Goal: Task Accomplishment & Management: Complete application form

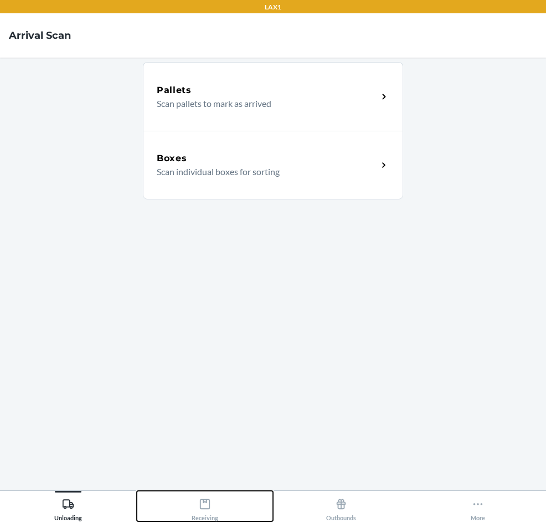
click at [211, 511] on div "Receiving" at bounding box center [205, 508] width 27 height 28
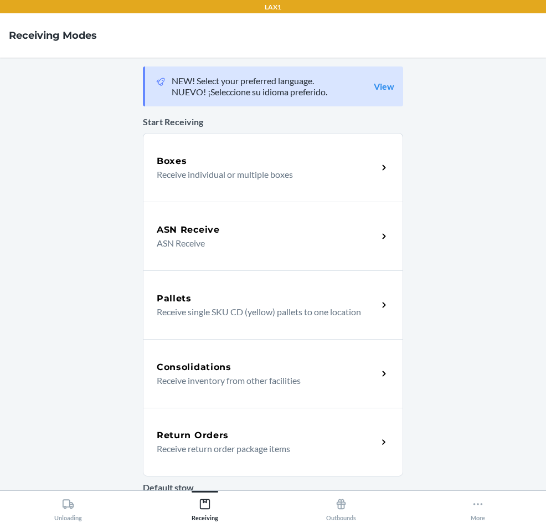
click at [205, 448] on p "Receive return order package items" at bounding box center [263, 448] width 212 height 13
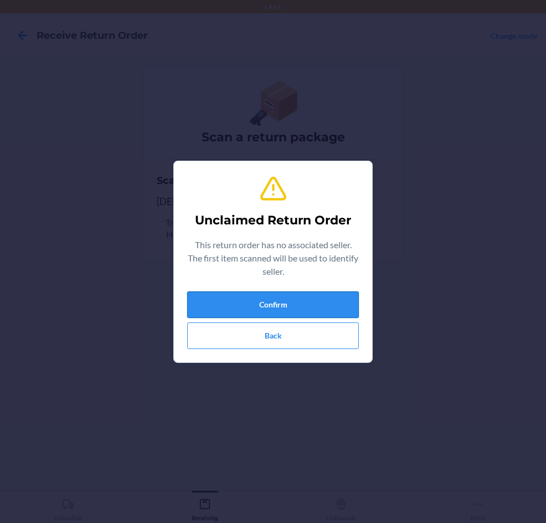
click at [280, 298] on button "Confirm" at bounding box center [273, 304] width 172 height 27
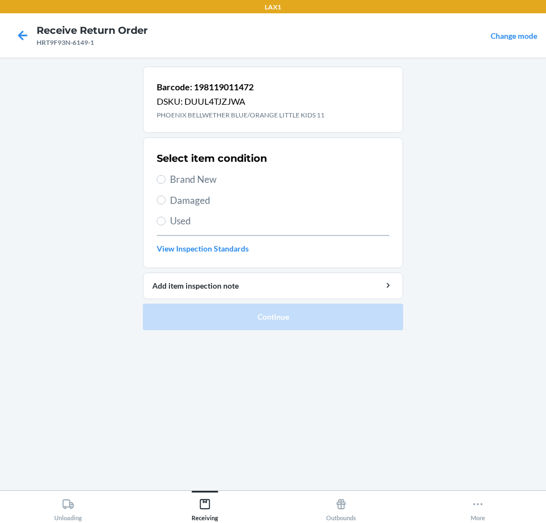
click at [184, 185] on span "Brand New" at bounding box center [279, 179] width 219 height 14
click at [166, 184] on input "Brand New" at bounding box center [161, 179] width 9 height 9
radio input "true"
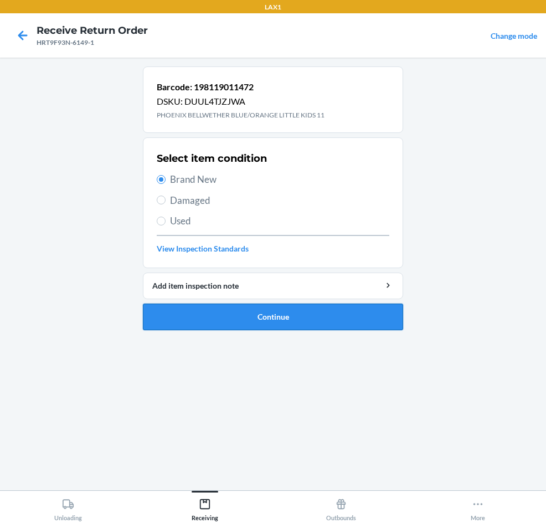
click at [256, 323] on button "Continue" at bounding box center [273, 317] width 260 height 27
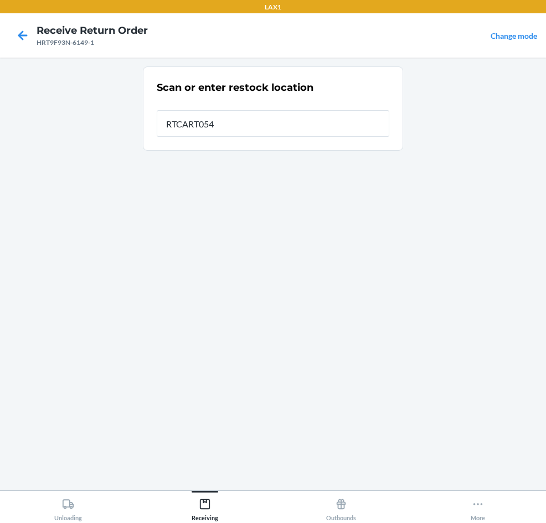
type input "RTCART054"
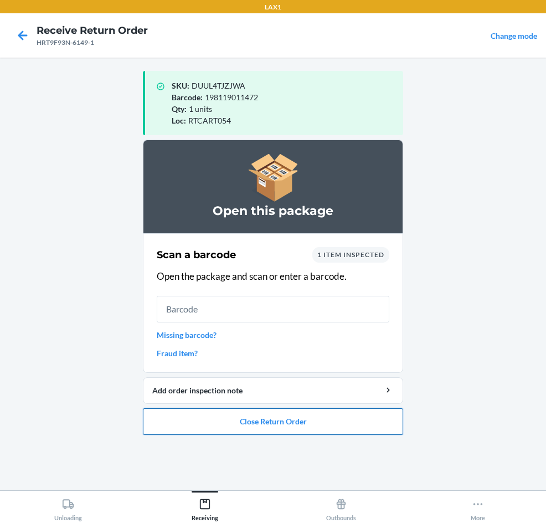
click at [213, 428] on button "Close Return Order" at bounding box center [273, 421] width 260 height 27
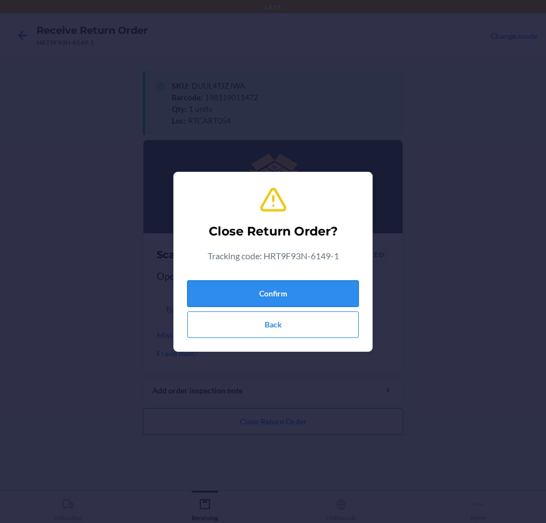
click at [242, 285] on button "Confirm" at bounding box center [273, 293] width 172 height 27
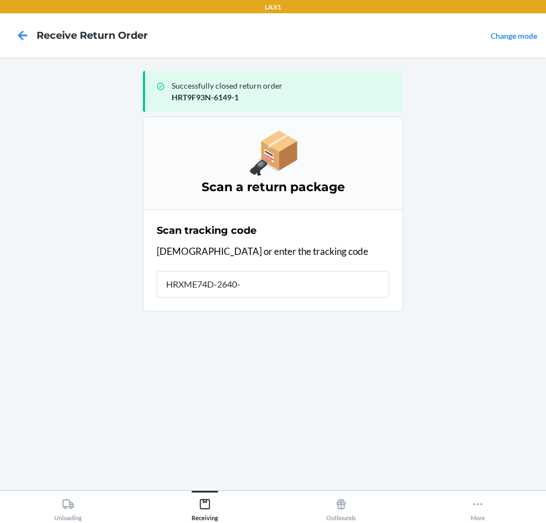
type input "HRXME74D-2640-1"
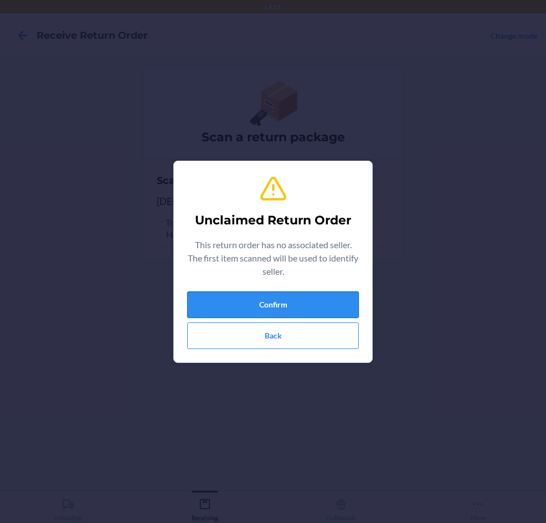
click at [226, 305] on button "Confirm" at bounding box center [273, 304] width 172 height 27
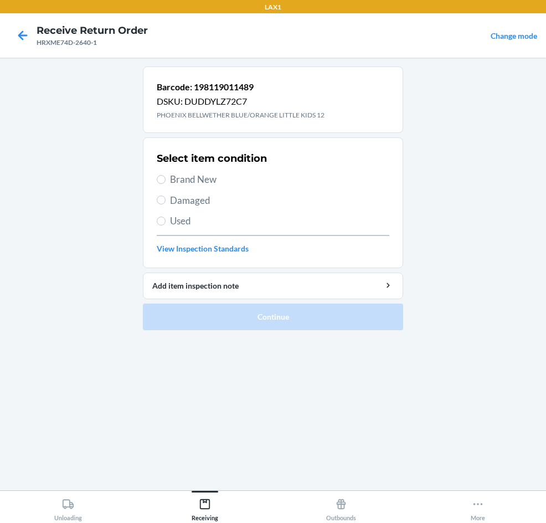
click at [196, 177] on span "Brand New" at bounding box center [279, 179] width 219 height 14
click at [166, 177] on input "Brand New" at bounding box center [161, 179] width 9 height 9
radio input "true"
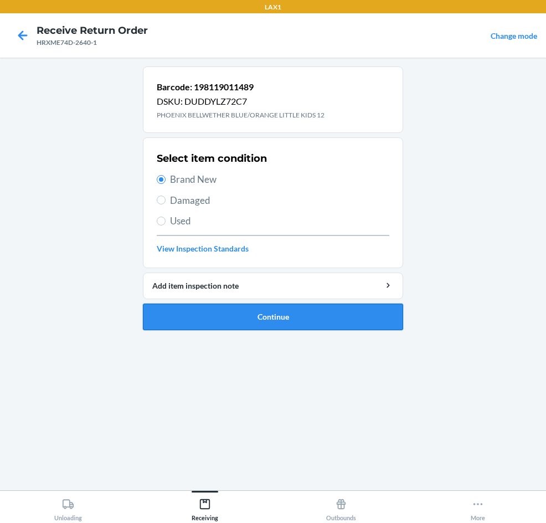
click at [252, 317] on button "Continue" at bounding box center [273, 317] width 260 height 27
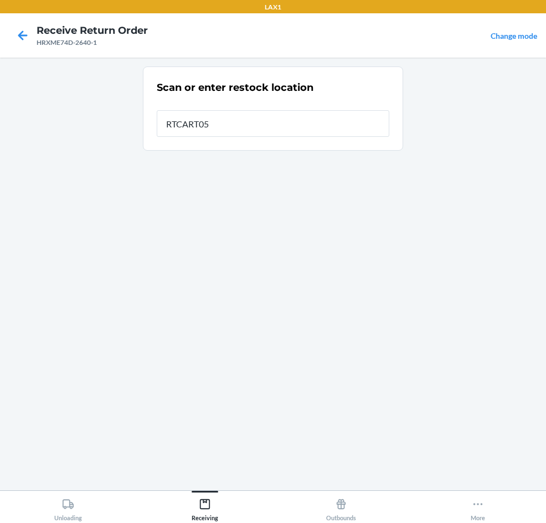
type input "RTCART054"
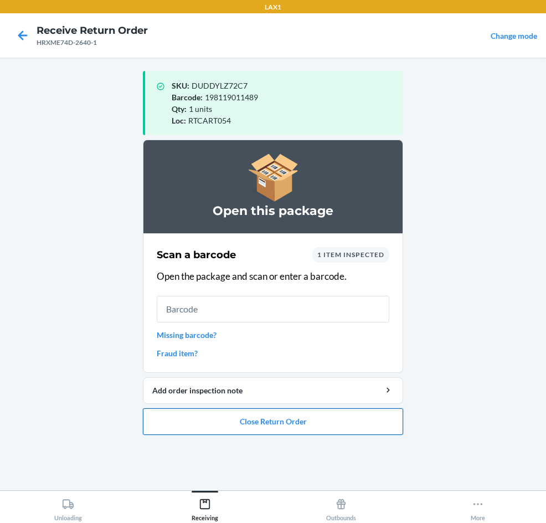
click at [282, 420] on button "Close Return Order" at bounding box center [273, 421] width 260 height 27
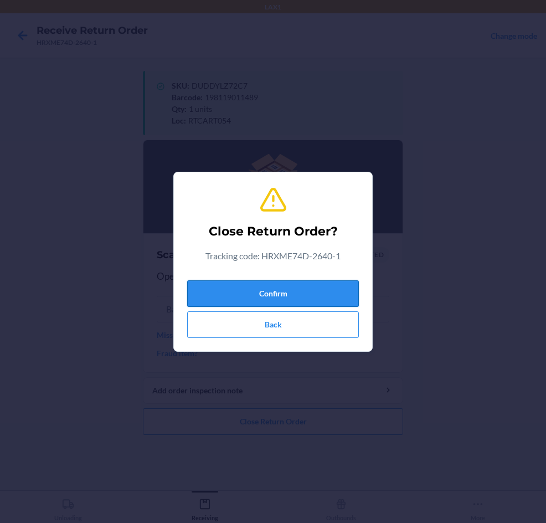
click at [288, 289] on button "Confirm" at bounding box center [273, 293] width 172 height 27
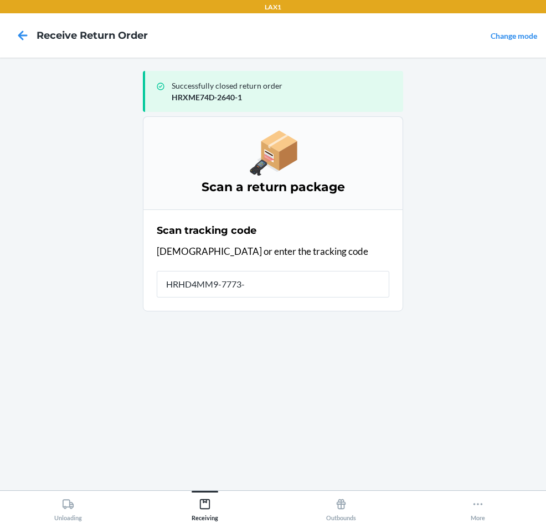
type input "HRHD4MM9-7773-1"
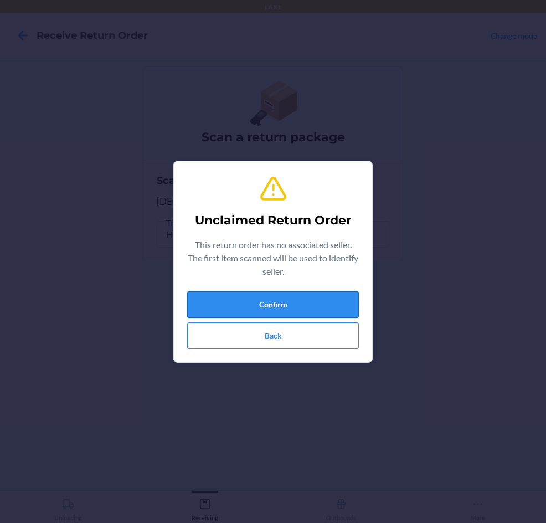
click at [198, 311] on button "Confirm" at bounding box center [273, 304] width 172 height 27
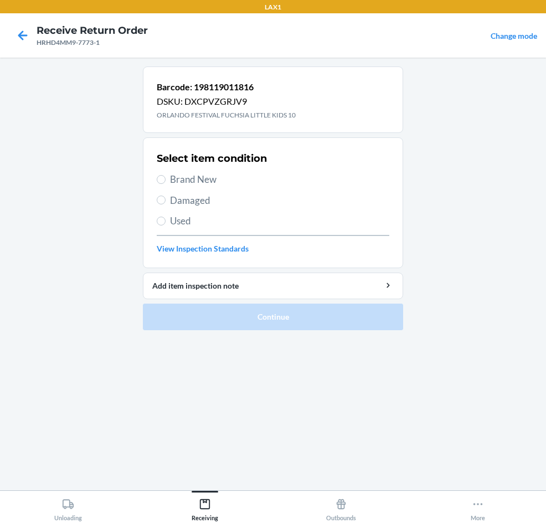
click at [168, 218] on label "Used" at bounding box center [273, 221] width 233 height 14
click at [166, 218] on input "Used" at bounding box center [161, 221] width 9 height 9
radio input "true"
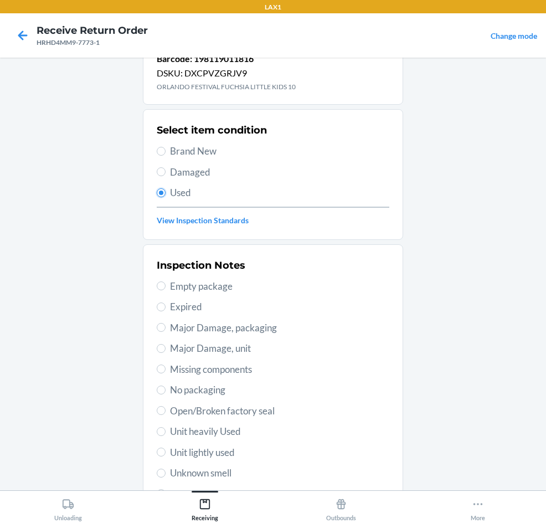
scroll to position [55, 0]
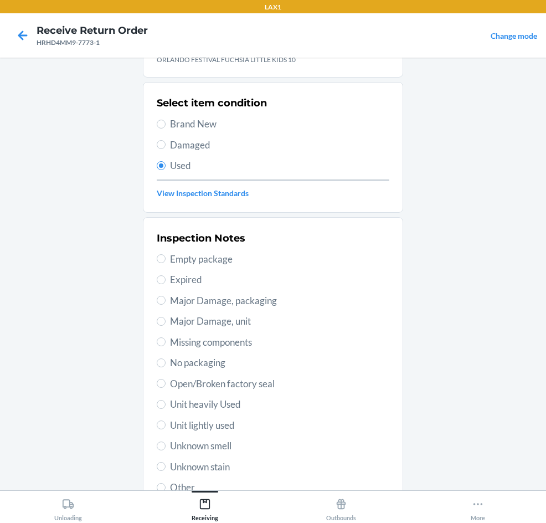
click at [161, 431] on label "Unit lightly used" at bounding box center [273, 425] width 233 height 14
click at [161, 429] on input "Unit lightly used" at bounding box center [161, 425] width 9 height 9
radio input "true"
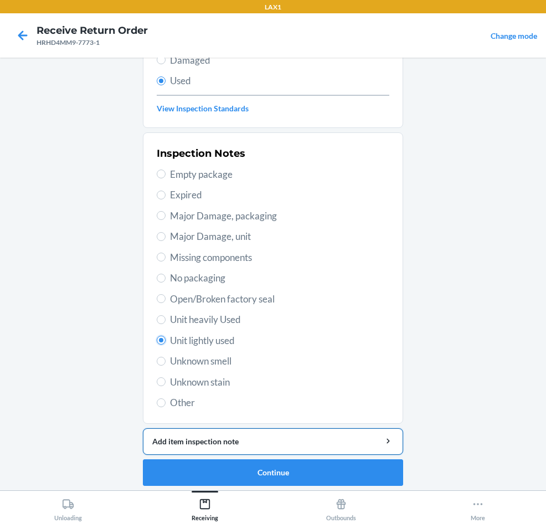
scroll to position [145, 0]
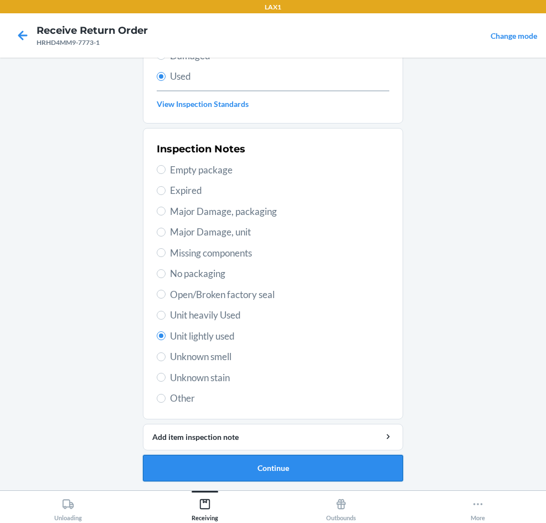
click at [203, 458] on button "Continue" at bounding box center [273, 468] width 260 height 27
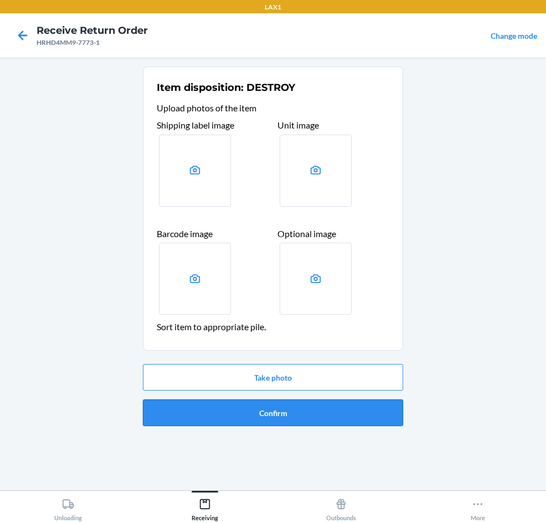
click at [236, 410] on button "Confirm" at bounding box center [273, 413] width 260 height 27
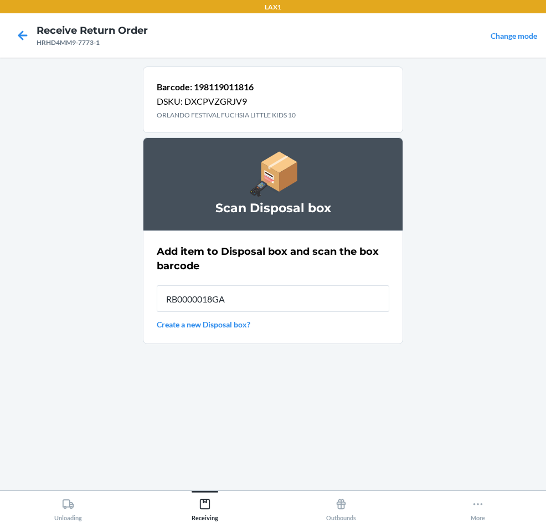
type input "RB0000018GA"
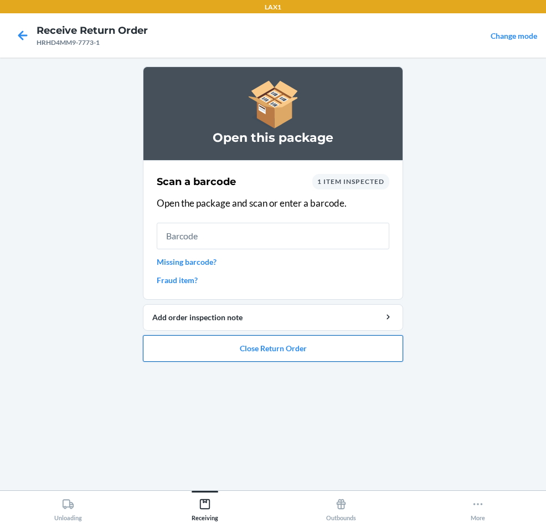
click at [274, 349] on button "Close Return Order" at bounding box center [273, 348] width 260 height 27
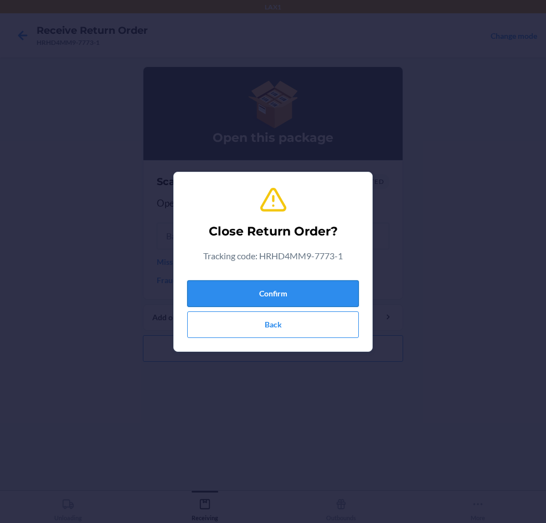
click at [304, 292] on button "Confirm" at bounding box center [273, 293] width 172 height 27
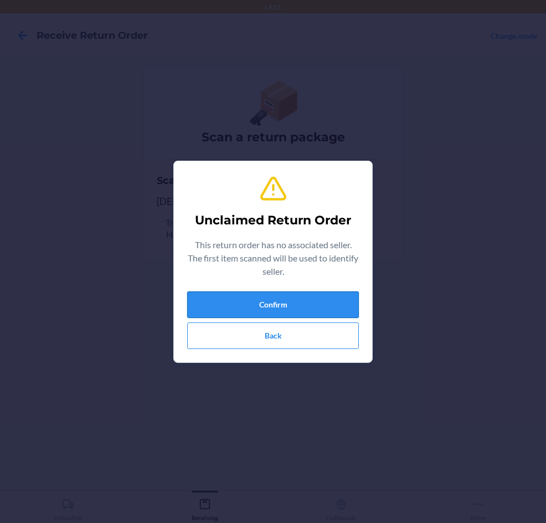
click at [344, 313] on button "Confirm" at bounding box center [273, 304] width 172 height 27
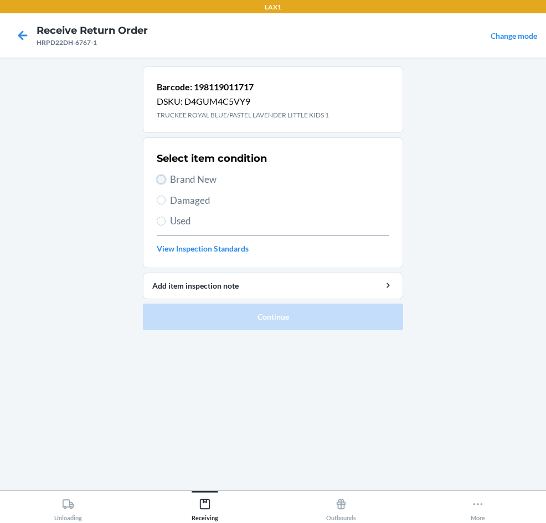
click at [162, 183] on input "Brand New" at bounding box center [161, 179] width 9 height 9
radio input "true"
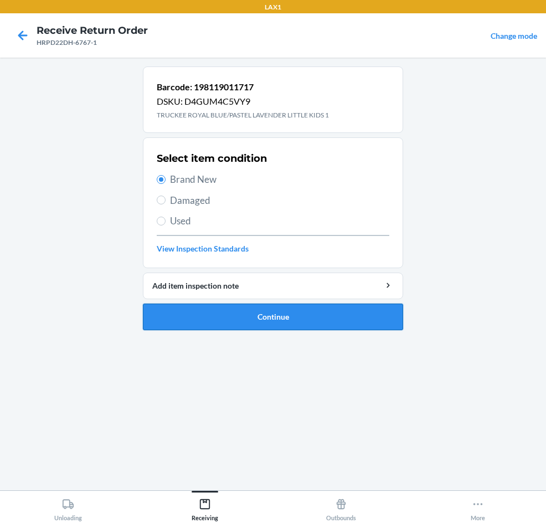
click at [181, 325] on button "Continue" at bounding box center [273, 317] width 260 height 27
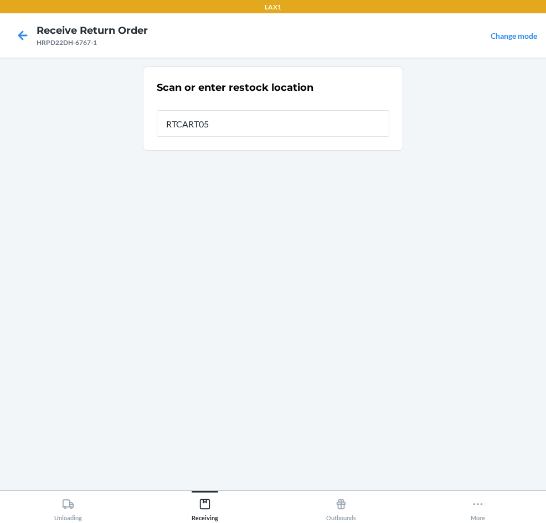
type input "RTCART054"
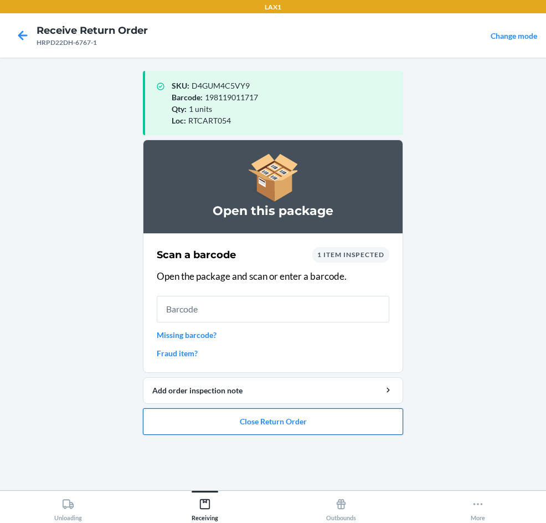
click at [222, 416] on button "Close Return Order" at bounding box center [273, 421] width 260 height 27
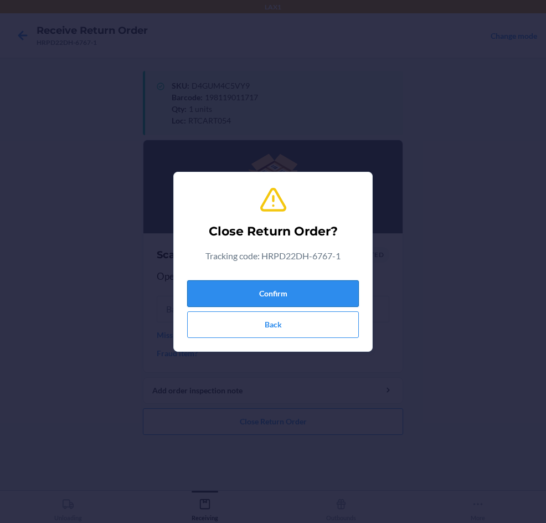
click at [265, 299] on button "Confirm" at bounding box center [273, 293] width 172 height 27
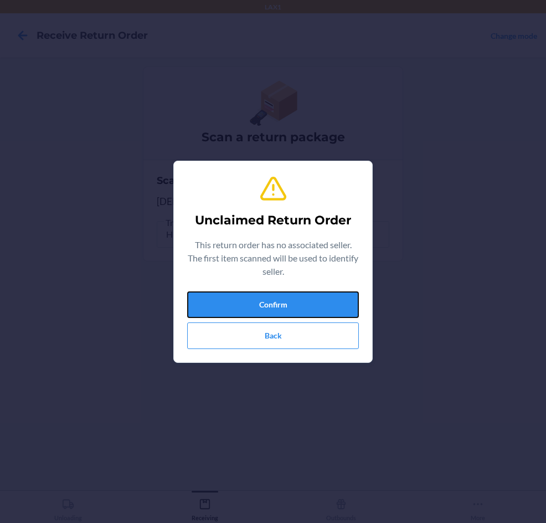
click at [265, 299] on button "Confirm" at bounding box center [273, 304] width 172 height 27
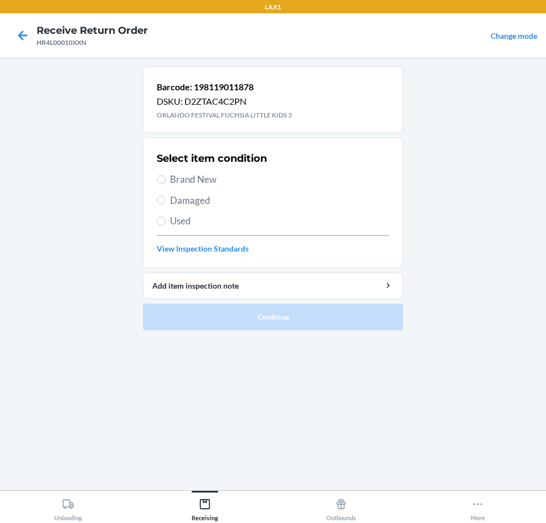
click at [171, 187] on div "Select item condition Brand New Damaged Used View Inspection Standards" at bounding box center [273, 203] width 233 height 110
click at [172, 179] on span "Brand New" at bounding box center [279, 179] width 219 height 14
click at [166, 179] on input "Brand New" at bounding box center [161, 179] width 9 height 9
radio input "true"
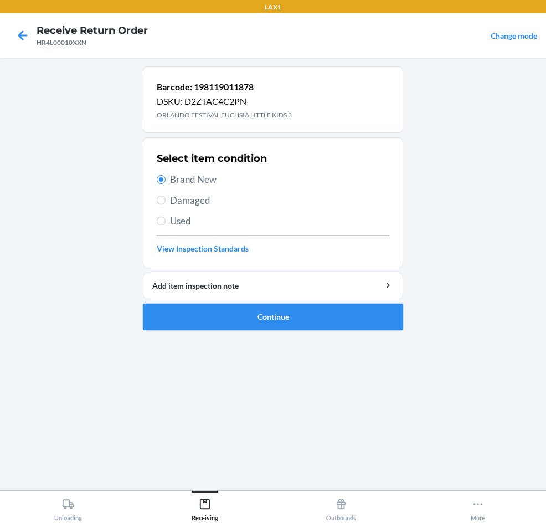
click at [250, 318] on button "Continue" at bounding box center [273, 317] width 260 height 27
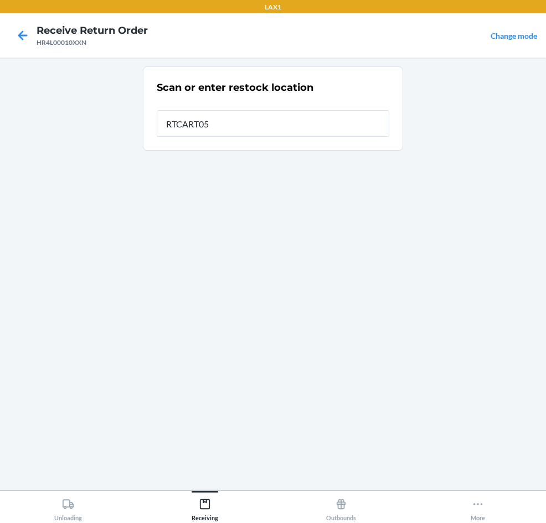
type input "RTCART054"
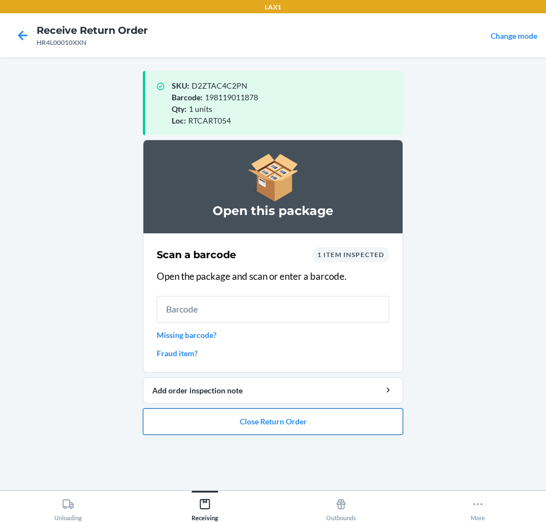
click at [262, 419] on button "Close Return Order" at bounding box center [273, 421] width 260 height 27
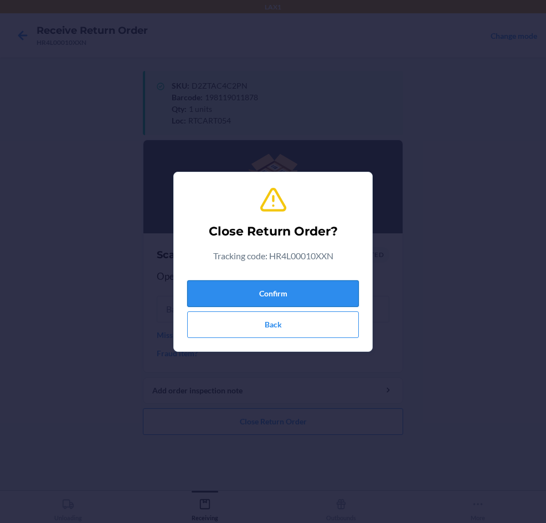
click at [258, 296] on button "Confirm" at bounding box center [273, 293] width 172 height 27
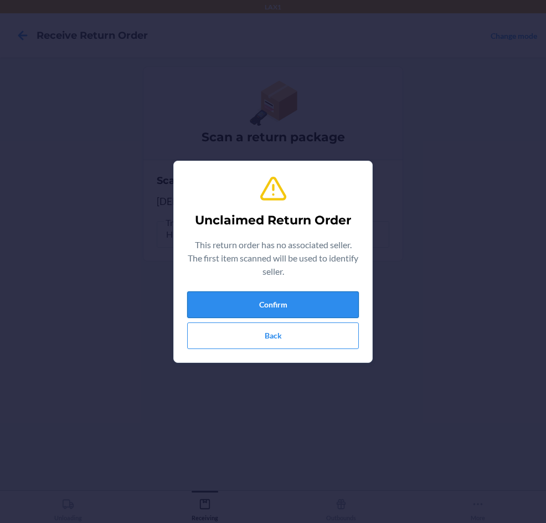
click at [296, 312] on button "Confirm" at bounding box center [273, 304] width 172 height 27
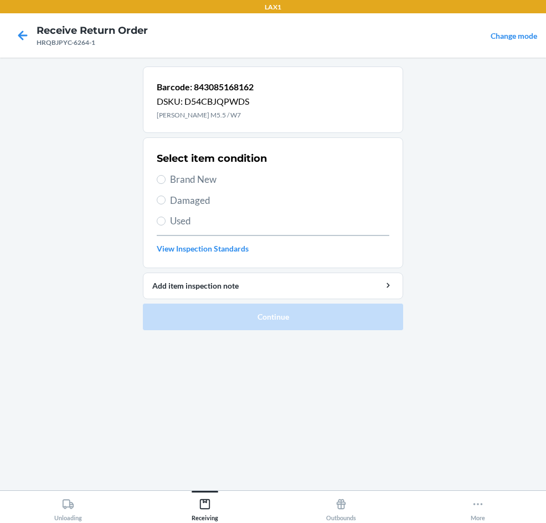
click at [177, 223] on span "Used" at bounding box center [279, 221] width 219 height 14
click at [166, 223] on input "Used" at bounding box center [161, 221] width 9 height 9
radio input "true"
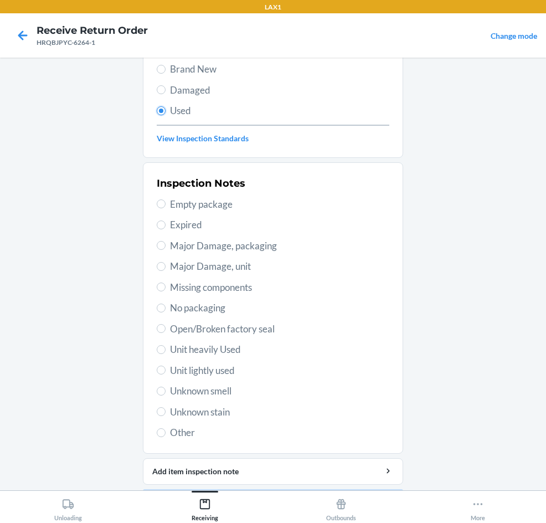
scroll to position [111, 0]
click at [174, 372] on span "Unit lightly used" at bounding box center [279, 370] width 219 height 14
click at [166, 372] on input "Unit lightly used" at bounding box center [161, 369] width 9 height 9
radio input "true"
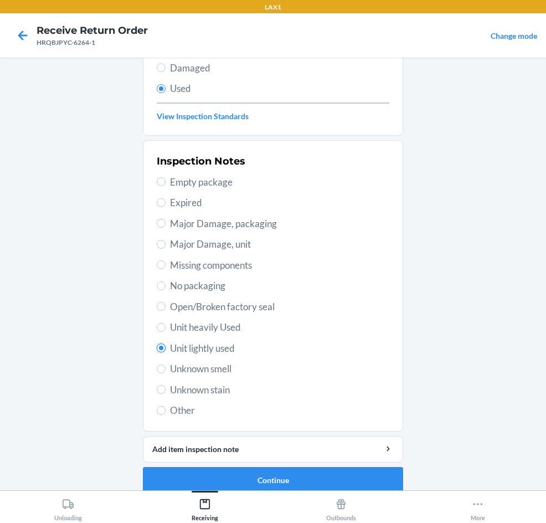
scroll to position [145, 0]
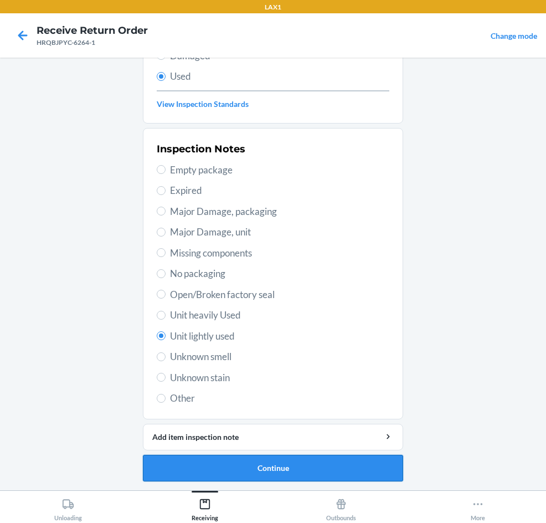
click at [341, 458] on button "Continue" at bounding box center [273, 468] width 260 height 27
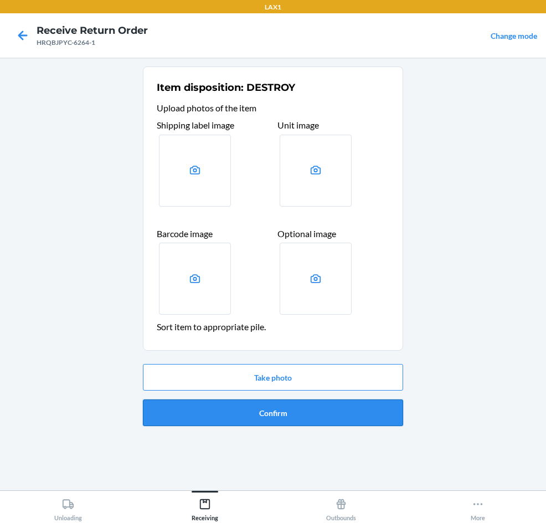
click at [325, 404] on button "Confirm" at bounding box center [273, 413] width 260 height 27
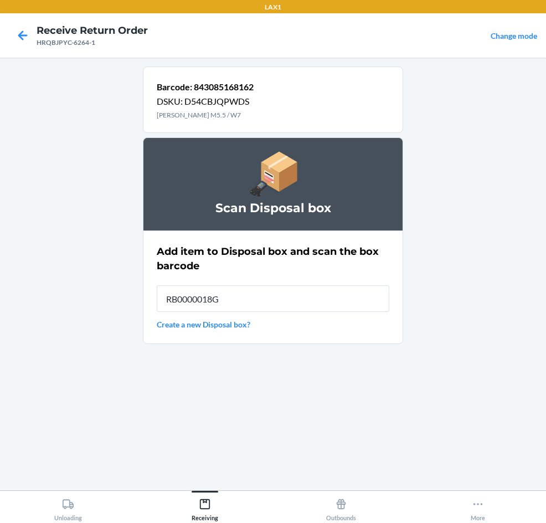
type input "RB0000018GA"
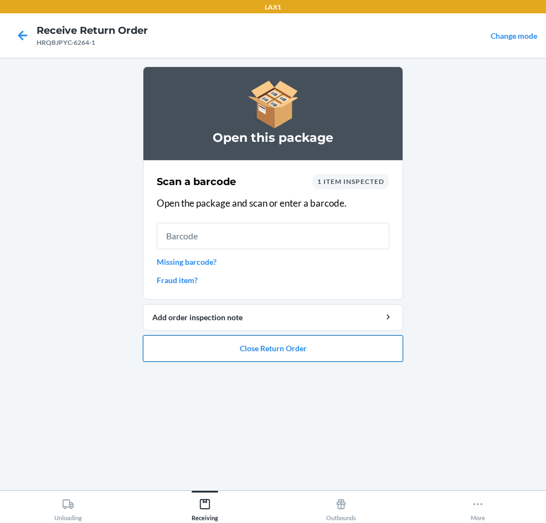
click at [255, 357] on button "Close Return Order" at bounding box center [273, 348] width 260 height 27
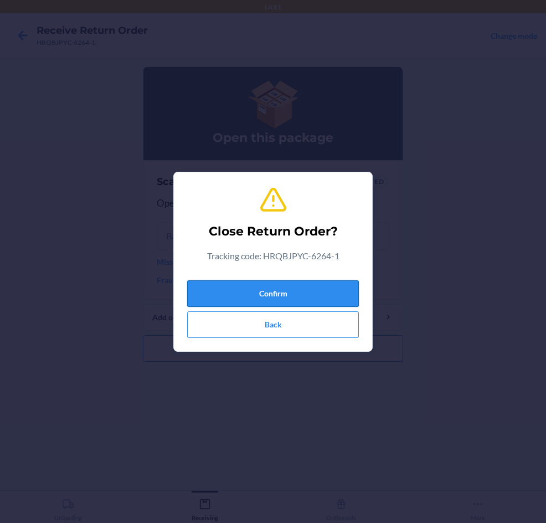
click at [290, 286] on button "Confirm" at bounding box center [273, 293] width 172 height 27
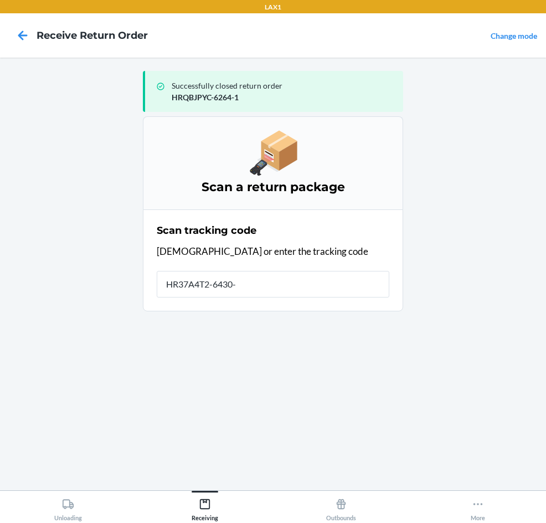
type input "HR37A4T2-6430-1"
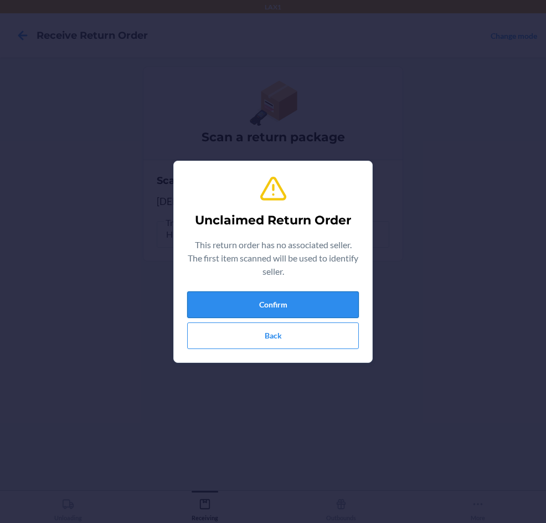
click at [342, 294] on button "Confirm" at bounding box center [273, 304] width 172 height 27
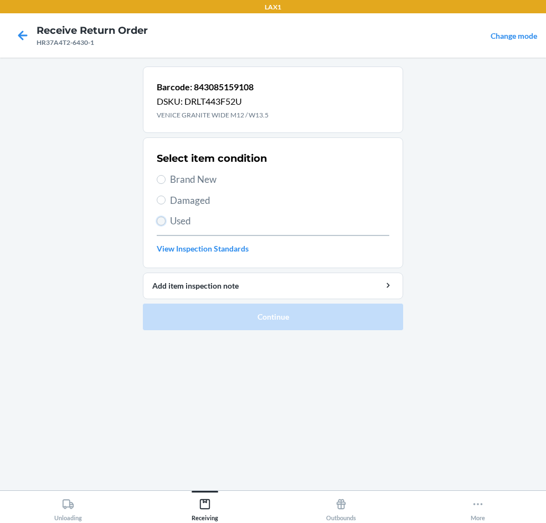
click at [165, 221] on input "Used" at bounding box center [161, 221] width 9 height 9
radio input "true"
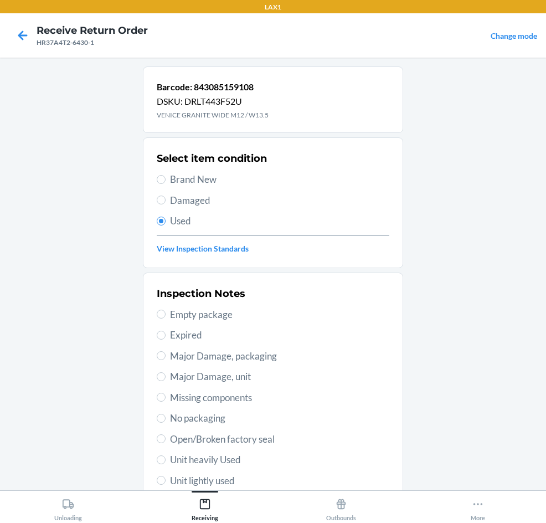
drag, startPoint x: 200, startPoint y: 453, endPoint x: 226, endPoint y: 431, distance: 33.8
click at [202, 453] on span "Unit heavily Used" at bounding box center [279, 460] width 219 height 14
click at [166, 456] on input "Unit heavily Used" at bounding box center [161, 460] width 9 height 9
radio input "true"
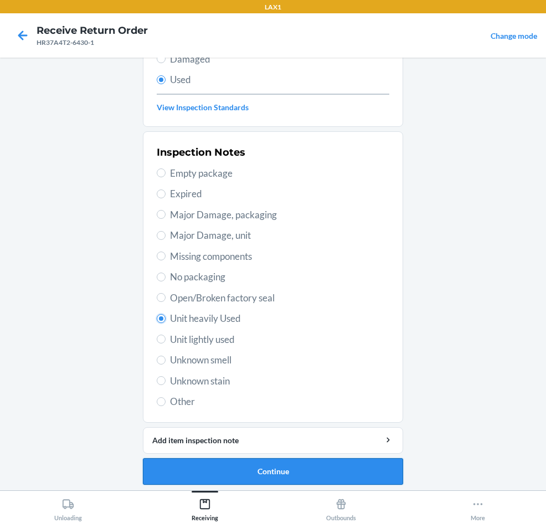
scroll to position [145, 0]
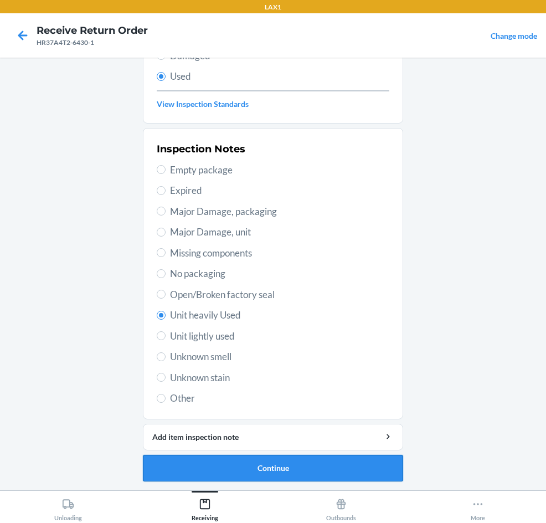
click at [354, 462] on button "Continue" at bounding box center [273, 468] width 260 height 27
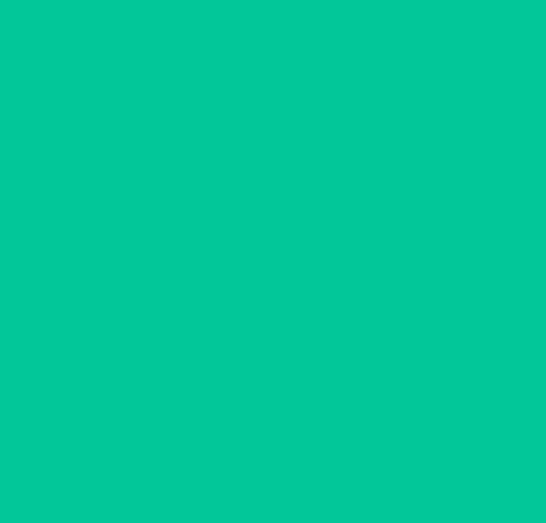
scroll to position [0, 0]
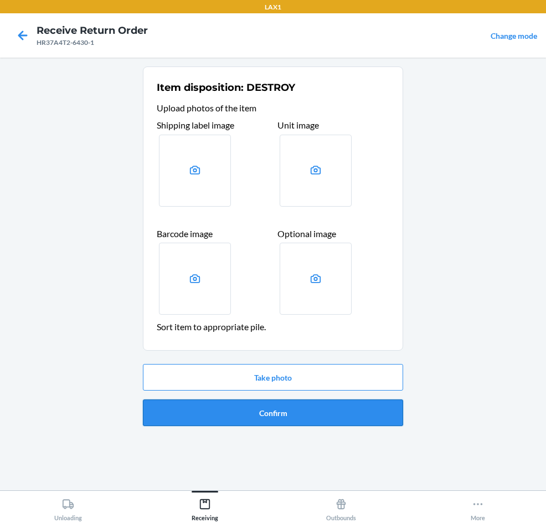
click at [342, 411] on button "Confirm" at bounding box center [273, 413] width 260 height 27
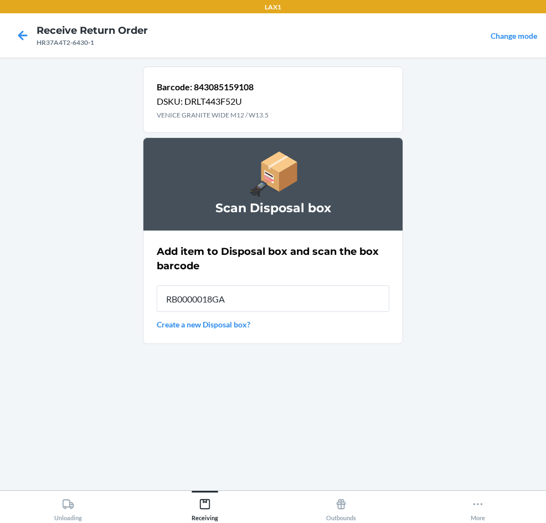
type input "RB0000018GA"
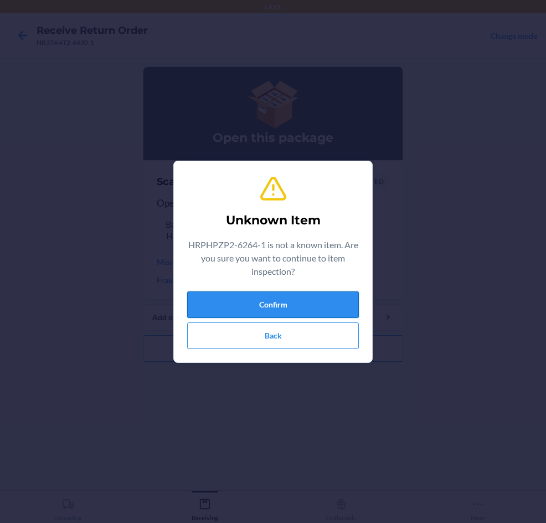
click at [342, 313] on button "Confirm" at bounding box center [273, 304] width 172 height 27
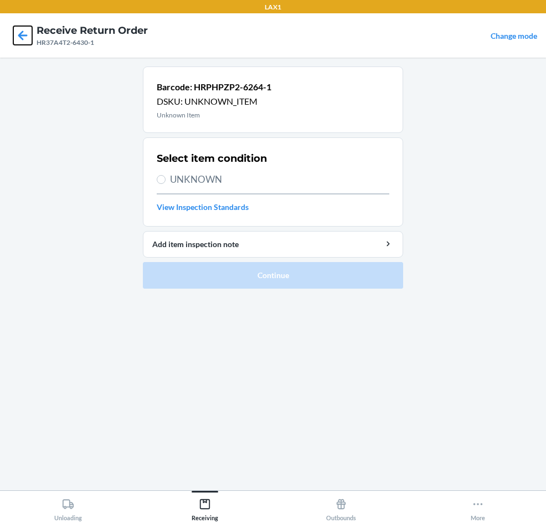
click at [28, 31] on icon at bounding box center [22, 35] width 19 height 19
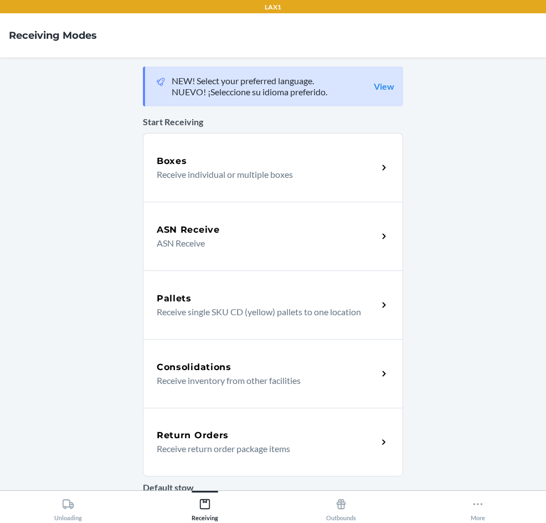
click at [324, 462] on div "Return Orders Receive return order package items" at bounding box center [273, 442] width 260 height 69
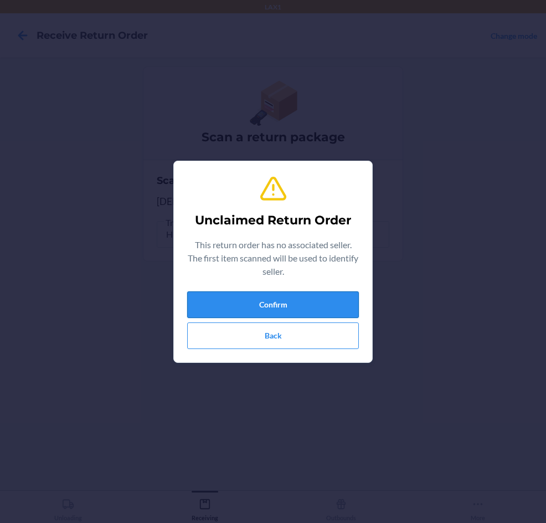
click at [262, 305] on button "Confirm" at bounding box center [273, 304] width 172 height 27
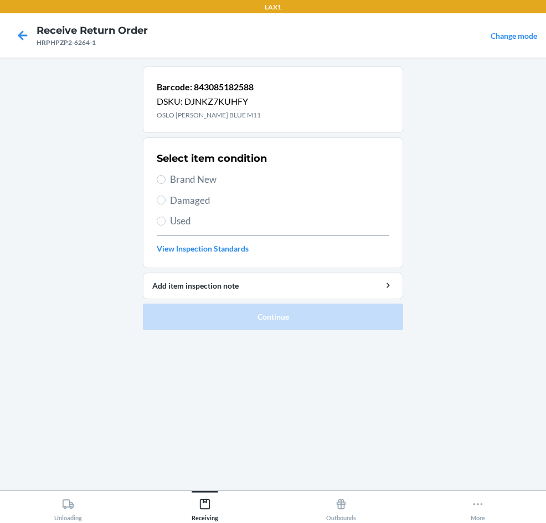
click at [172, 218] on span "Used" at bounding box center [279, 221] width 219 height 14
click at [166, 218] on input "Used" at bounding box center [161, 221] width 9 height 9
radio input "true"
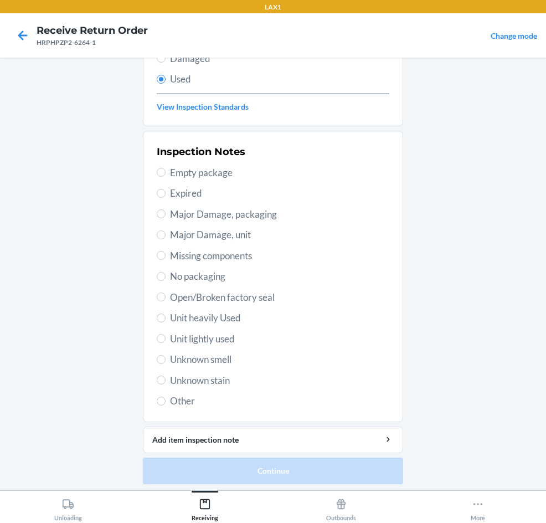
scroll to position [141, 0]
click at [162, 406] on label "Other" at bounding box center [273, 402] width 233 height 14
click at [162, 406] on input "Other" at bounding box center [161, 402] width 9 height 9
radio input "true"
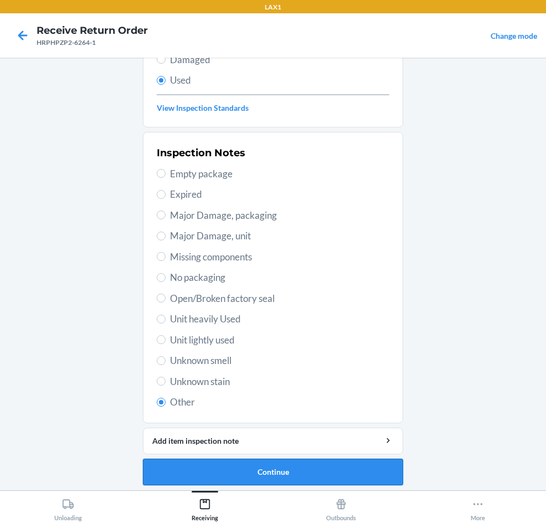
click at [190, 467] on button "Continue" at bounding box center [273, 472] width 260 height 27
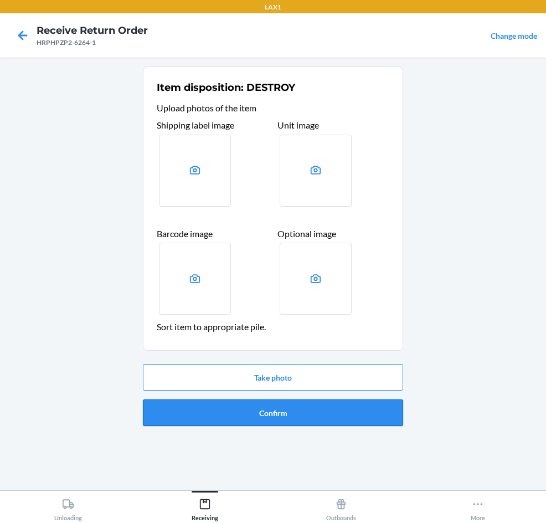
click at [227, 417] on button "Confirm" at bounding box center [273, 413] width 260 height 27
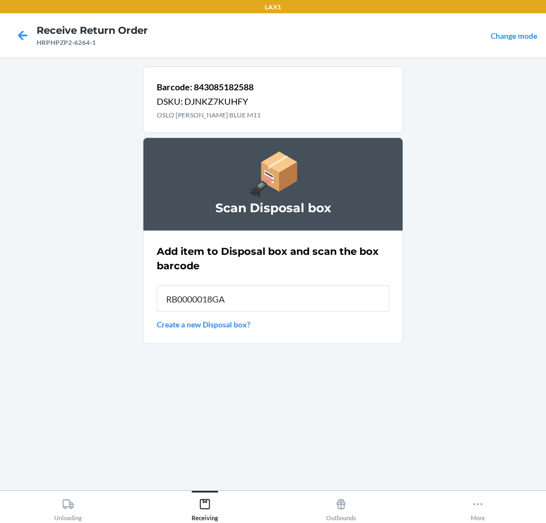
type input "RB0000018GA"
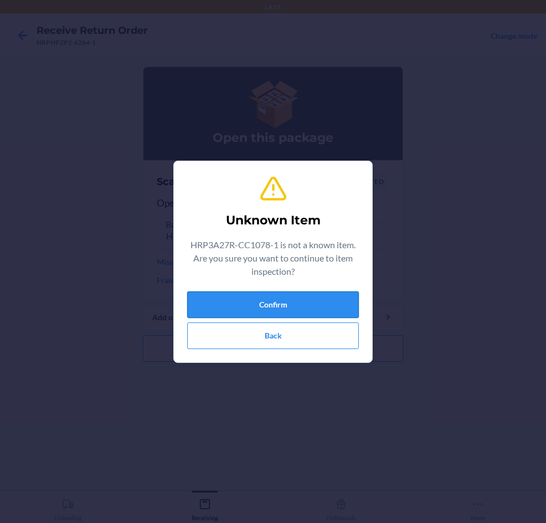
click at [278, 307] on button "Confirm" at bounding box center [273, 304] width 172 height 27
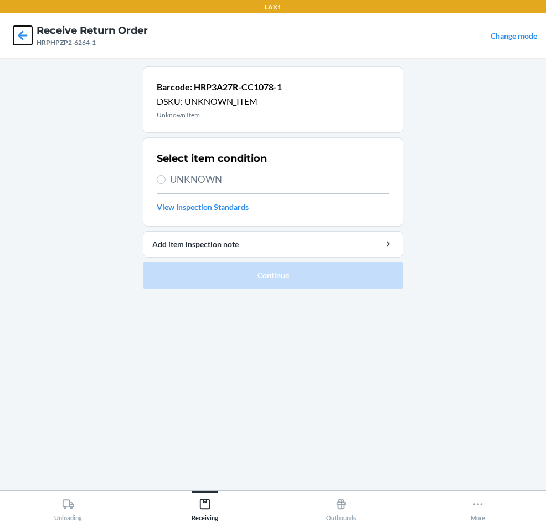
click at [21, 38] on icon at bounding box center [22, 34] width 9 height 9
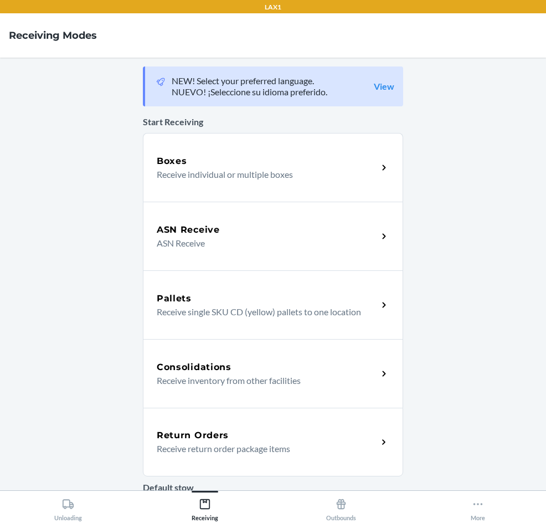
click at [305, 454] on div "Return Orders Receive return order package items" at bounding box center [273, 442] width 260 height 69
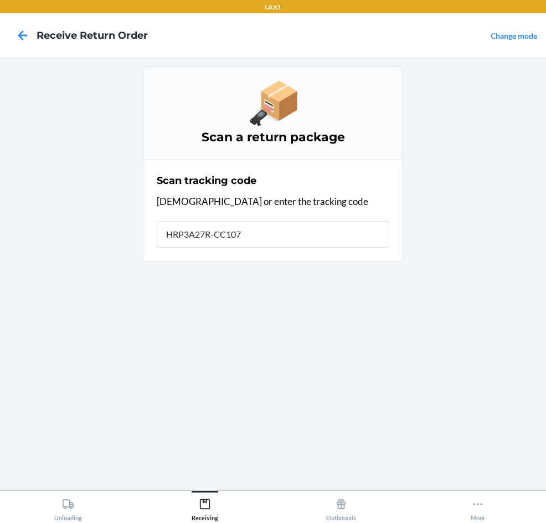
type input "HRP3A27R-CC1078"
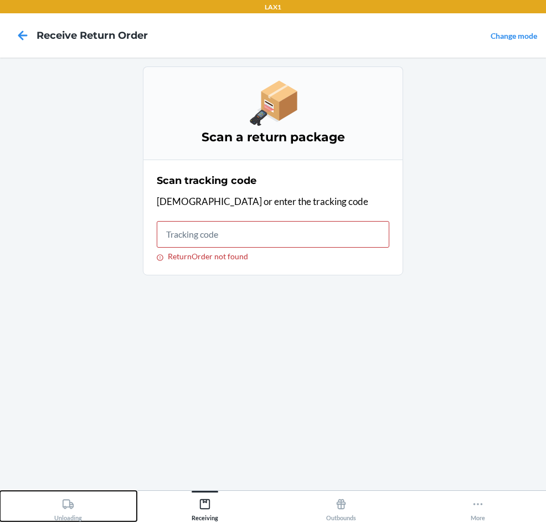
click at [69, 513] on div "Unloading" at bounding box center [68, 508] width 28 height 28
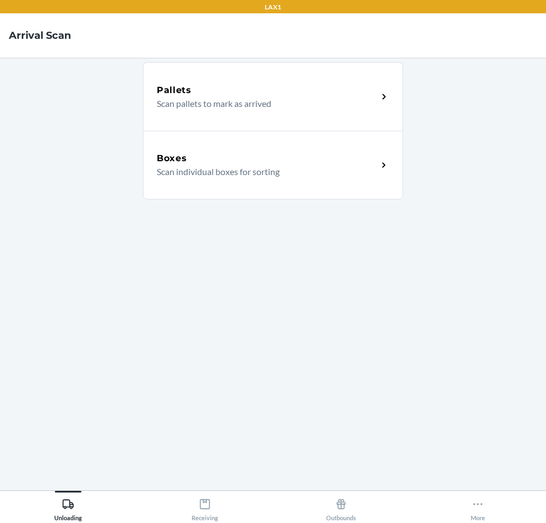
click at [233, 187] on div "Boxes Scan individual boxes for sorting" at bounding box center [273, 165] width 260 height 69
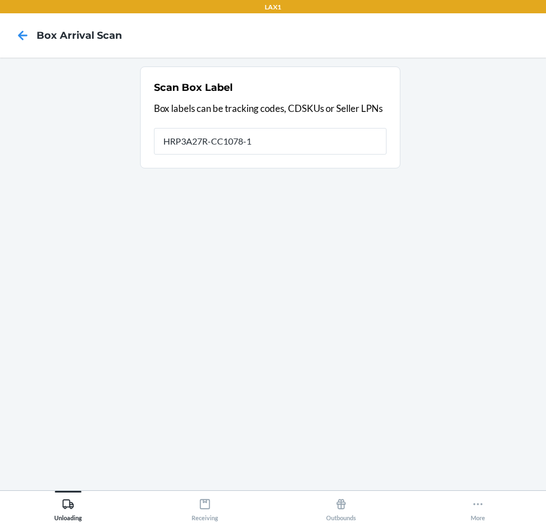
type input "HRP3A27R-CC1078-1"
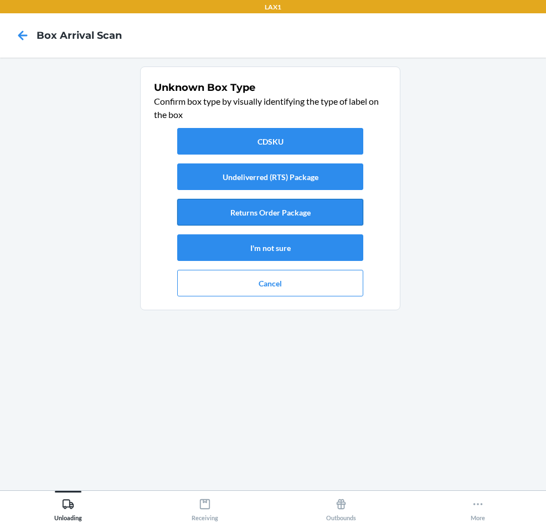
click at [208, 217] on button "Returns Order Package" at bounding box center [270, 212] width 186 height 27
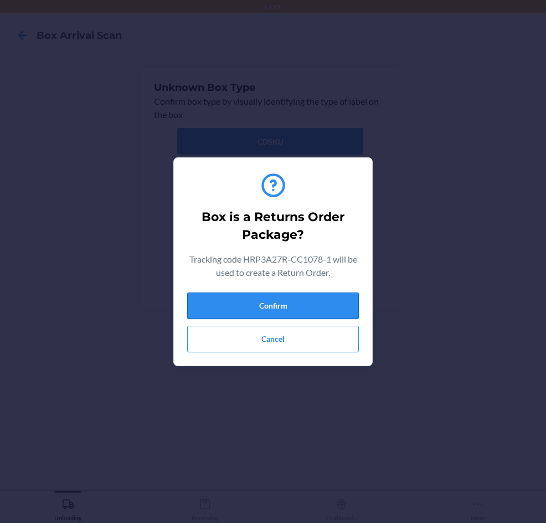
click at [241, 299] on button "Confirm" at bounding box center [273, 306] width 172 height 27
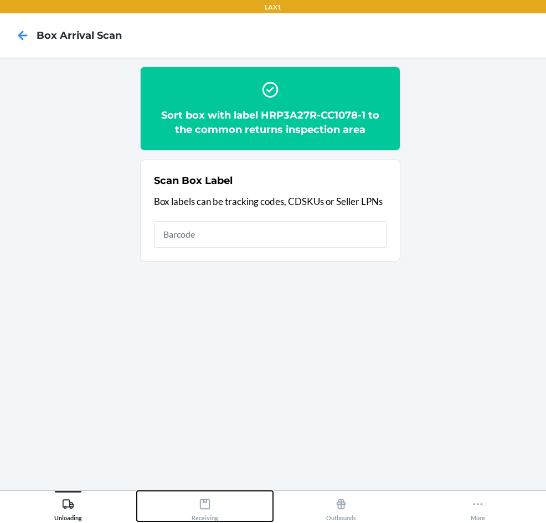
click at [214, 504] on div "Receiving" at bounding box center [205, 508] width 27 height 28
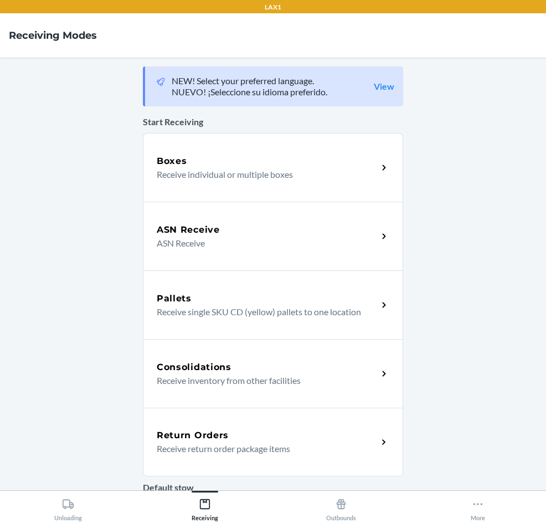
click at [214, 427] on div "Return Orders Receive return order package items" at bounding box center [273, 442] width 260 height 69
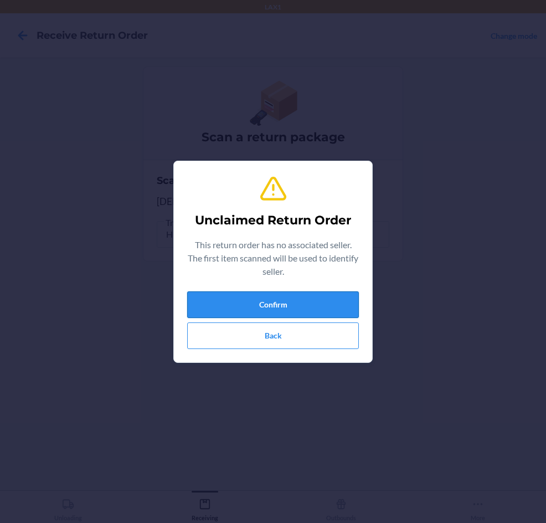
click at [349, 306] on button "Confirm" at bounding box center [273, 304] width 172 height 27
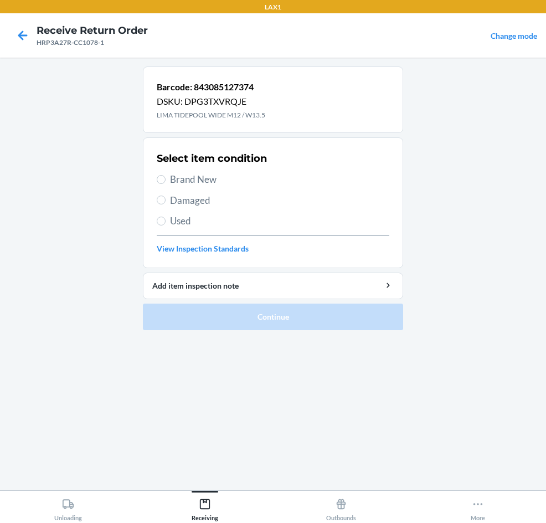
click at [157, 173] on label "Brand New" at bounding box center [273, 179] width 233 height 14
click at [157, 175] on input "Brand New" at bounding box center [161, 179] width 9 height 9
radio input "true"
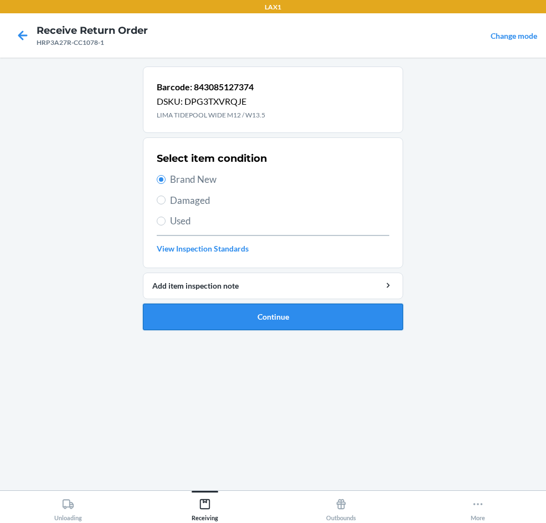
click at [212, 310] on button "Continue" at bounding box center [273, 317] width 260 height 27
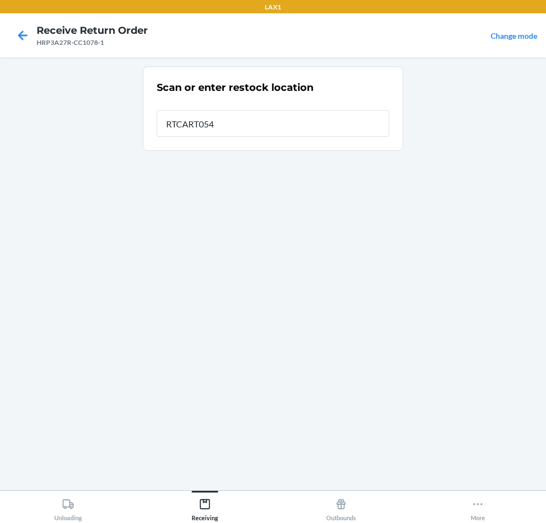
type input "RTCART054"
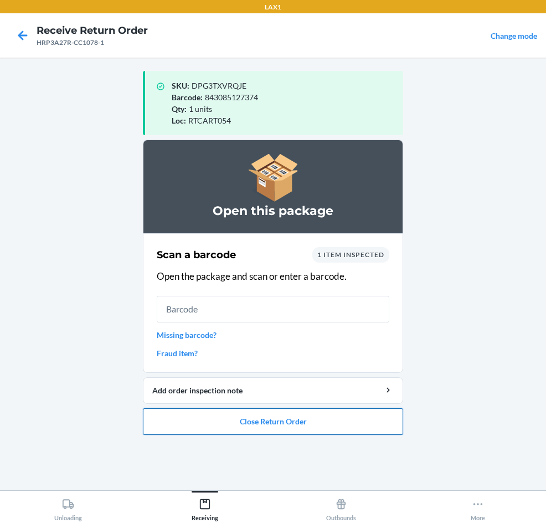
click at [260, 422] on button "Close Return Order" at bounding box center [273, 421] width 260 height 27
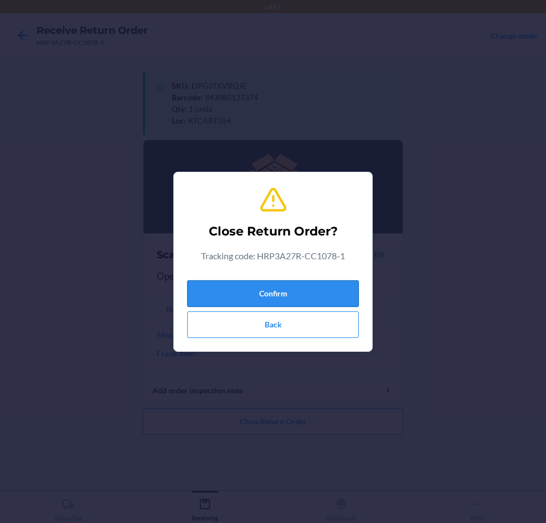
click at [270, 284] on button "Confirm" at bounding box center [273, 293] width 172 height 27
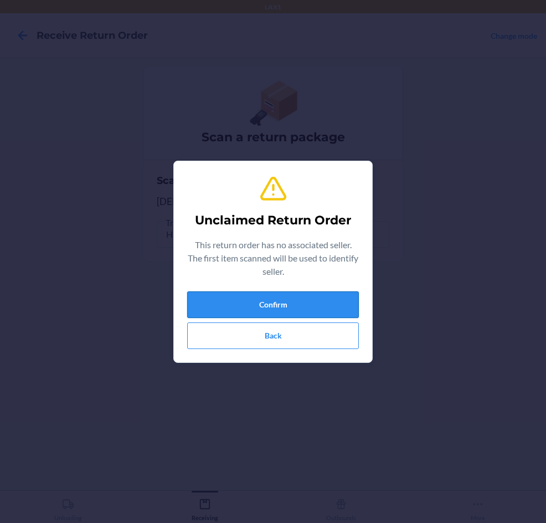
click at [255, 300] on button "Confirm" at bounding box center [273, 304] width 172 height 27
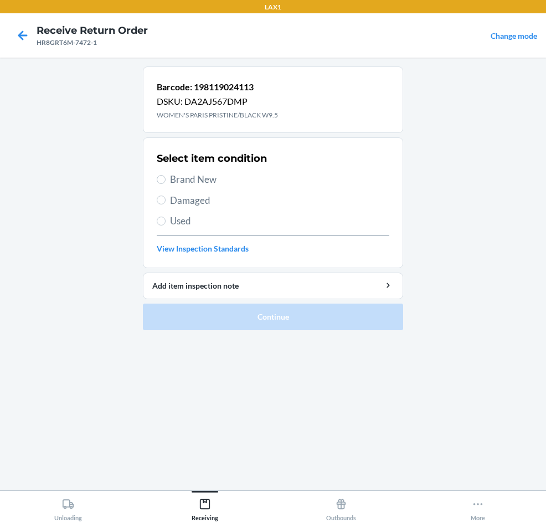
click at [200, 182] on span "Brand New" at bounding box center [279, 179] width 219 height 14
click at [166, 182] on input "Brand New" at bounding box center [161, 179] width 9 height 9
radio input "true"
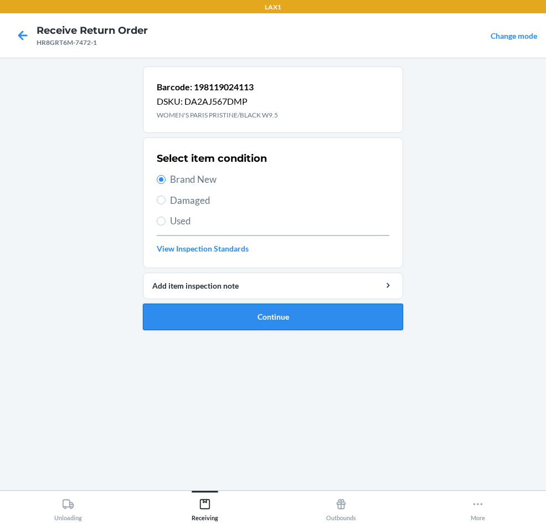
click at [225, 321] on button "Continue" at bounding box center [273, 317] width 260 height 27
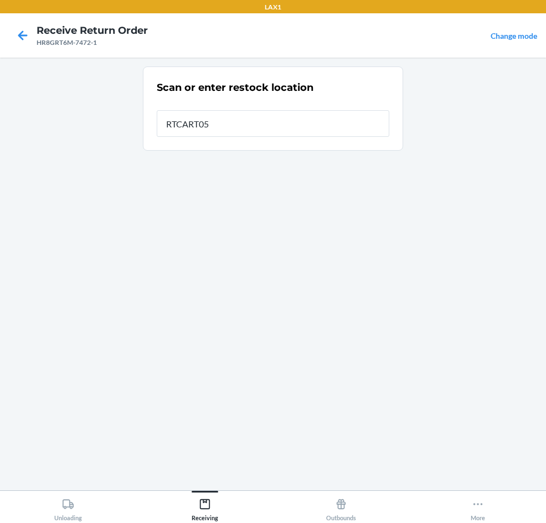
type input "RTCART054"
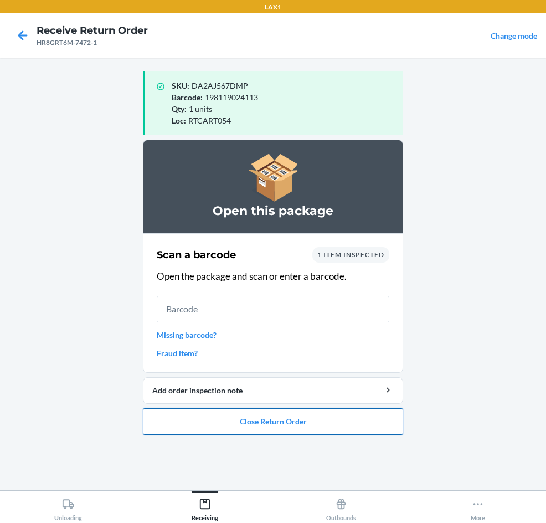
click at [337, 421] on button "Close Return Order" at bounding box center [273, 421] width 260 height 27
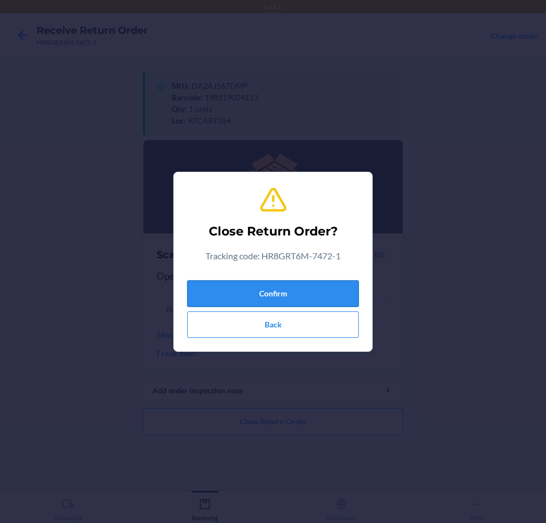
click at [281, 294] on button "Confirm" at bounding box center [273, 293] width 172 height 27
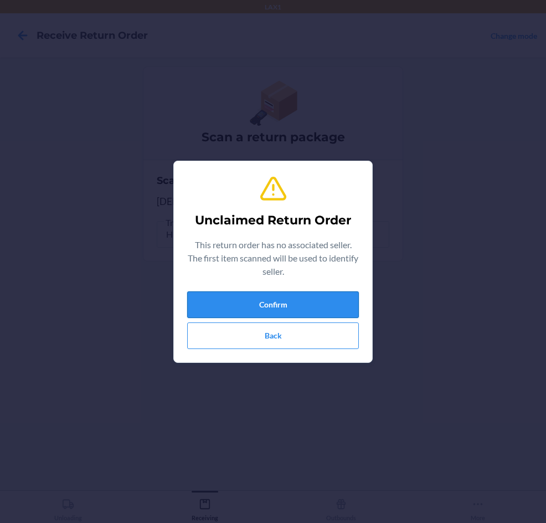
click at [322, 306] on button "Confirm" at bounding box center [273, 304] width 172 height 27
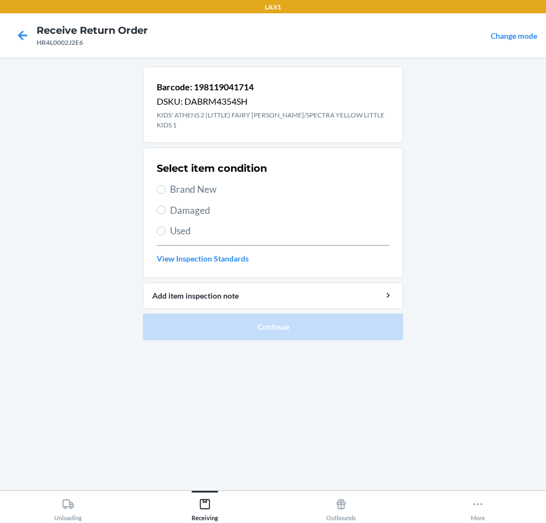
click at [177, 182] on span "Brand New" at bounding box center [279, 189] width 219 height 14
click at [166, 185] on input "Brand New" at bounding box center [161, 189] width 9 height 9
radio input "true"
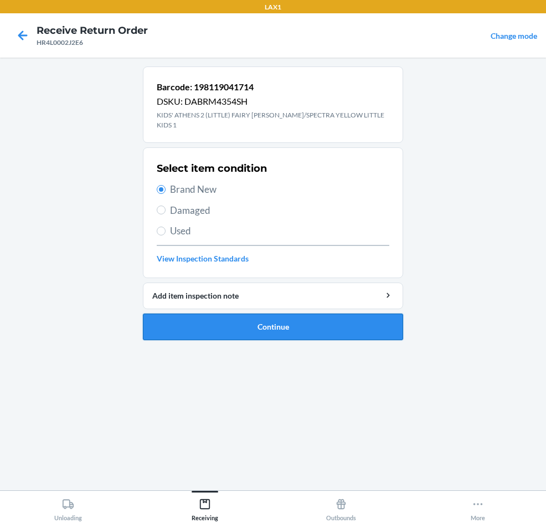
click at [247, 322] on button "Continue" at bounding box center [273, 327] width 260 height 27
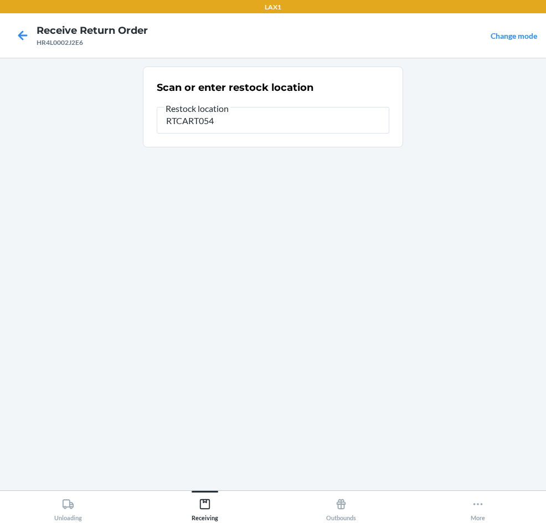
type input "RTCART054"
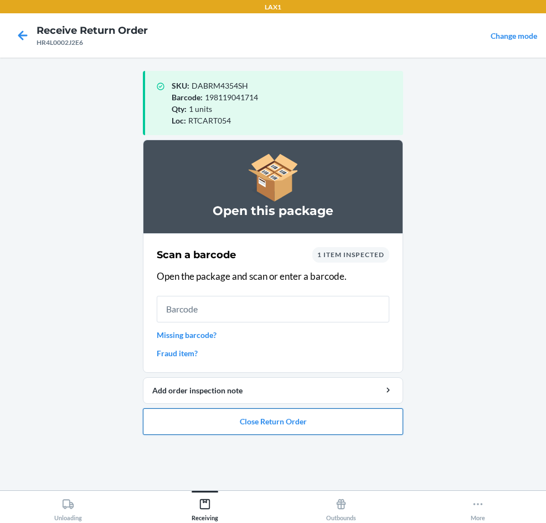
click at [247, 432] on button "Close Return Order" at bounding box center [273, 421] width 260 height 27
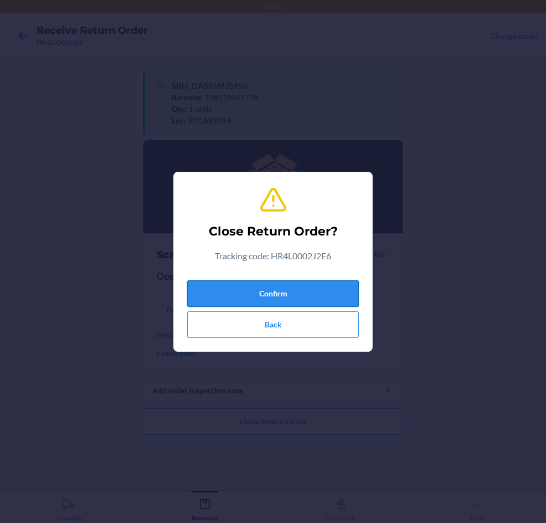
drag, startPoint x: 239, startPoint y: 280, endPoint x: 239, endPoint y: 285, distance: 5.6
click at [239, 285] on button "Confirm" at bounding box center [273, 293] width 172 height 27
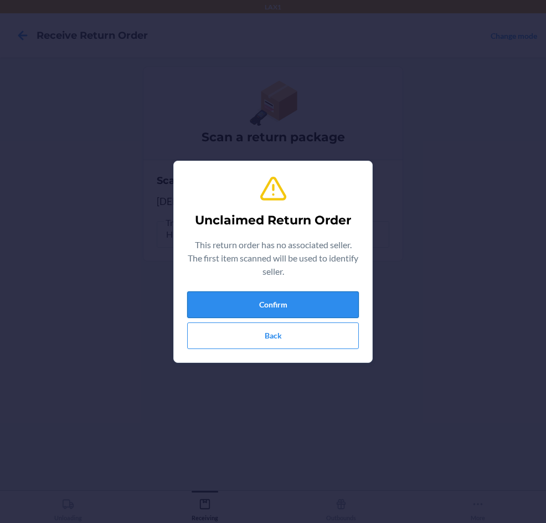
click at [319, 311] on button "Confirm" at bounding box center [273, 304] width 172 height 27
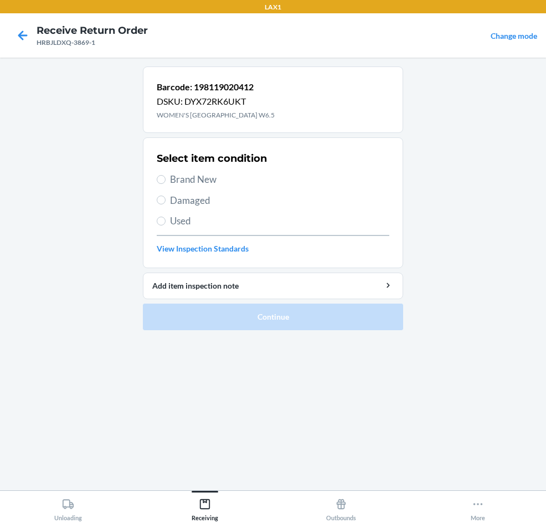
click at [180, 223] on span "Used" at bounding box center [279, 221] width 219 height 14
click at [166, 223] on input "Used" at bounding box center [161, 221] width 9 height 9
radio input "true"
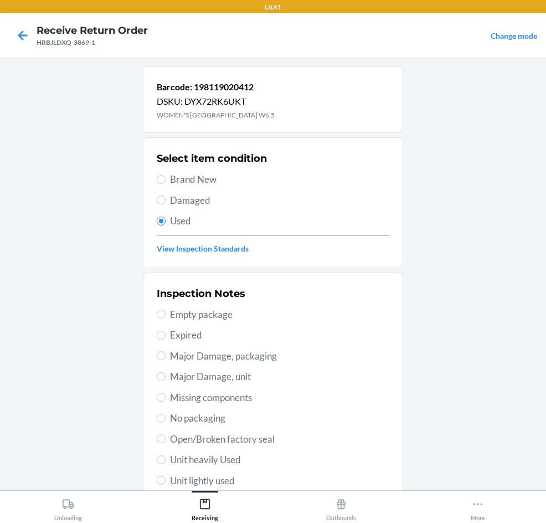
click at [226, 474] on span "Unit lightly used" at bounding box center [279, 481] width 219 height 14
click at [166, 476] on input "Unit lightly used" at bounding box center [161, 480] width 9 height 9
radio input "true"
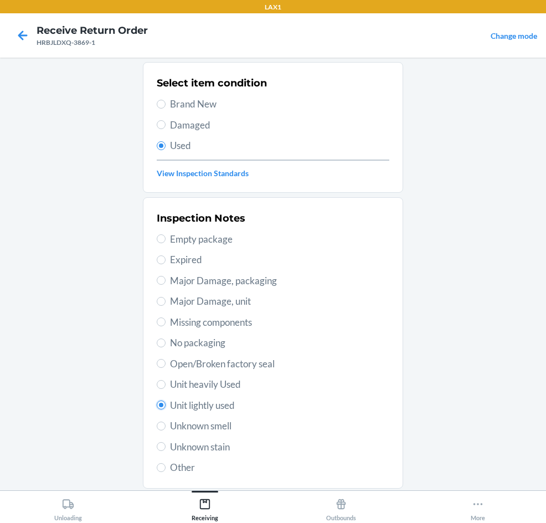
scroll to position [145, 0]
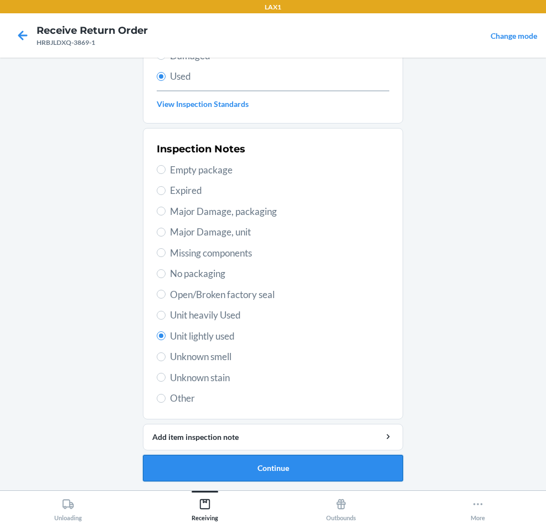
click at [226, 473] on button "Continue" at bounding box center [273, 468] width 260 height 27
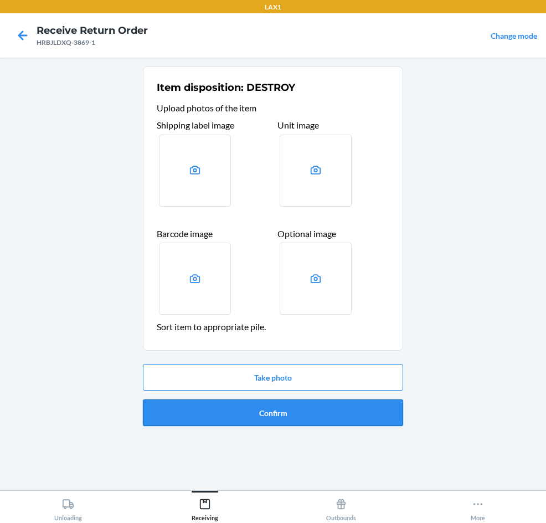
click at [262, 413] on button "Confirm" at bounding box center [273, 413] width 260 height 27
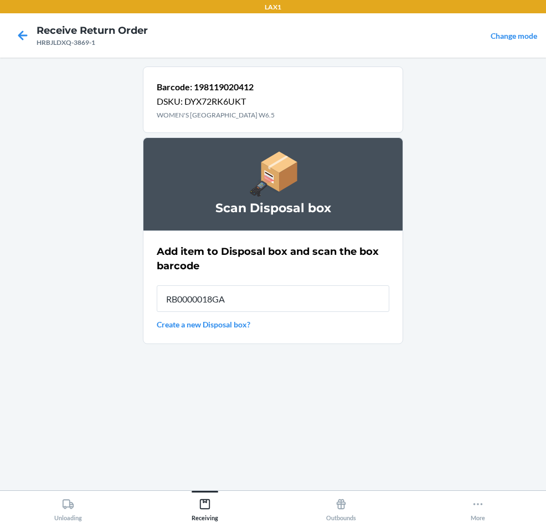
type input "RB0000018GA"
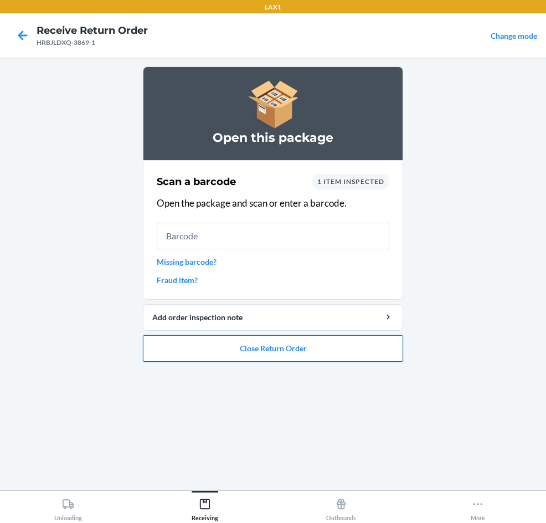
click at [300, 355] on button "Close Return Order" at bounding box center [273, 348] width 260 height 27
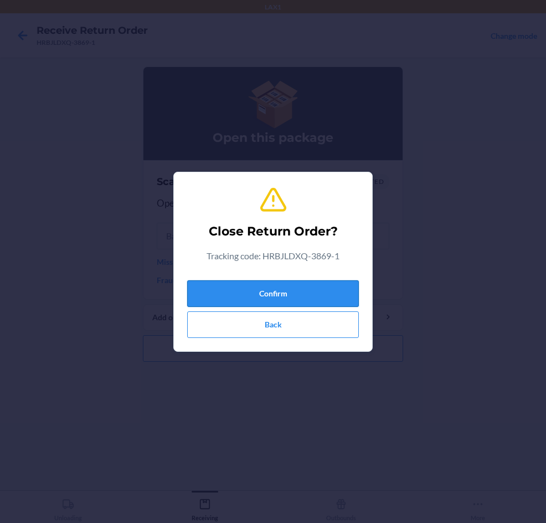
click at [321, 294] on button "Confirm" at bounding box center [273, 293] width 172 height 27
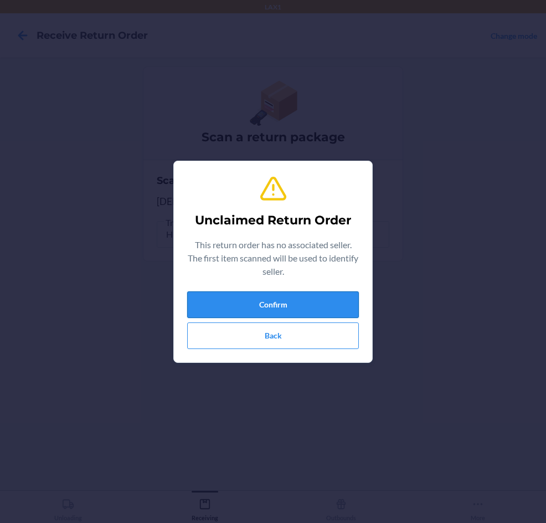
click at [216, 310] on button "Confirm" at bounding box center [273, 304] width 172 height 27
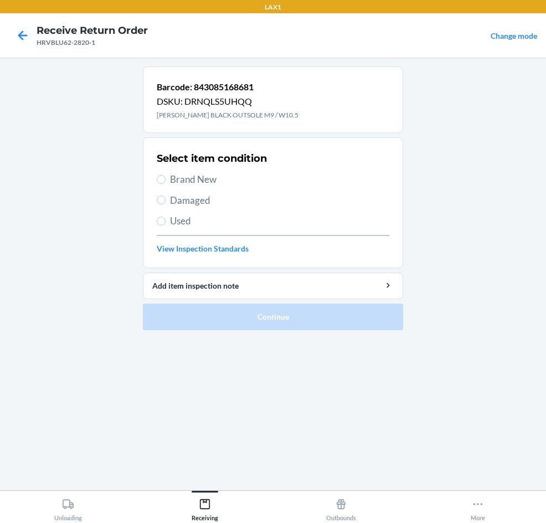
click at [170, 177] on span "Brand New" at bounding box center [279, 179] width 219 height 14
click at [166, 177] on input "Brand New" at bounding box center [161, 179] width 9 height 9
radio input "true"
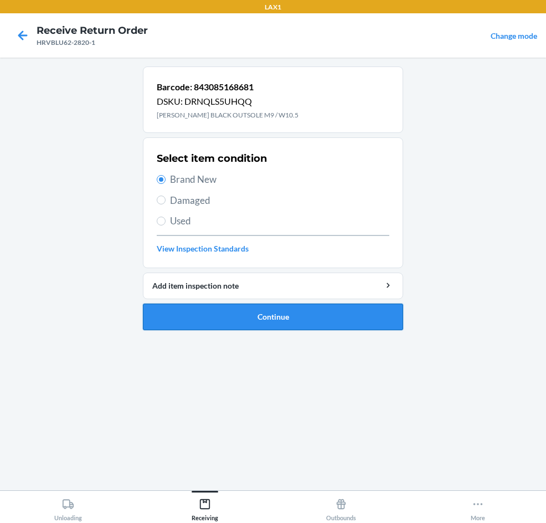
click at [207, 318] on button "Continue" at bounding box center [273, 317] width 260 height 27
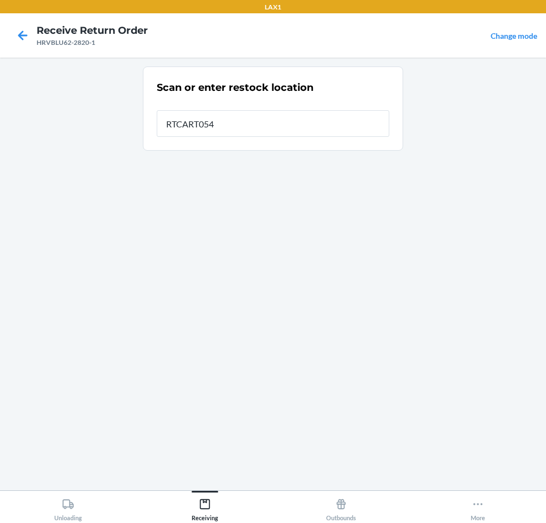
type input "RTCART054"
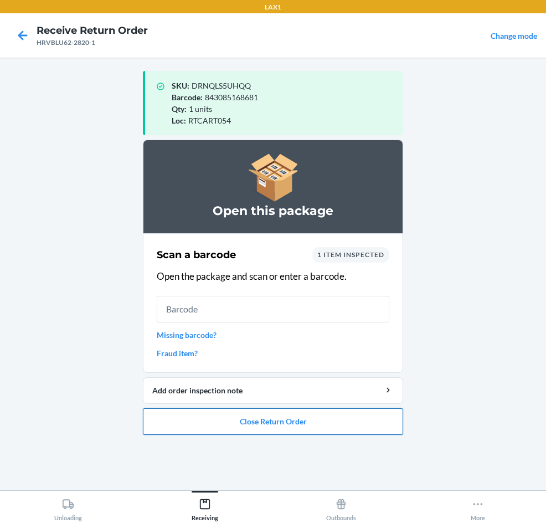
click at [254, 422] on button "Close Return Order" at bounding box center [273, 421] width 260 height 27
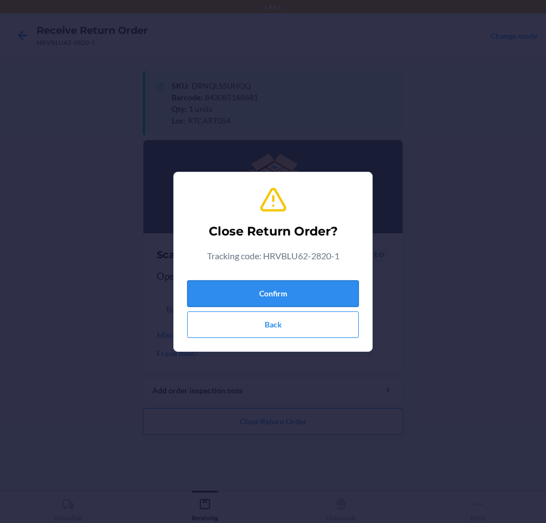
click at [227, 300] on button "Confirm" at bounding box center [273, 293] width 172 height 27
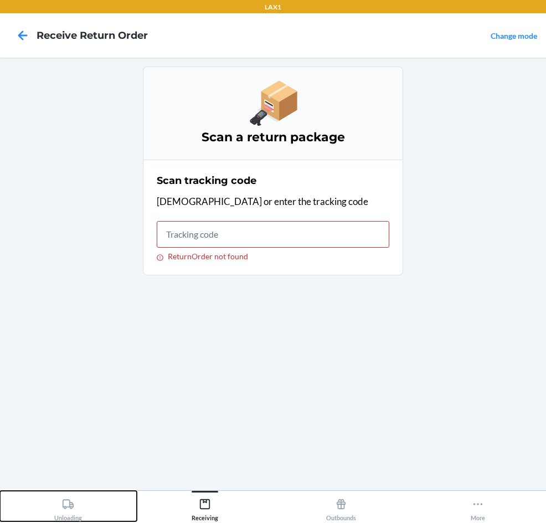
click at [68, 504] on icon at bounding box center [68, 504] width 12 height 12
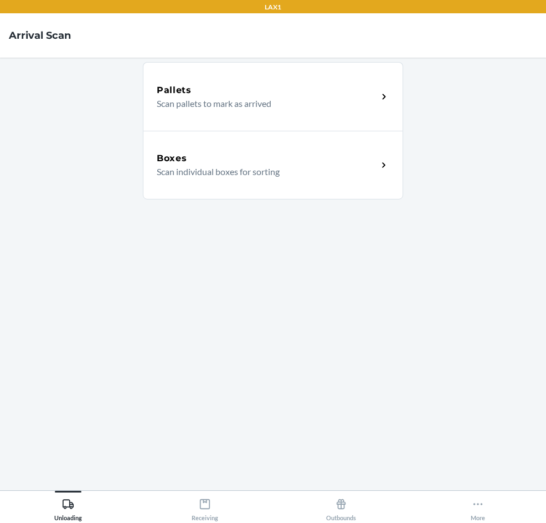
click at [199, 188] on div "Boxes Scan individual boxes for sorting" at bounding box center [273, 165] width 260 height 69
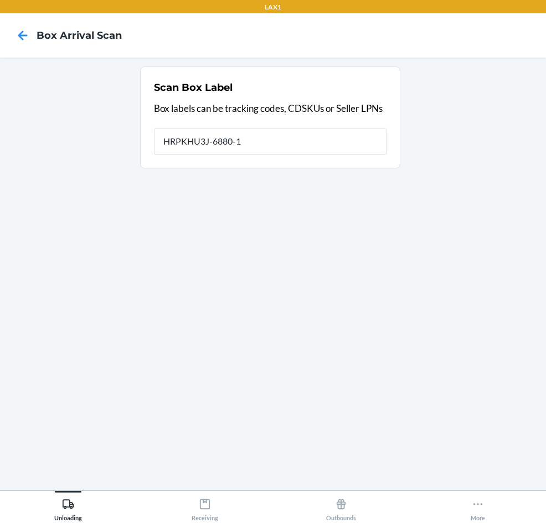
type input "HRPKHU3J-6880-1"
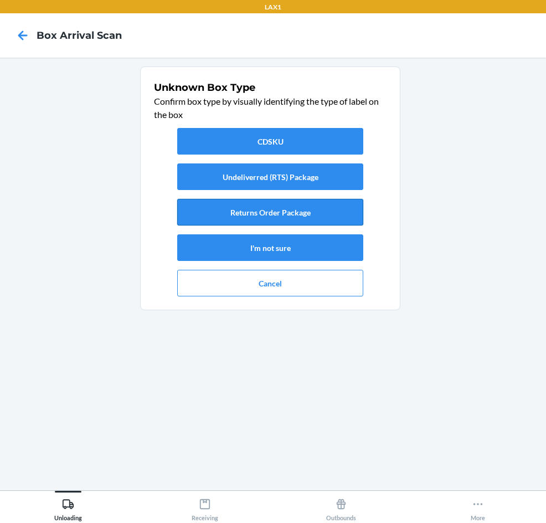
click at [248, 206] on button "Returns Order Package" at bounding box center [270, 212] width 186 height 27
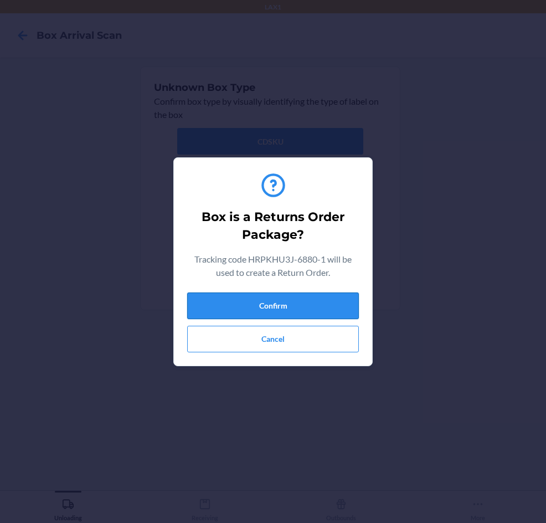
click at [260, 309] on button "Confirm" at bounding box center [273, 306] width 172 height 27
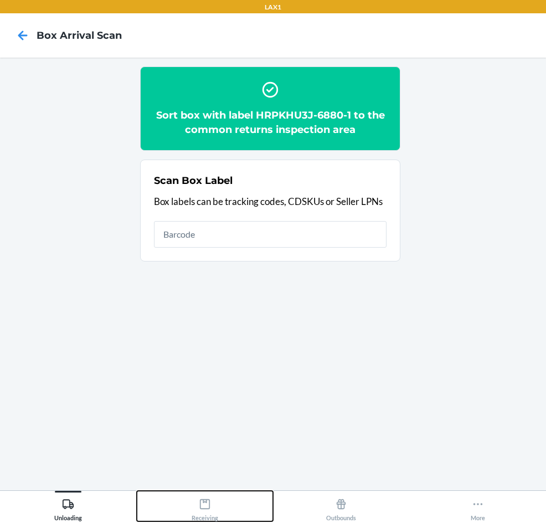
click at [198, 513] on div "Receiving" at bounding box center [205, 508] width 27 height 28
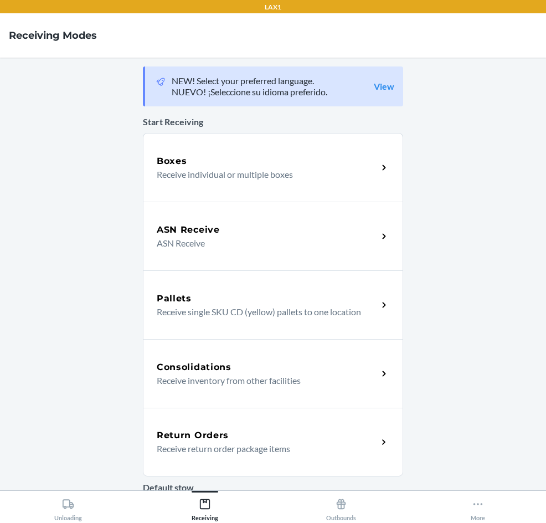
click at [209, 435] on h5 "Return Orders" at bounding box center [193, 435] width 72 height 13
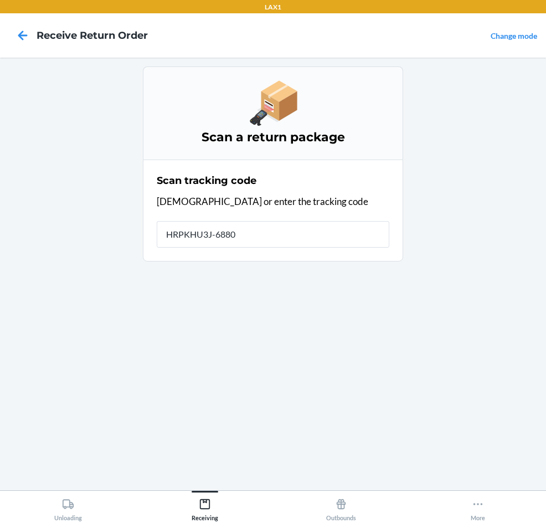
type input "HRPKHU3J-6880-"
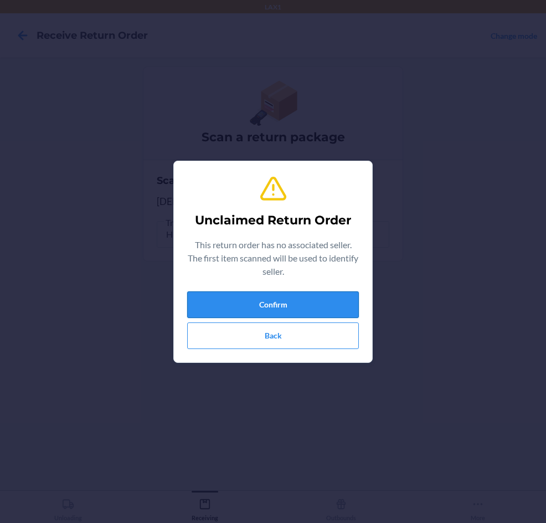
click at [253, 306] on button "Confirm" at bounding box center [273, 304] width 172 height 27
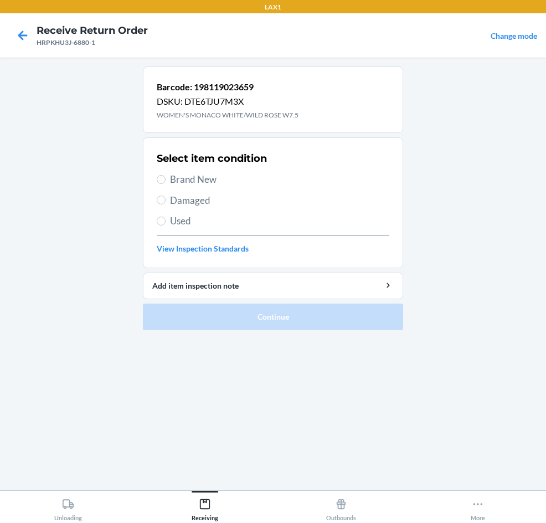
click at [201, 184] on span "Brand New" at bounding box center [279, 179] width 219 height 14
click at [166, 184] on input "Brand New" at bounding box center [161, 179] width 9 height 9
radio input "true"
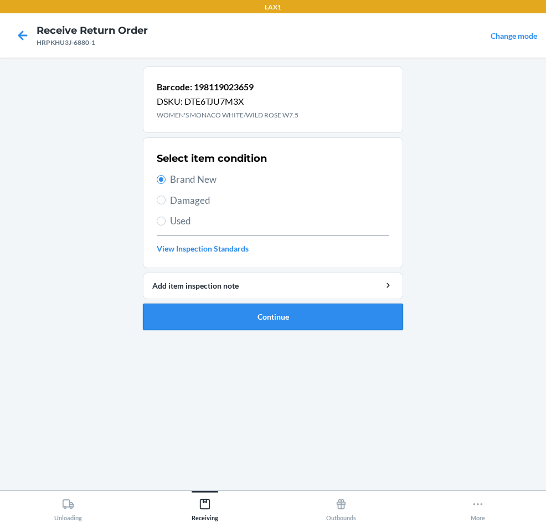
click at [237, 306] on button "Continue" at bounding box center [273, 317] width 260 height 27
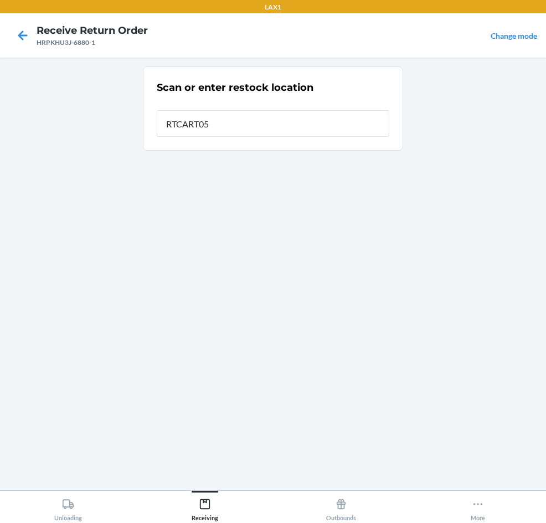
type input "RTCART054"
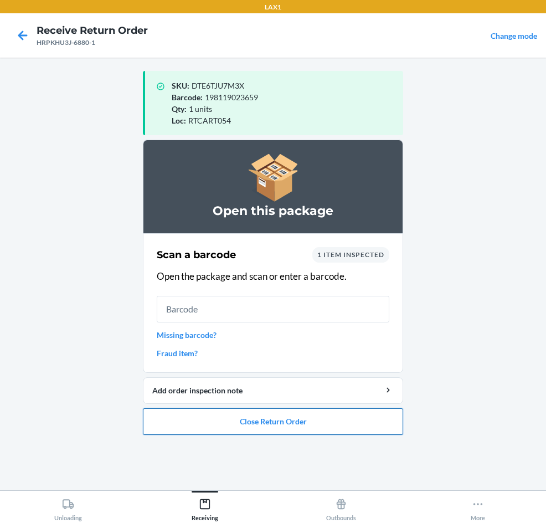
click at [313, 429] on button "Close Return Order" at bounding box center [273, 421] width 260 height 27
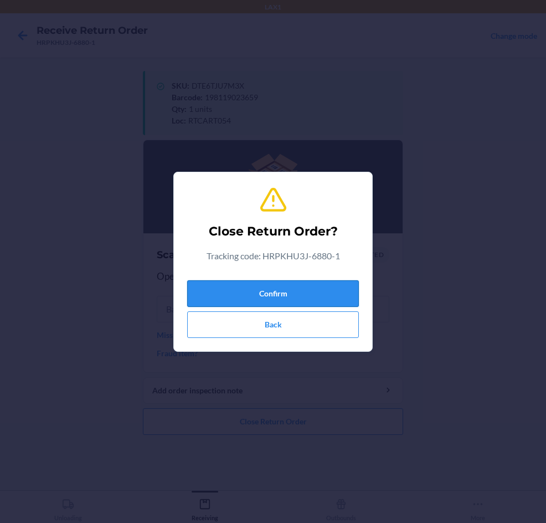
click at [285, 299] on button "Confirm" at bounding box center [273, 293] width 172 height 27
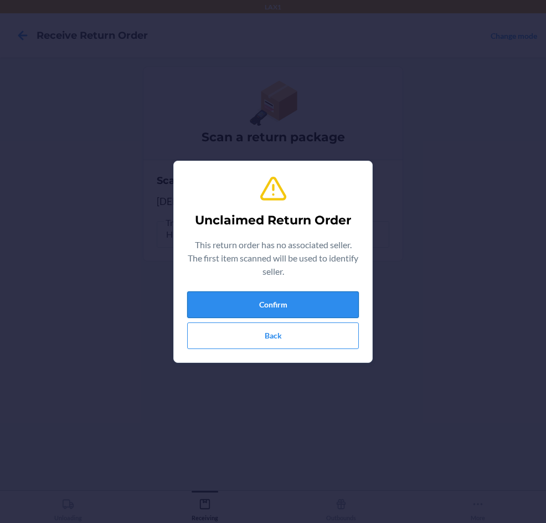
click at [256, 303] on button "Confirm" at bounding box center [273, 304] width 172 height 27
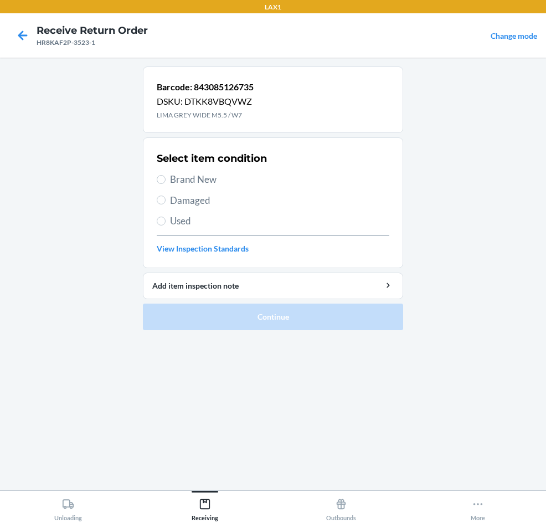
click at [184, 182] on span "Brand New" at bounding box center [279, 179] width 219 height 14
click at [166, 182] on input "Brand New" at bounding box center [161, 179] width 9 height 9
radio input "true"
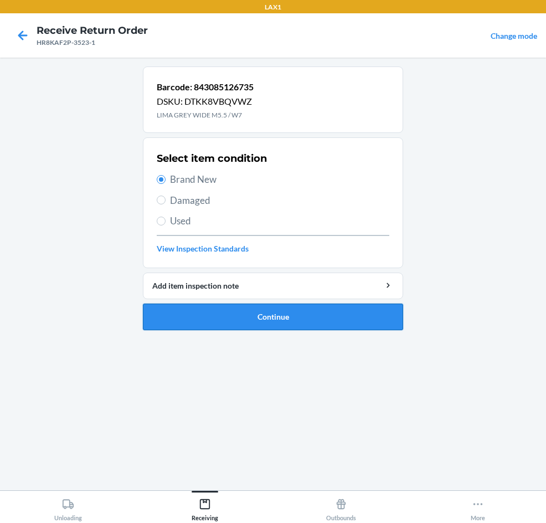
click at [196, 323] on button "Continue" at bounding box center [273, 317] width 260 height 27
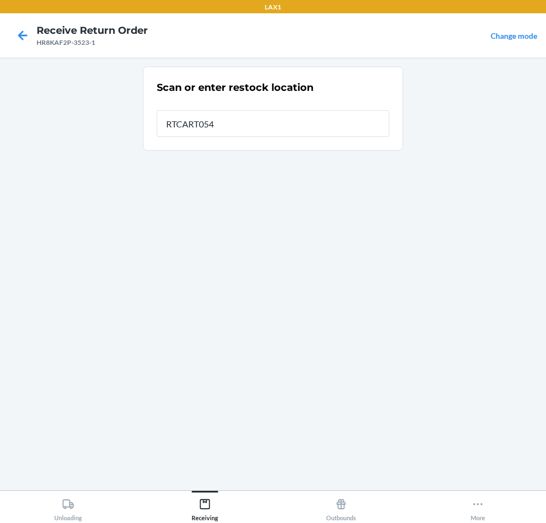
type input "RTCART054"
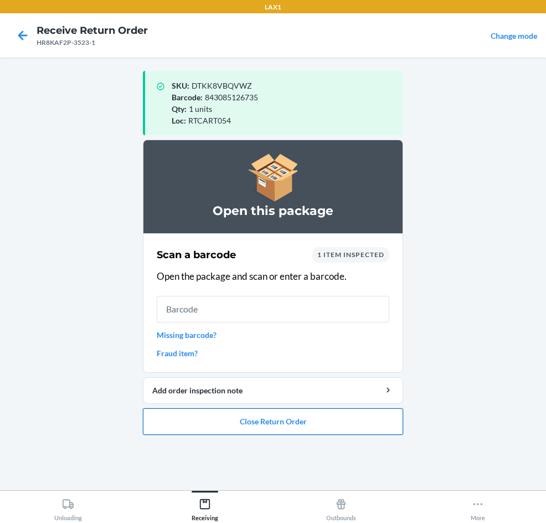
click at [274, 410] on button "Close Return Order" at bounding box center [273, 421] width 260 height 27
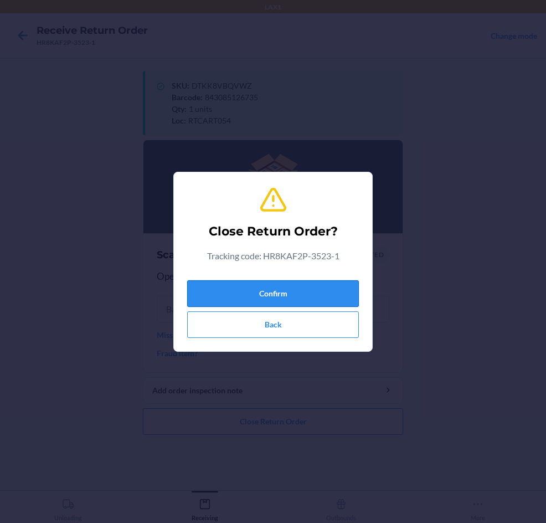
click at [270, 294] on button "Confirm" at bounding box center [273, 293] width 172 height 27
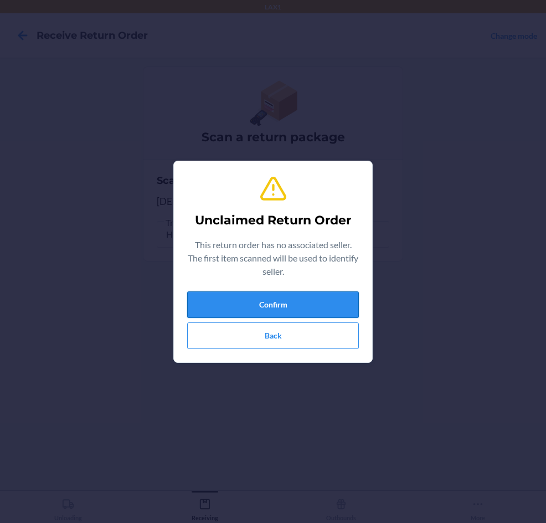
click at [275, 306] on button "Confirm" at bounding box center [273, 304] width 172 height 27
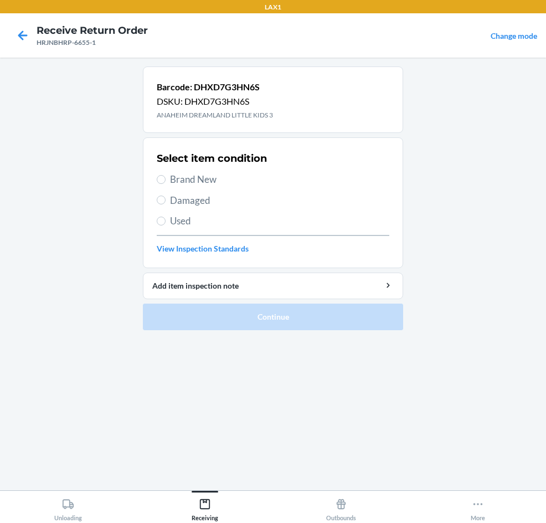
click at [170, 183] on label "Brand New" at bounding box center [273, 179] width 233 height 14
click at [166, 183] on input "Brand New" at bounding box center [161, 179] width 9 height 9
radio input "true"
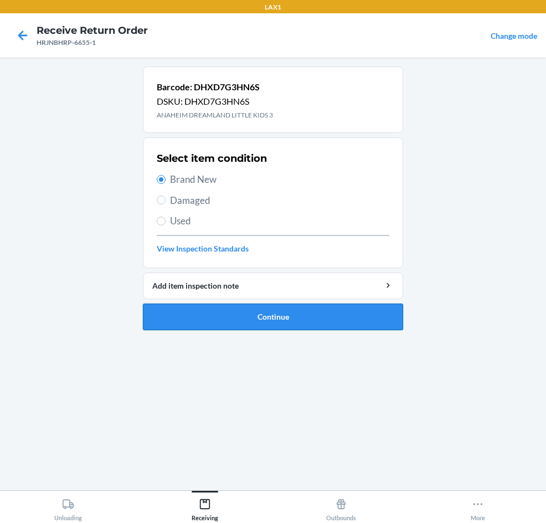
click at [225, 323] on button "Continue" at bounding box center [273, 317] width 260 height 27
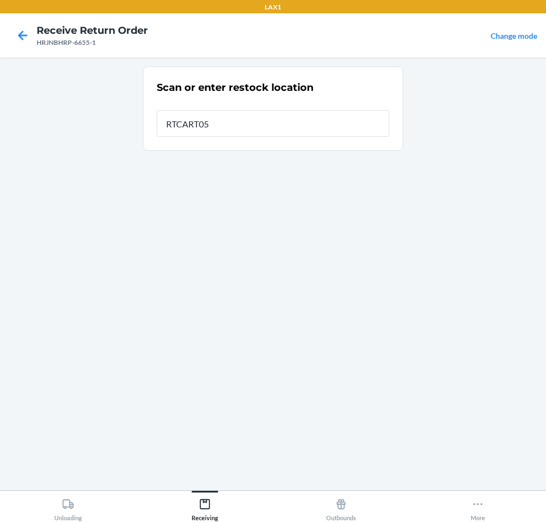
type input "RTCART054"
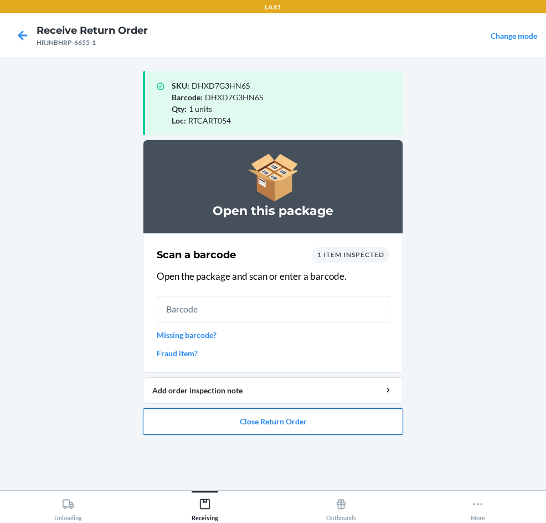
click at [186, 414] on button "Close Return Order" at bounding box center [273, 421] width 260 height 27
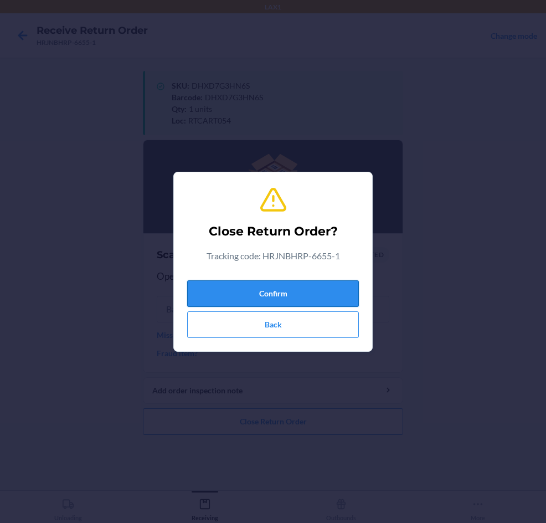
click at [199, 302] on button "Confirm" at bounding box center [273, 293] width 172 height 27
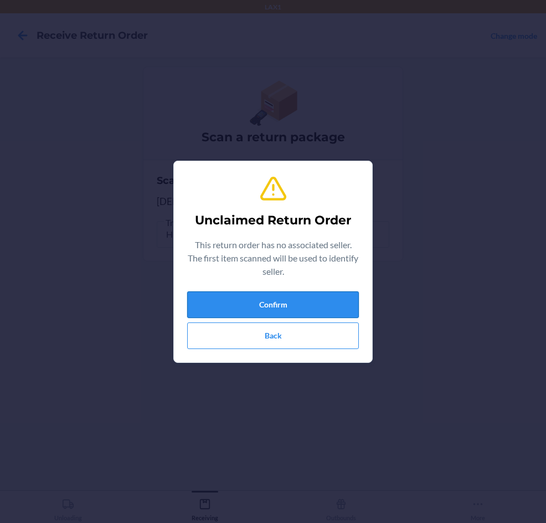
click at [303, 309] on button "Confirm" at bounding box center [273, 304] width 172 height 27
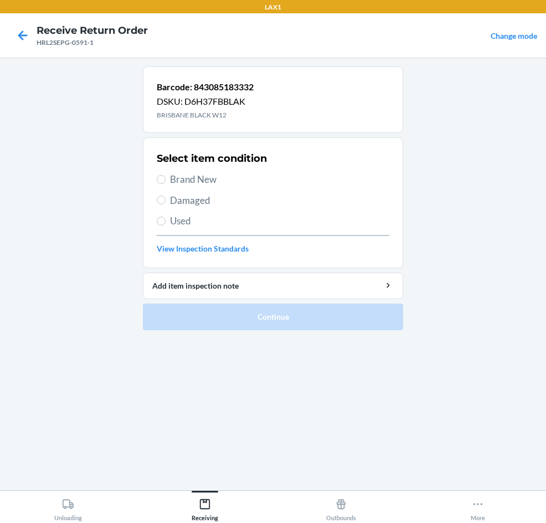
click at [190, 177] on span "Brand New" at bounding box center [279, 179] width 219 height 14
click at [166, 177] on input "Brand New" at bounding box center [161, 179] width 9 height 9
radio input "true"
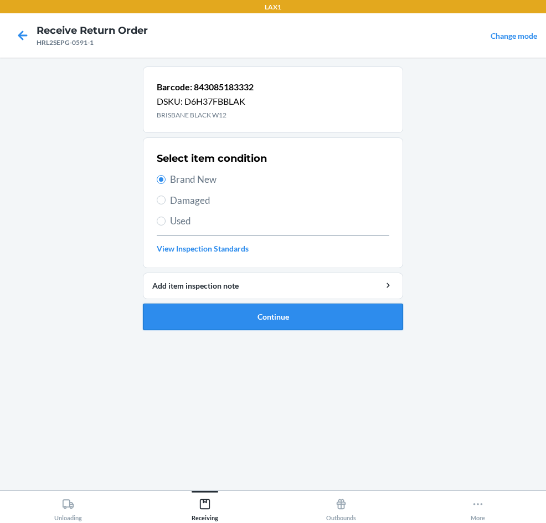
click at [257, 313] on button "Continue" at bounding box center [273, 317] width 260 height 27
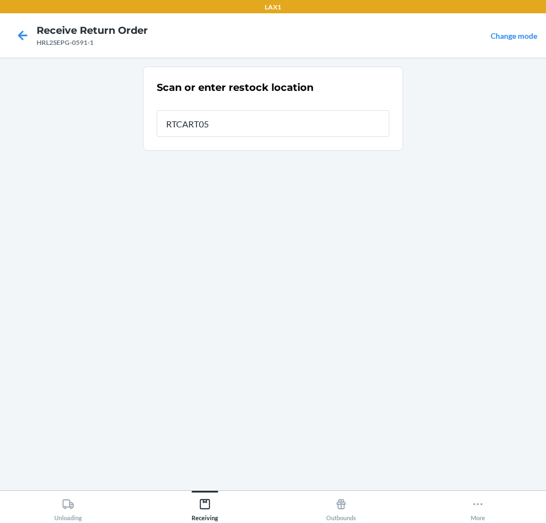
type input "RTCART054"
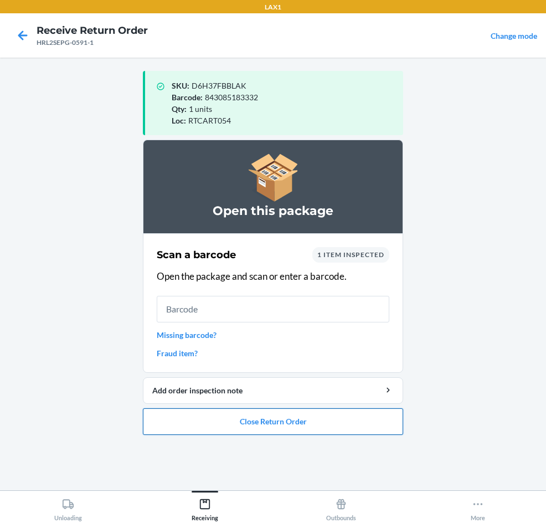
click at [305, 427] on button "Close Return Order" at bounding box center [273, 421] width 260 height 27
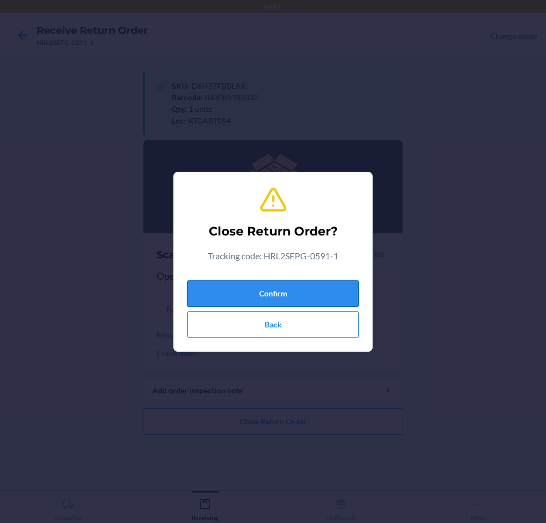
click at [340, 286] on button "Confirm" at bounding box center [273, 293] width 172 height 27
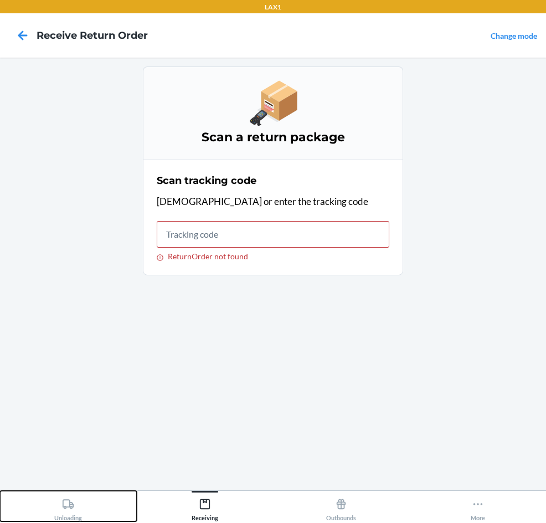
click at [59, 512] on div "Unloading" at bounding box center [68, 508] width 28 height 28
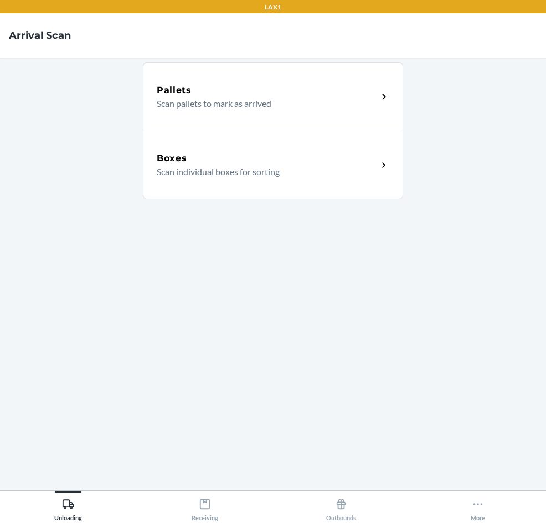
click at [353, 162] on div "Boxes" at bounding box center [267, 158] width 221 height 13
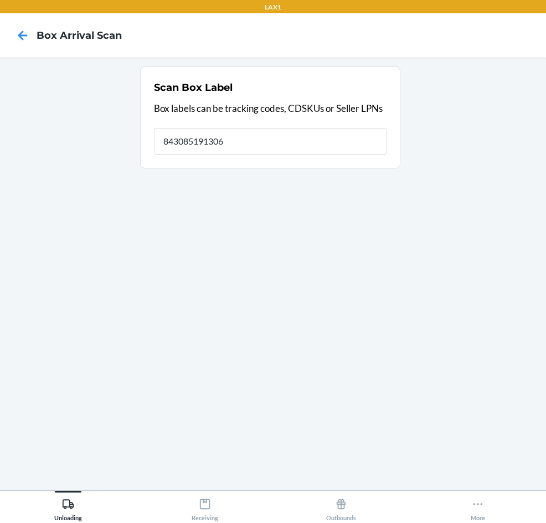
type input "843085191306"
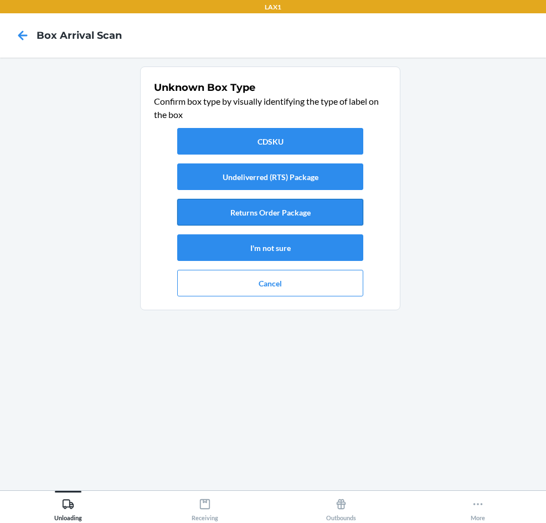
click at [318, 216] on button "Returns Order Package" at bounding box center [270, 212] width 186 height 27
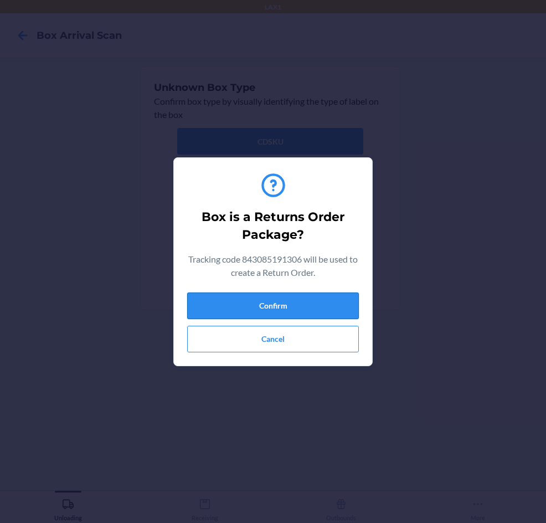
click at [319, 313] on button "Confirm" at bounding box center [273, 306] width 172 height 27
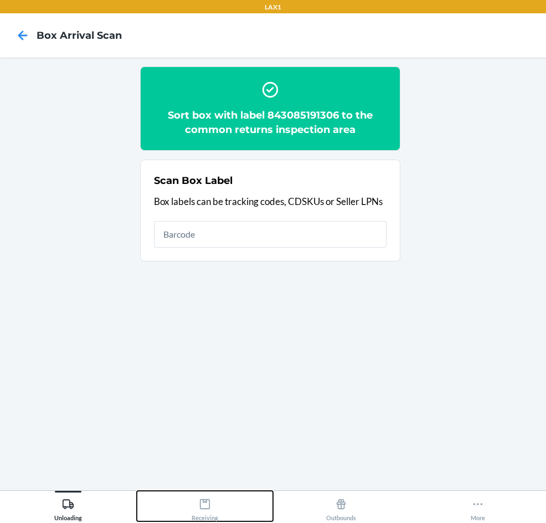
click at [207, 507] on icon at bounding box center [205, 504] width 12 height 12
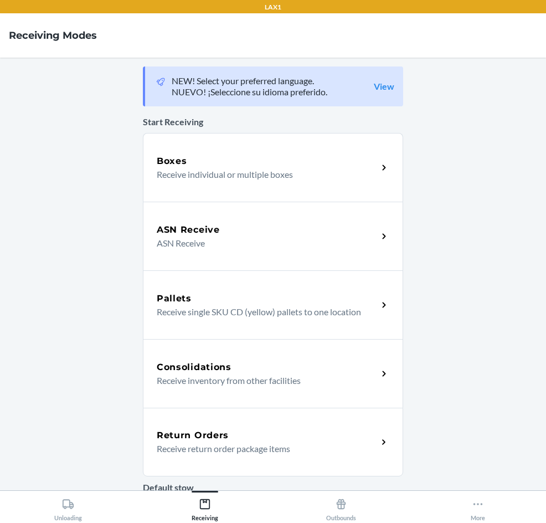
click at [214, 446] on p "Receive return order package items" at bounding box center [263, 448] width 212 height 13
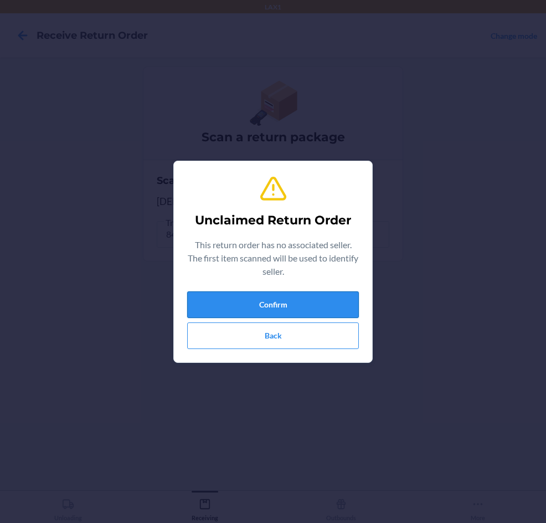
click at [323, 304] on button "Confirm" at bounding box center [273, 304] width 172 height 27
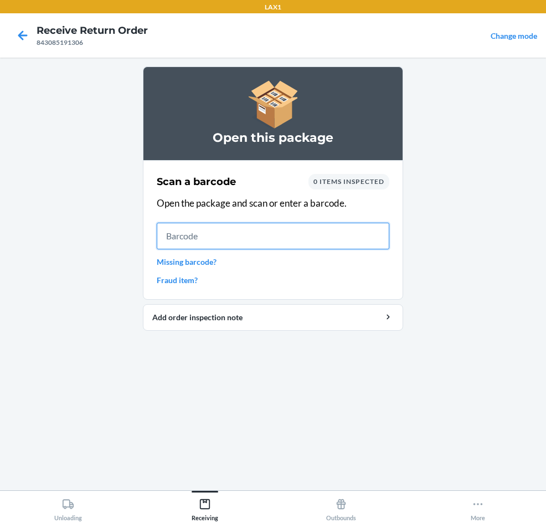
click at [349, 242] on input "text" at bounding box center [273, 236] width 233 height 27
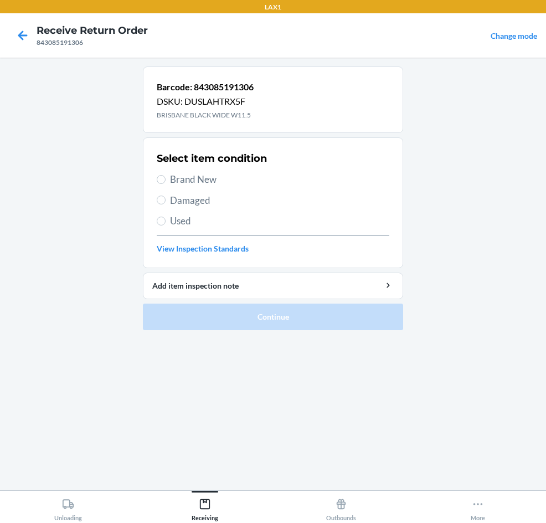
click at [190, 175] on span "Brand New" at bounding box center [279, 179] width 219 height 14
click at [166, 175] on input "Brand New" at bounding box center [161, 179] width 9 height 9
radio input "true"
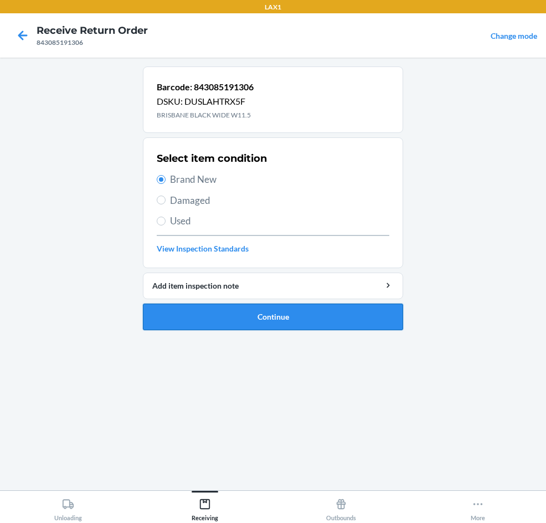
click at [206, 324] on button "Continue" at bounding box center [273, 317] width 260 height 27
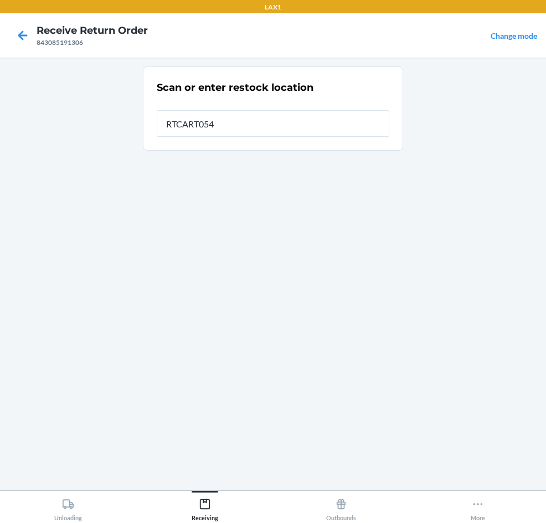
type input "RTCART054"
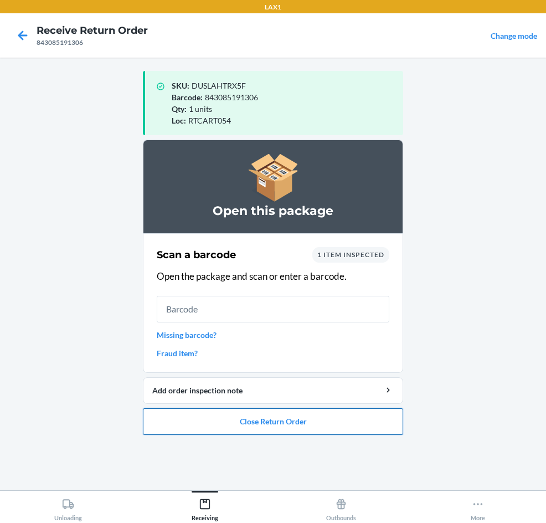
click at [217, 427] on button "Close Return Order" at bounding box center [273, 421] width 260 height 27
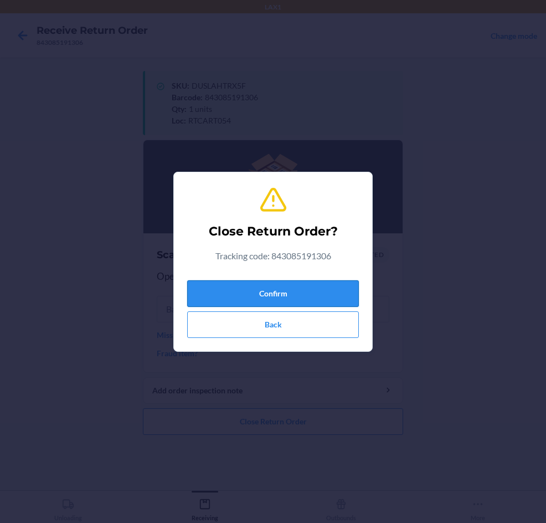
click at [243, 293] on button "Confirm" at bounding box center [273, 293] width 172 height 27
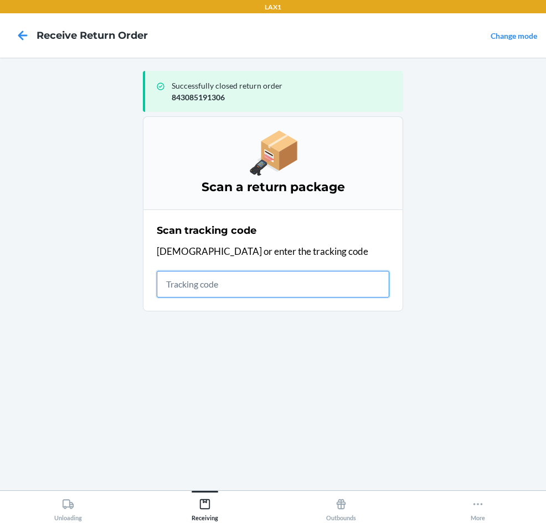
click at [200, 293] on input "text" at bounding box center [273, 284] width 233 height 27
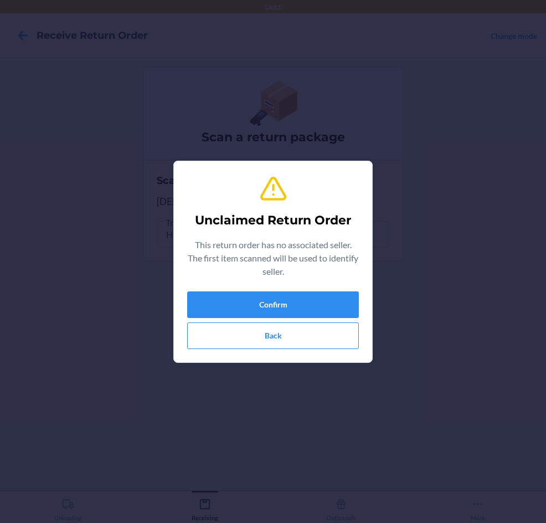
click at [348, 290] on div "Unclaimed Return Order This return order has no associated seller. The first it…" at bounding box center [273, 261] width 172 height 183
click at [349, 293] on button "Confirm" at bounding box center [273, 304] width 172 height 27
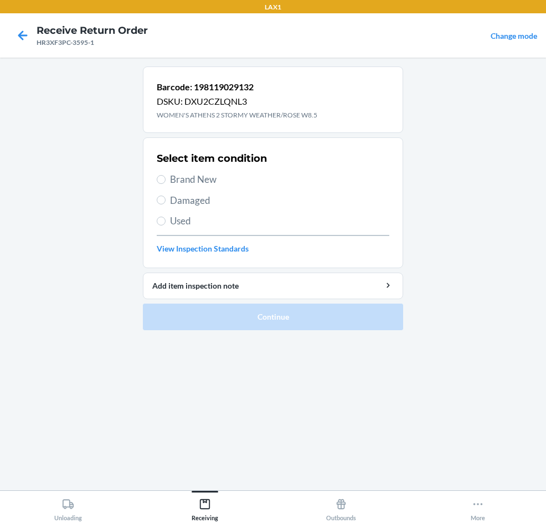
click at [214, 178] on span "Brand New" at bounding box center [279, 179] width 219 height 14
click at [166, 178] on input "Brand New" at bounding box center [161, 179] width 9 height 9
radio input "true"
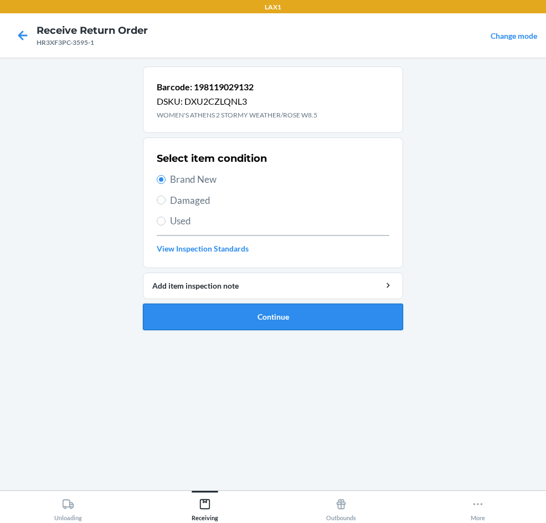
click at [206, 313] on button "Continue" at bounding box center [273, 317] width 260 height 27
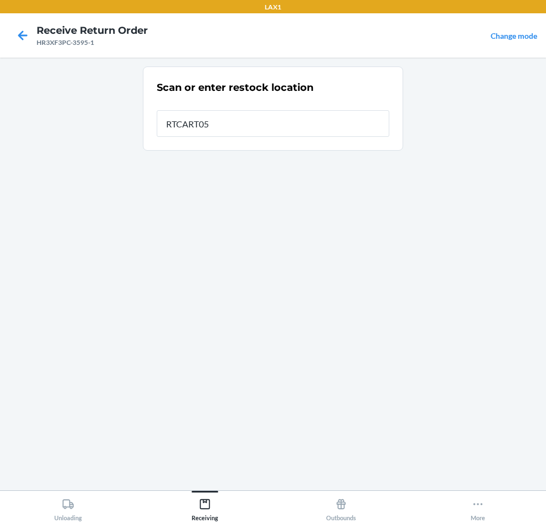
type input "RTCART054"
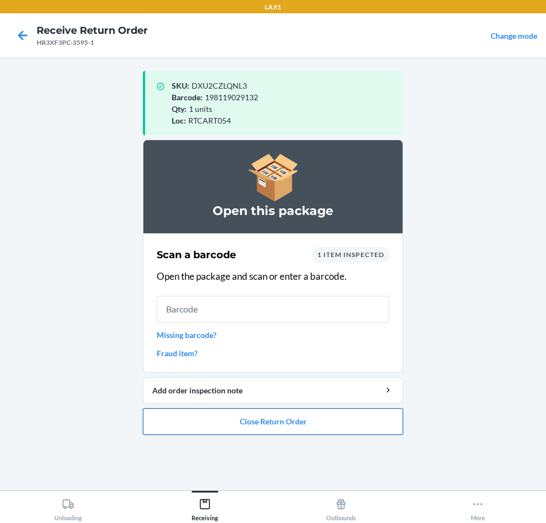
click at [362, 431] on button "Close Return Order" at bounding box center [273, 421] width 260 height 27
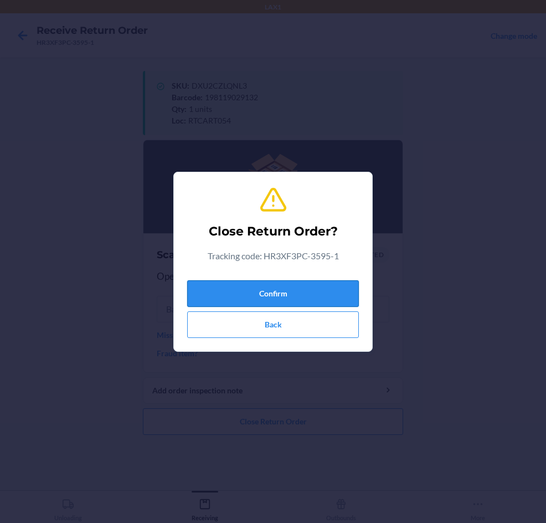
click at [330, 301] on button "Confirm" at bounding box center [273, 293] width 172 height 27
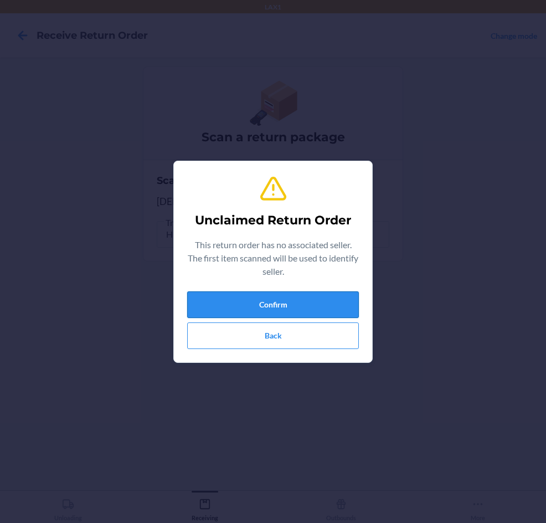
click at [314, 310] on button "Confirm" at bounding box center [273, 304] width 172 height 27
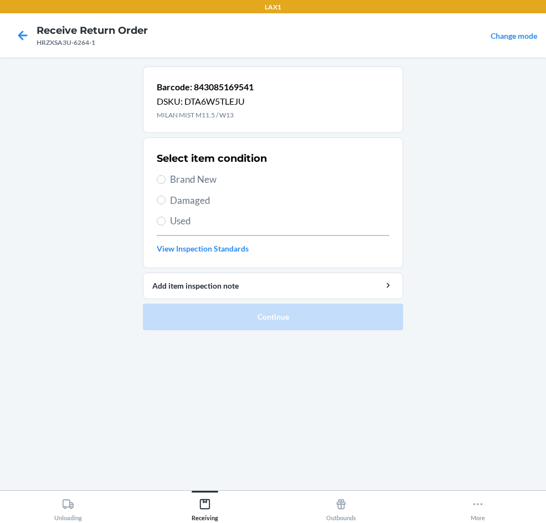
click at [186, 222] on span "Used" at bounding box center [279, 221] width 219 height 14
click at [166, 222] on input "Used" at bounding box center [161, 221] width 9 height 9
radio input "true"
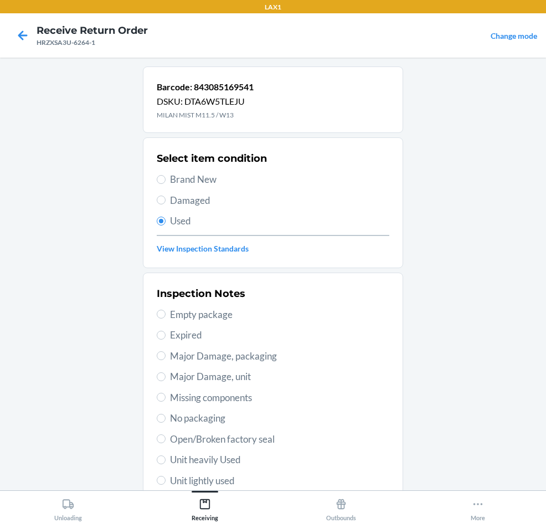
click at [189, 453] on span "Unit heavily Used" at bounding box center [279, 460] width 219 height 14
click at [166, 456] on input "Unit heavily Used" at bounding box center [161, 460] width 9 height 9
radio input "true"
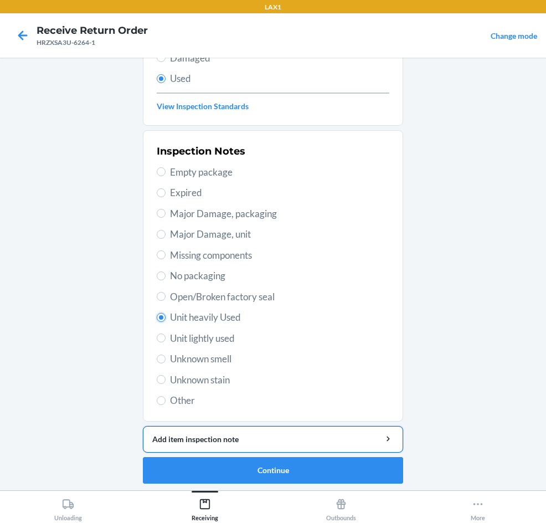
scroll to position [145, 0]
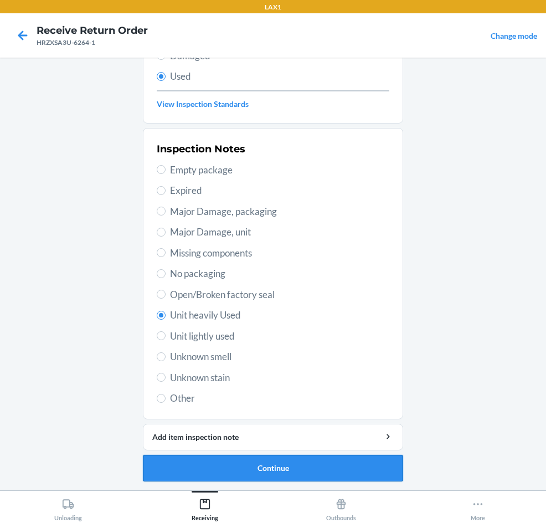
click at [262, 467] on button "Continue" at bounding box center [273, 468] width 260 height 27
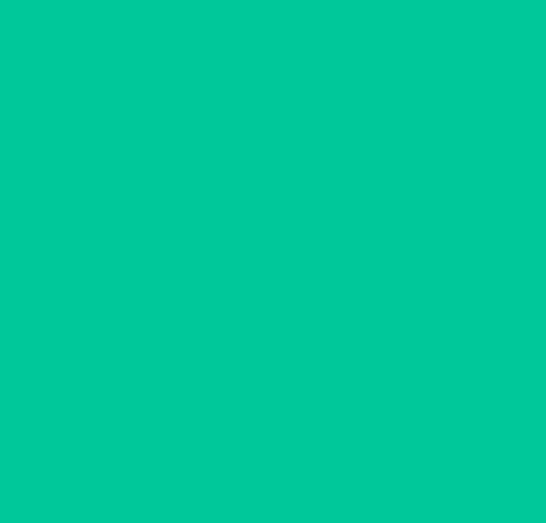
scroll to position [0, 0]
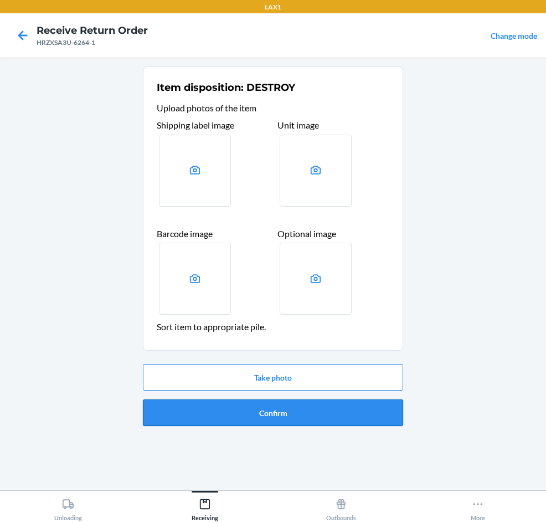
click at [267, 414] on button "Confirm" at bounding box center [273, 413] width 260 height 27
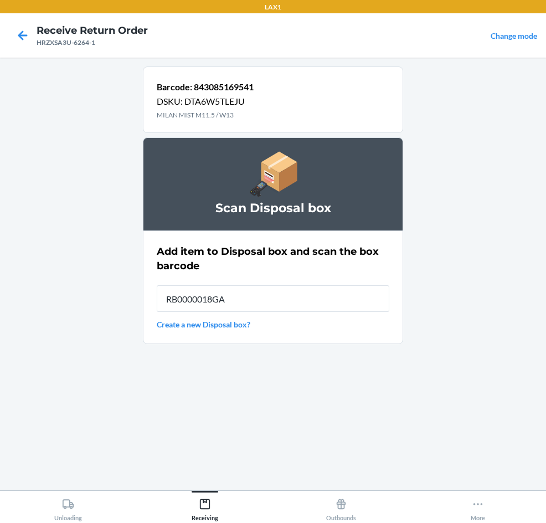
type input "RB0000018GA"
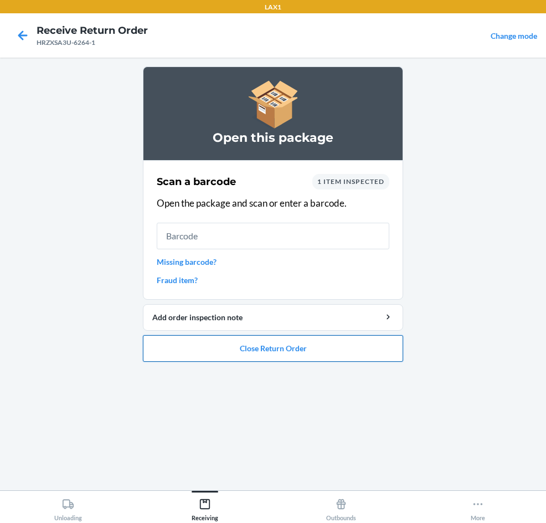
click at [372, 351] on button "Close Return Order" at bounding box center [273, 348] width 260 height 27
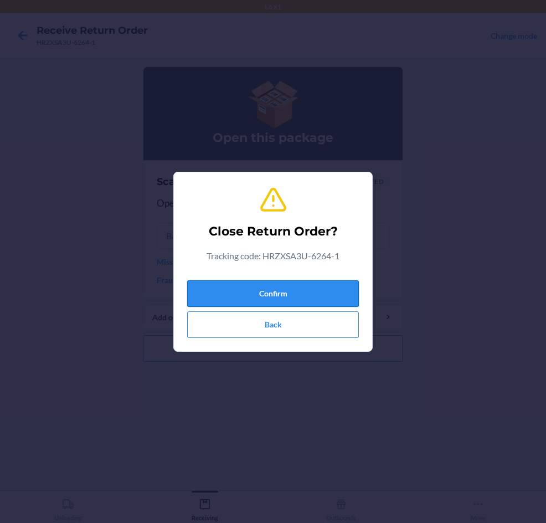
click at [342, 302] on button "Confirm" at bounding box center [273, 293] width 172 height 27
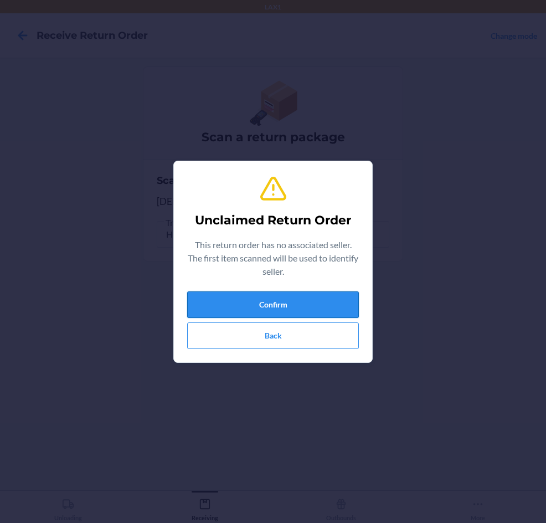
click at [329, 309] on button "Confirm" at bounding box center [273, 304] width 172 height 27
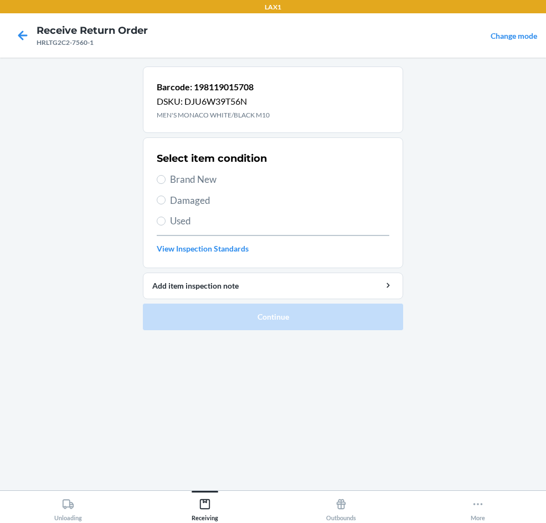
click at [167, 221] on label "Used" at bounding box center [273, 221] width 233 height 14
click at [166, 221] on input "Used" at bounding box center [161, 221] width 9 height 9
radio input "true"
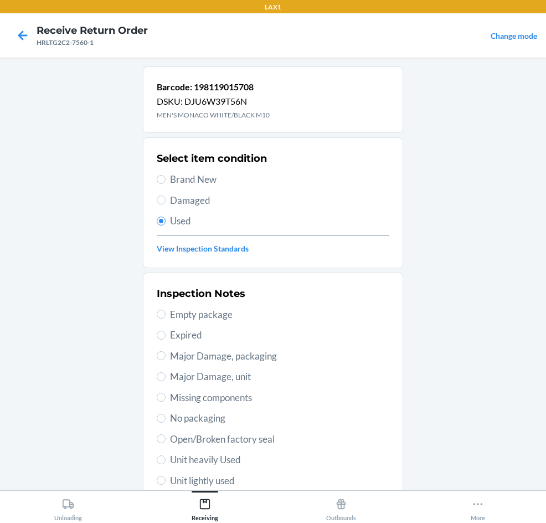
click at [194, 462] on span "Unit heavily Used" at bounding box center [279, 460] width 219 height 14
click at [166, 462] on input "Unit heavily Used" at bounding box center [161, 460] width 9 height 9
radio input "true"
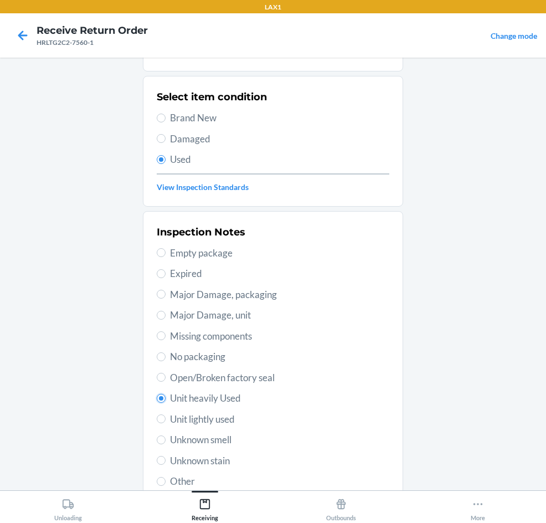
scroll to position [145, 0]
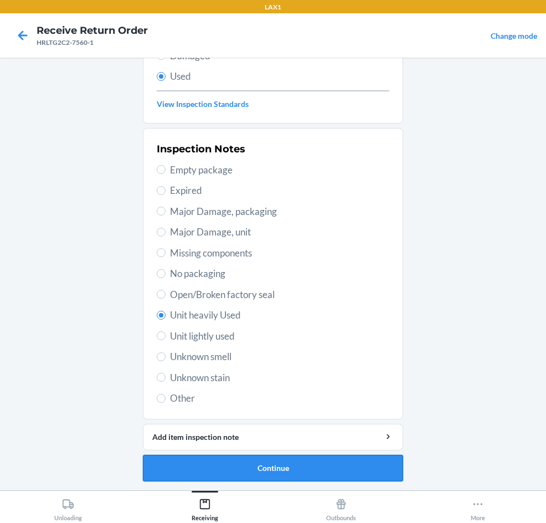
click at [303, 463] on button "Continue" at bounding box center [273, 468] width 260 height 27
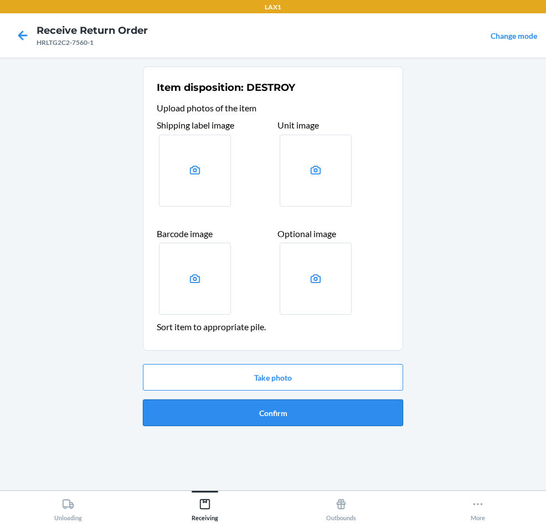
click at [313, 401] on button "Confirm" at bounding box center [273, 413] width 260 height 27
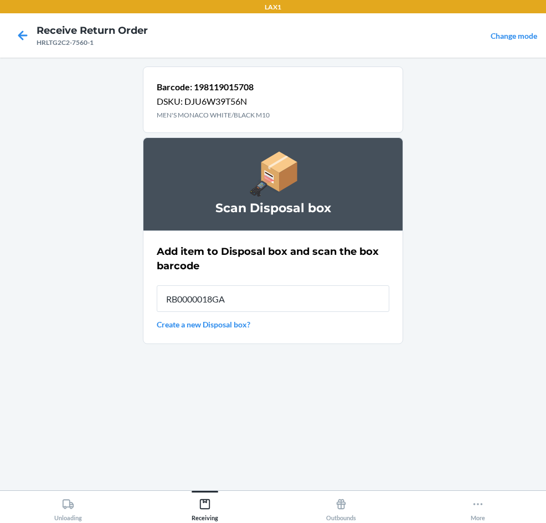
type input "RB0000018GA"
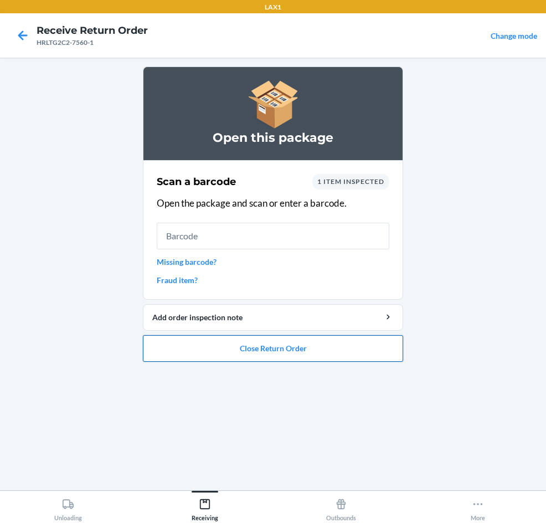
click at [288, 353] on button "Close Return Order" at bounding box center [273, 348] width 260 height 27
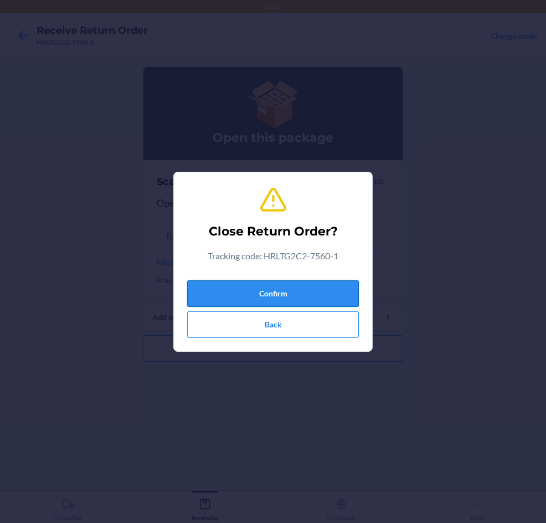
click at [310, 299] on button "Confirm" at bounding box center [273, 293] width 172 height 27
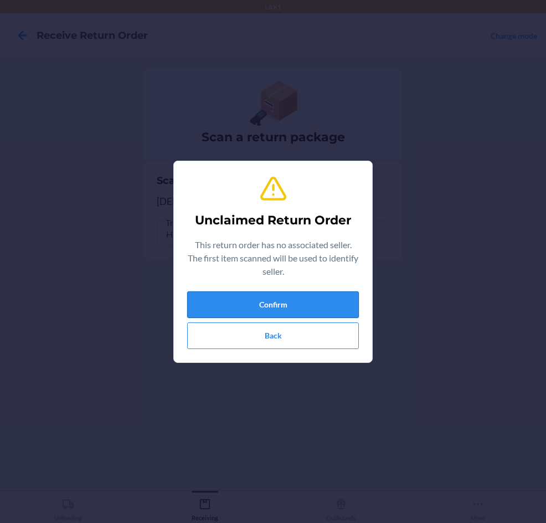
click at [248, 300] on button "Confirm" at bounding box center [273, 304] width 172 height 27
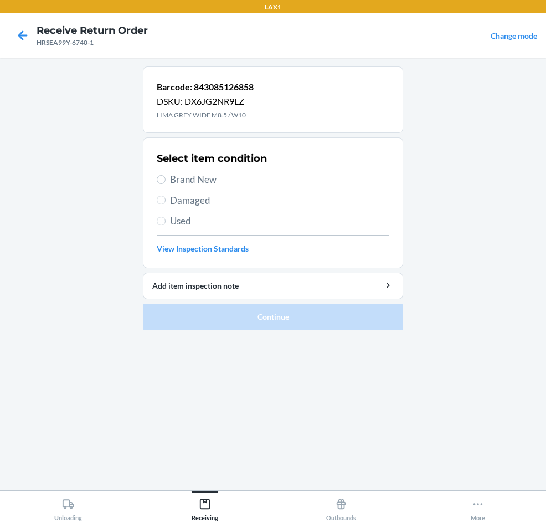
click at [176, 220] on span "Used" at bounding box center [279, 221] width 219 height 14
click at [166, 220] on input "Used" at bounding box center [161, 221] width 9 height 9
radio input "true"
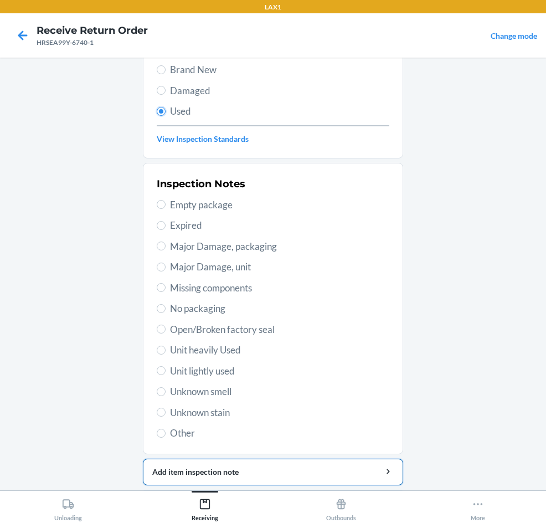
scroll to position [111, 0]
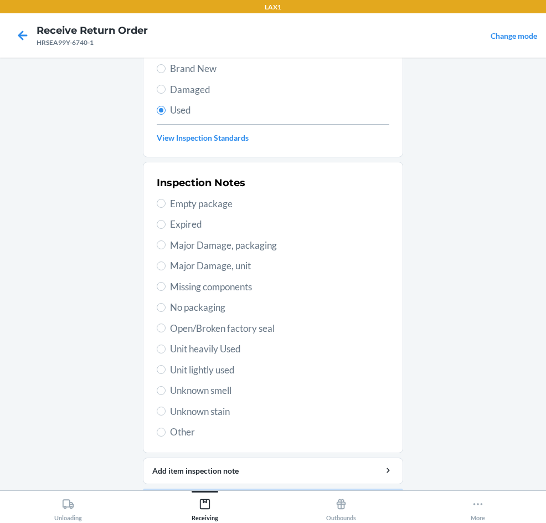
click at [196, 371] on span "Unit lightly used" at bounding box center [279, 370] width 219 height 14
click at [166, 371] on input "Unit lightly used" at bounding box center [161, 369] width 9 height 9
radio input "true"
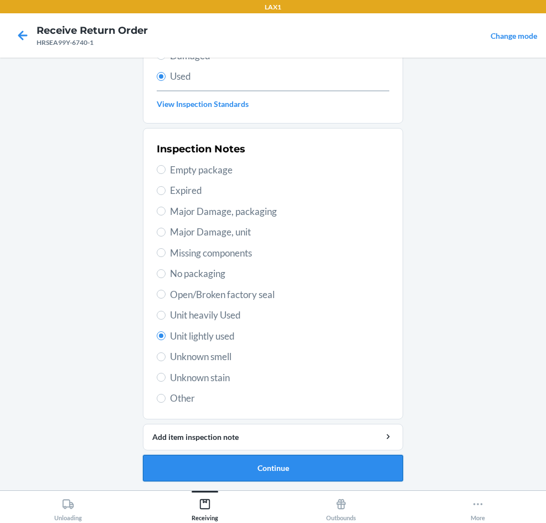
click at [300, 462] on button "Continue" at bounding box center [273, 468] width 260 height 27
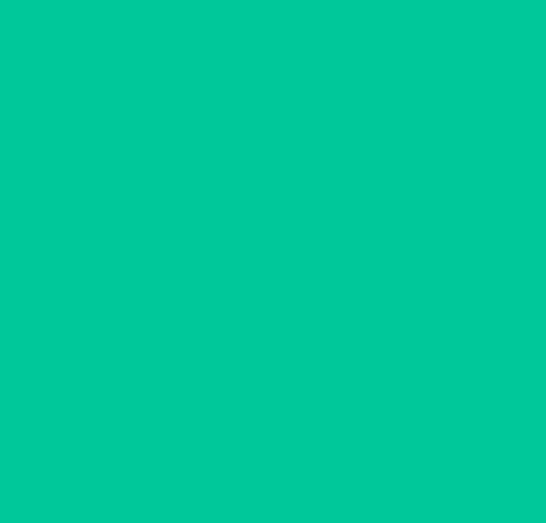
scroll to position [0, 0]
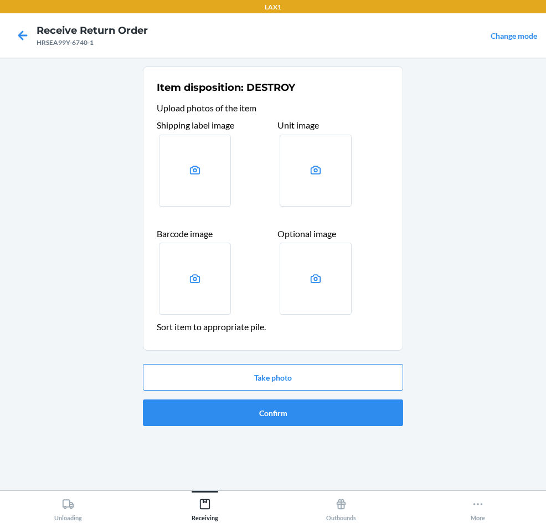
click at [288, 427] on div "Take photo Confirm" at bounding box center [273, 395] width 260 height 71
click at [288, 421] on button "Confirm" at bounding box center [273, 413] width 260 height 27
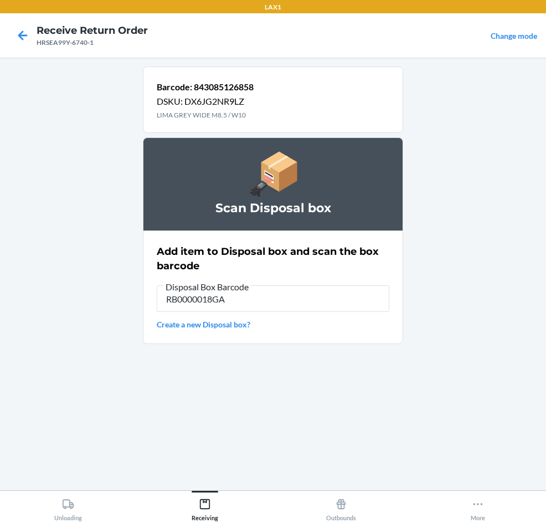
type input "RB0000018GA"
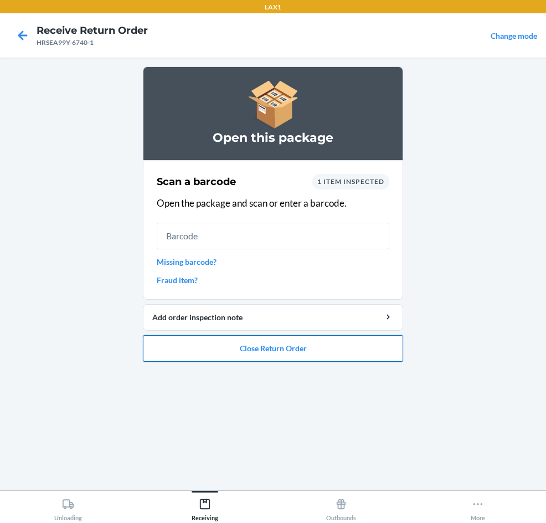
click at [184, 357] on button "Close Return Order" at bounding box center [273, 348] width 260 height 27
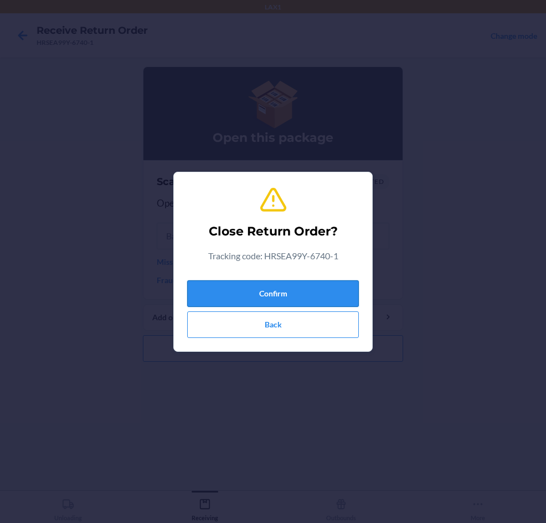
click at [241, 295] on button "Confirm" at bounding box center [273, 293] width 172 height 27
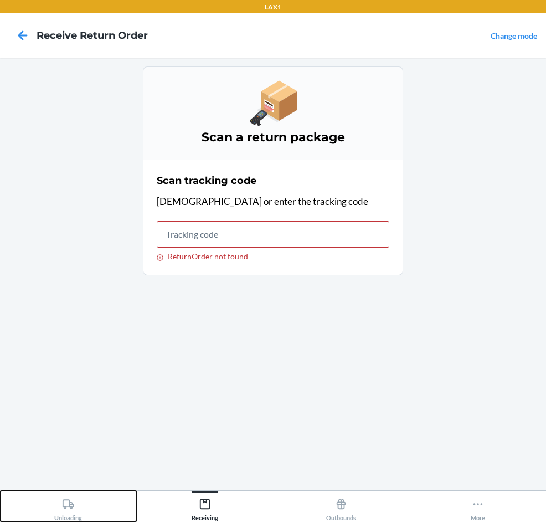
click at [70, 500] on icon at bounding box center [68, 503] width 11 height 9
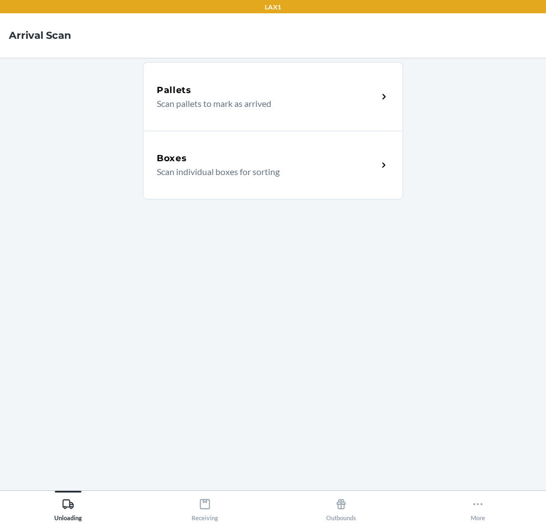
click at [280, 173] on p "Scan individual boxes for sorting" at bounding box center [263, 171] width 212 height 13
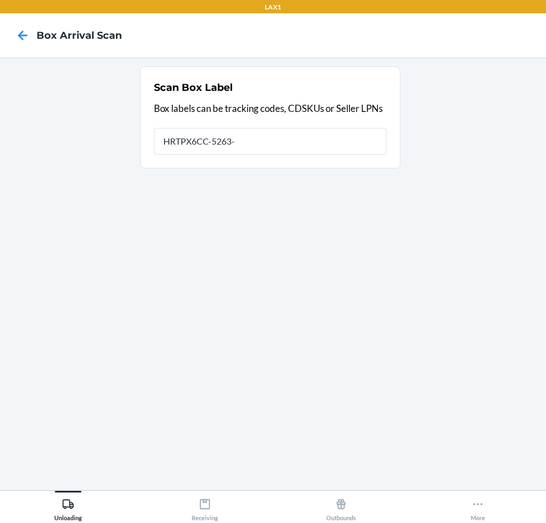
type input "HRTPX6CC-5263-1"
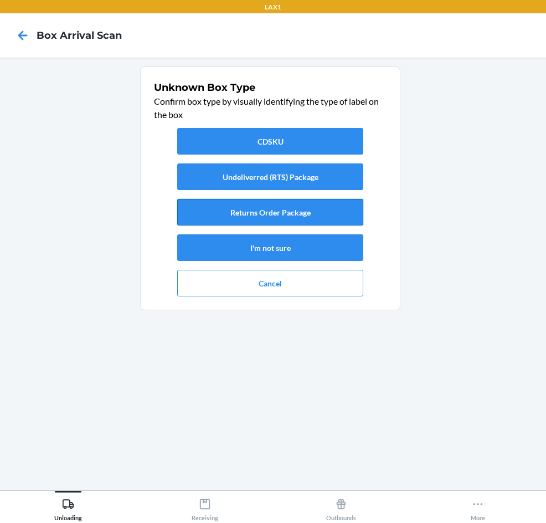
click at [273, 221] on button "Returns Order Package" at bounding box center [270, 212] width 186 height 27
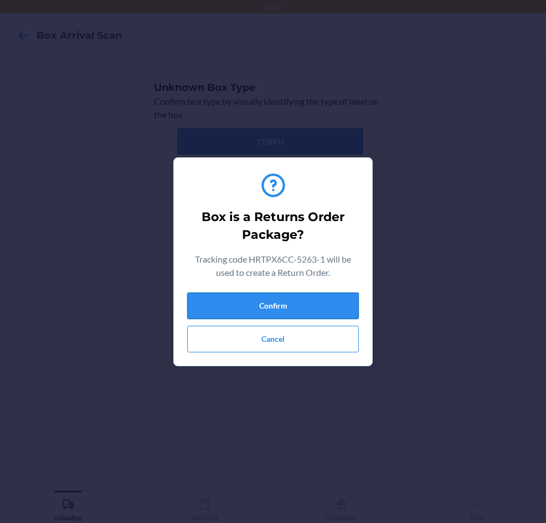
click at [273, 310] on button "Confirm" at bounding box center [273, 306] width 172 height 27
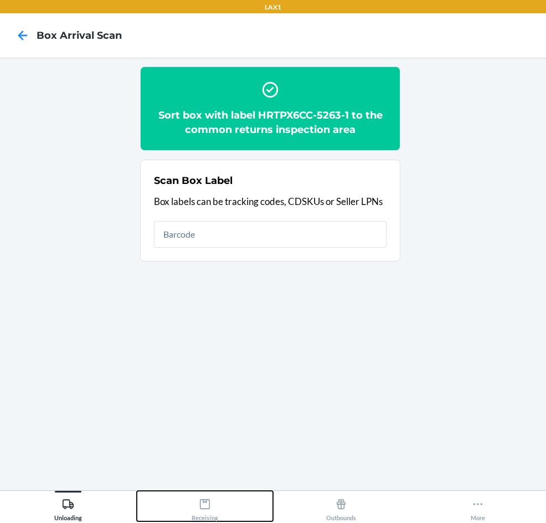
click at [205, 508] on icon at bounding box center [205, 504] width 12 height 12
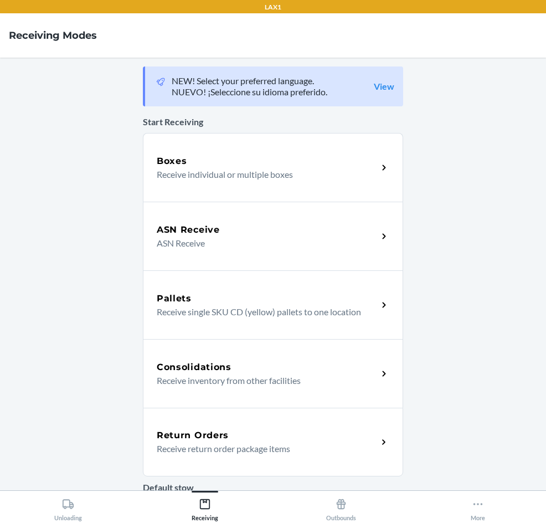
click at [229, 438] on div "Return Orders" at bounding box center [267, 435] width 221 height 13
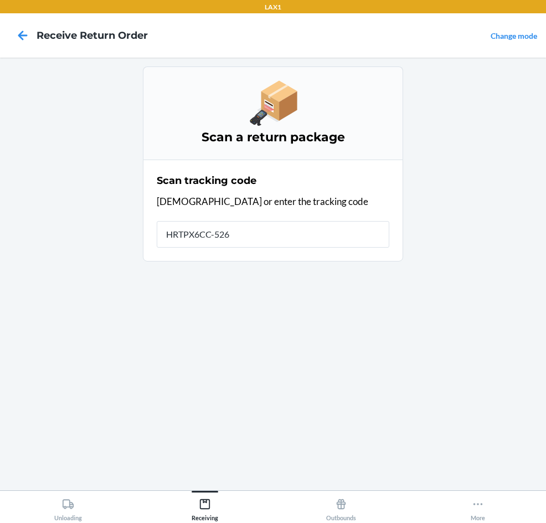
type input "HRTPX6CC-5263"
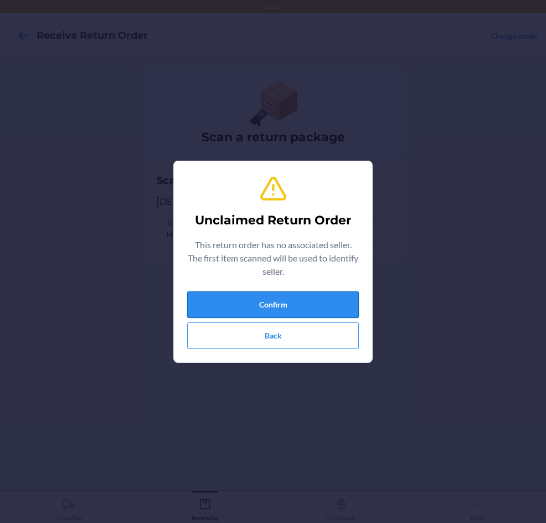
click at [280, 293] on button "Confirm" at bounding box center [273, 304] width 172 height 27
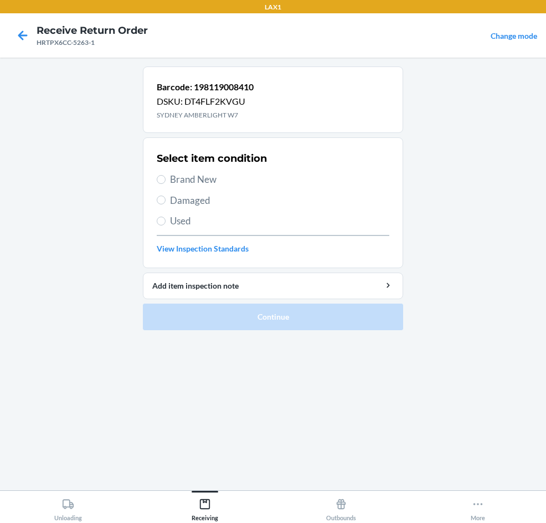
click at [193, 180] on span "Brand New" at bounding box center [279, 179] width 219 height 14
click at [166, 180] on input "Brand New" at bounding box center [161, 179] width 9 height 9
radio input "true"
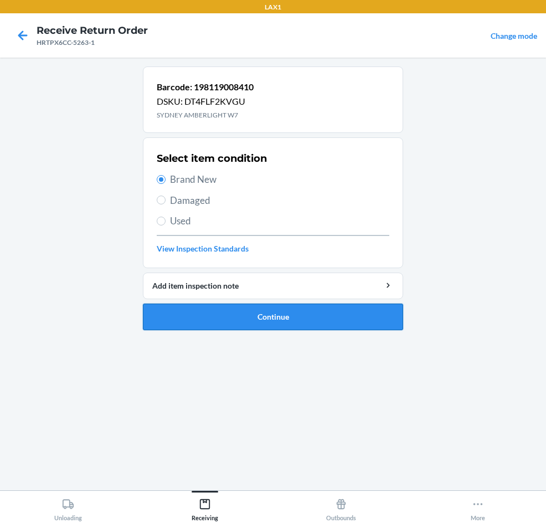
click at [235, 319] on button "Continue" at bounding box center [273, 317] width 260 height 27
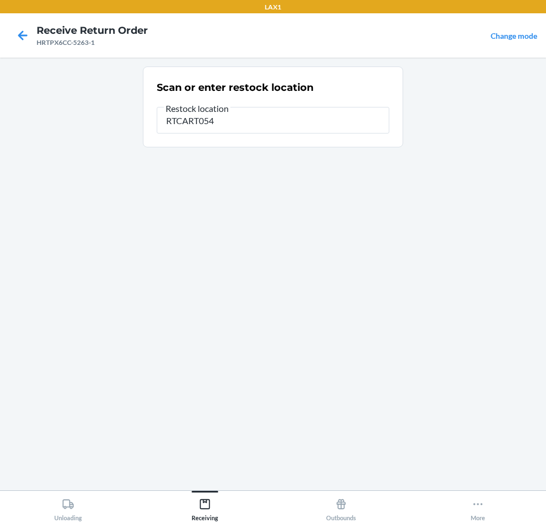
type input "RTCART054"
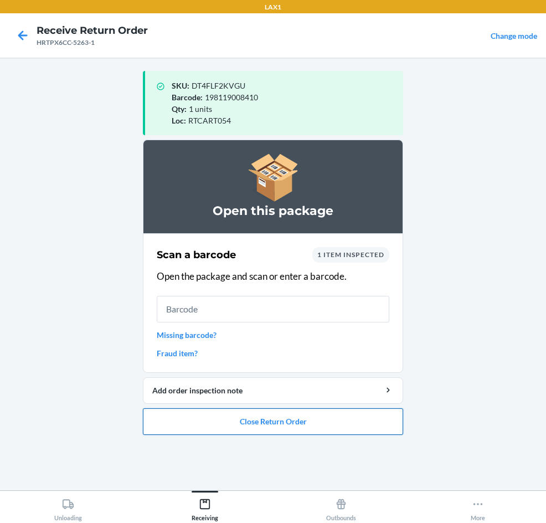
click at [278, 416] on button "Close Return Order" at bounding box center [273, 421] width 260 height 27
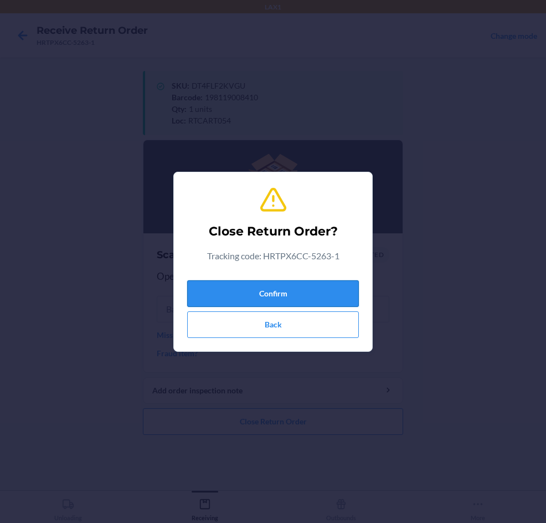
click at [239, 298] on button "Confirm" at bounding box center [273, 293] width 172 height 27
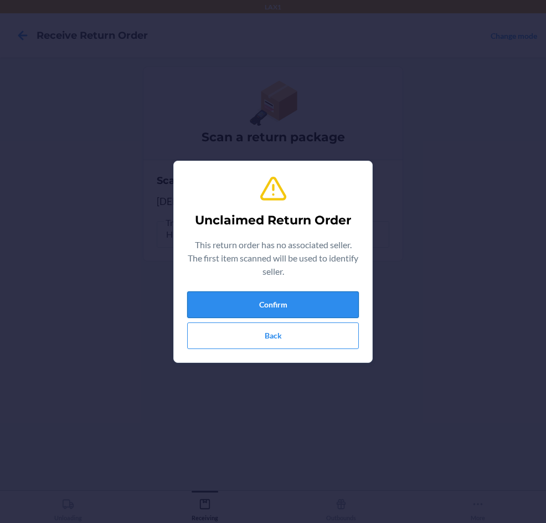
click at [237, 296] on button "Confirm" at bounding box center [273, 304] width 172 height 27
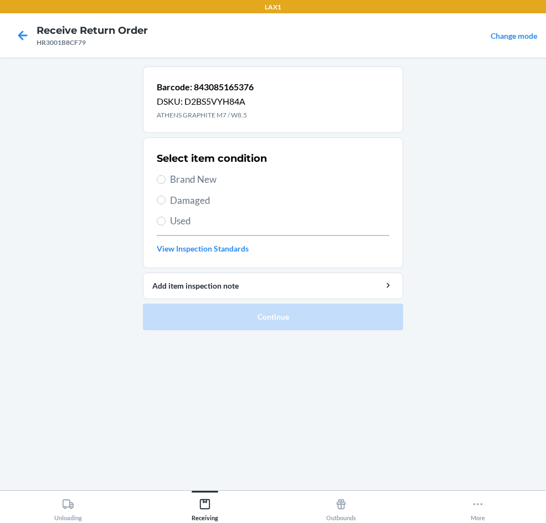
click at [176, 179] on span "Brand New" at bounding box center [279, 179] width 219 height 14
click at [166, 179] on input "Brand New" at bounding box center [161, 179] width 9 height 9
radio input "true"
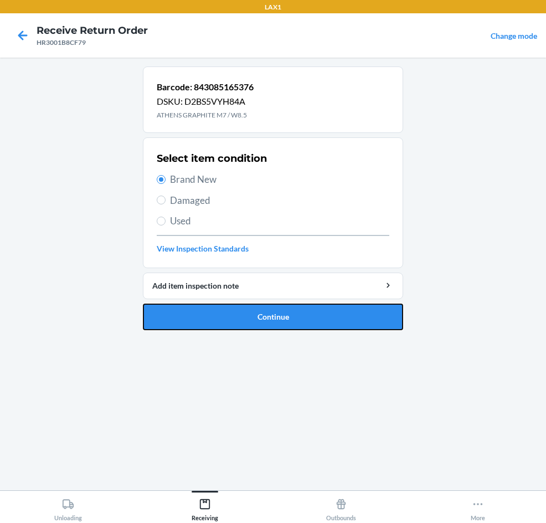
click at [289, 317] on button "Continue" at bounding box center [273, 317] width 260 height 27
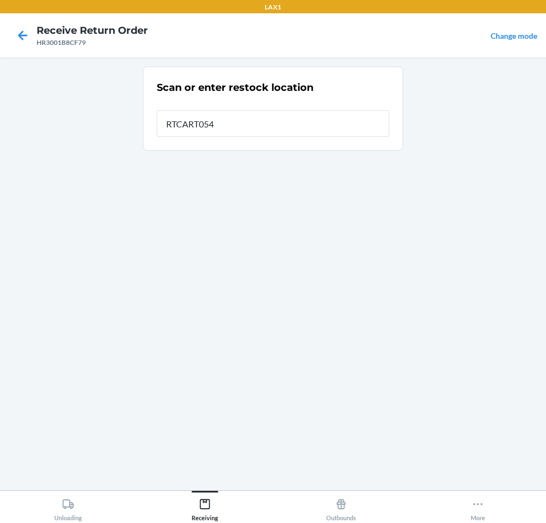
type input "RTCART054"
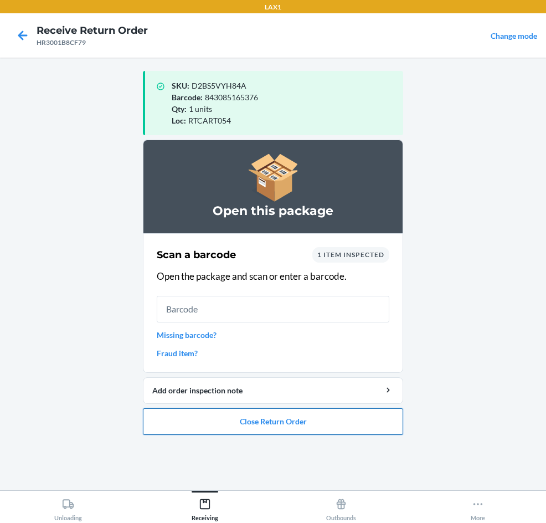
click at [218, 420] on button "Close Return Order" at bounding box center [273, 421] width 260 height 27
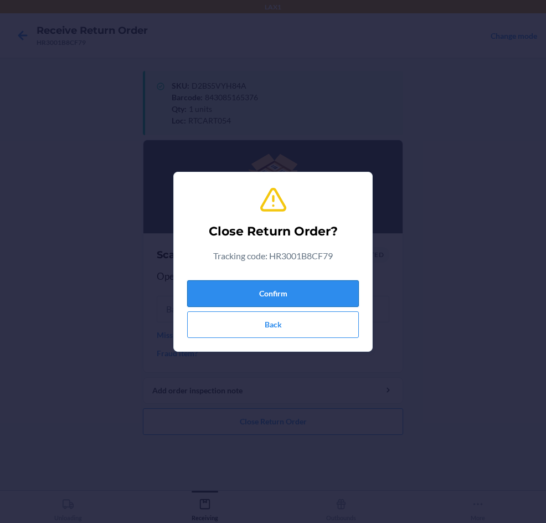
click at [258, 291] on button "Confirm" at bounding box center [273, 293] width 172 height 27
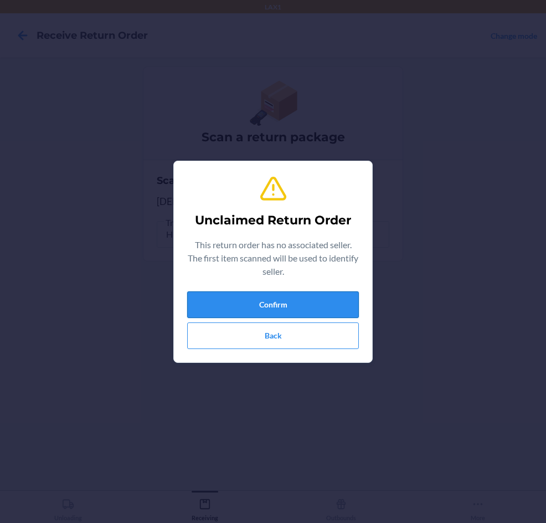
click at [308, 311] on button "Confirm" at bounding box center [273, 304] width 172 height 27
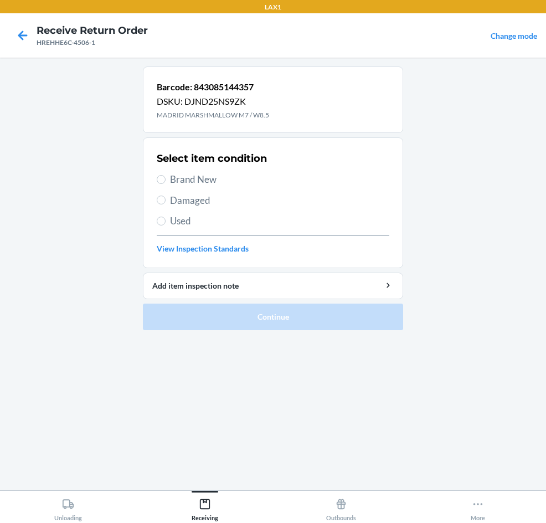
click at [178, 181] on span "Brand New" at bounding box center [279, 179] width 219 height 14
click at [166, 181] on input "Brand New" at bounding box center [161, 179] width 9 height 9
radio input "true"
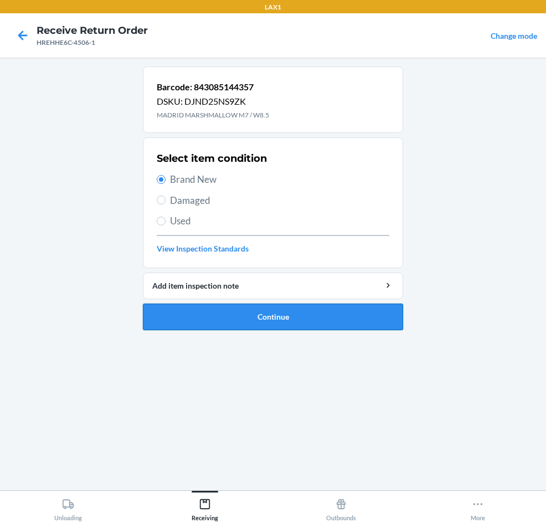
click at [219, 322] on button "Continue" at bounding box center [273, 317] width 260 height 27
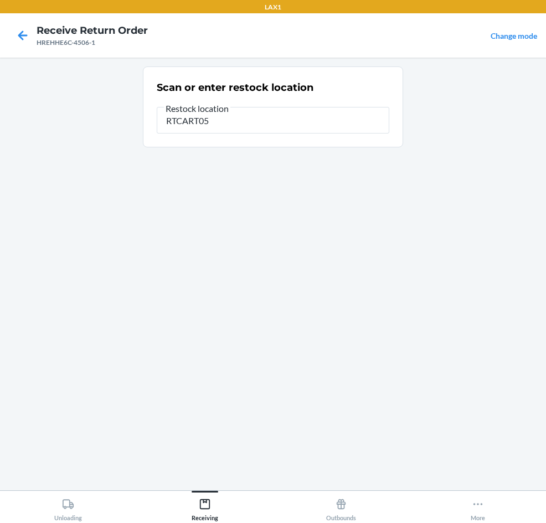
type input "RTCART054"
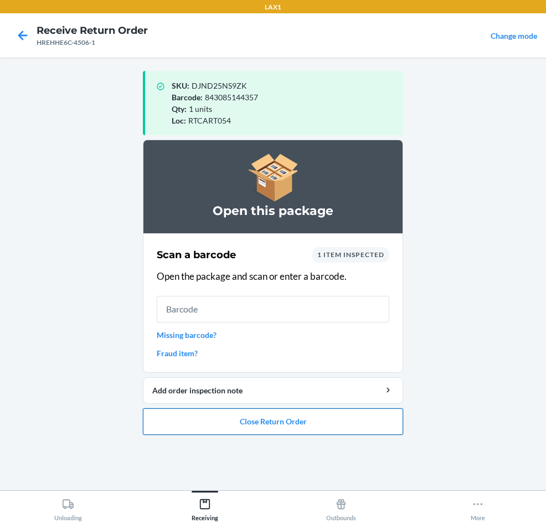
click at [171, 431] on button "Close Return Order" at bounding box center [273, 421] width 260 height 27
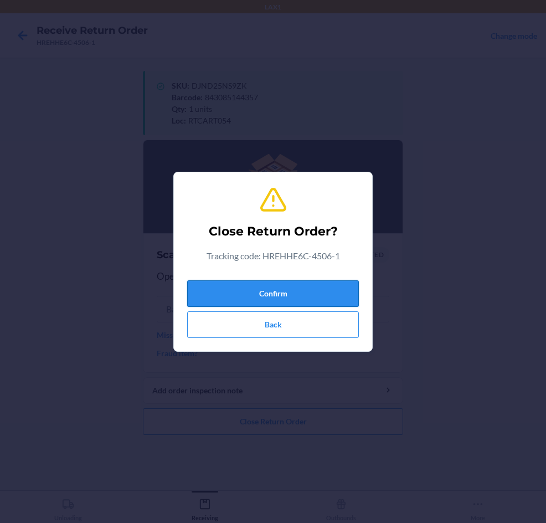
click at [245, 288] on button "Confirm" at bounding box center [273, 293] width 172 height 27
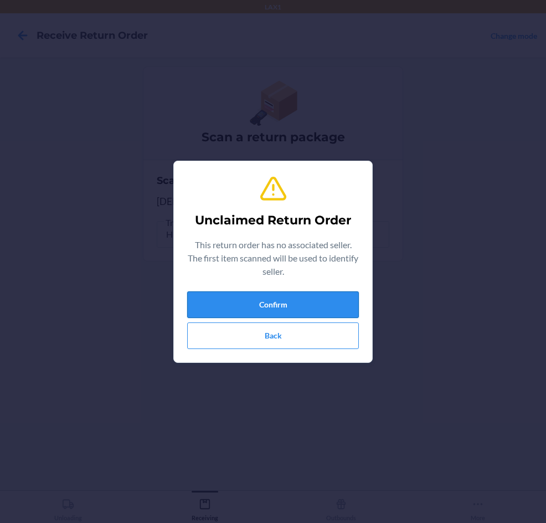
click at [236, 306] on button "Confirm" at bounding box center [273, 304] width 172 height 27
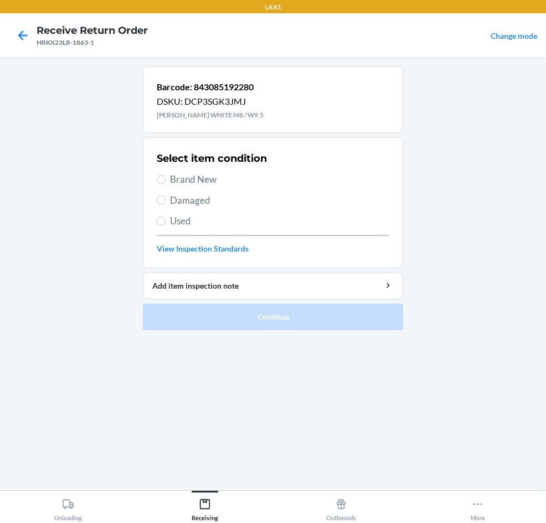
click at [166, 221] on label "Used" at bounding box center [273, 221] width 233 height 14
click at [166, 221] on input "Used" at bounding box center [161, 221] width 9 height 9
radio input "true"
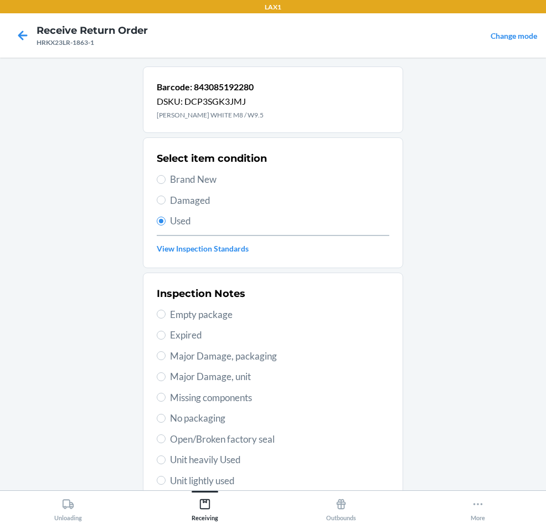
drag, startPoint x: 234, startPoint y: 458, endPoint x: 232, endPoint y: 452, distance: 6.3
click at [233, 455] on span "Unit heavily Used" at bounding box center [279, 460] width 219 height 14
click at [166, 456] on input "Unit heavily Used" at bounding box center [161, 460] width 9 height 9
radio input "true"
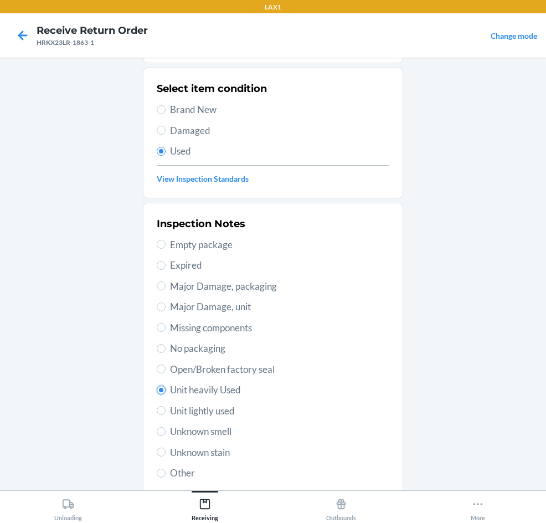
scroll to position [145, 0]
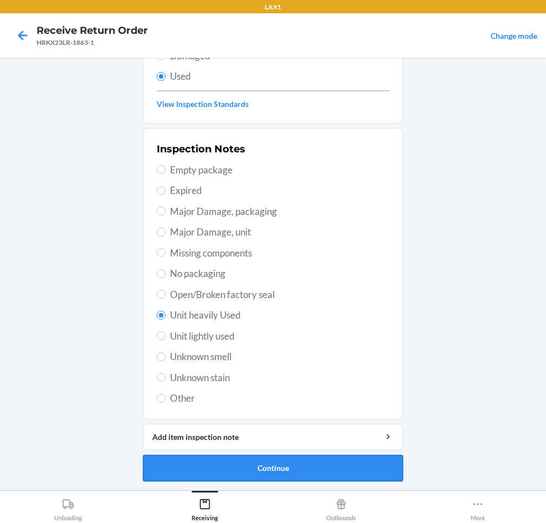
click at [258, 473] on button "Continue" at bounding box center [273, 468] width 260 height 27
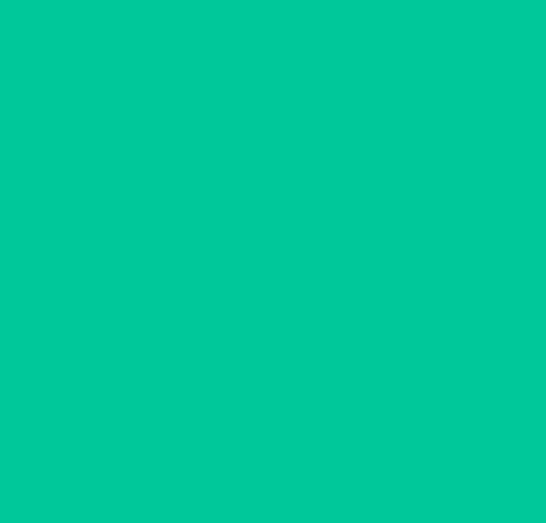
scroll to position [0, 0]
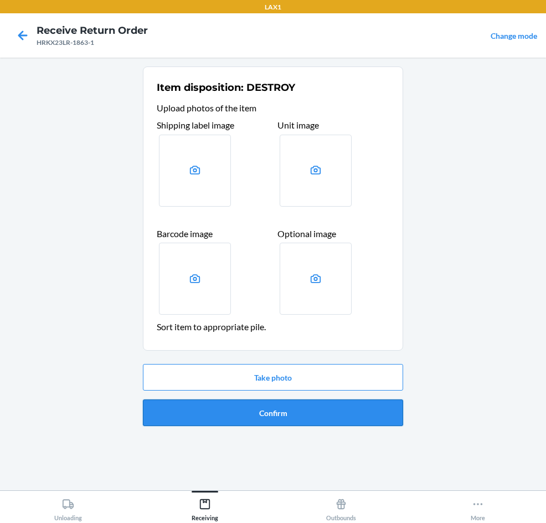
click at [281, 418] on button "Confirm" at bounding box center [273, 413] width 260 height 27
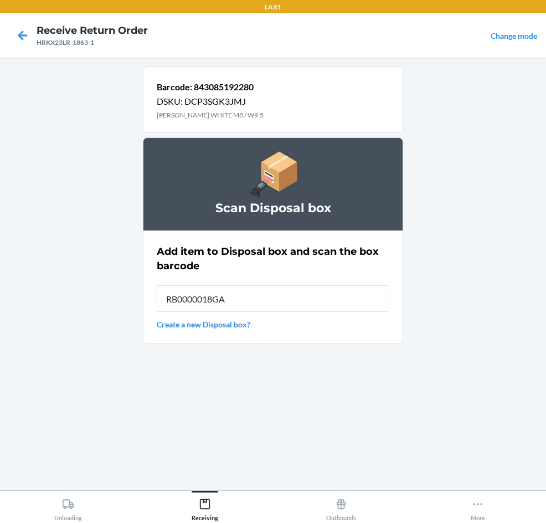
type input "RB0000018GA"
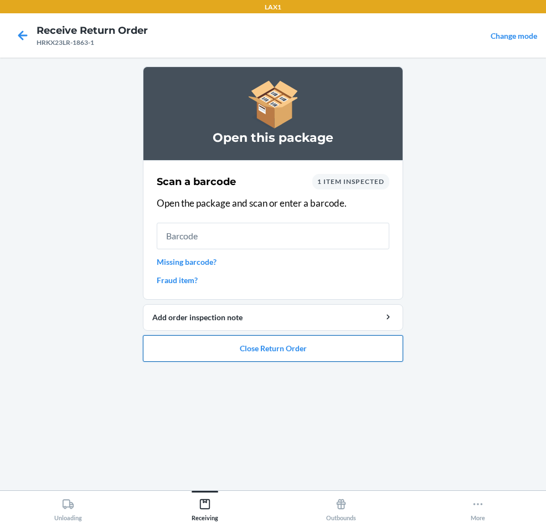
click at [248, 354] on button "Close Return Order" at bounding box center [273, 348] width 260 height 27
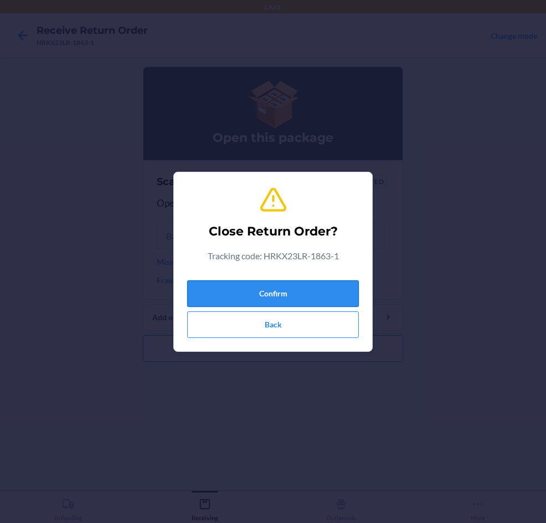
click at [273, 291] on button "Confirm" at bounding box center [273, 293] width 172 height 27
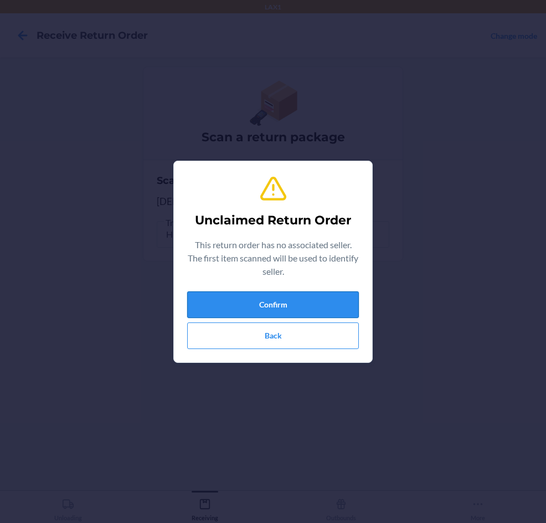
click at [241, 297] on button "Confirm" at bounding box center [273, 304] width 172 height 27
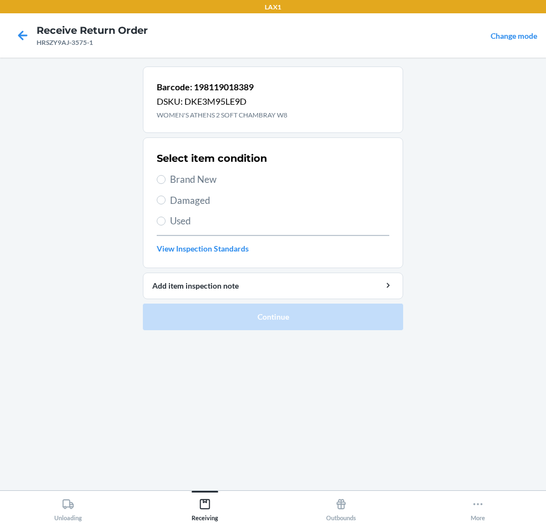
click at [181, 177] on span "Brand New" at bounding box center [279, 179] width 219 height 14
click at [166, 177] on input "Brand New" at bounding box center [161, 179] width 9 height 9
radio input "true"
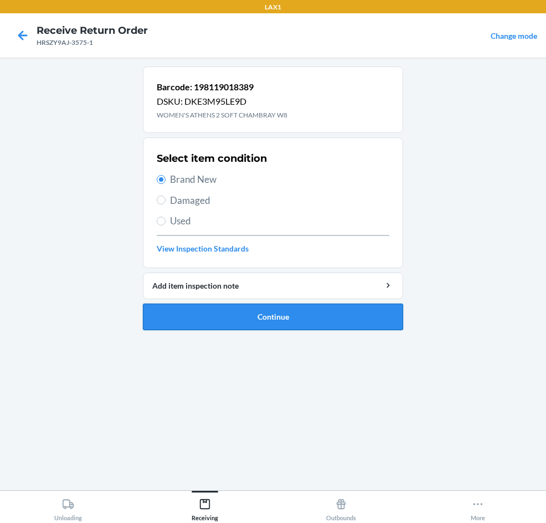
click at [212, 314] on button "Continue" at bounding box center [273, 317] width 260 height 27
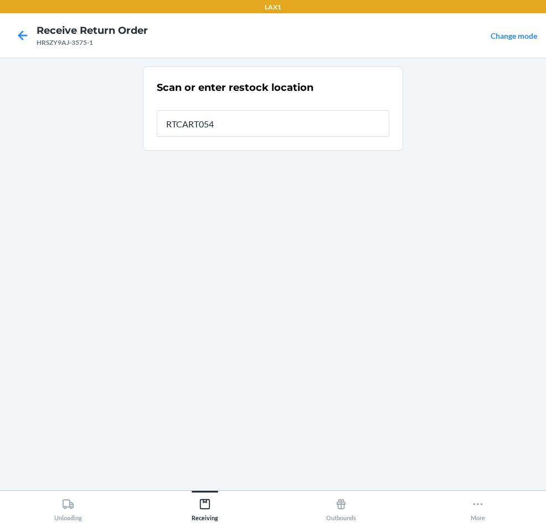
type input "RTCART054"
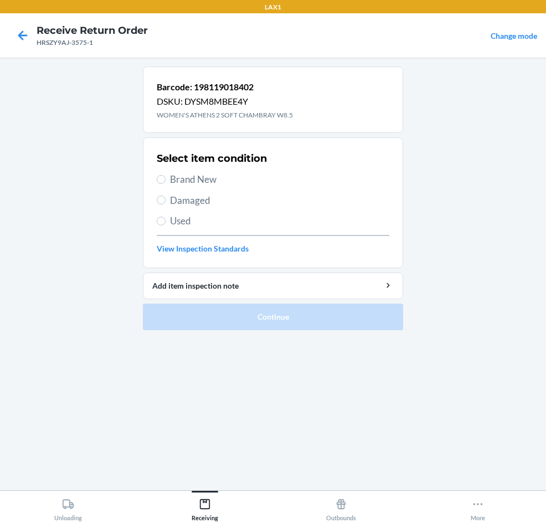
click at [166, 176] on label "Brand New" at bounding box center [273, 179] width 233 height 14
click at [160, 175] on input "Brand New" at bounding box center [161, 179] width 9 height 9
radio input "true"
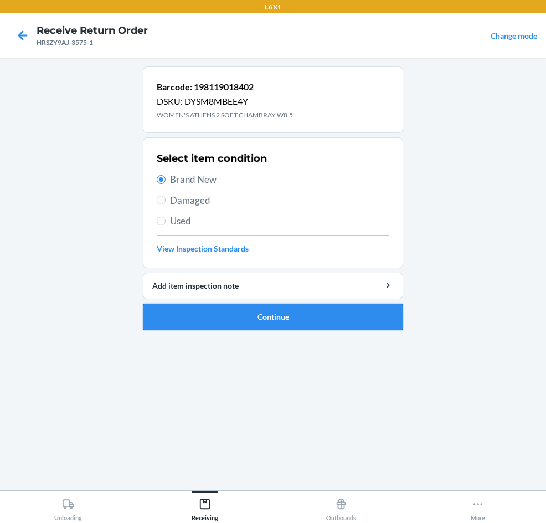
click at [203, 305] on button "Continue" at bounding box center [273, 317] width 260 height 27
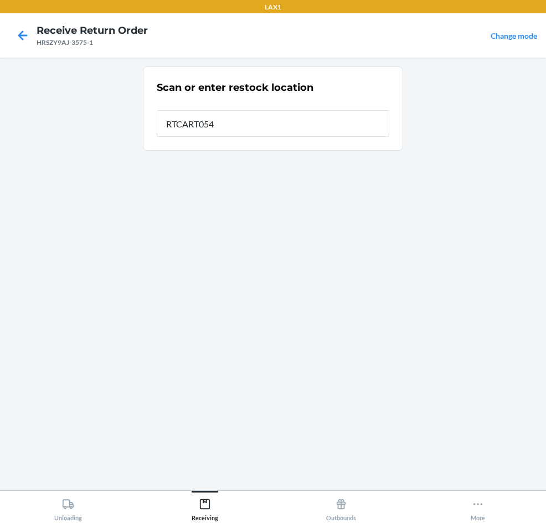
type input "RTCART054"
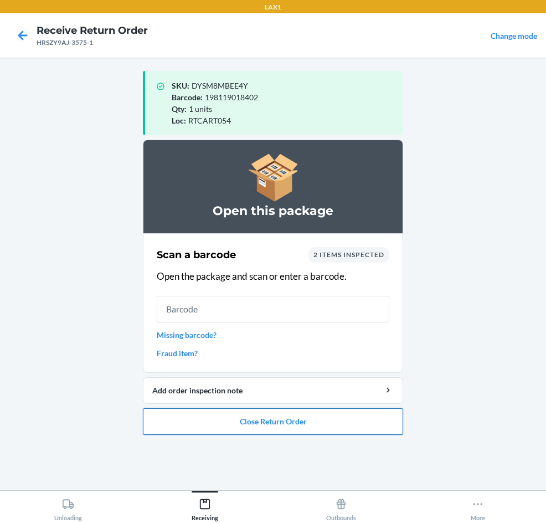
click at [349, 417] on button "Close Return Order" at bounding box center [273, 421] width 260 height 27
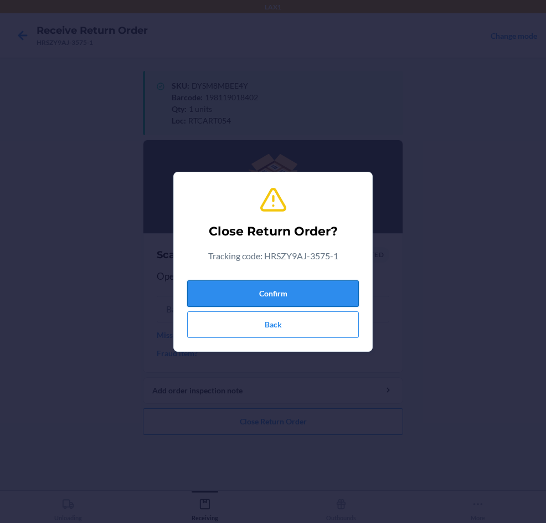
click at [281, 291] on button "Confirm" at bounding box center [273, 293] width 172 height 27
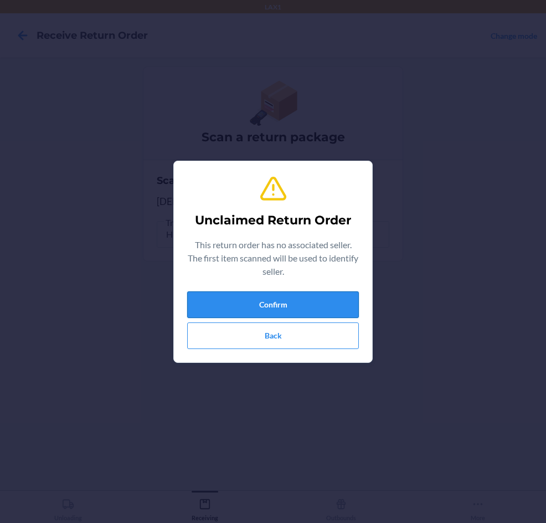
click at [324, 315] on button "Confirm" at bounding box center [273, 304] width 172 height 27
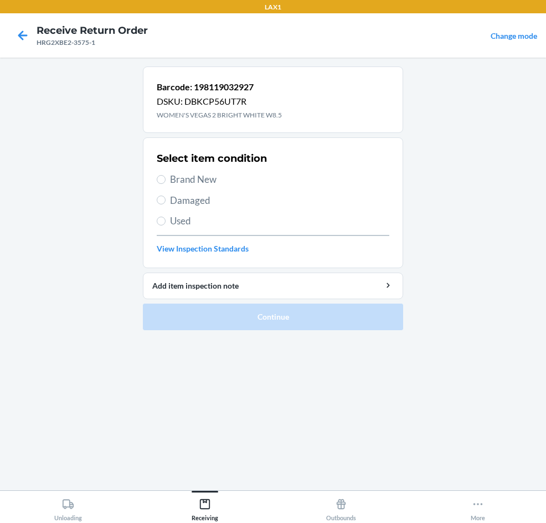
click at [179, 220] on span "Used" at bounding box center [279, 221] width 219 height 14
click at [166, 220] on input "Used" at bounding box center [161, 221] width 9 height 9
radio input "true"
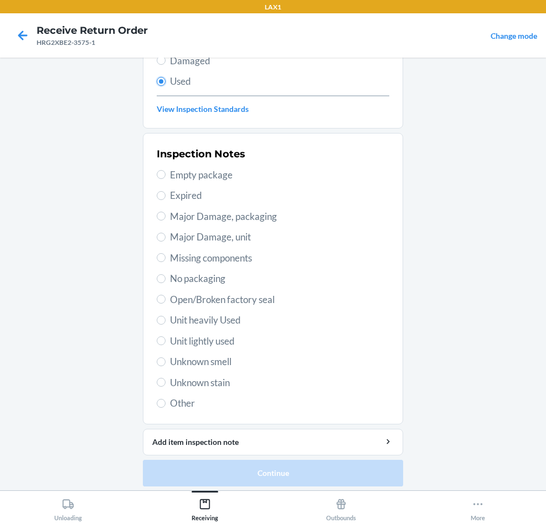
scroll to position [145, 0]
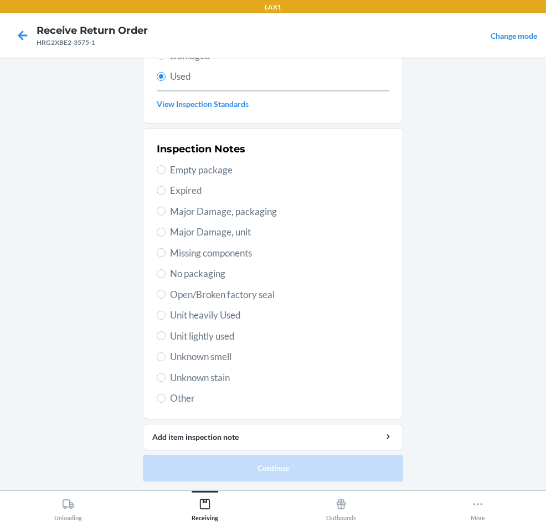
click at [209, 379] on span "Unknown stain" at bounding box center [279, 378] width 219 height 14
click at [166, 379] on input "Unknown stain" at bounding box center [161, 377] width 9 height 9
radio input "true"
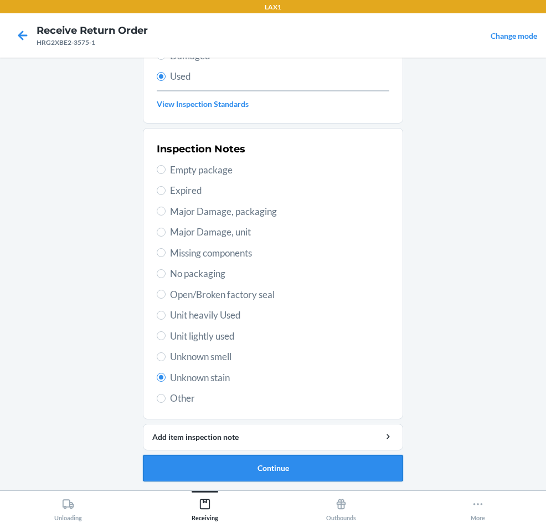
click at [355, 469] on button "Continue" at bounding box center [273, 468] width 260 height 27
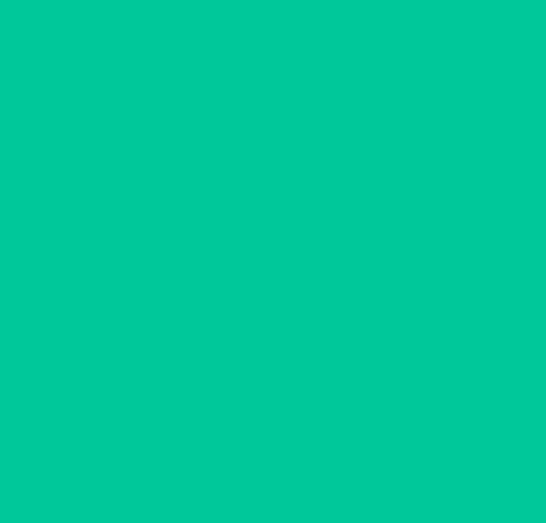
scroll to position [0, 0]
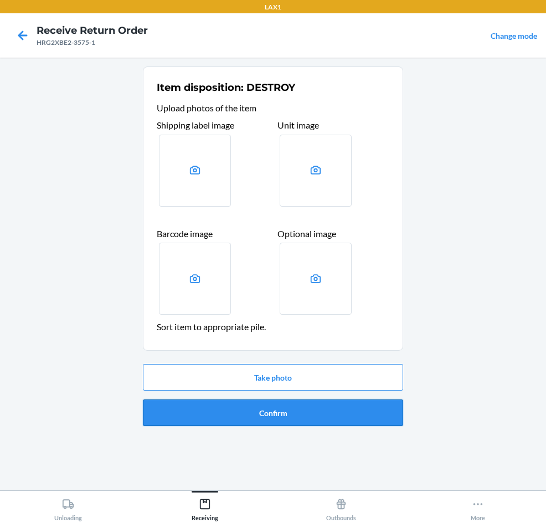
click at [347, 415] on button "Confirm" at bounding box center [273, 413] width 260 height 27
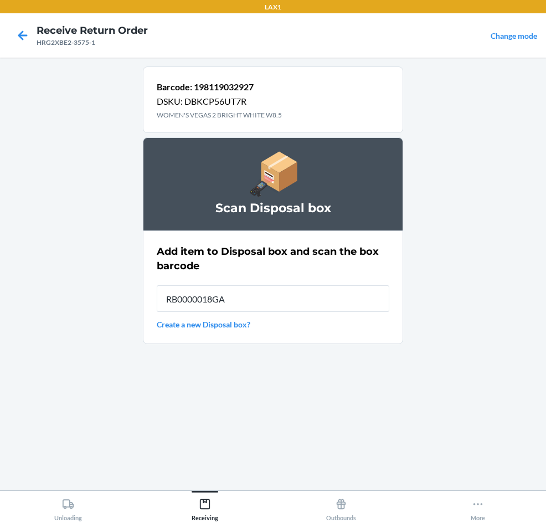
type input "RB0000018GA"
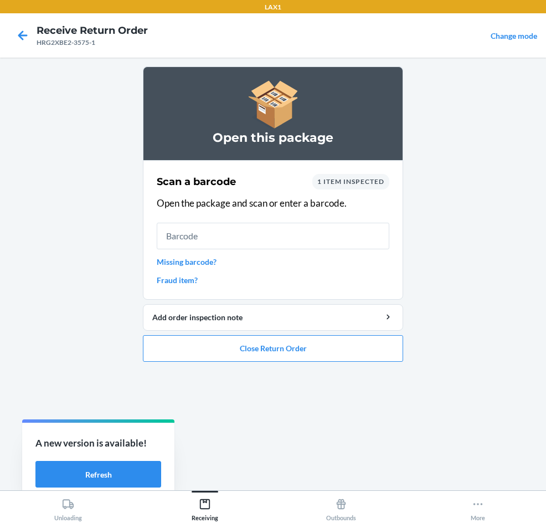
click at [197, 262] on link "Missing barcode?" at bounding box center [273, 262] width 233 height 12
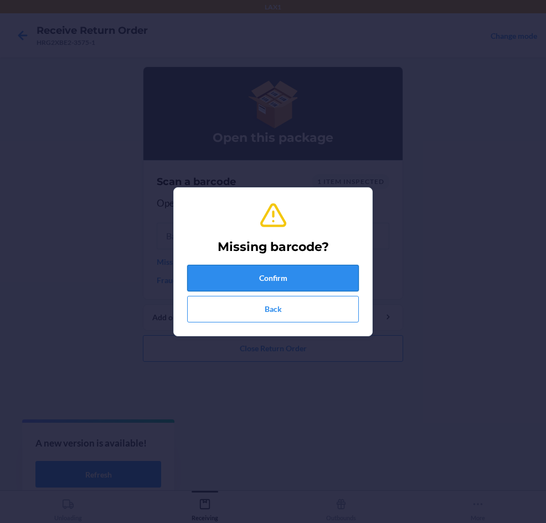
click at [243, 278] on button "Confirm" at bounding box center [273, 278] width 172 height 27
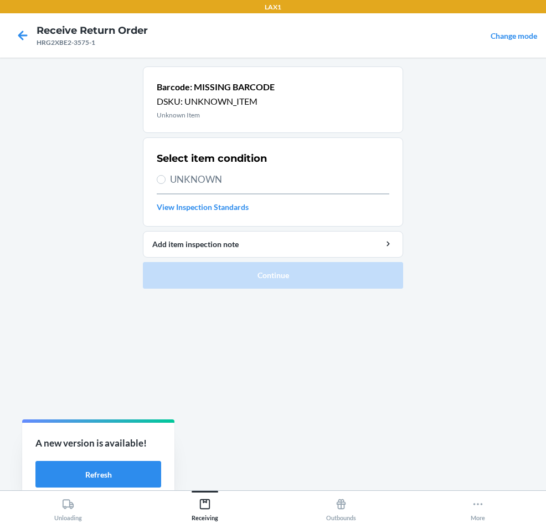
click at [169, 185] on label "UNKNOWN" at bounding box center [273, 179] width 233 height 14
click at [166, 184] on input "UNKNOWN" at bounding box center [161, 179] width 9 height 9
radio input "true"
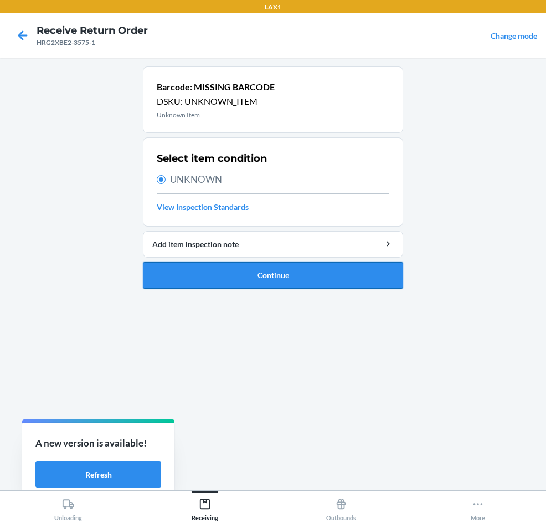
click at [183, 262] on button "Continue" at bounding box center [273, 275] width 260 height 27
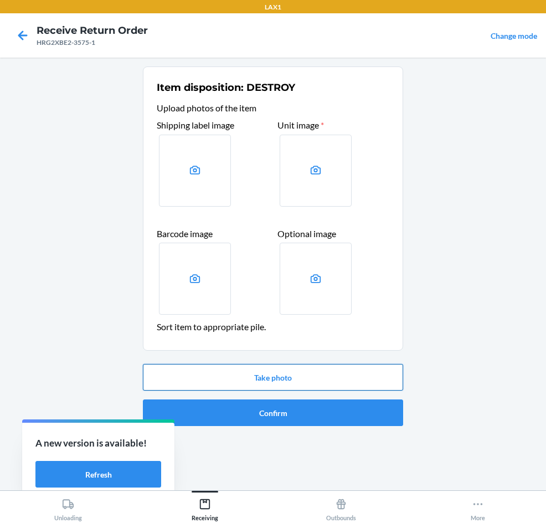
click at [273, 368] on button "Take photo" at bounding box center [273, 377] width 260 height 27
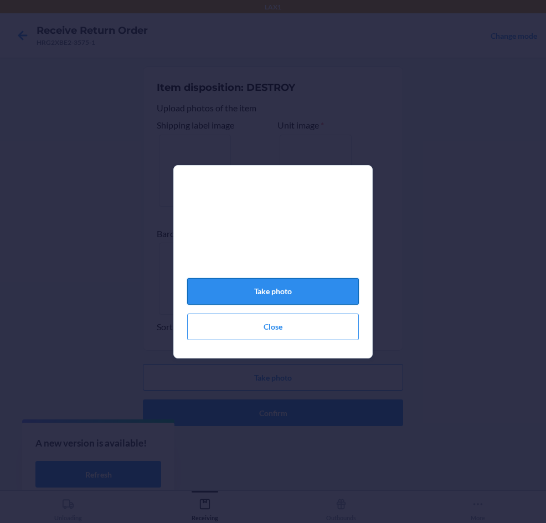
click at [283, 289] on button "Take photo" at bounding box center [273, 291] width 172 height 27
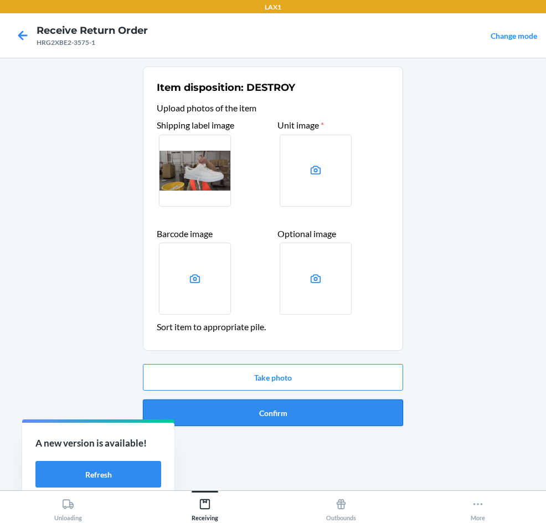
click at [275, 410] on button "Confirm" at bounding box center [273, 413] width 260 height 27
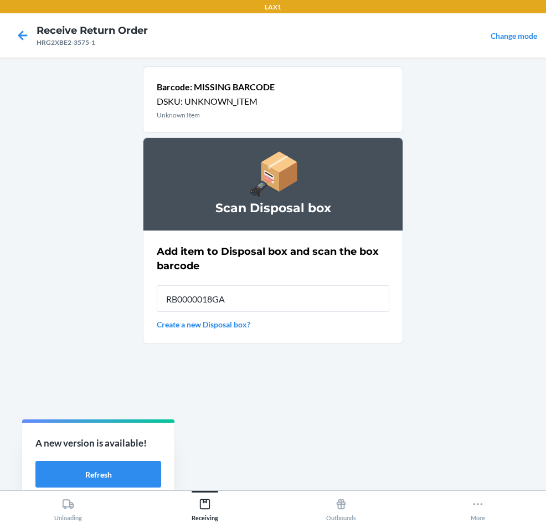
type input "RB0000018GA"
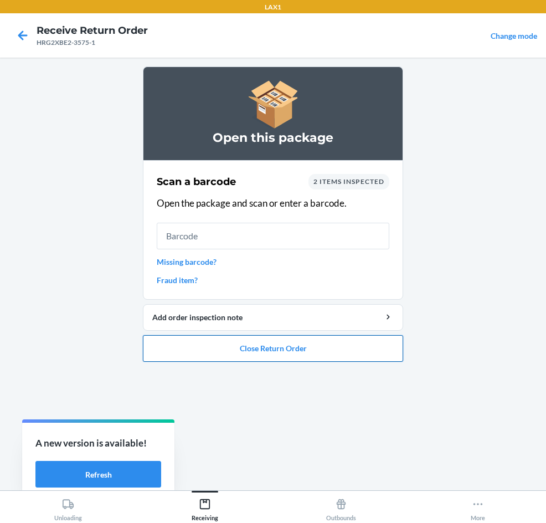
click at [331, 358] on button "Close Return Order" at bounding box center [273, 348] width 260 height 27
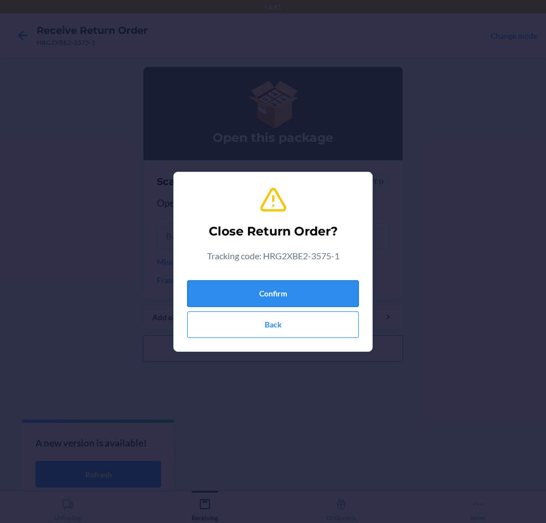
click at [311, 288] on button "Confirm" at bounding box center [273, 293] width 172 height 27
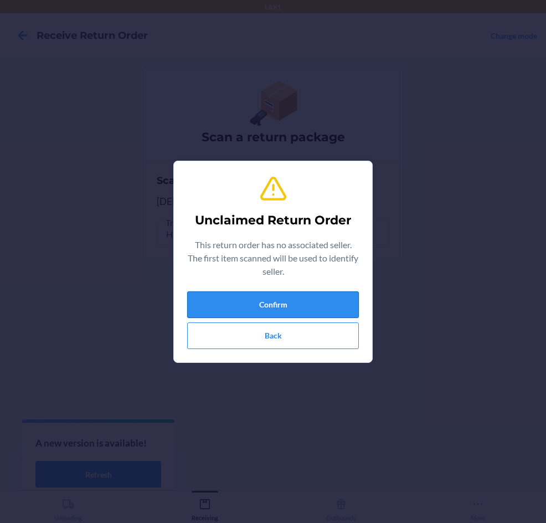
click at [300, 307] on button "Confirm" at bounding box center [273, 304] width 172 height 27
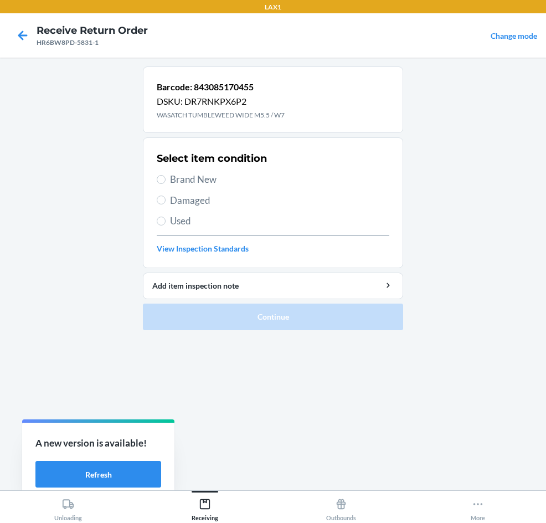
click at [173, 218] on span "Used" at bounding box center [279, 221] width 219 height 14
click at [166, 218] on input "Used" at bounding box center [161, 221] width 9 height 9
radio input "true"
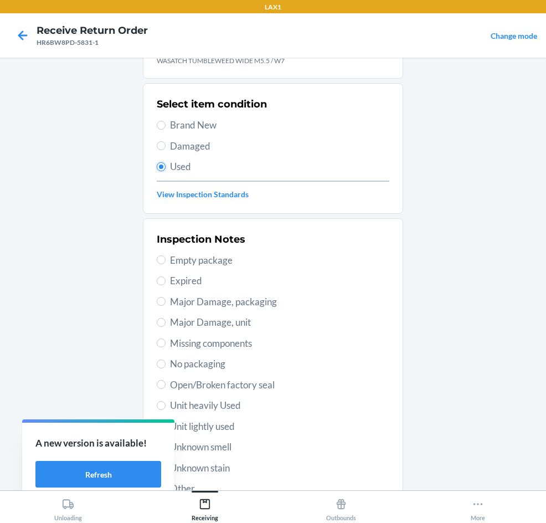
scroll to position [145, 0]
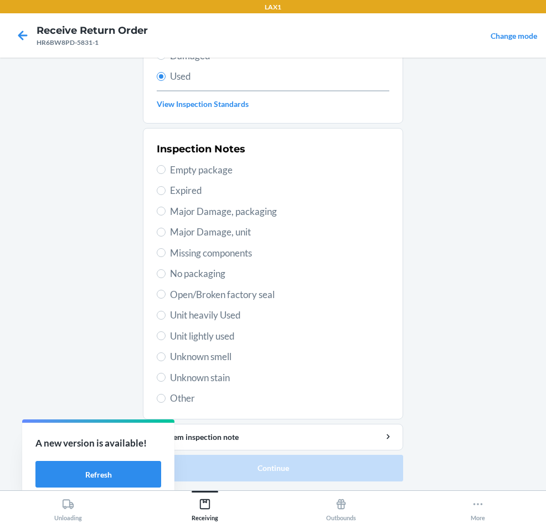
click at [187, 333] on span "Unit lightly used" at bounding box center [279, 336] width 219 height 14
click at [166, 333] on input "Unit lightly used" at bounding box center [161, 335] width 9 height 9
radio input "true"
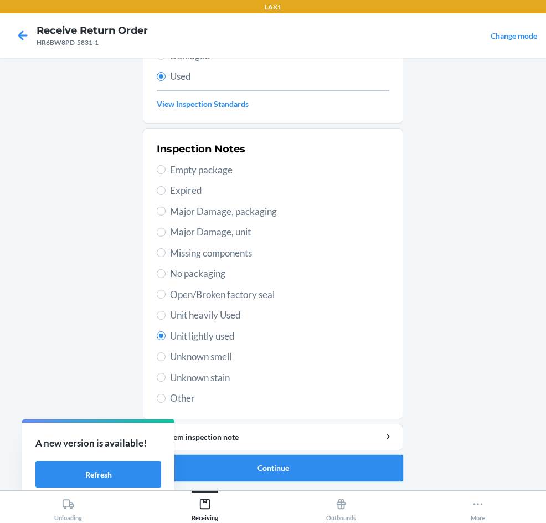
click at [307, 455] on button "Continue" at bounding box center [273, 468] width 260 height 27
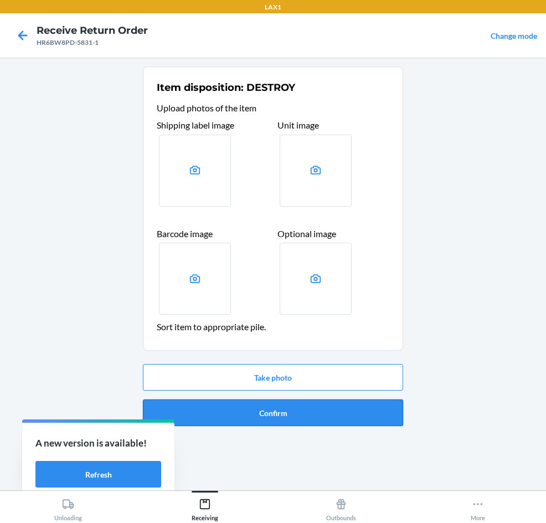
click at [305, 405] on button "Confirm" at bounding box center [273, 413] width 260 height 27
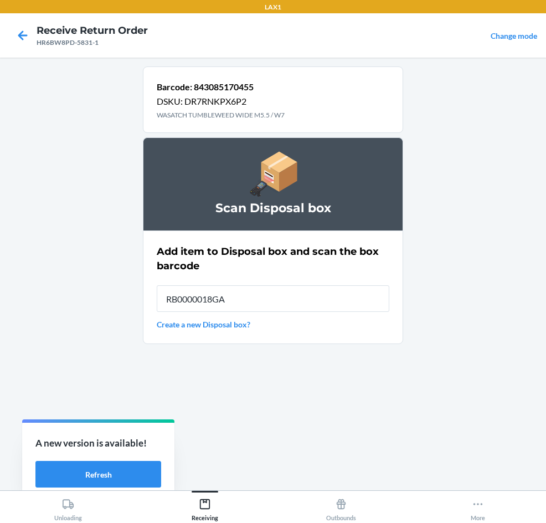
type input "RB0000018GA"
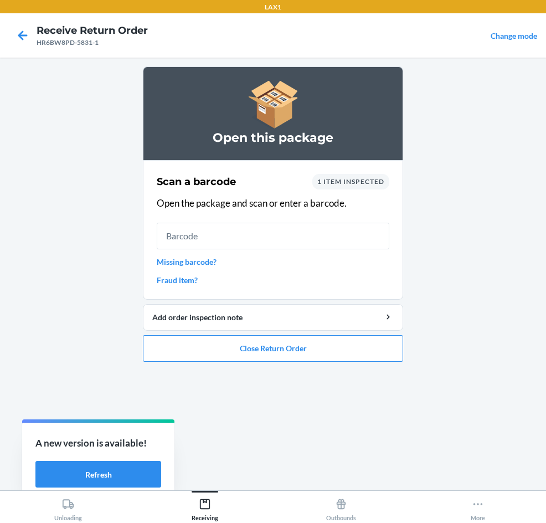
click at [196, 365] on ol "Open this package Scan a barcode 1 item inspected Open the package and scan or …" at bounding box center [273, 218] width 260 height 304
click at [197, 354] on button "Close Return Order" at bounding box center [273, 348] width 260 height 27
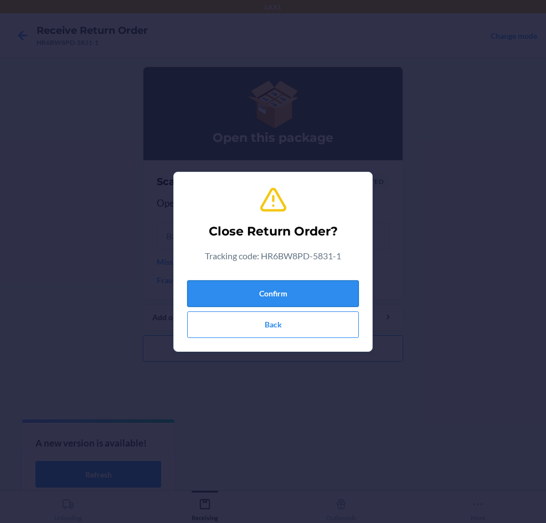
click at [219, 293] on button "Confirm" at bounding box center [273, 293] width 172 height 27
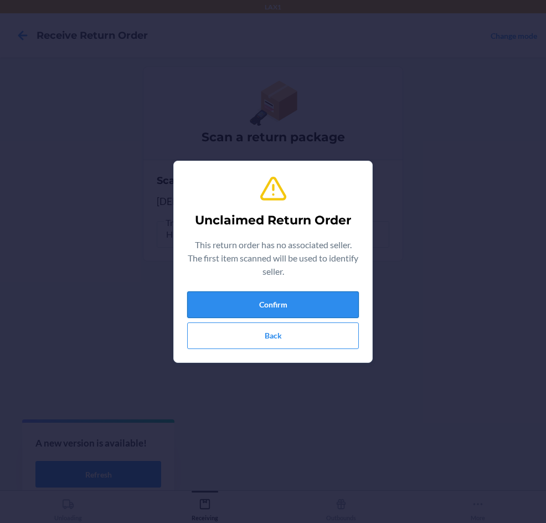
click at [284, 310] on button "Confirm" at bounding box center [273, 304] width 172 height 27
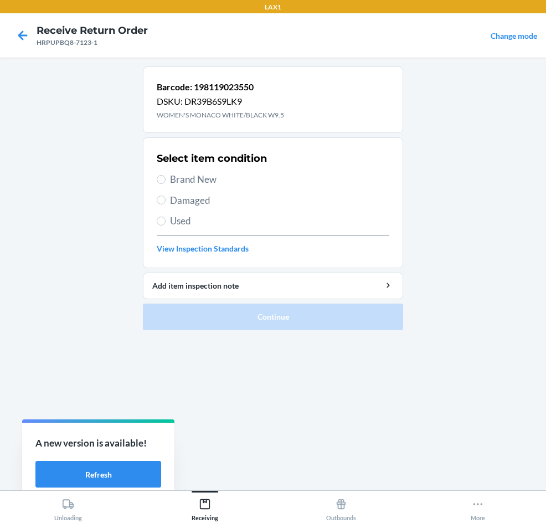
click at [192, 173] on span "Brand New" at bounding box center [279, 179] width 219 height 14
click at [166, 175] on input "Brand New" at bounding box center [161, 179] width 9 height 9
radio input "true"
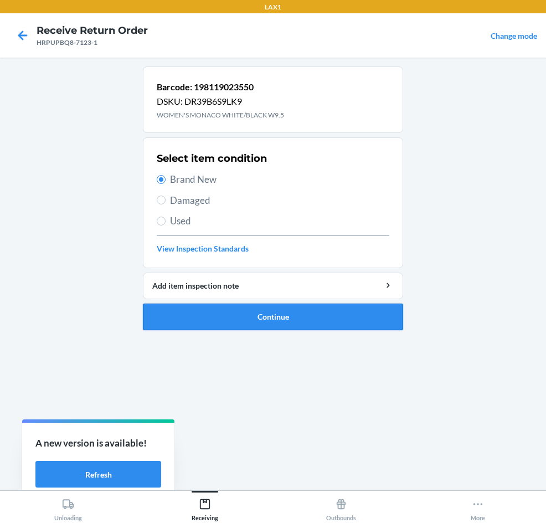
click at [220, 318] on button "Continue" at bounding box center [273, 317] width 260 height 27
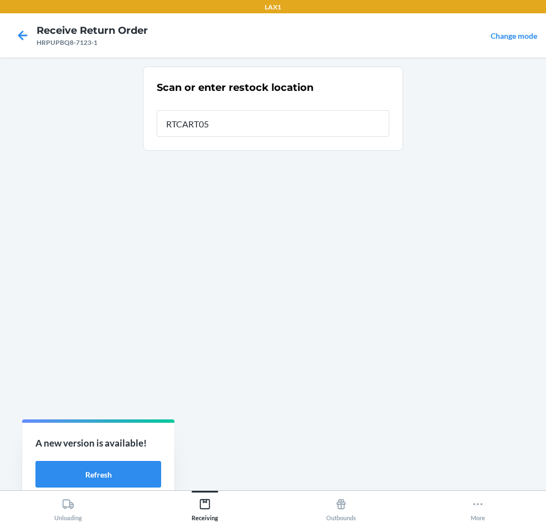
type input "RTCART054"
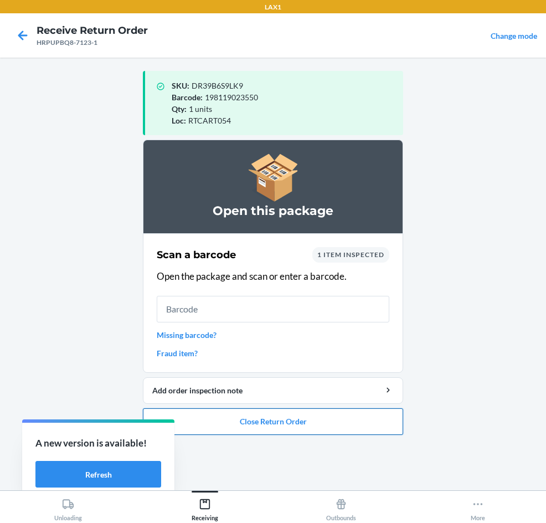
click at [311, 428] on button "Close Return Order" at bounding box center [273, 421] width 260 height 27
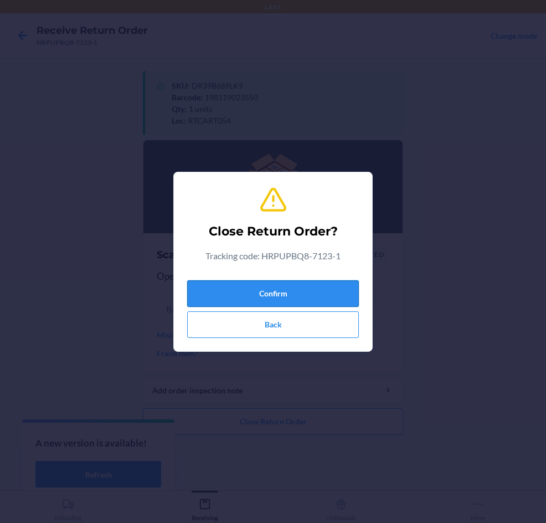
click at [295, 288] on button "Confirm" at bounding box center [273, 293] width 172 height 27
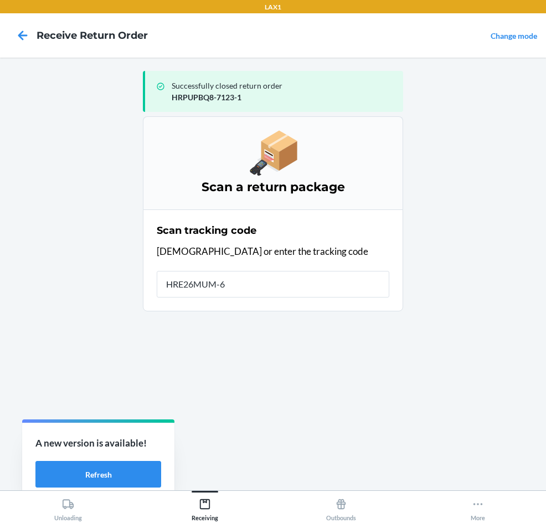
type input "HRE26MUM-67"
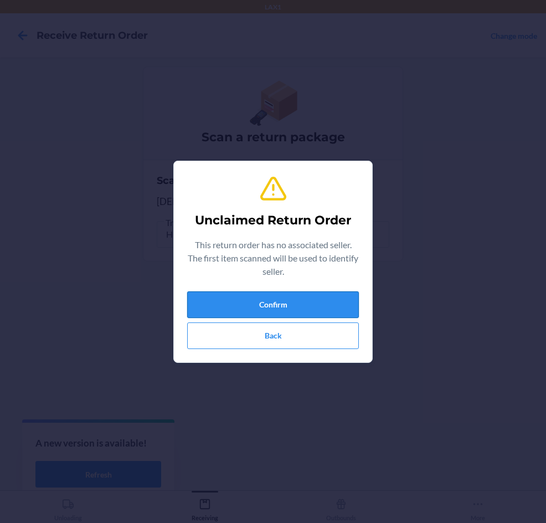
click at [192, 303] on button "Confirm" at bounding box center [273, 304] width 172 height 27
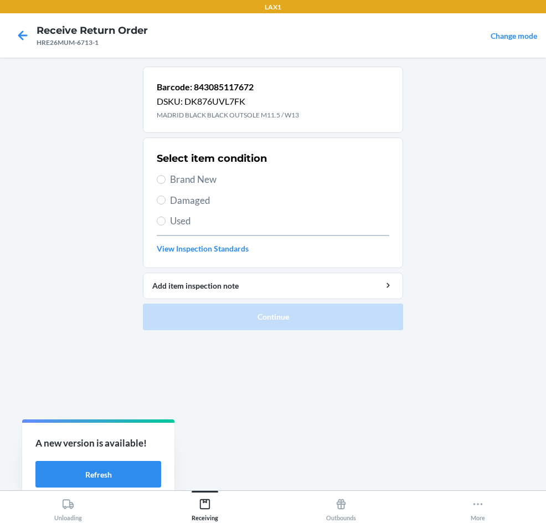
click at [177, 180] on span "Brand New" at bounding box center [279, 179] width 219 height 14
click at [166, 180] on input "Brand New" at bounding box center [161, 179] width 9 height 9
radio input "true"
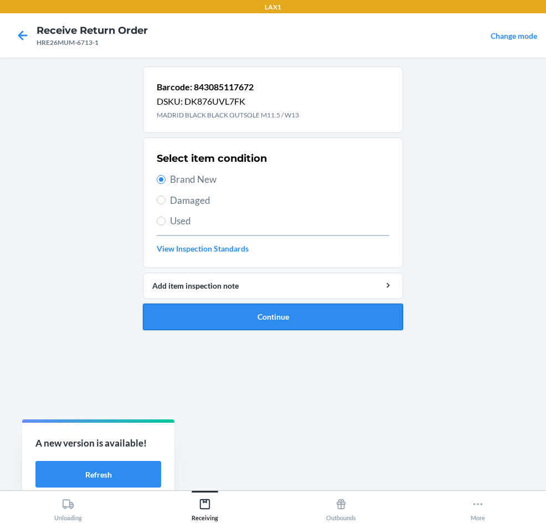
click at [167, 319] on button "Continue" at bounding box center [273, 317] width 260 height 27
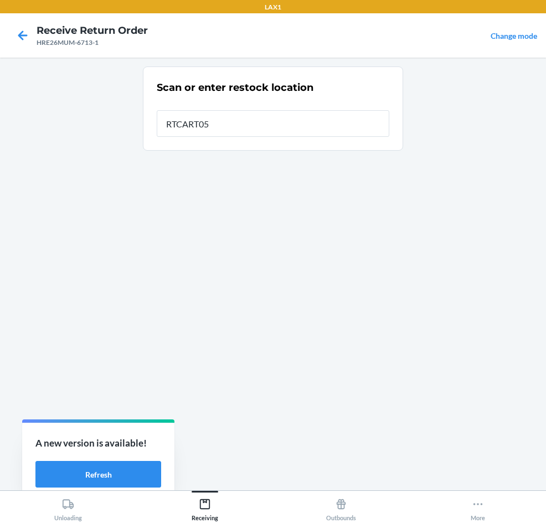
type input "RTCART054"
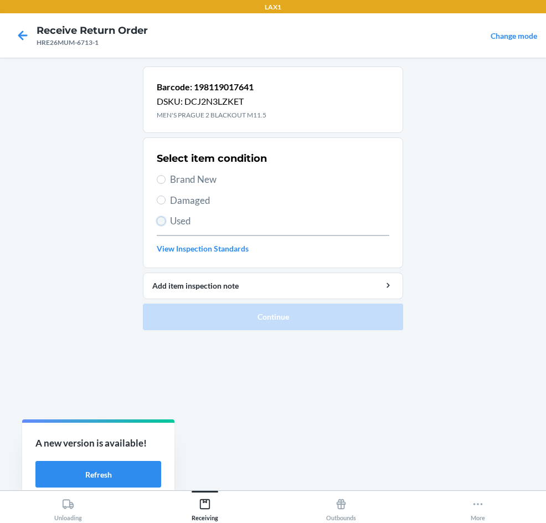
click at [159, 219] on input "Used" at bounding box center [161, 221] width 9 height 9
radio input "true"
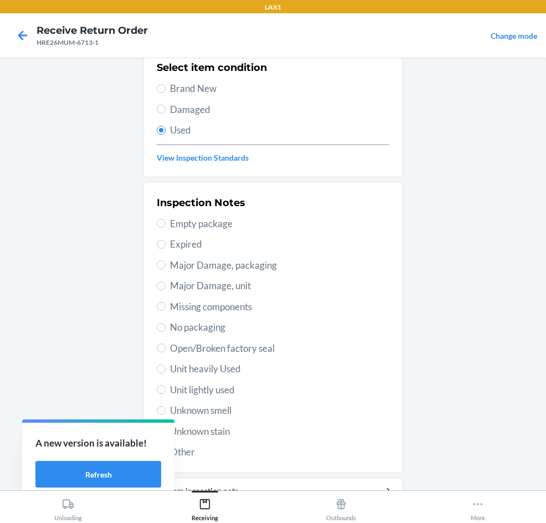
scroll to position [111, 0]
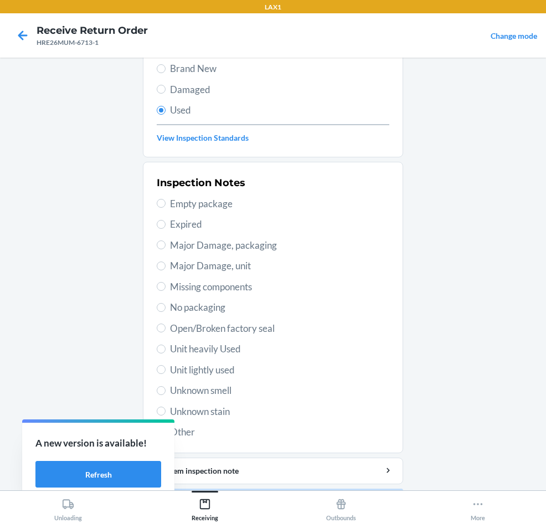
click at [203, 352] on span "Unit heavily Used" at bounding box center [279, 349] width 219 height 14
click at [166, 352] on input "Unit heavily Used" at bounding box center [161, 349] width 9 height 9
radio input "true"
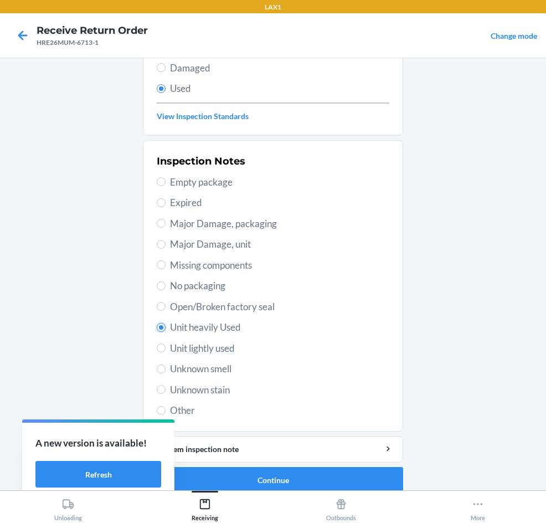
scroll to position [145, 0]
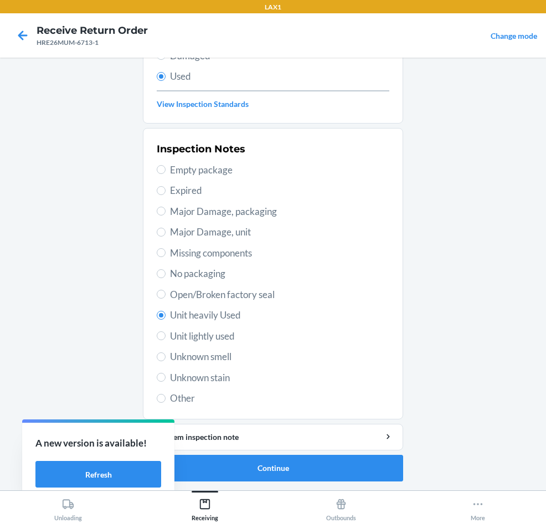
click at [190, 398] on span "Other" at bounding box center [279, 398] width 219 height 14
click at [166, 398] on input "Other" at bounding box center [161, 398] width 9 height 9
radio input "true"
radio input "false"
click at [332, 468] on button "Continue" at bounding box center [273, 468] width 260 height 27
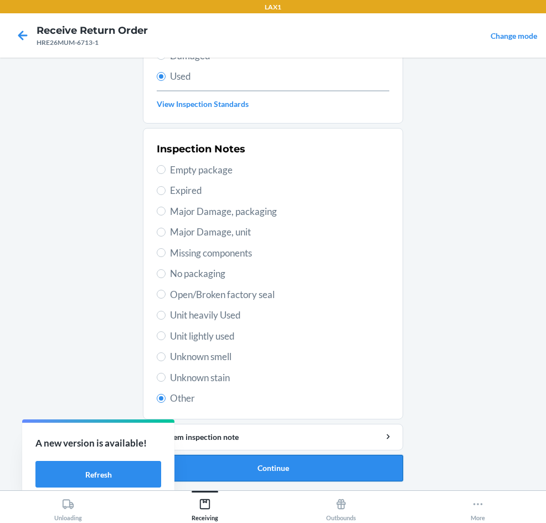
scroll to position [0, 0]
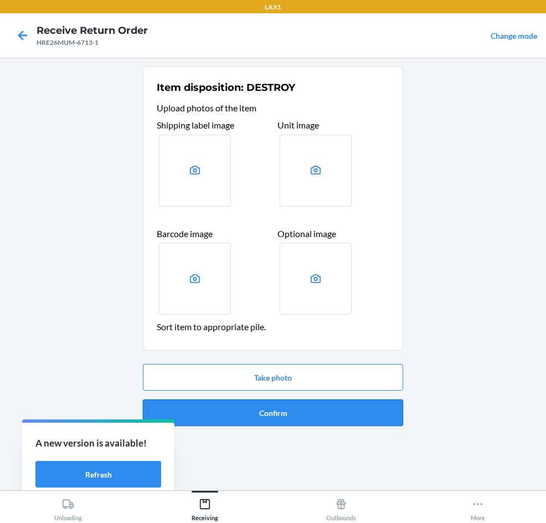
click at [334, 413] on button "Confirm" at bounding box center [273, 413] width 260 height 27
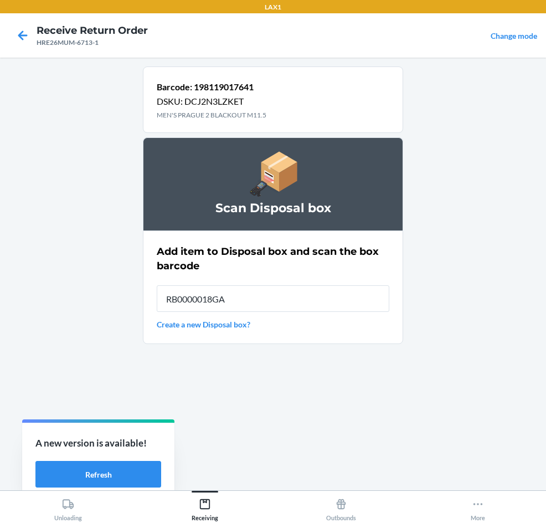
type input "RB0000018GA"
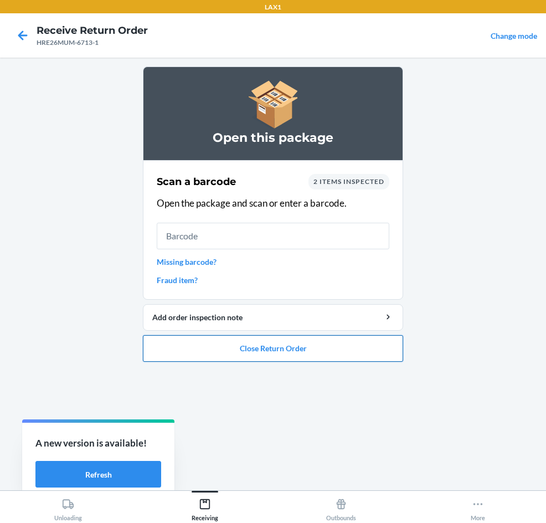
click at [318, 355] on button "Close Return Order" at bounding box center [273, 348] width 260 height 27
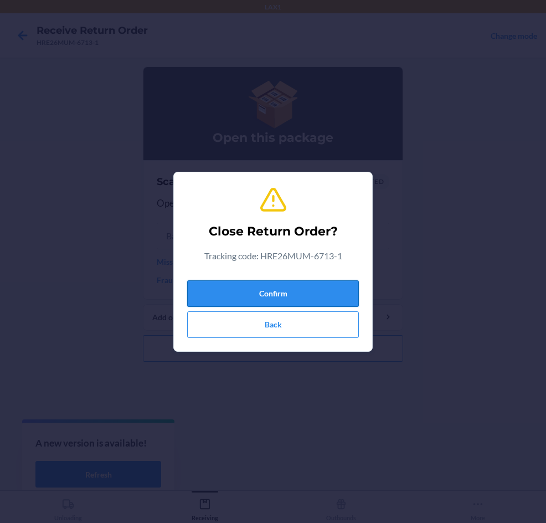
click at [319, 296] on button "Confirm" at bounding box center [273, 293] width 172 height 27
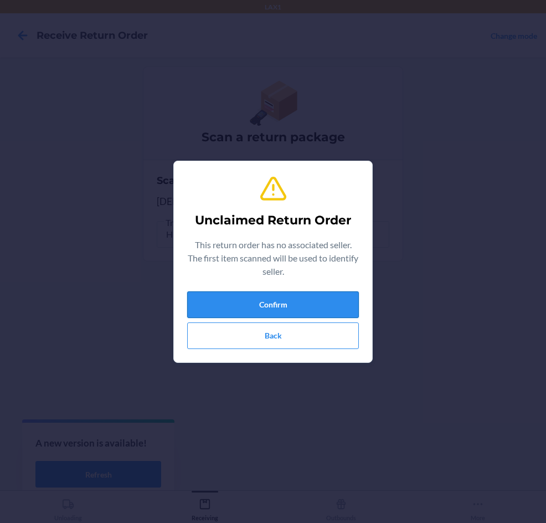
click at [318, 298] on button "Confirm" at bounding box center [273, 304] width 172 height 27
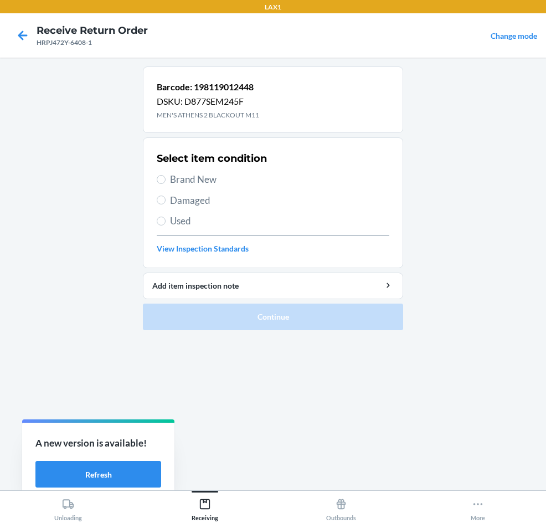
click at [187, 221] on span "Used" at bounding box center [279, 221] width 219 height 14
click at [166, 221] on input "Used" at bounding box center [161, 221] width 9 height 9
radio input "true"
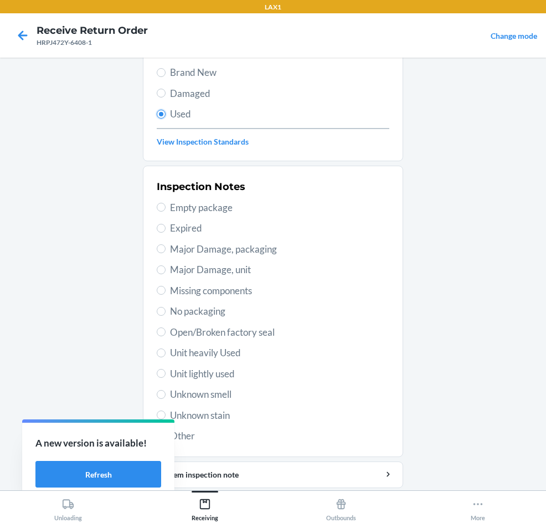
scroll to position [145, 0]
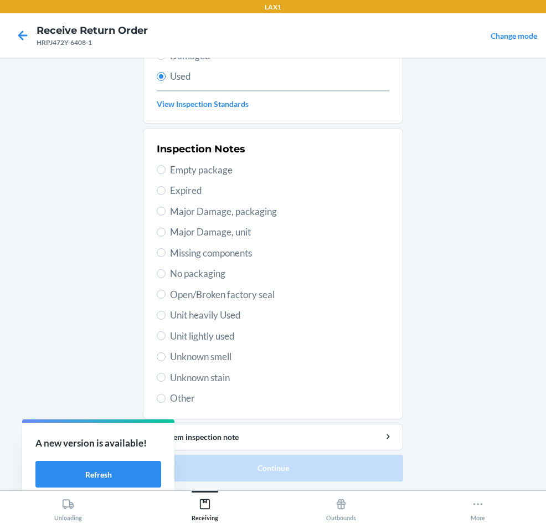
click at [229, 333] on span "Unit lightly used" at bounding box center [279, 336] width 219 height 14
click at [166, 333] on input "Unit lightly used" at bounding box center [161, 335] width 9 height 9
radio input "true"
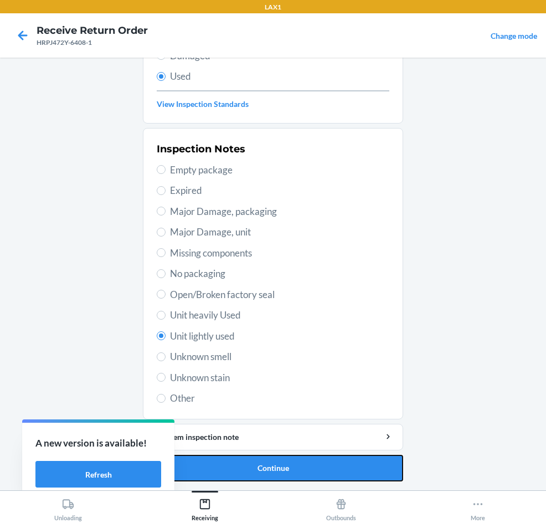
drag, startPoint x: 259, startPoint y: 457, endPoint x: 262, endPoint y: 449, distance: 8.2
click at [260, 455] on button "Continue" at bounding box center [273, 468] width 260 height 27
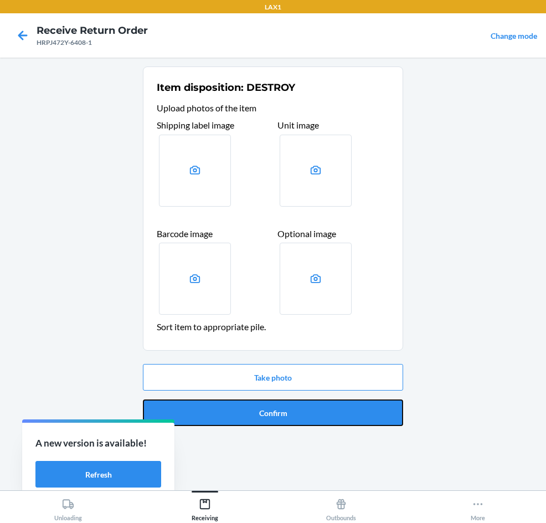
click at [275, 412] on button "Confirm" at bounding box center [273, 413] width 260 height 27
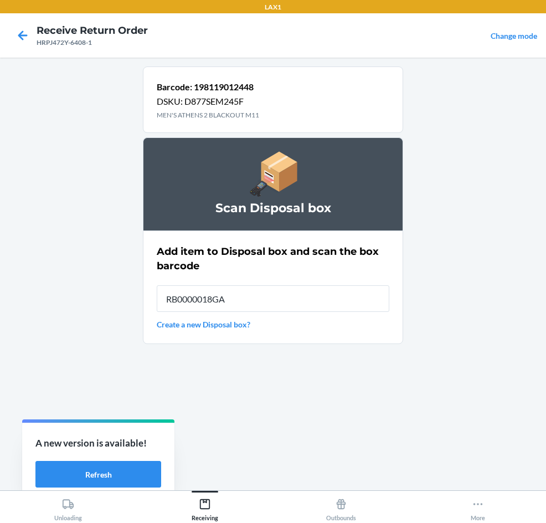
type input "RB0000018GA"
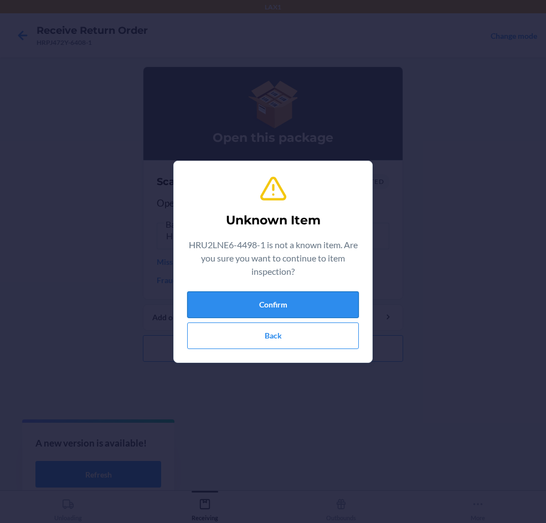
click at [315, 295] on button "Confirm" at bounding box center [273, 304] width 172 height 27
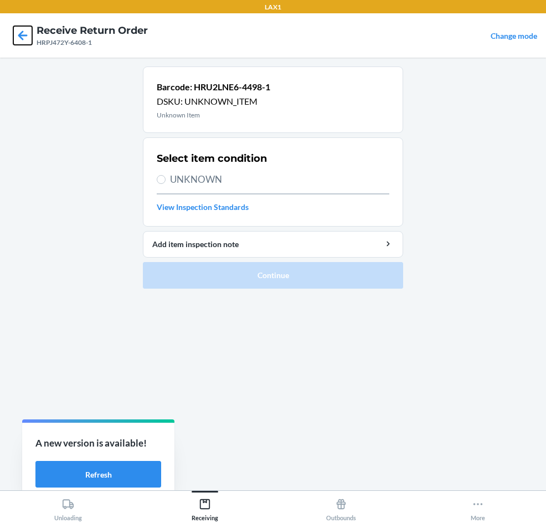
click at [23, 35] on icon at bounding box center [22, 34] width 9 height 9
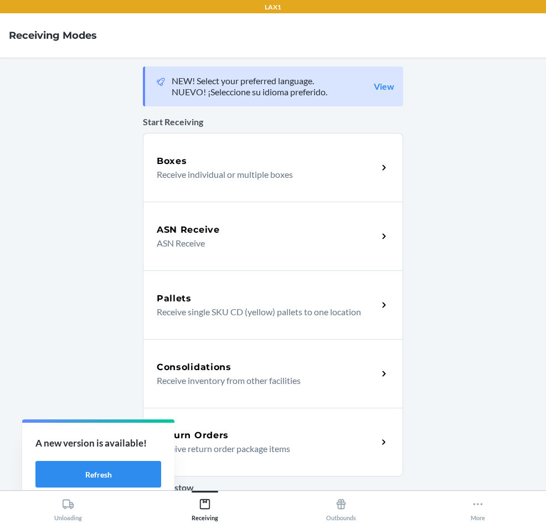
click at [250, 444] on p "Receive return order package items" at bounding box center [263, 448] width 212 height 13
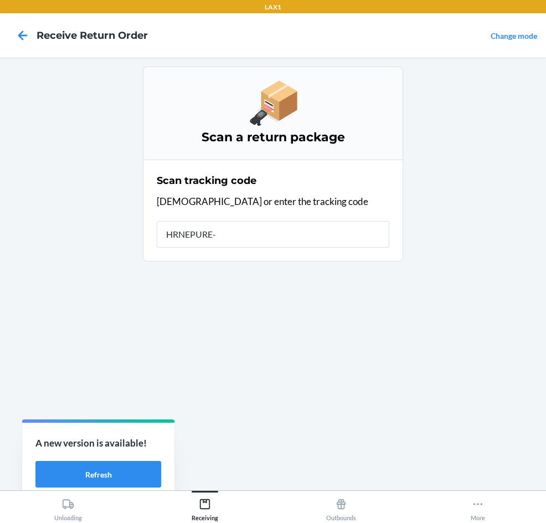
type input "HRNEPURE-4"
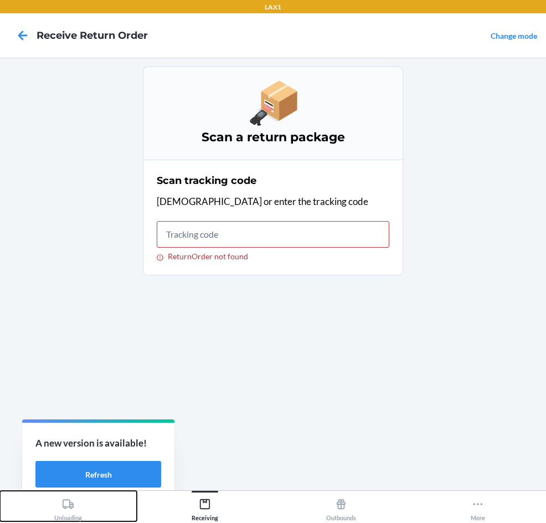
click at [69, 519] on div "Unloading" at bounding box center [68, 508] width 28 height 28
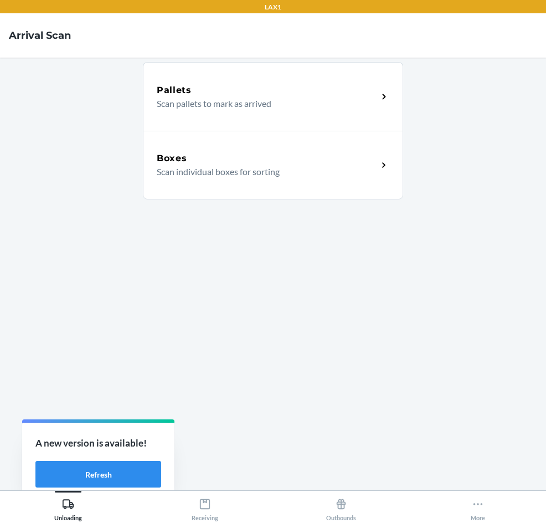
click at [279, 163] on div "Boxes" at bounding box center [267, 158] width 221 height 13
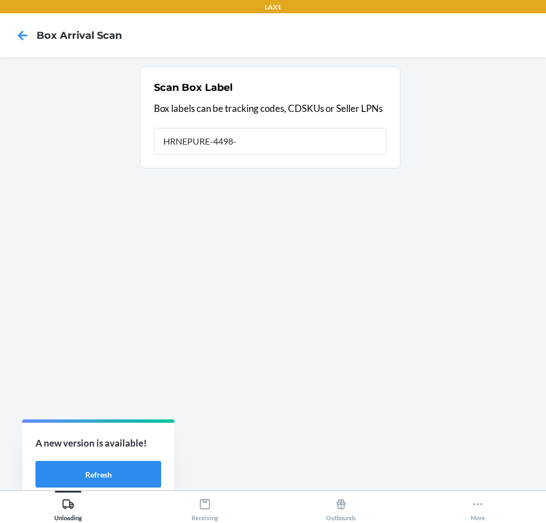
type input "HRNEPURE-4498-1"
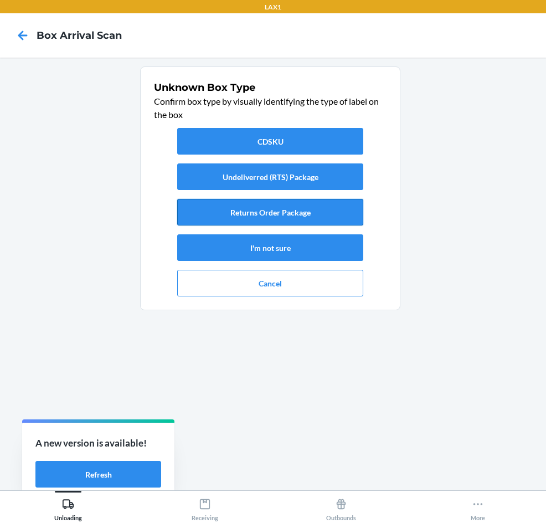
click at [300, 206] on button "Returns Order Package" at bounding box center [270, 212] width 186 height 27
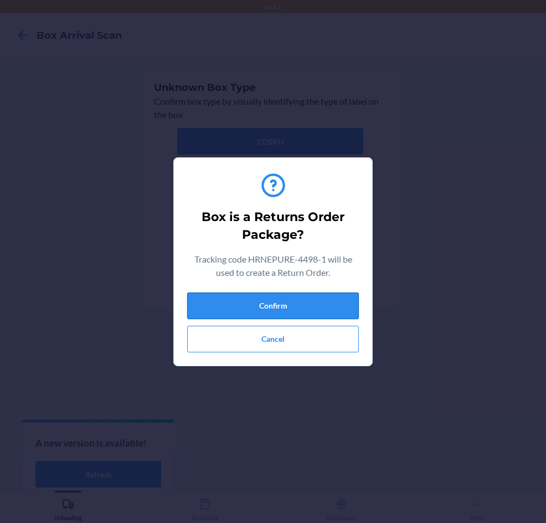
click at [299, 304] on button "Confirm" at bounding box center [273, 306] width 172 height 27
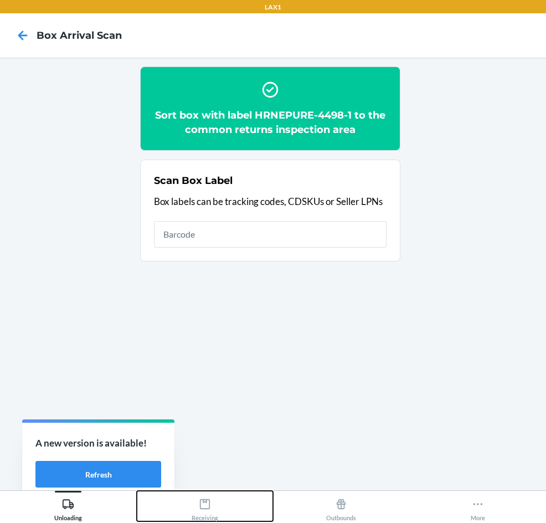
click at [206, 510] on div "Receiving" at bounding box center [205, 508] width 27 height 28
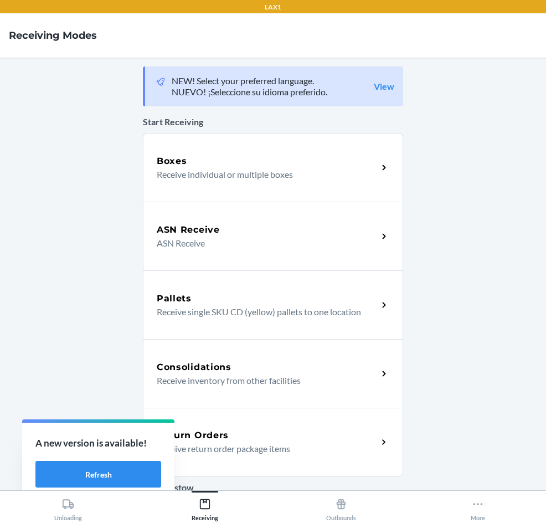
click at [310, 436] on div "Return Orders" at bounding box center [267, 435] width 221 height 13
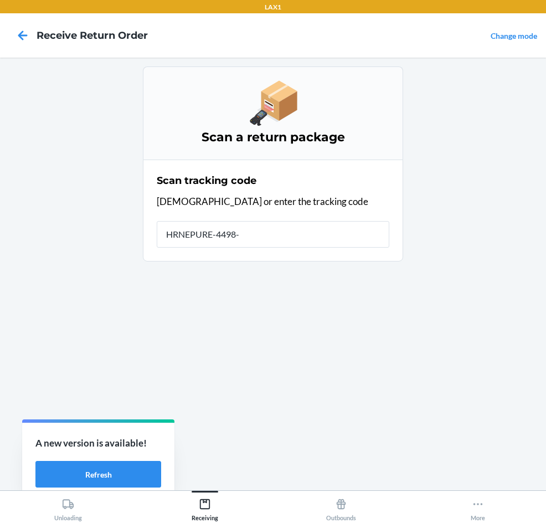
type input "HRNEPURE-4498-1"
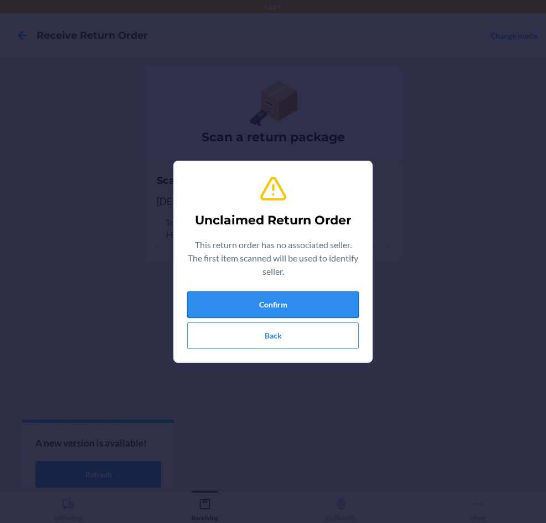
click at [298, 303] on button "Confirm" at bounding box center [273, 304] width 172 height 27
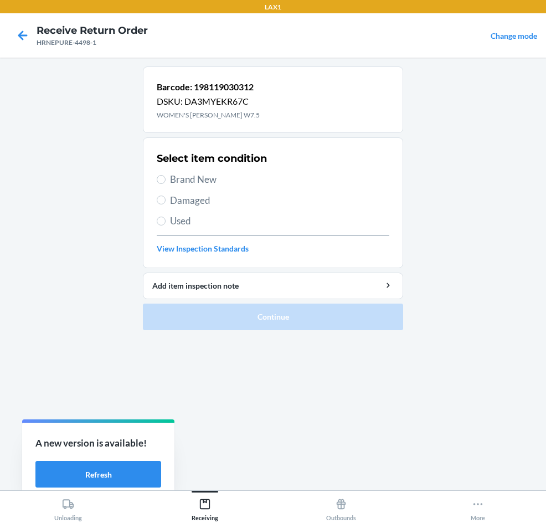
click at [201, 176] on span "Brand New" at bounding box center [279, 179] width 219 height 14
click at [166, 176] on input "Brand New" at bounding box center [161, 179] width 9 height 9
radio input "true"
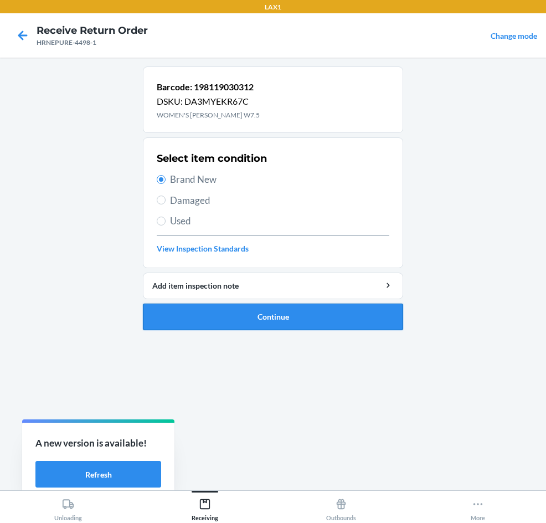
click at [292, 320] on button "Continue" at bounding box center [273, 317] width 260 height 27
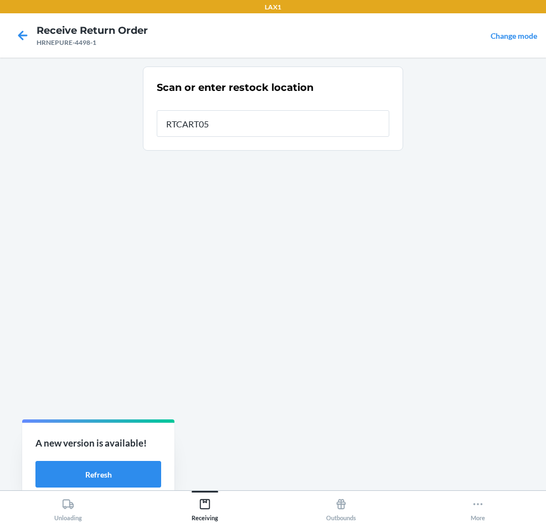
type input "RTCART054"
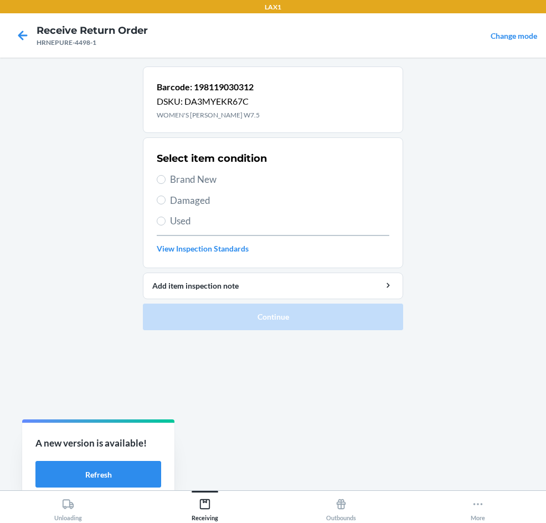
click at [166, 222] on label "Used" at bounding box center [273, 221] width 233 height 14
click at [166, 222] on input "Used" at bounding box center [161, 221] width 9 height 9
radio input "true"
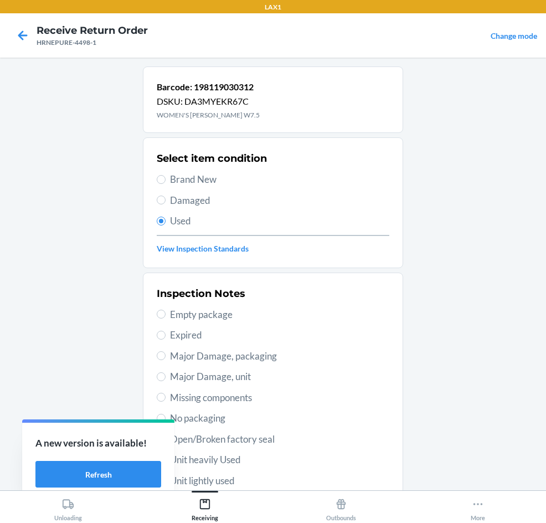
drag, startPoint x: 353, startPoint y: 476, endPoint x: 227, endPoint y: 444, distance: 130.4
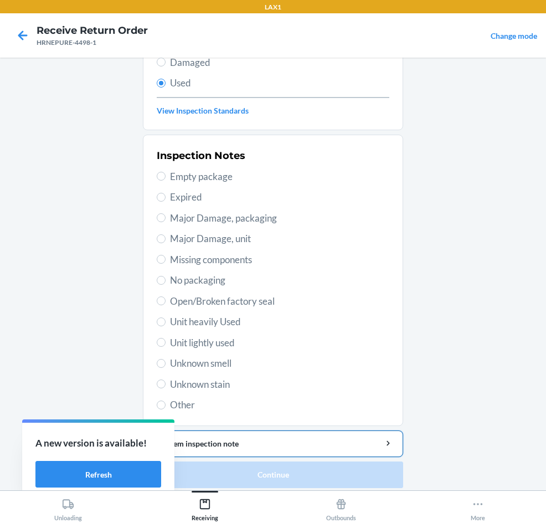
scroll to position [145, 0]
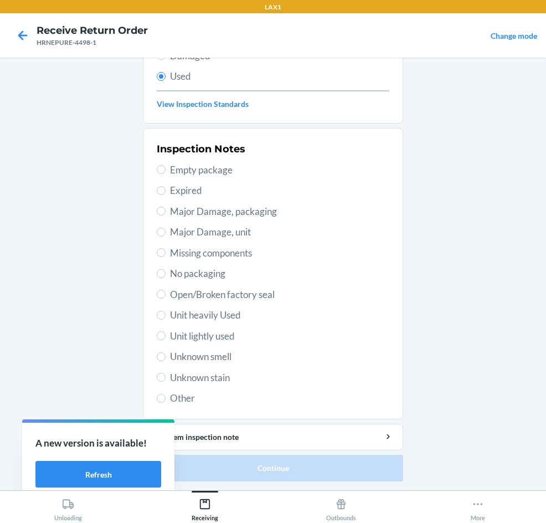
click at [190, 401] on span "Other" at bounding box center [279, 398] width 219 height 14
click at [166, 401] on input "Other" at bounding box center [161, 398] width 9 height 9
radio input "true"
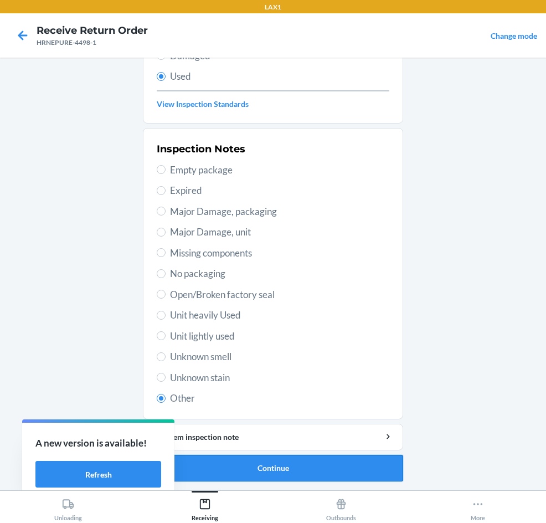
click at [246, 462] on button "Continue" at bounding box center [273, 468] width 260 height 27
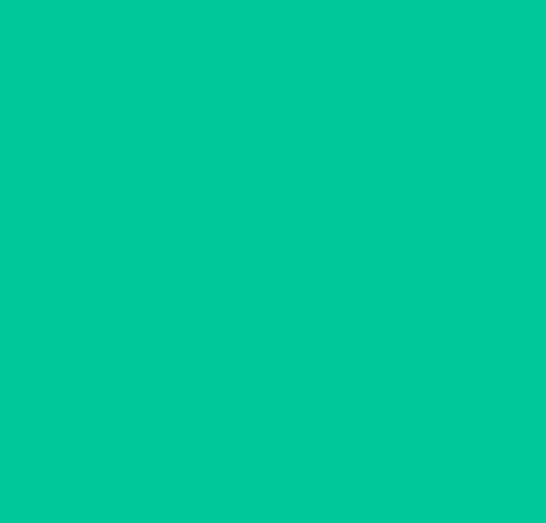
scroll to position [0, 0]
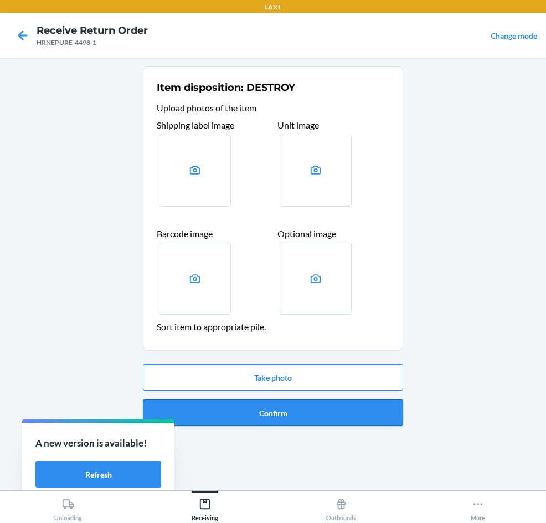
click at [278, 411] on button "Confirm" at bounding box center [273, 413] width 260 height 27
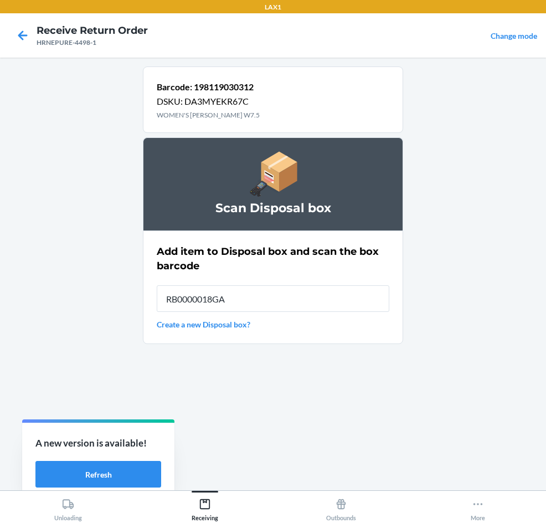
type input "RB0000018GA"
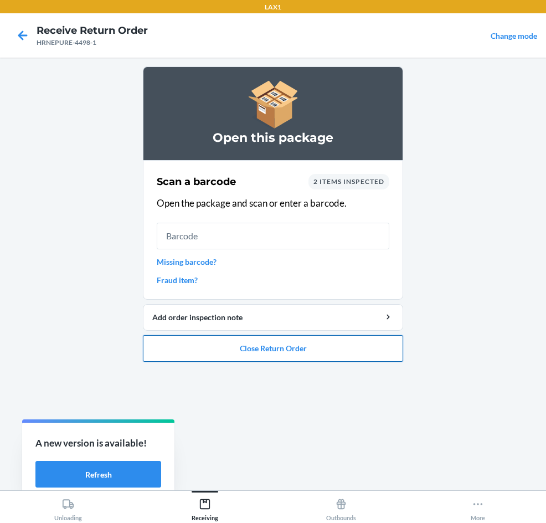
click at [272, 347] on button "Close Return Order" at bounding box center [273, 348] width 260 height 27
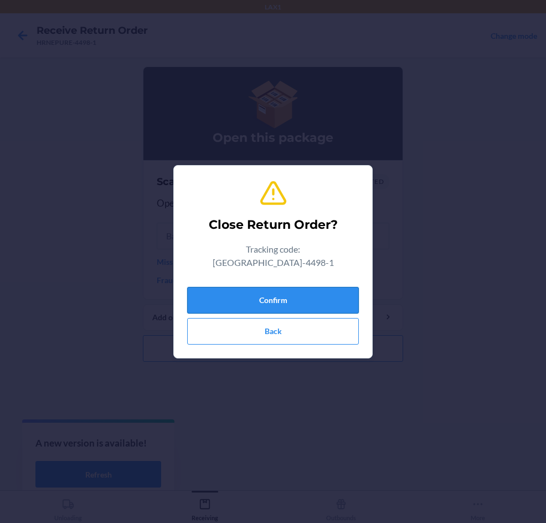
click at [298, 287] on button "Confirm" at bounding box center [273, 300] width 172 height 27
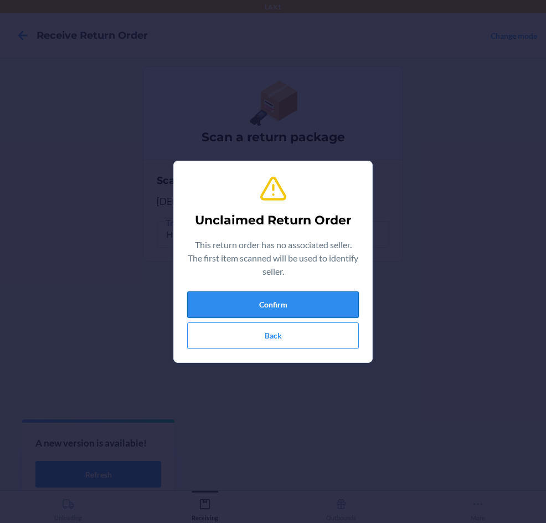
click at [298, 312] on button "Confirm" at bounding box center [273, 304] width 172 height 27
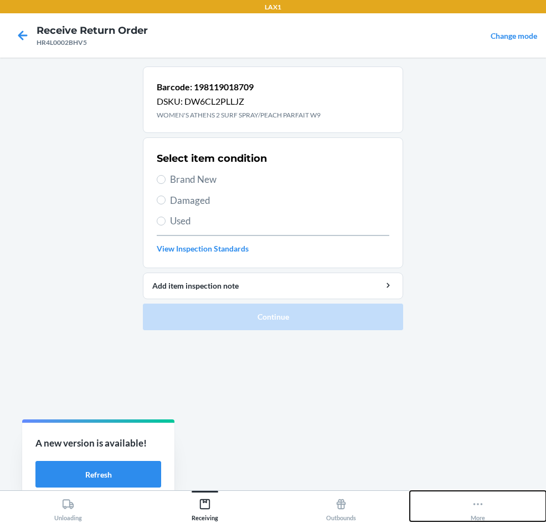
click at [530, 523] on html "LAX1 Receive Return Order HR4L0002BHV5 Change mode Barcode: 198119018709 DSKU: …" at bounding box center [273, 261] width 546 height 523
click at [181, 222] on span "Used" at bounding box center [279, 221] width 219 height 14
click at [166, 222] on input "Used" at bounding box center [161, 221] width 9 height 9
radio input "true"
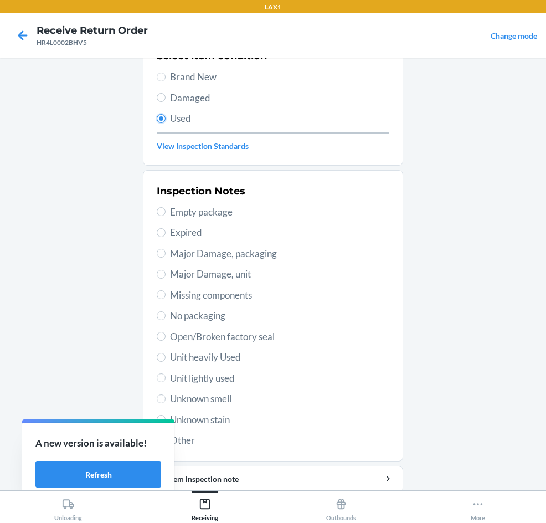
scroll to position [111, 0]
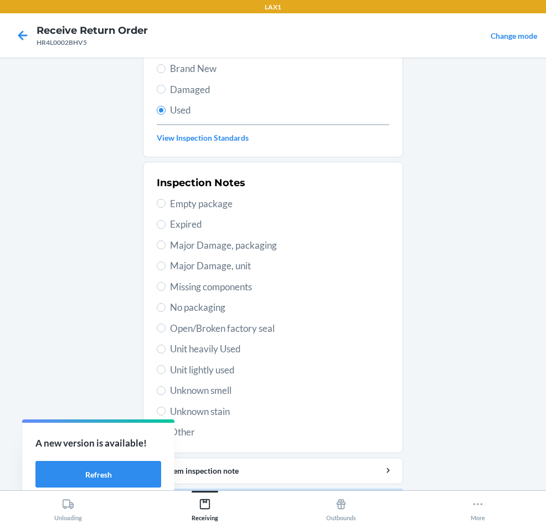
click at [226, 411] on span "Unknown stain" at bounding box center [279, 412] width 219 height 14
click at [166, 411] on input "Unknown stain" at bounding box center [161, 411] width 9 height 9
radio input "true"
drag, startPoint x: 236, startPoint y: 433, endPoint x: 242, endPoint y: 447, distance: 14.6
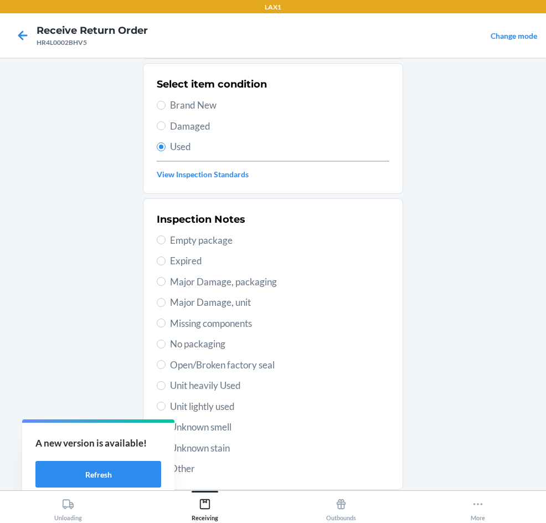
scroll to position [145, 0]
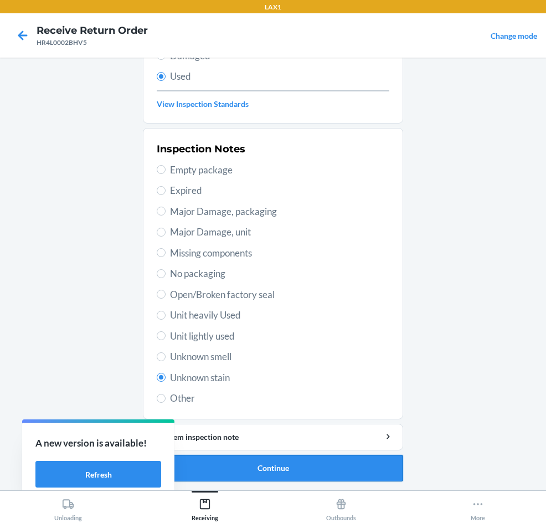
click at [331, 472] on button "Continue" at bounding box center [273, 468] width 260 height 27
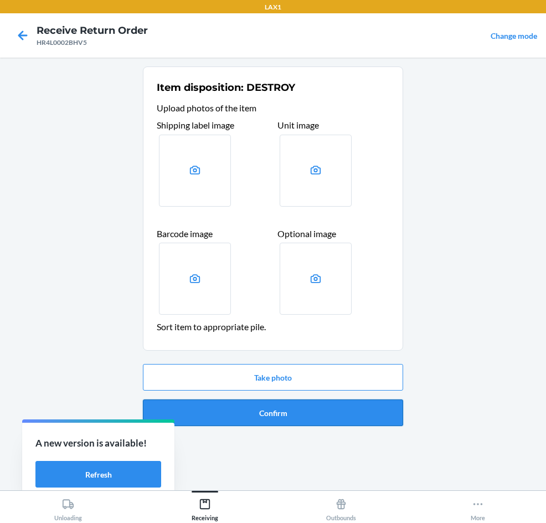
click at [330, 417] on button "Confirm" at bounding box center [273, 413] width 260 height 27
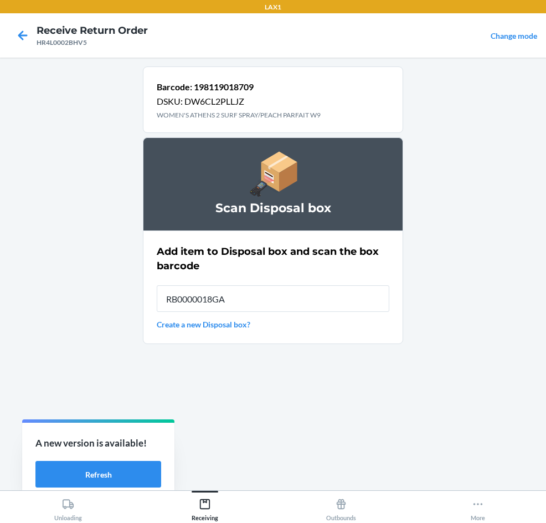
type input "RB0000018GA"
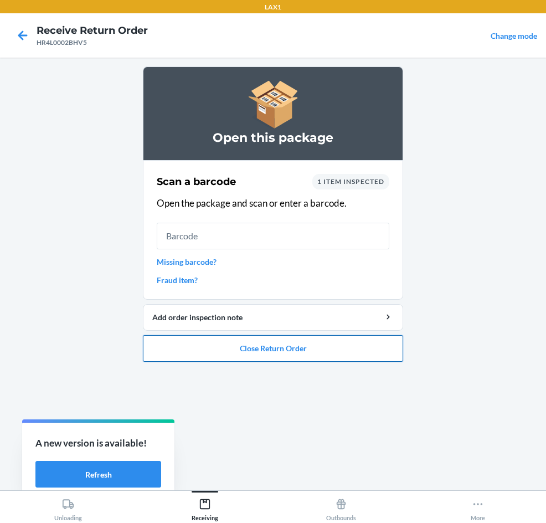
click at [305, 353] on button "Close Return Order" at bounding box center [273, 348] width 260 height 27
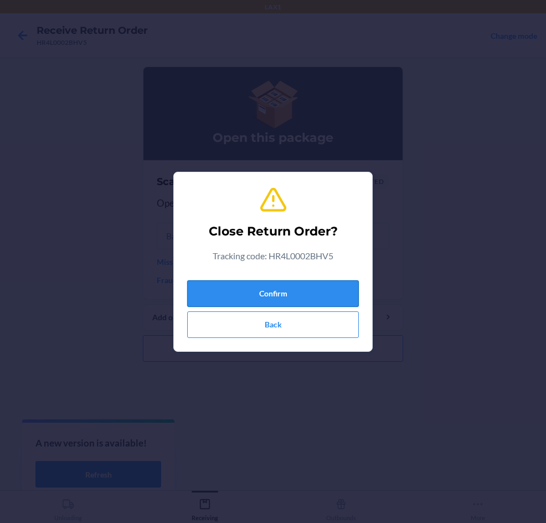
click at [310, 293] on button "Confirm" at bounding box center [273, 293] width 172 height 27
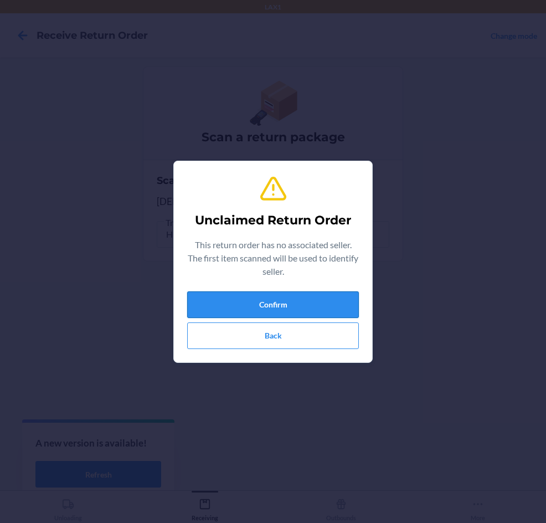
click at [307, 303] on button "Confirm" at bounding box center [273, 304] width 172 height 27
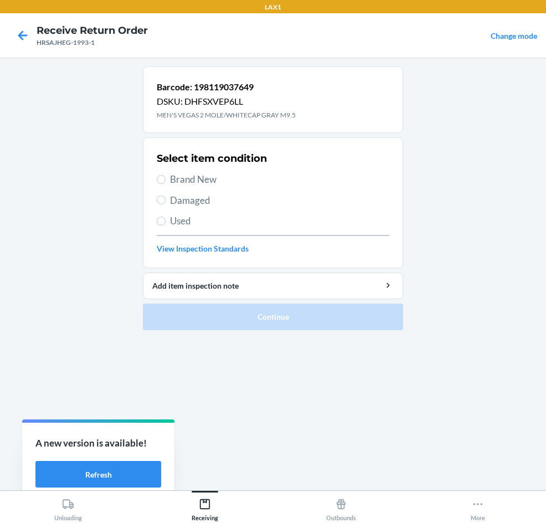
click at [189, 222] on span "Used" at bounding box center [279, 221] width 219 height 14
click at [166, 222] on input "Used" at bounding box center [161, 221] width 9 height 9
radio input "true"
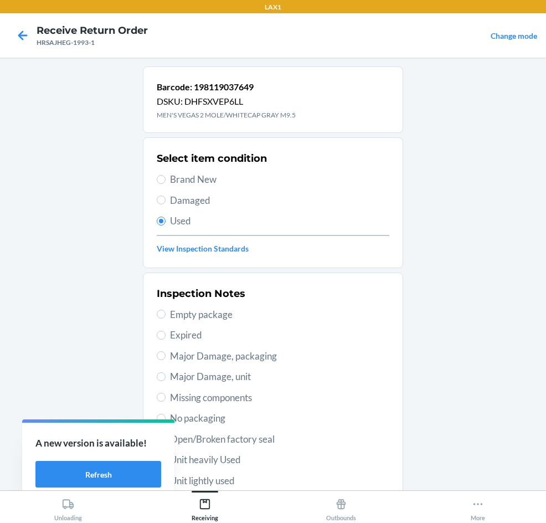
click at [238, 450] on div "Inspection Notes Empty package Expired Major Damage, packaging Major Damage, un…" at bounding box center [273, 418] width 233 height 270
click at [238, 451] on div "Inspection Notes Empty package Expired Major Damage, packaging Major Damage, un…" at bounding box center [273, 418] width 233 height 270
click at [238, 457] on span "Unit heavily Used" at bounding box center [279, 460] width 219 height 14
click at [166, 457] on input "Unit heavily Used" at bounding box center [161, 460] width 9 height 9
radio input "true"
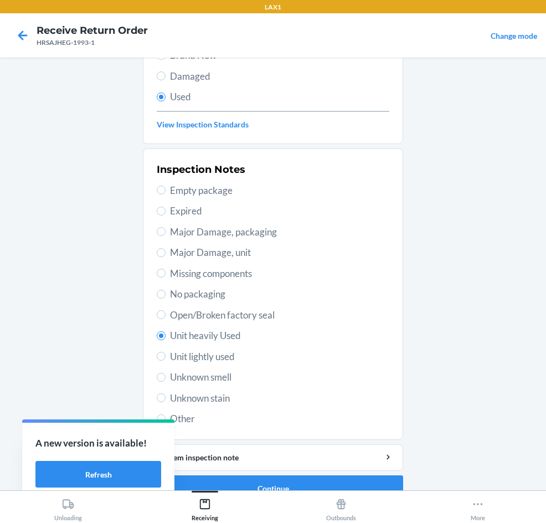
scroll to position [145, 0]
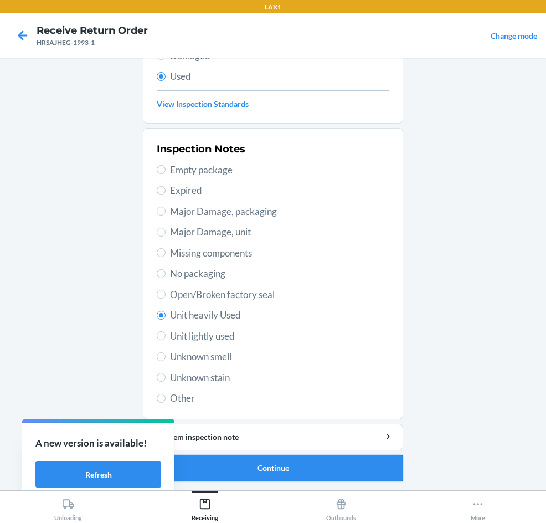
click at [340, 466] on button "Continue" at bounding box center [273, 468] width 260 height 27
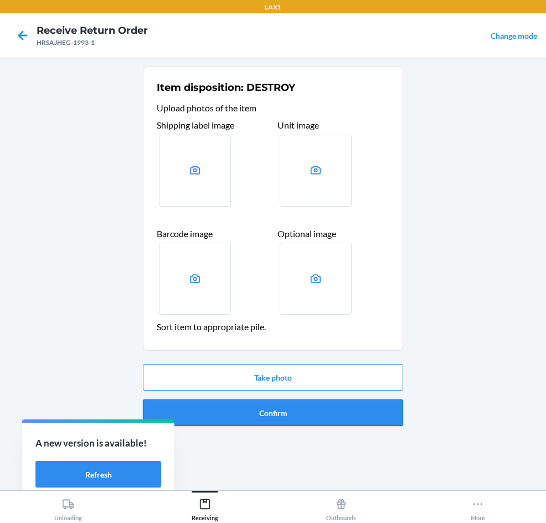
click at [326, 413] on button "Confirm" at bounding box center [273, 413] width 260 height 27
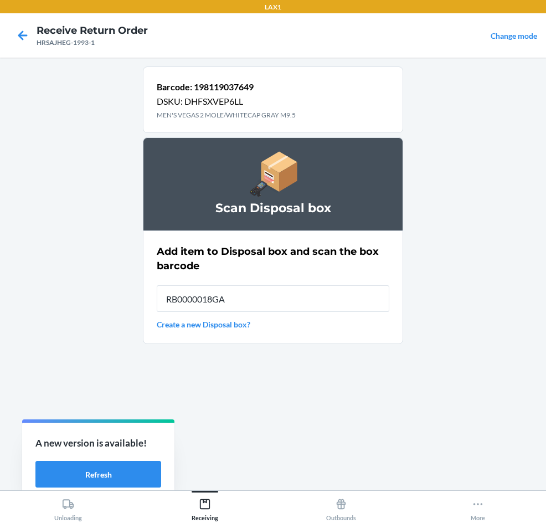
type input "RB0000018GA"
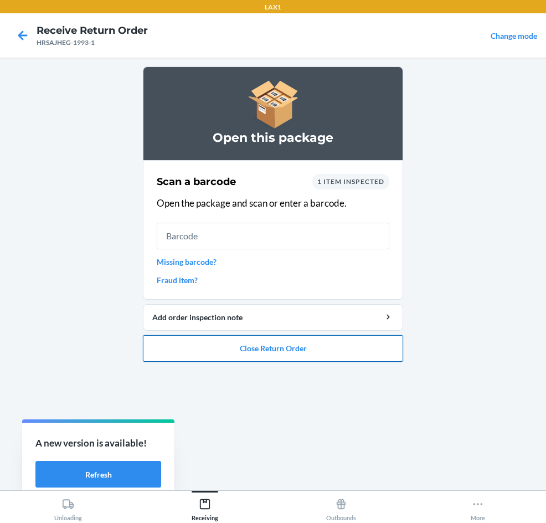
click at [321, 354] on button "Close Return Order" at bounding box center [273, 348] width 260 height 27
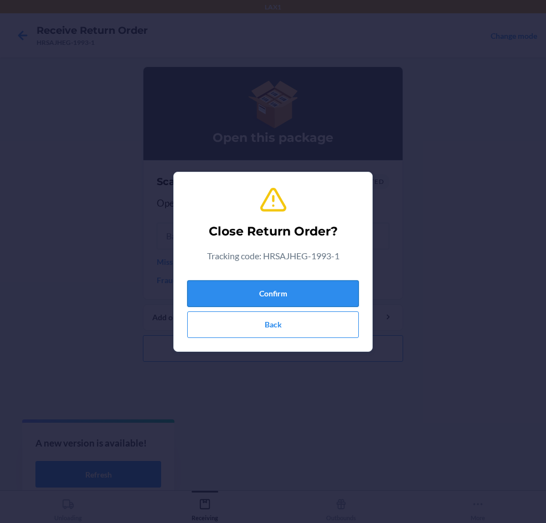
click at [316, 296] on button "Confirm" at bounding box center [273, 293] width 172 height 27
click at [269, 295] on button "Confirm" at bounding box center [273, 293] width 172 height 27
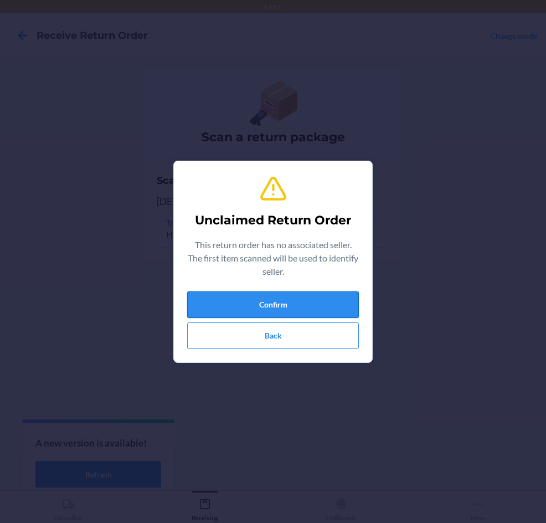
click at [329, 306] on button "Confirm" at bounding box center [273, 304] width 172 height 27
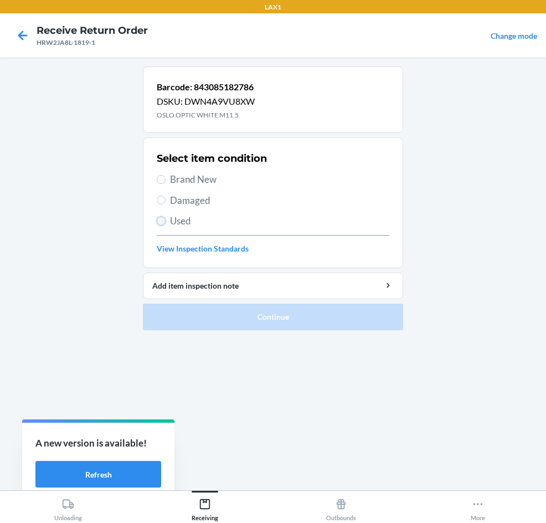
click at [158, 221] on input "Used" at bounding box center [161, 221] width 9 height 9
radio input "true"
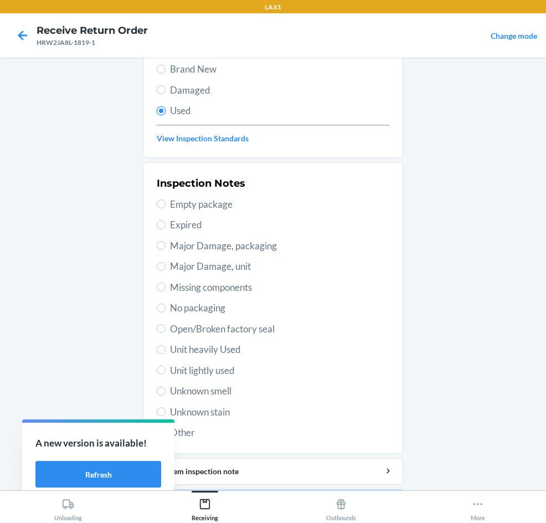
scroll to position [111, 0]
click at [212, 347] on span "Unit heavily Used" at bounding box center [279, 349] width 219 height 14
click at [166, 347] on input "Unit heavily Used" at bounding box center [161, 349] width 9 height 9
radio input "true"
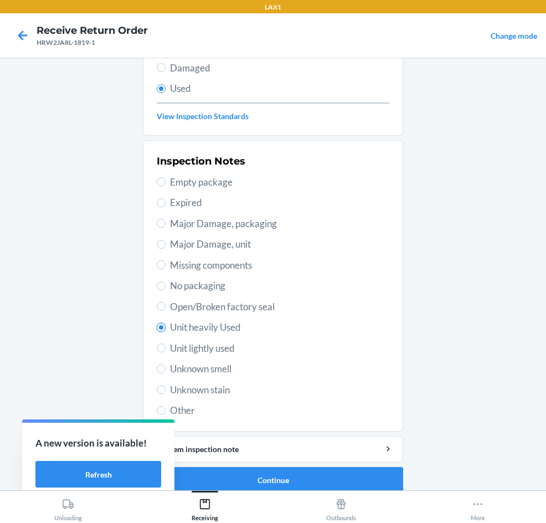
scroll to position [145, 0]
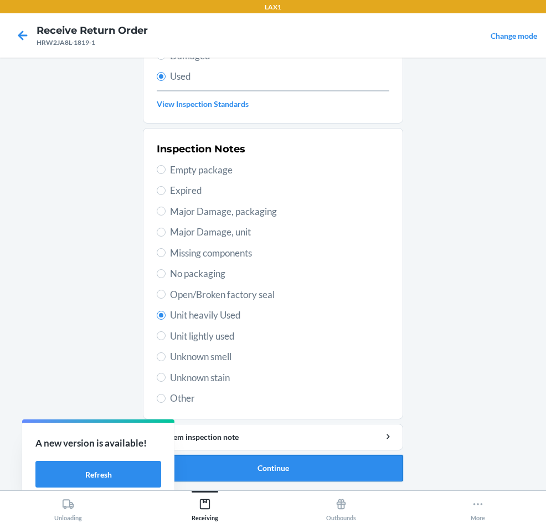
click at [327, 466] on button "Continue" at bounding box center [273, 468] width 260 height 27
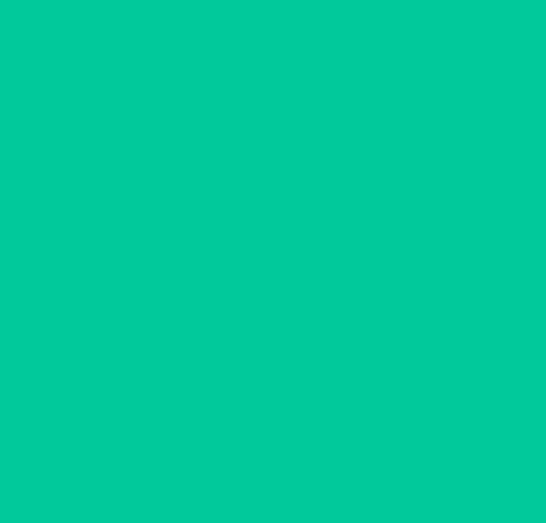
scroll to position [0, 0]
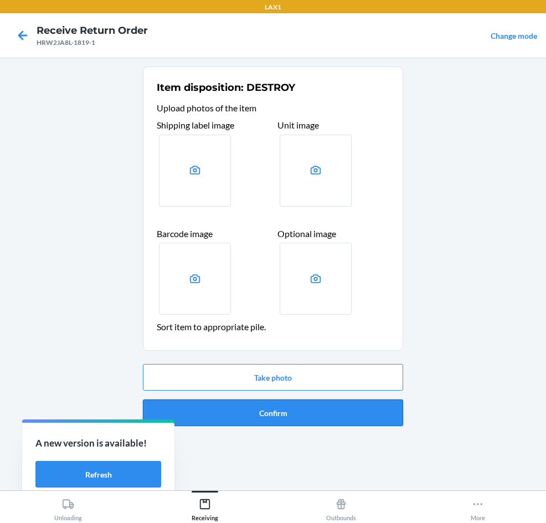
click at [322, 403] on button "Confirm" at bounding box center [273, 413] width 260 height 27
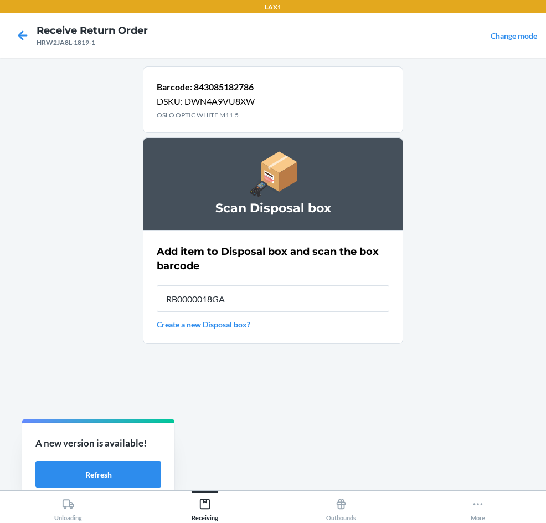
type input "RB0000018GA"
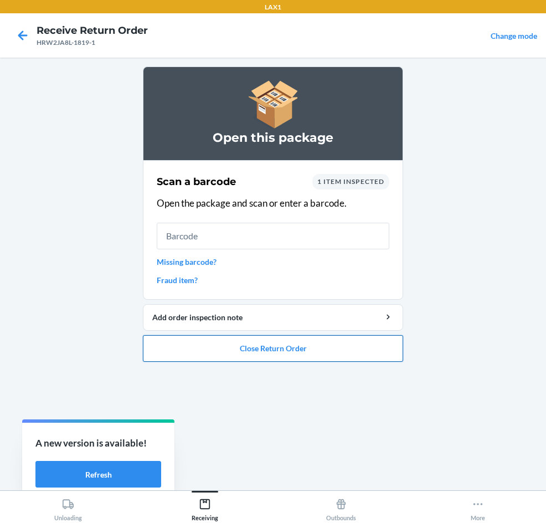
click at [372, 353] on button "Close Return Order" at bounding box center [273, 348] width 260 height 27
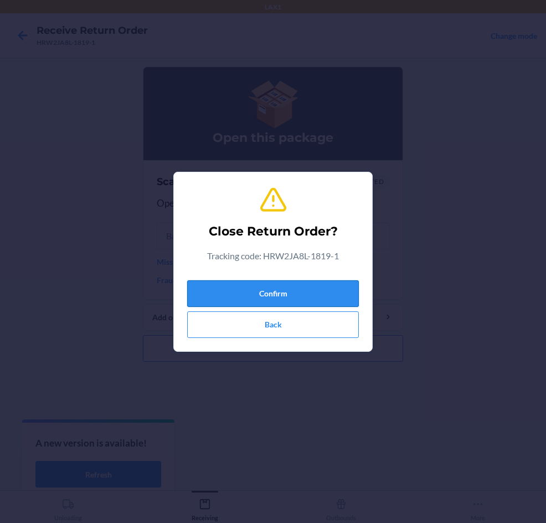
click at [315, 283] on button "Confirm" at bounding box center [273, 293] width 172 height 27
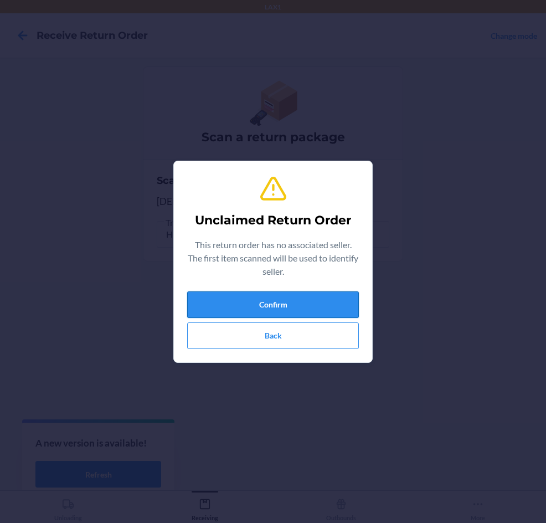
click at [300, 303] on button "Confirm" at bounding box center [273, 304] width 172 height 27
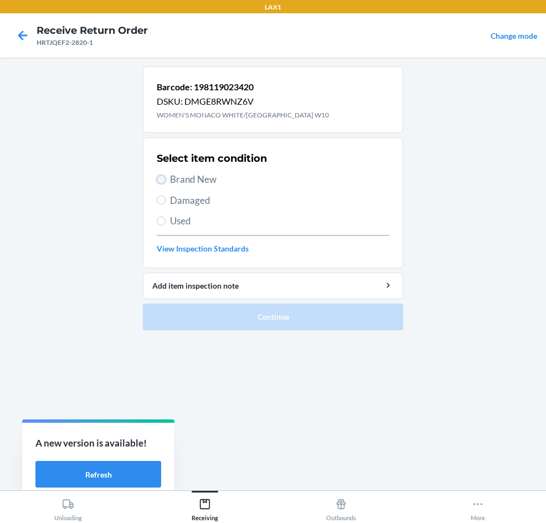
click at [165, 178] on input "Brand New" at bounding box center [161, 179] width 9 height 9
radio input "true"
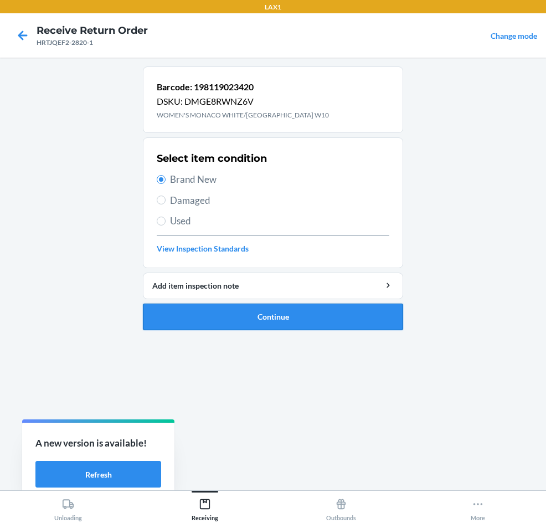
click at [357, 320] on button "Continue" at bounding box center [273, 317] width 260 height 27
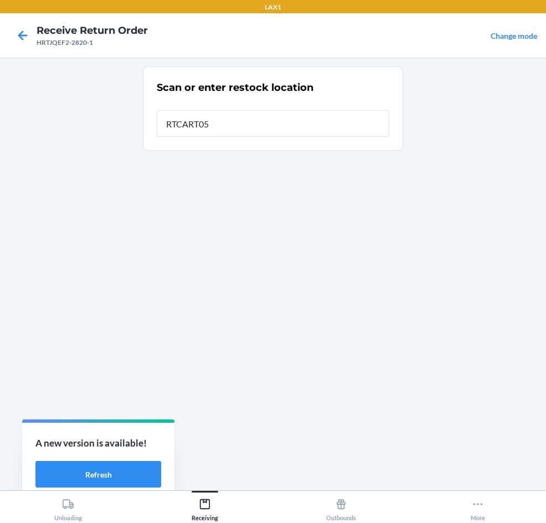
type input "RTCART054"
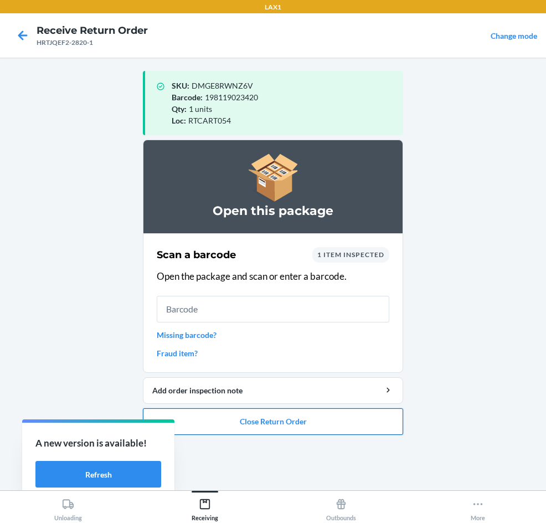
click at [234, 421] on button "Close Return Order" at bounding box center [273, 421] width 260 height 27
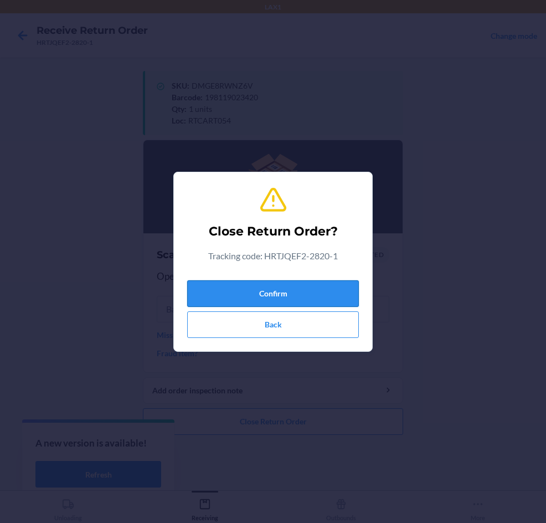
click at [253, 288] on button "Confirm" at bounding box center [273, 293] width 172 height 27
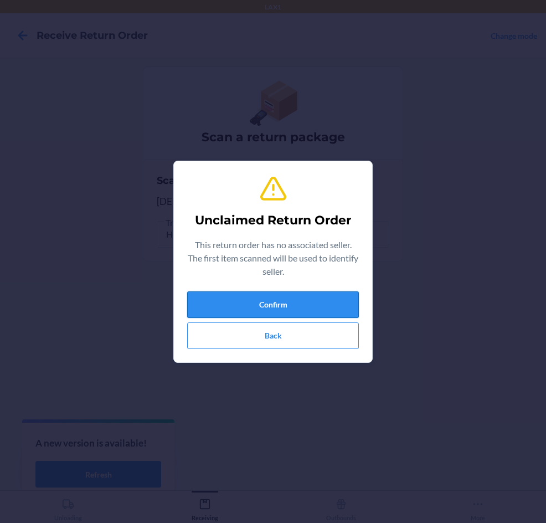
click at [216, 304] on button "Confirm" at bounding box center [273, 304] width 172 height 27
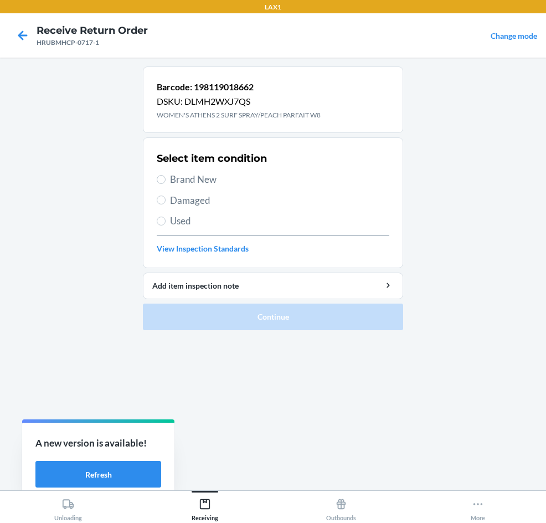
click at [155, 221] on section "Select item condition Brand New Damaged Used View Inspection Standards" at bounding box center [273, 202] width 260 height 131
click at [159, 224] on section "Select item condition Brand New Damaged Used View Inspection Standards" at bounding box center [273, 202] width 260 height 131
click at [161, 223] on input "Used" at bounding box center [161, 221] width 9 height 9
radio input "true"
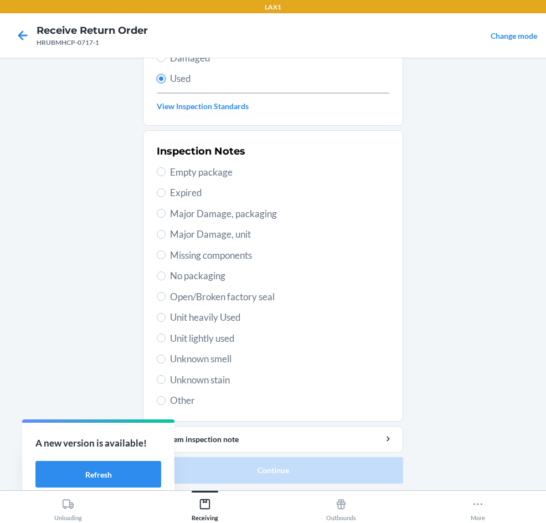
scroll to position [145, 0]
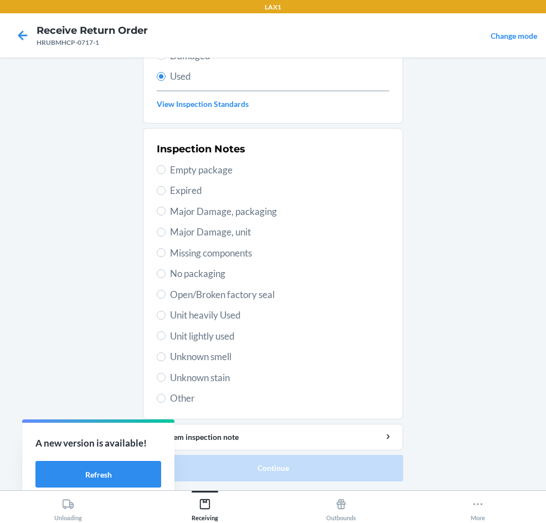
click at [201, 355] on span "Unknown smell" at bounding box center [279, 357] width 219 height 14
click at [166, 355] on input "Unknown smell" at bounding box center [161, 356] width 9 height 9
radio input "true"
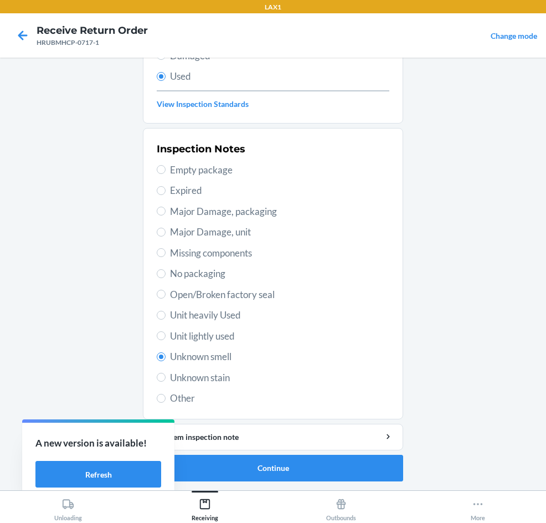
click at [232, 339] on span "Unit lightly used" at bounding box center [279, 336] width 219 height 14
click at [166, 339] on input "Unit lightly used" at bounding box center [161, 335] width 9 height 9
radio input "true"
radio input "false"
click at [330, 467] on button "Continue" at bounding box center [273, 468] width 260 height 27
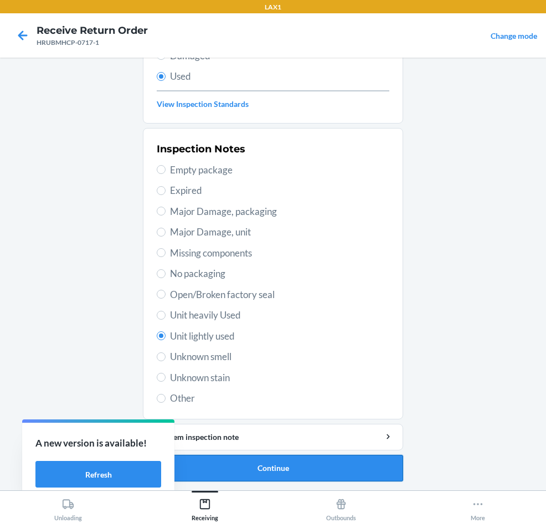
scroll to position [0, 0]
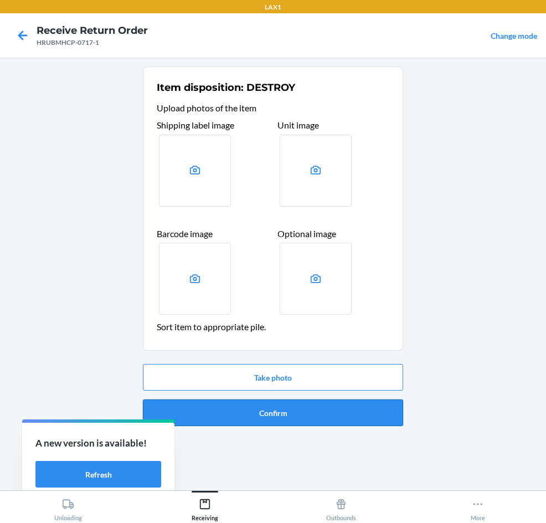
click at [296, 402] on button "Confirm" at bounding box center [273, 413] width 260 height 27
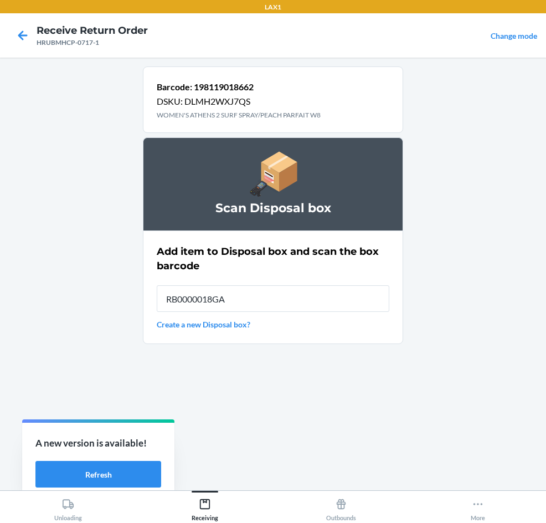
type input "RB0000018GA"
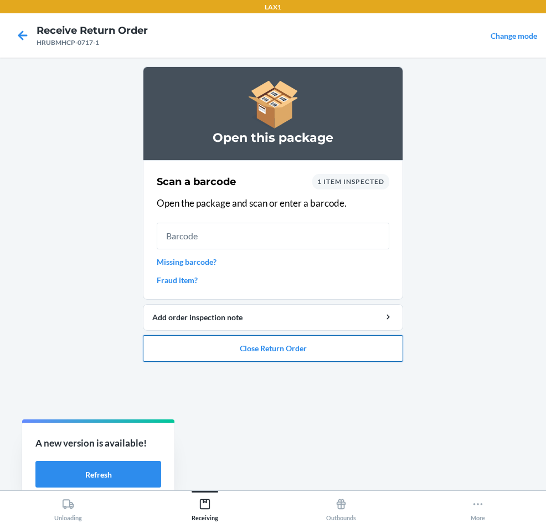
click at [258, 342] on button "Close Return Order" at bounding box center [273, 348] width 260 height 27
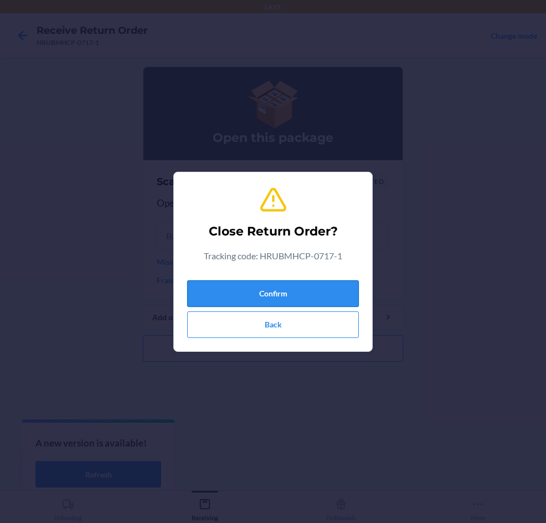
click at [264, 295] on button "Confirm" at bounding box center [273, 293] width 172 height 27
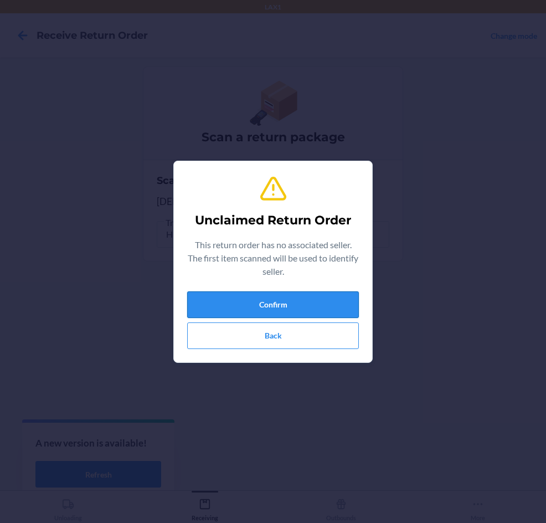
click at [243, 306] on button "Confirm" at bounding box center [273, 304] width 172 height 27
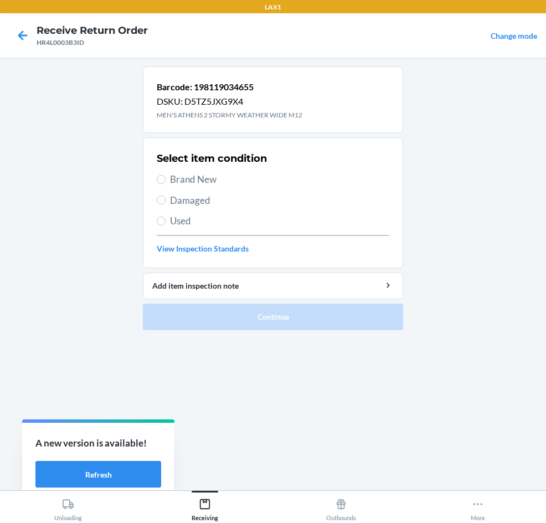
click at [208, 176] on span "Brand New" at bounding box center [279, 179] width 219 height 14
click at [166, 176] on input "Brand New" at bounding box center [161, 179] width 9 height 9
radio input "true"
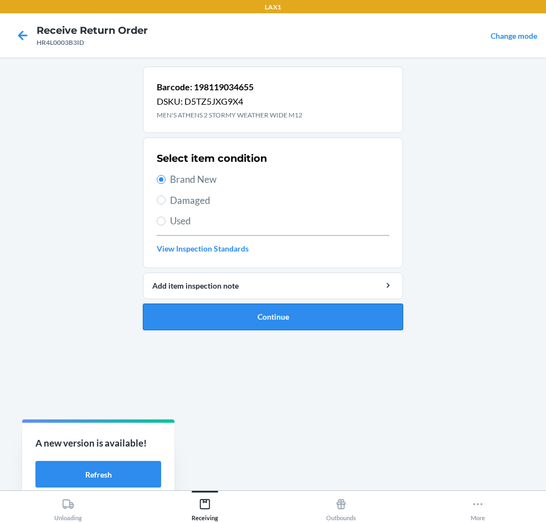
click at [255, 320] on button "Continue" at bounding box center [273, 317] width 260 height 27
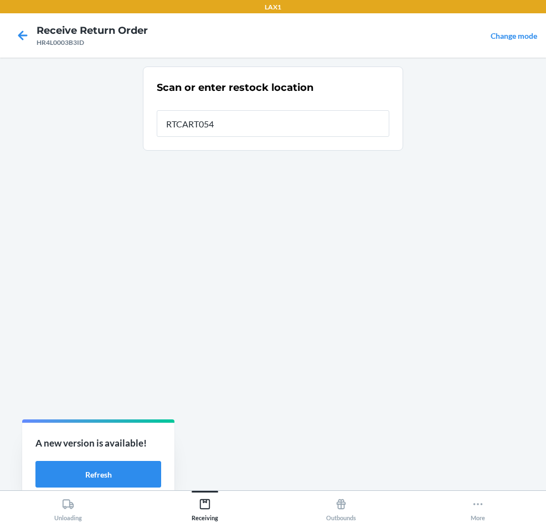
type input "RTCART054"
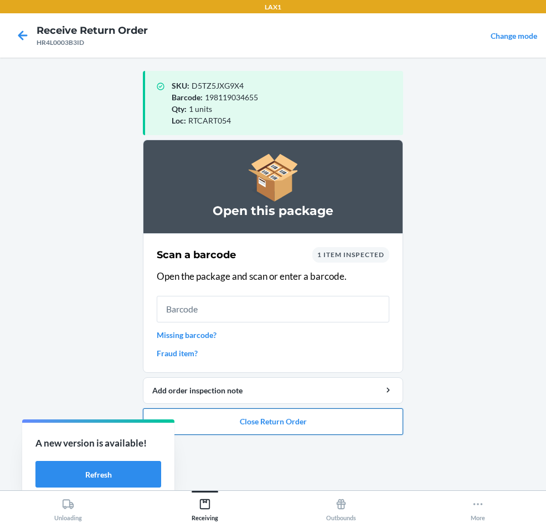
click at [321, 421] on button "Close Return Order" at bounding box center [273, 421] width 260 height 27
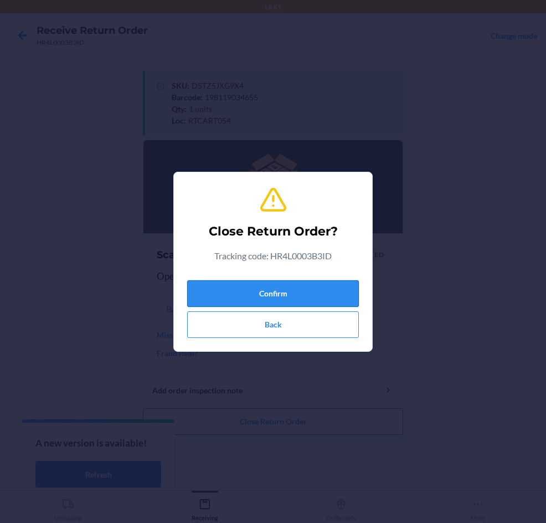
click at [335, 299] on button "Confirm" at bounding box center [273, 293] width 172 height 27
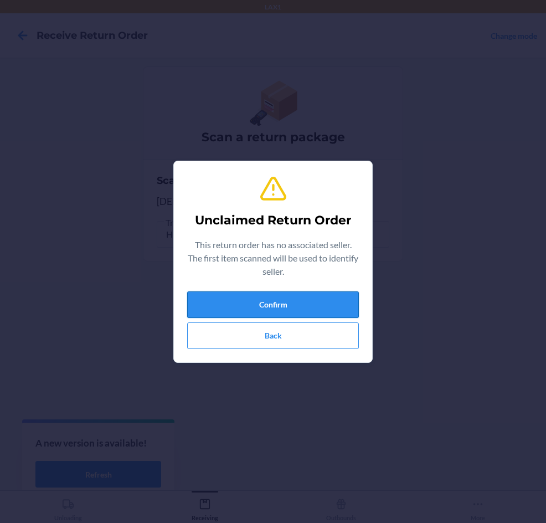
click at [319, 308] on button "Confirm" at bounding box center [273, 304] width 172 height 27
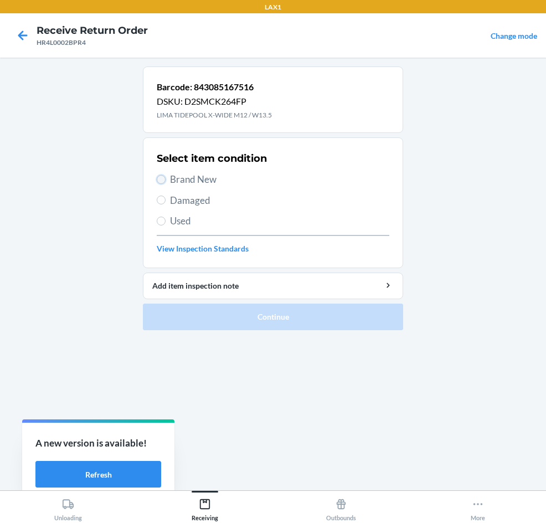
click at [165, 177] on input "Brand New" at bounding box center [161, 179] width 9 height 9
radio input "true"
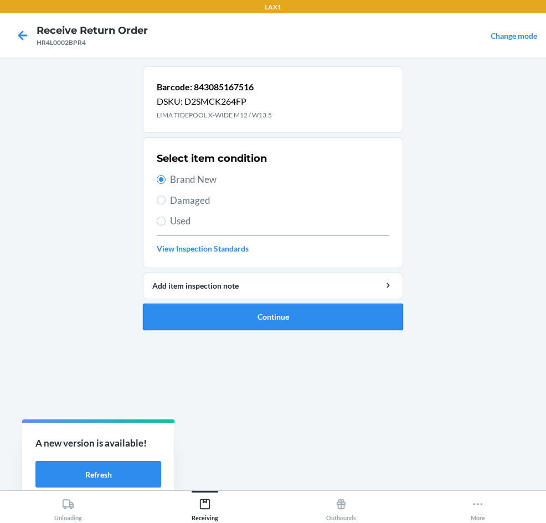
click at [218, 313] on button "Continue" at bounding box center [273, 317] width 260 height 27
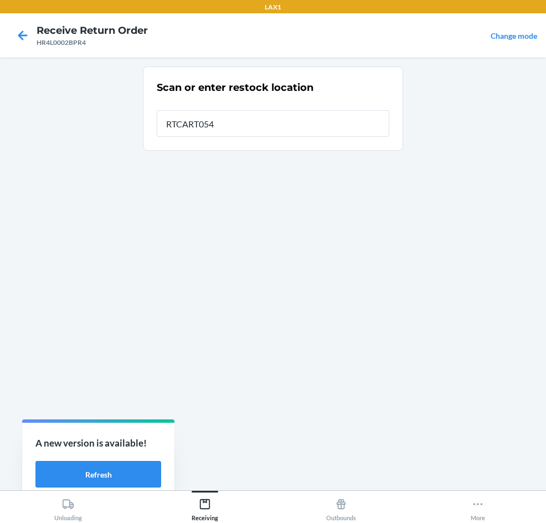
type input "RTCART054"
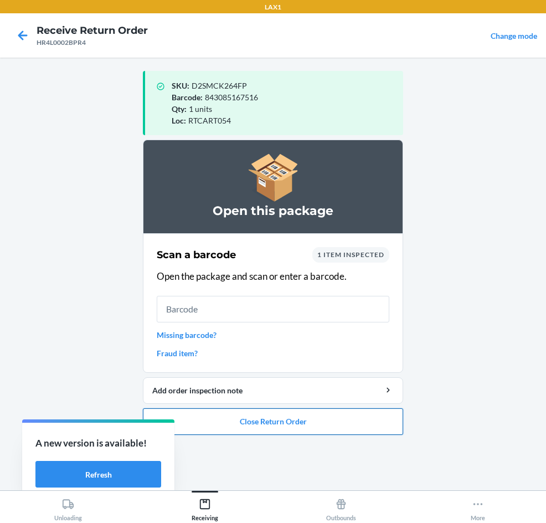
click at [301, 424] on button "Close Return Order" at bounding box center [273, 421] width 260 height 27
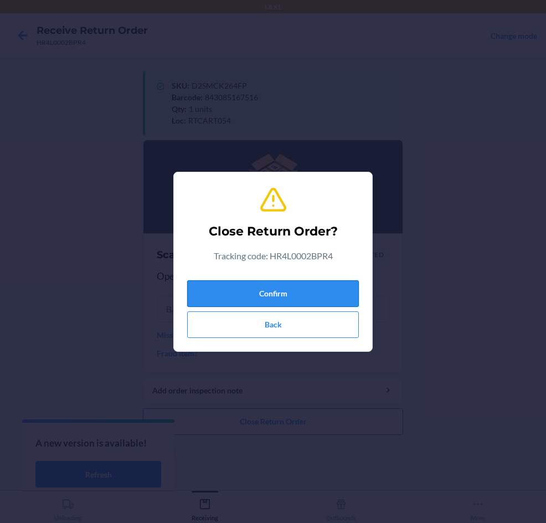
click at [274, 294] on button "Confirm" at bounding box center [273, 293] width 172 height 27
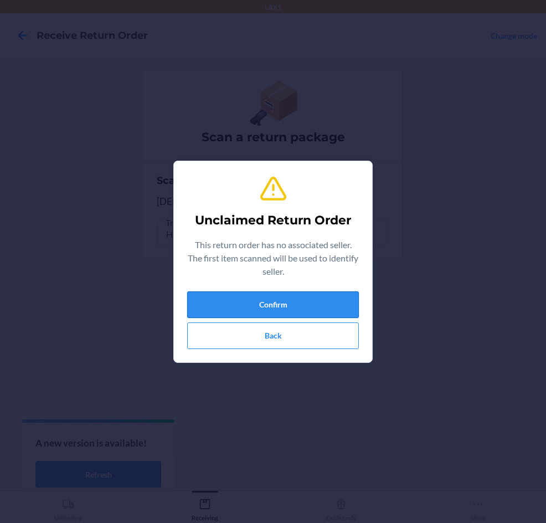
click at [298, 301] on button "Confirm" at bounding box center [273, 304] width 172 height 27
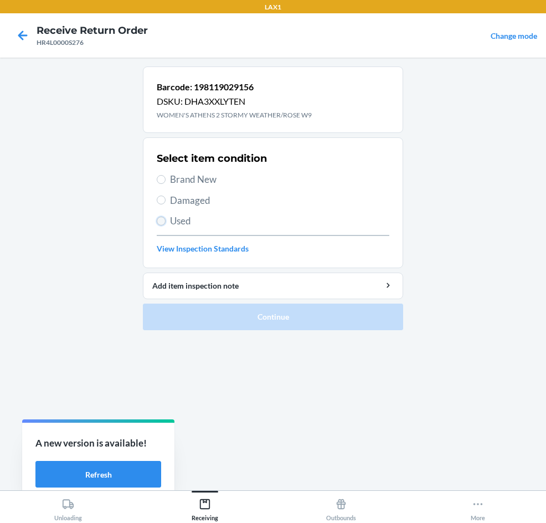
click at [165, 219] on input "Used" at bounding box center [161, 221] width 9 height 9
radio input "true"
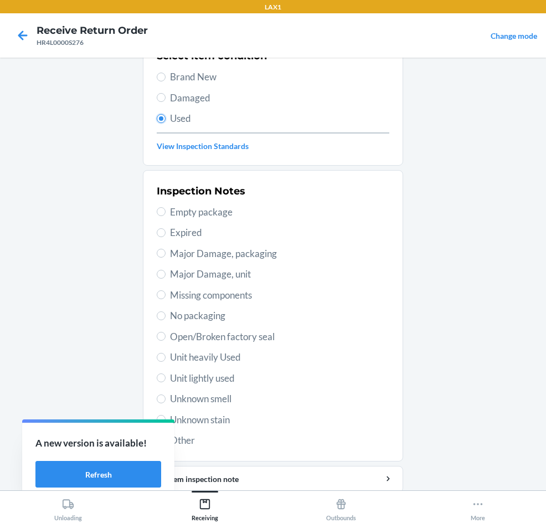
scroll to position [145, 0]
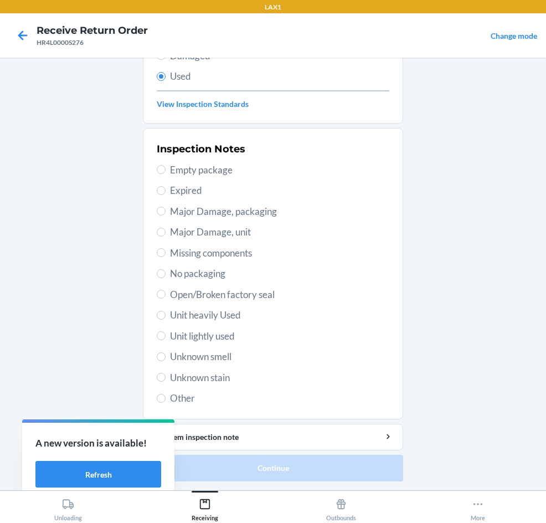
click at [192, 335] on span "Unit lightly used" at bounding box center [279, 336] width 219 height 14
click at [166, 335] on input "Unit lightly used" at bounding box center [161, 335] width 9 height 9
radio input "true"
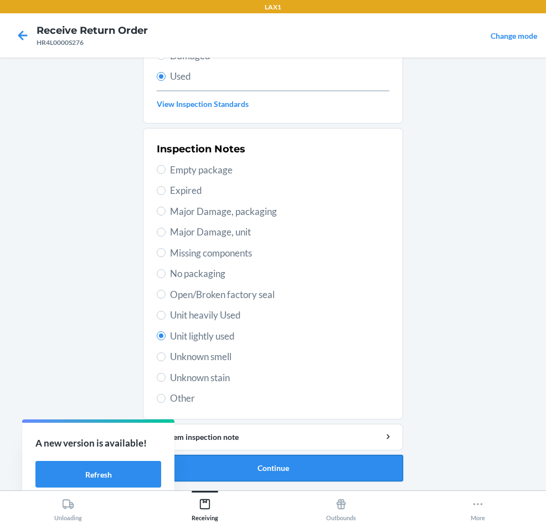
click at [328, 468] on button "Continue" at bounding box center [273, 468] width 260 height 27
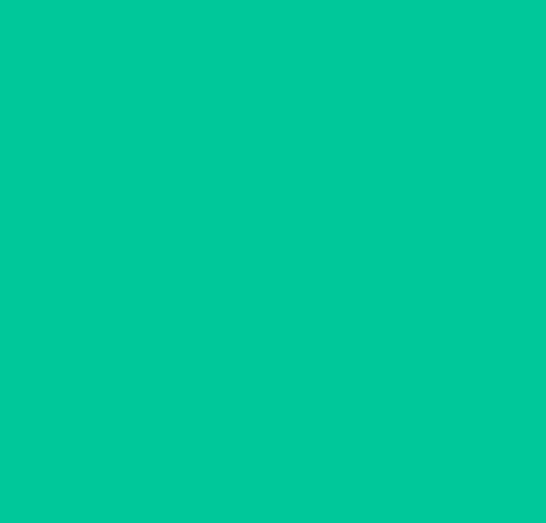
scroll to position [0, 0]
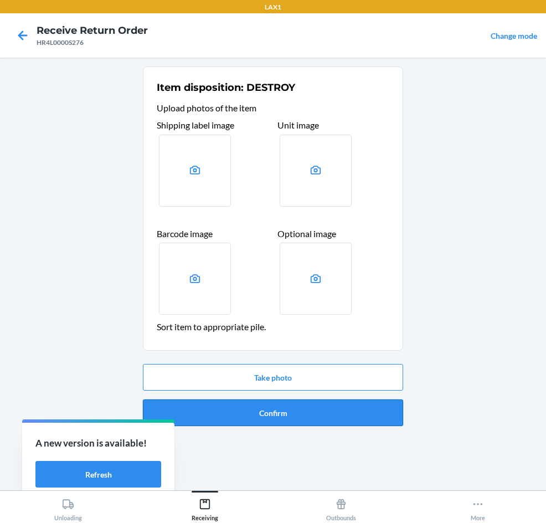
click at [306, 405] on button "Confirm" at bounding box center [273, 413] width 260 height 27
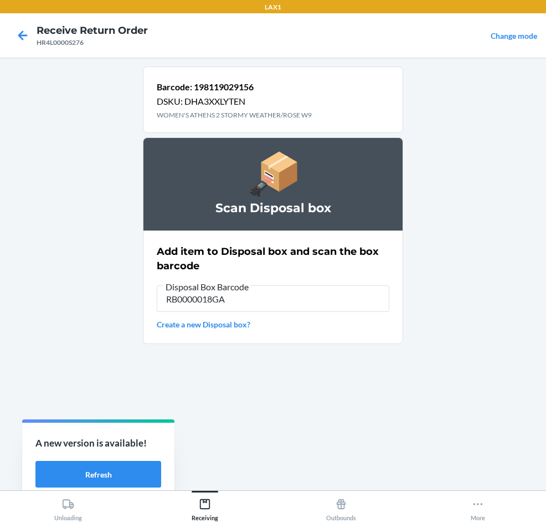
type input "RB0000018GA"
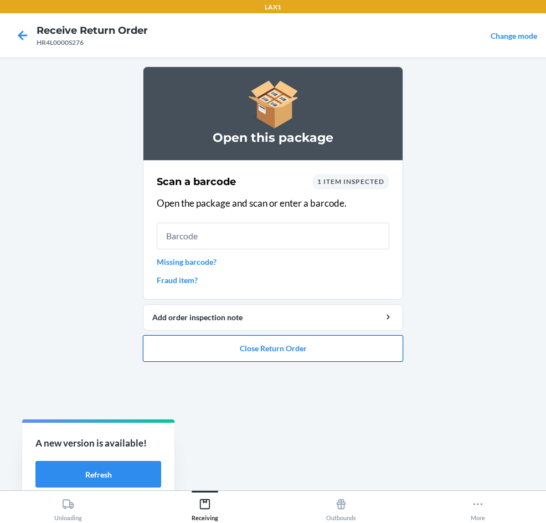
click at [283, 348] on button "Close Return Order" at bounding box center [273, 348] width 260 height 27
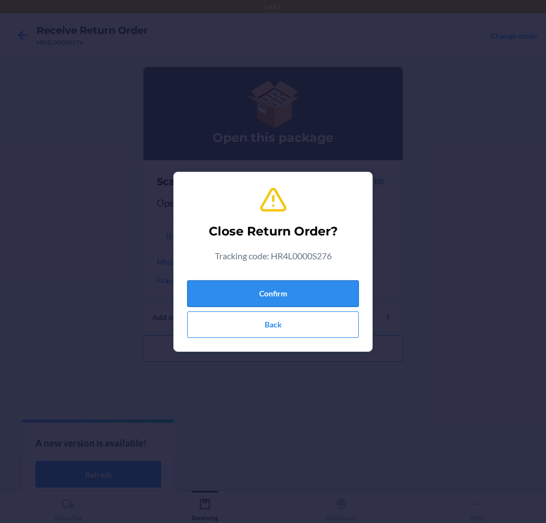
click at [276, 298] on button "Confirm" at bounding box center [273, 293] width 172 height 27
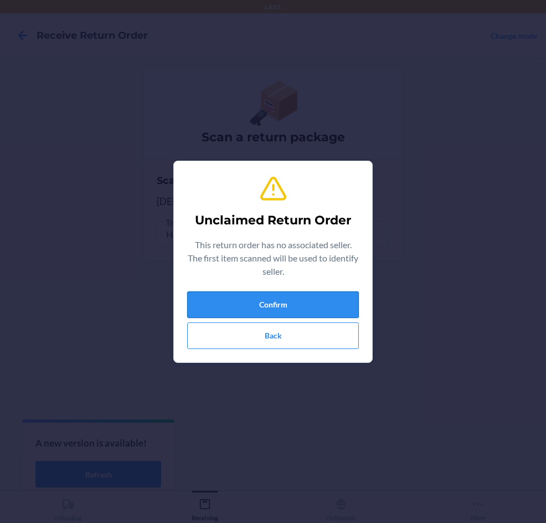
click at [216, 298] on button "Confirm" at bounding box center [273, 304] width 172 height 27
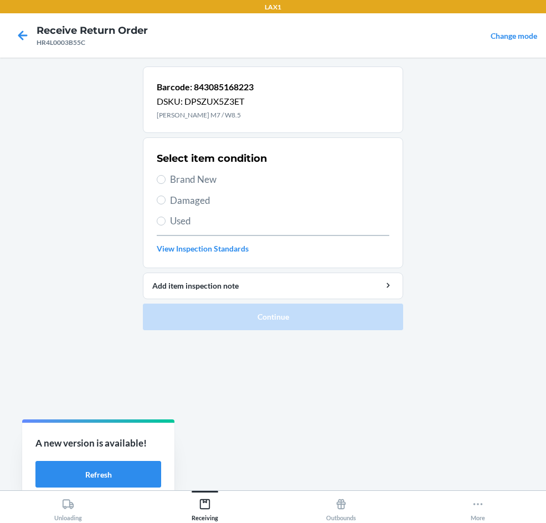
click at [171, 177] on span "Brand New" at bounding box center [279, 179] width 219 height 14
click at [166, 177] on input "Brand New" at bounding box center [161, 179] width 9 height 9
radio input "true"
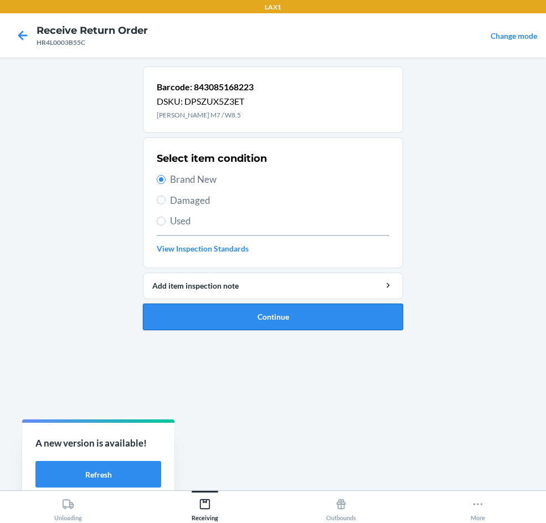
click at [214, 321] on button "Continue" at bounding box center [273, 317] width 260 height 27
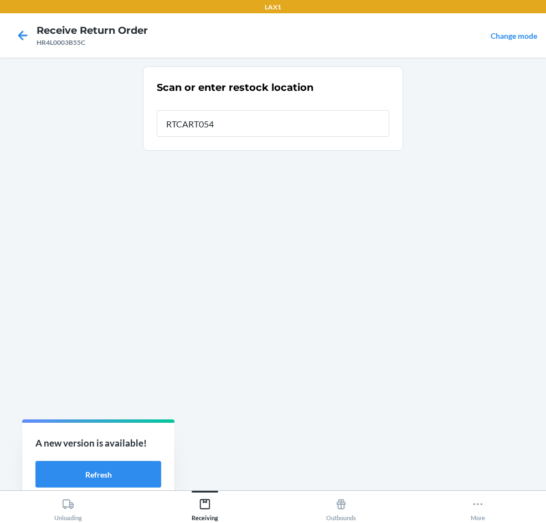
type input "RTCART054"
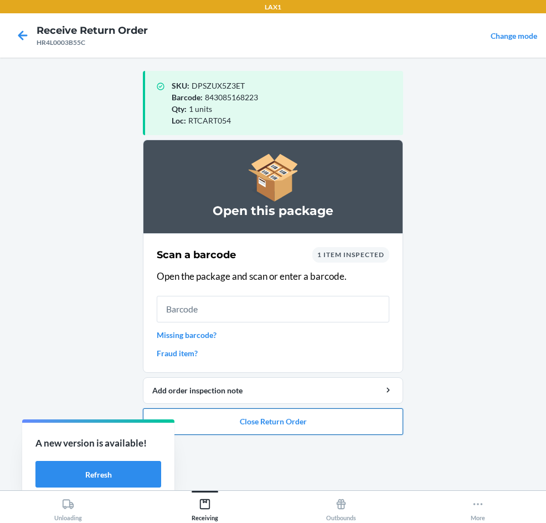
click at [341, 434] on button "Close Return Order" at bounding box center [273, 421] width 260 height 27
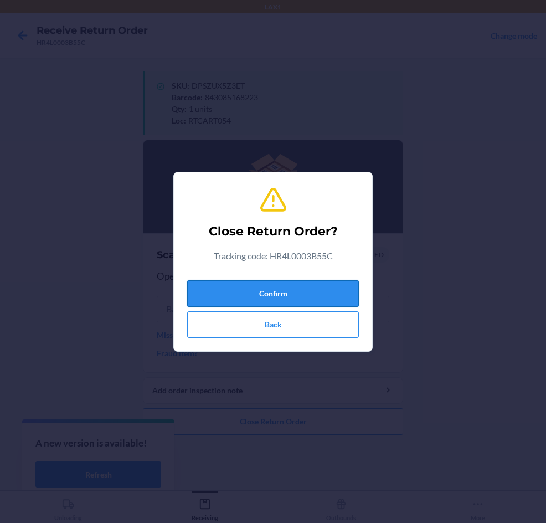
click at [343, 292] on button "Confirm" at bounding box center [273, 293] width 172 height 27
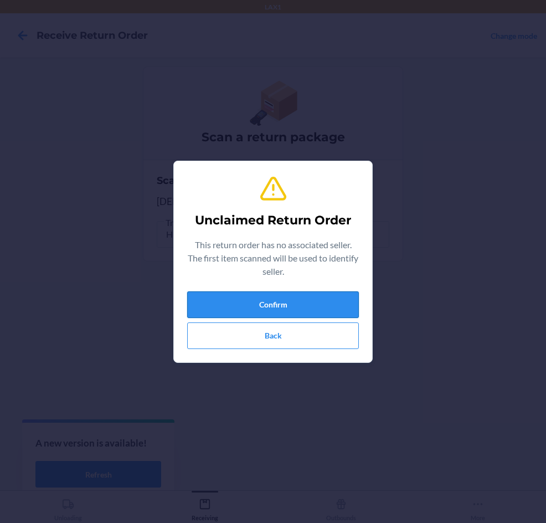
click at [298, 293] on button "Confirm" at bounding box center [273, 304] width 172 height 27
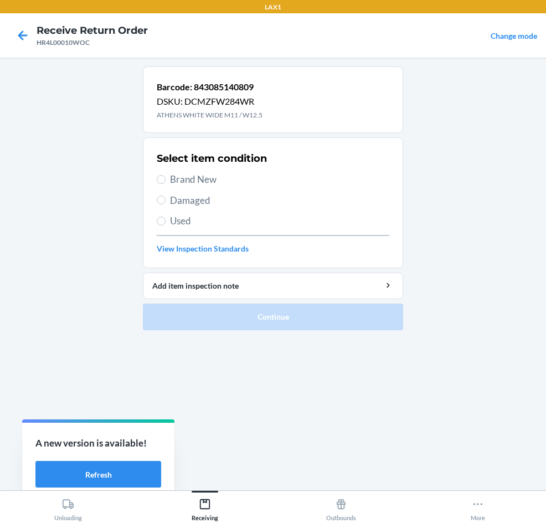
click at [187, 221] on span "Used" at bounding box center [279, 221] width 219 height 14
click at [166, 221] on input "Used" at bounding box center [161, 221] width 9 height 9
radio input "true"
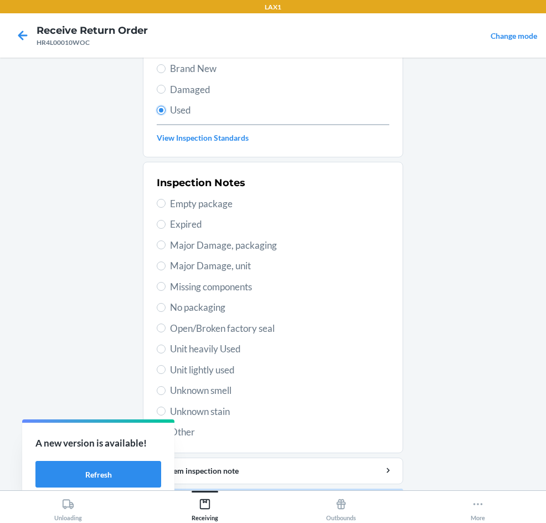
scroll to position [145, 0]
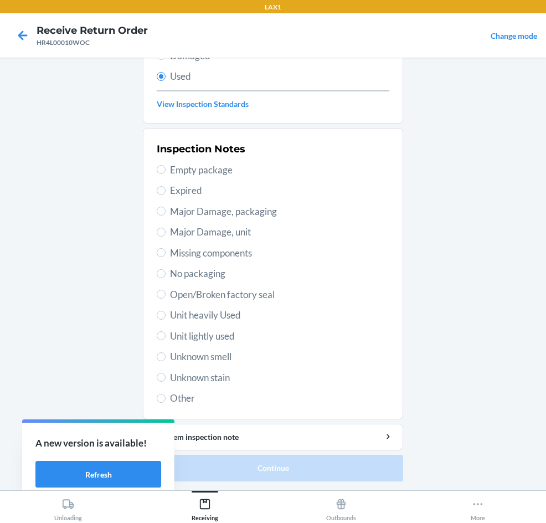
click at [178, 403] on span "Other" at bounding box center [279, 398] width 219 height 14
click at [166, 403] on input "Other" at bounding box center [161, 398] width 9 height 9
radio input "true"
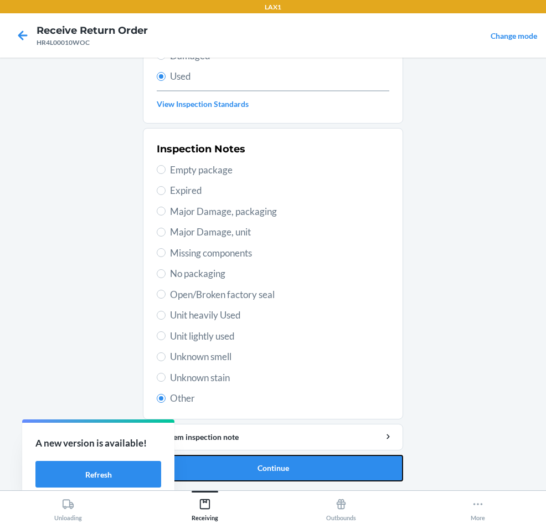
drag, startPoint x: 202, startPoint y: 463, endPoint x: 201, endPoint y: 458, distance: 5.8
click at [202, 463] on button "Continue" at bounding box center [273, 468] width 260 height 27
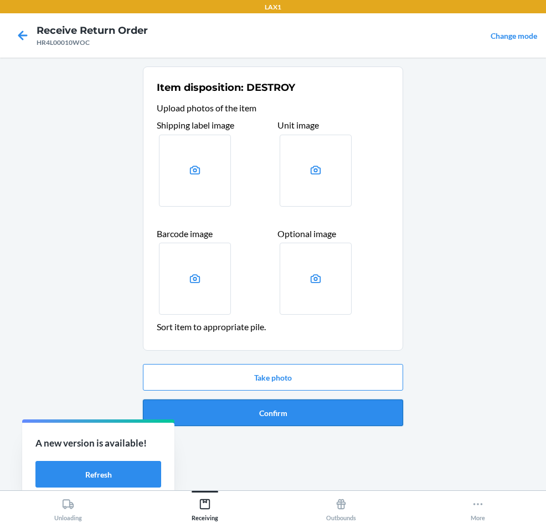
click at [308, 413] on button "Confirm" at bounding box center [273, 413] width 260 height 27
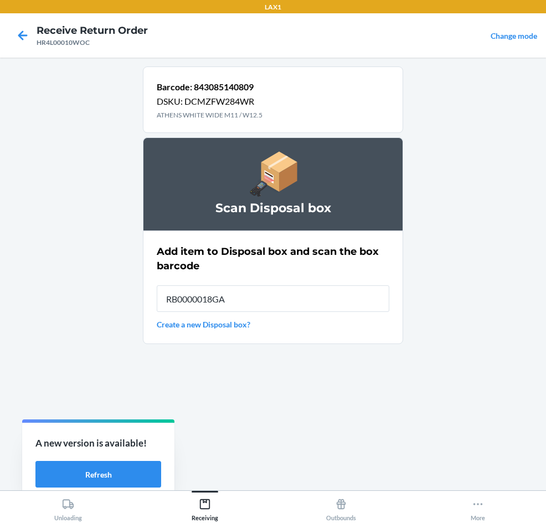
type input "RB0000018GA"
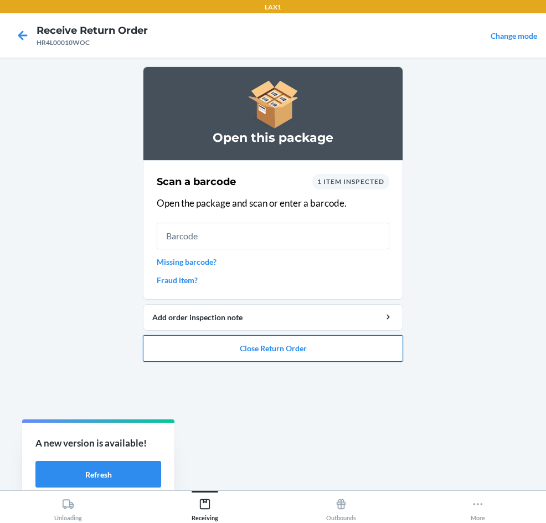
click at [302, 337] on button "Close Return Order" at bounding box center [273, 348] width 260 height 27
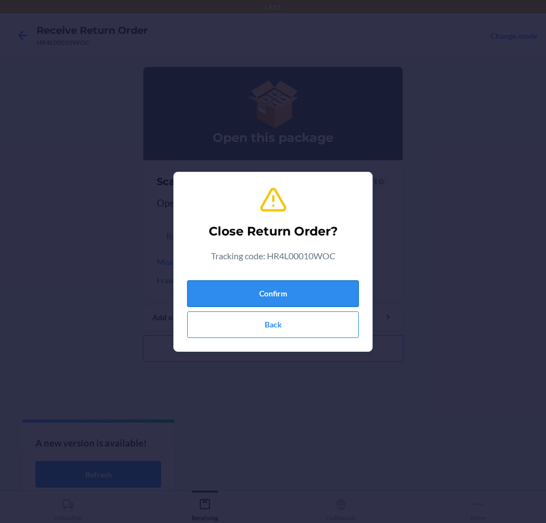
click at [321, 288] on button "Confirm" at bounding box center [273, 293] width 172 height 27
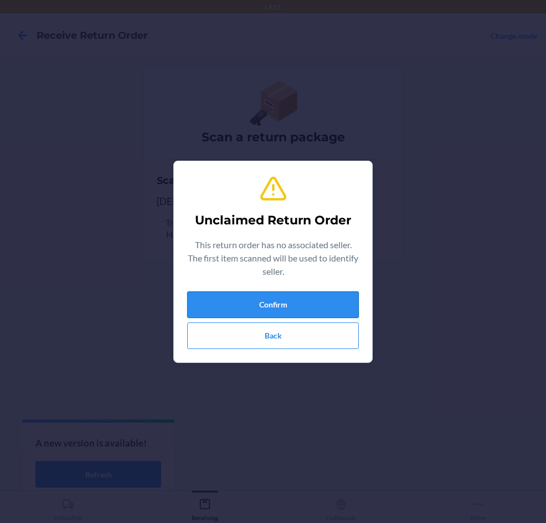
click at [268, 307] on button "Confirm" at bounding box center [273, 304] width 172 height 27
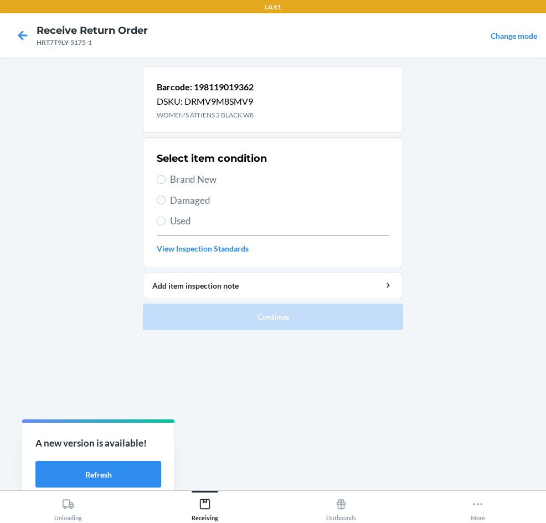
click at [172, 201] on span "Damaged" at bounding box center [279, 200] width 219 height 14
click at [166, 201] on input "Damaged" at bounding box center [161, 200] width 9 height 9
radio input "true"
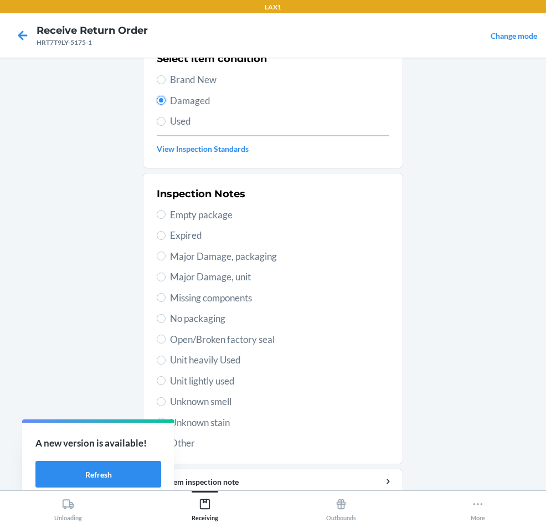
scroll to position [145, 0]
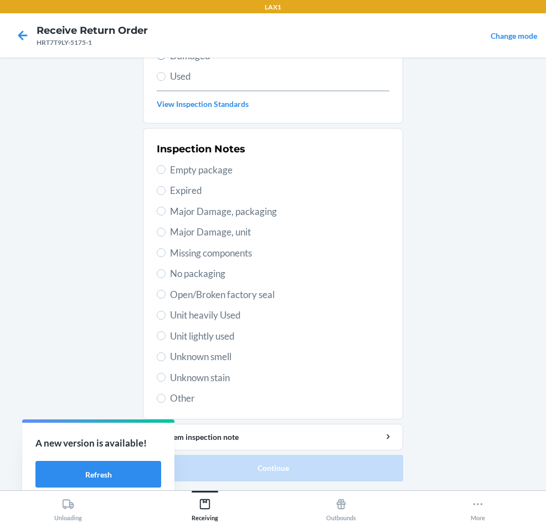
click at [184, 355] on span "Unknown smell" at bounding box center [279, 357] width 219 height 14
click at [166, 355] on input "Unknown smell" at bounding box center [161, 356] width 9 height 9
radio input "true"
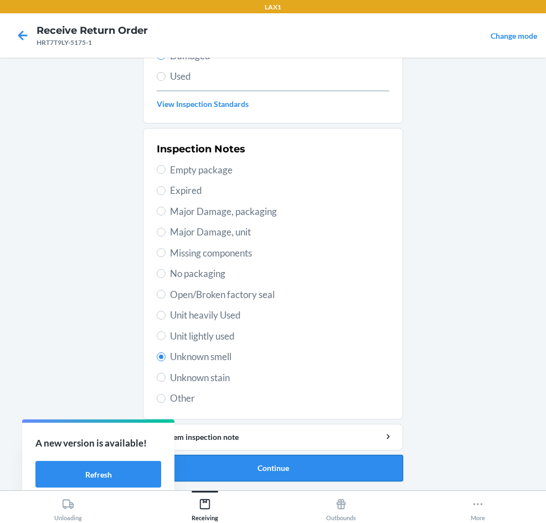
click at [309, 463] on button "Continue" at bounding box center [273, 468] width 260 height 27
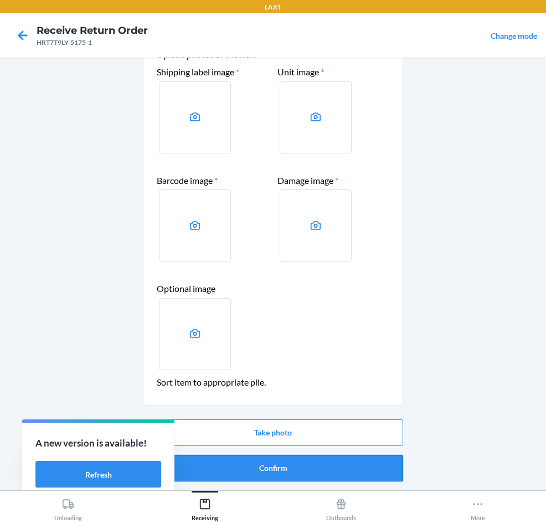
click at [309, 462] on button "Confirm" at bounding box center [273, 468] width 260 height 27
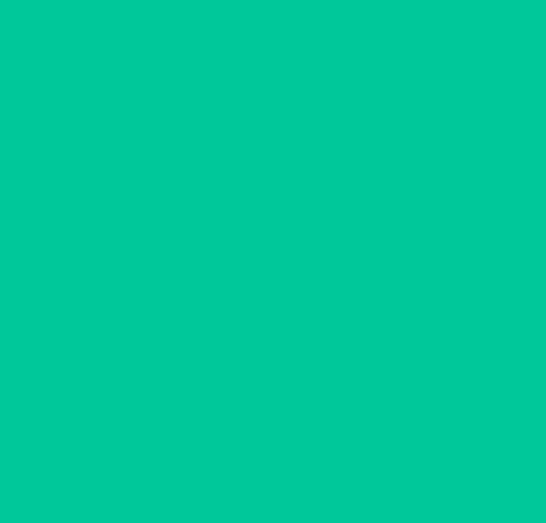
scroll to position [0, 0]
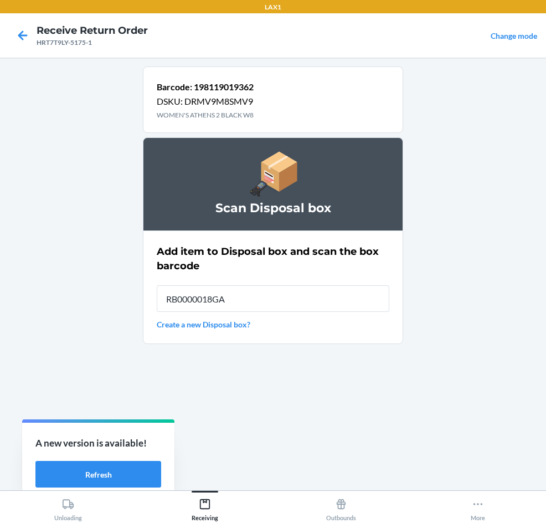
type input "RB0000018GA"
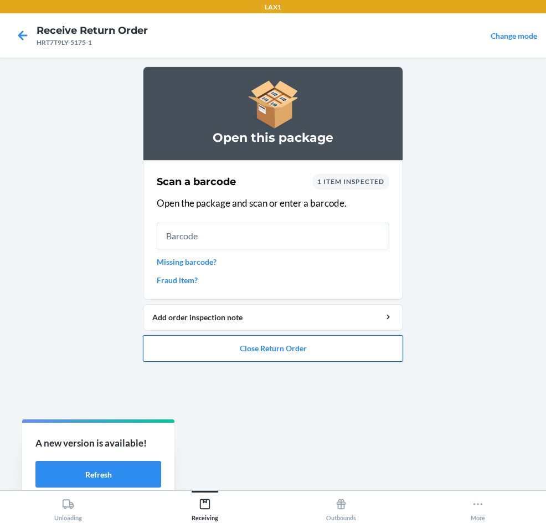
click at [310, 353] on button "Close Return Order" at bounding box center [273, 348] width 260 height 27
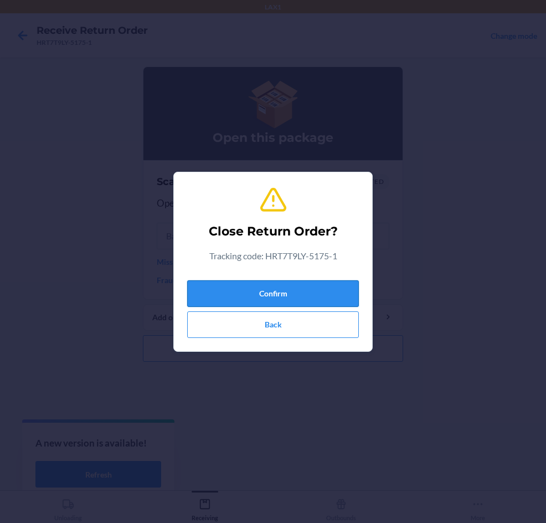
click at [301, 298] on button "Confirm" at bounding box center [273, 293] width 172 height 27
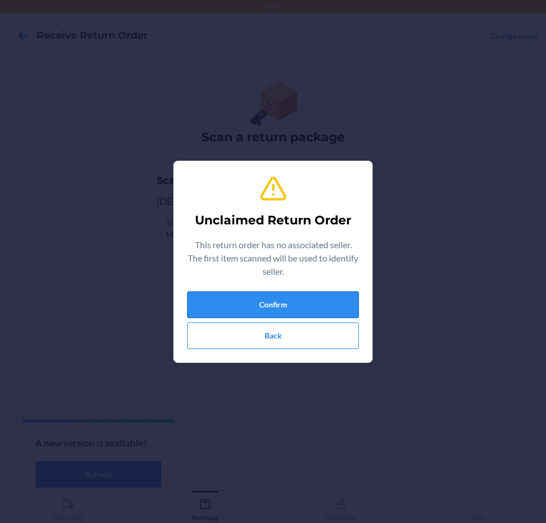
click at [302, 299] on button "Confirm" at bounding box center [273, 304] width 172 height 27
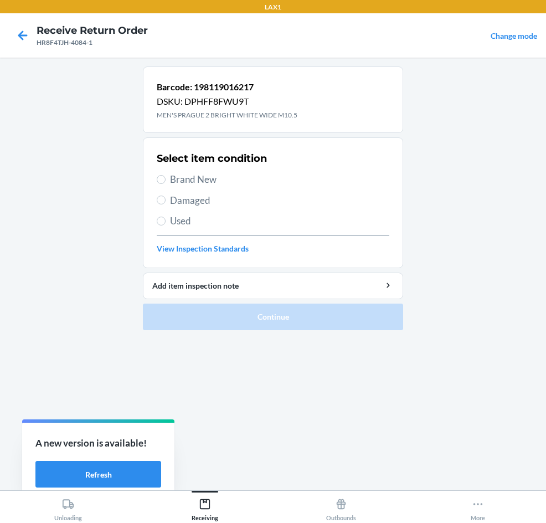
click at [180, 222] on span "Used" at bounding box center [279, 221] width 219 height 14
click at [166, 222] on input "Used" at bounding box center [161, 221] width 9 height 9
radio input "true"
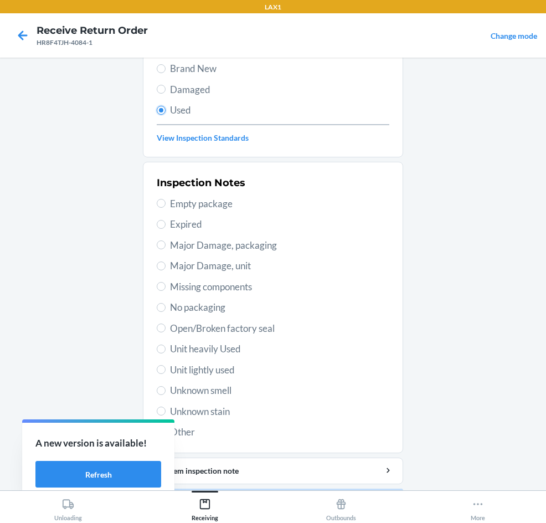
scroll to position [145, 0]
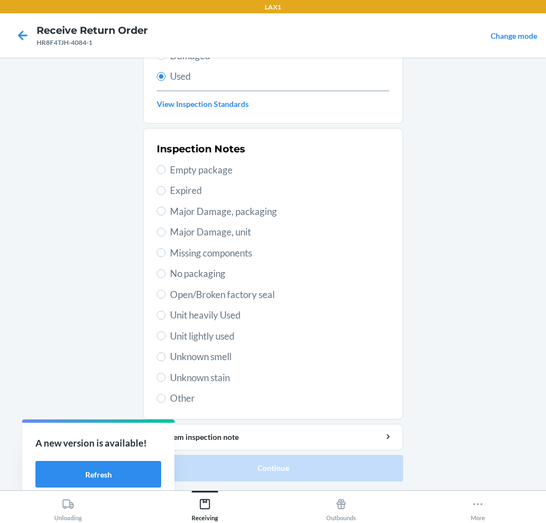
click at [193, 335] on span "Unit lightly used" at bounding box center [279, 336] width 219 height 14
click at [166, 335] on input "Unit lightly used" at bounding box center [161, 335] width 9 height 9
radio input "true"
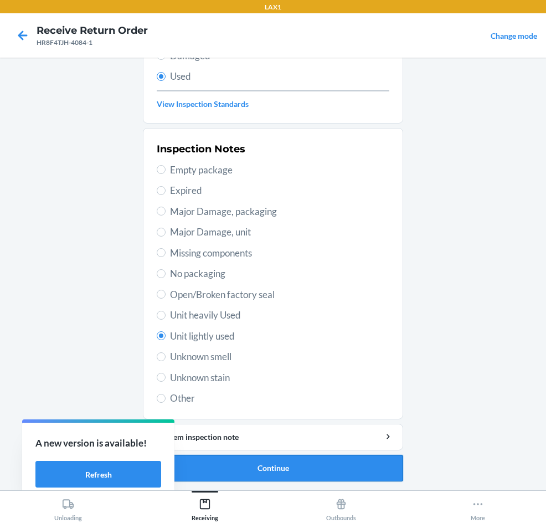
click at [314, 455] on button "Continue" at bounding box center [273, 468] width 260 height 27
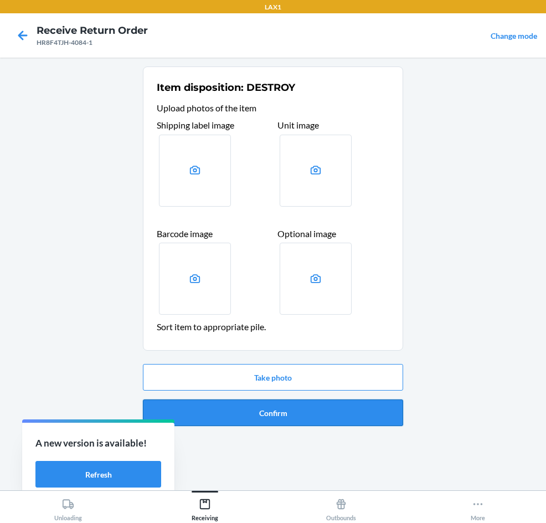
click at [305, 418] on button "Confirm" at bounding box center [273, 413] width 260 height 27
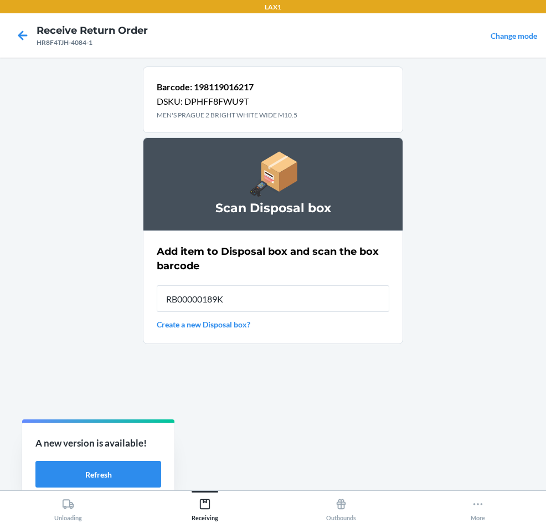
type input "RB00000189K"
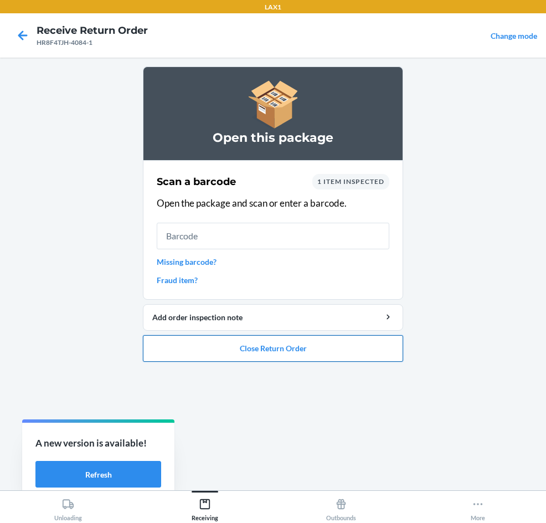
click at [286, 347] on button "Close Return Order" at bounding box center [273, 348] width 260 height 27
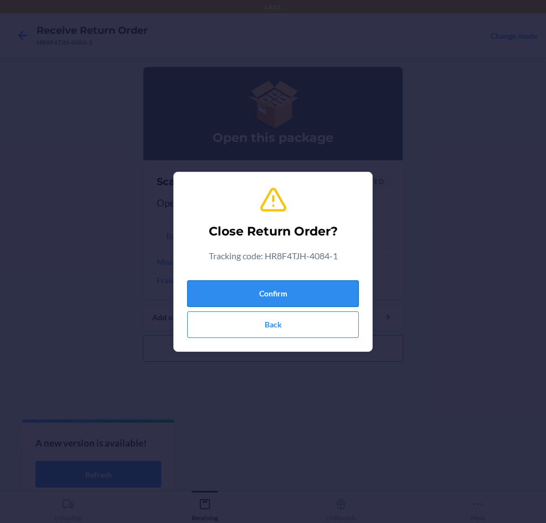
click at [259, 293] on button "Confirm" at bounding box center [273, 293] width 172 height 27
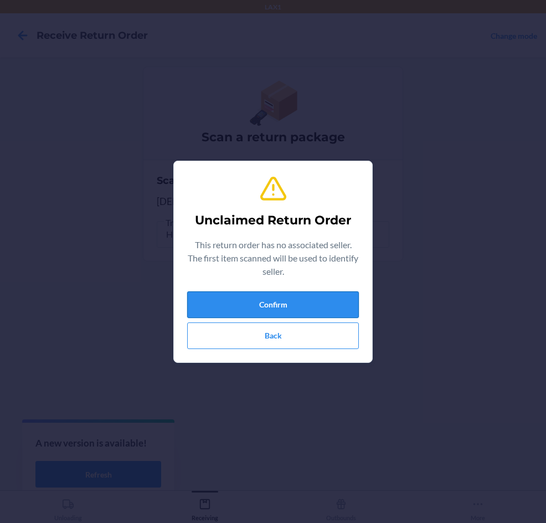
click at [211, 305] on button "Confirm" at bounding box center [273, 304] width 172 height 27
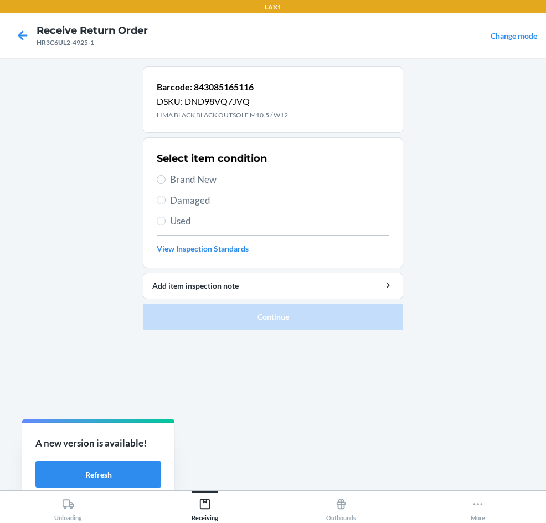
click at [209, 175] on span "Brand New" at bounding box center [279, 179] width 219 height 14
click at [166, 175] on input "Brand New" at bounding box center [161, 179] width 9 height 9
radio input "true"
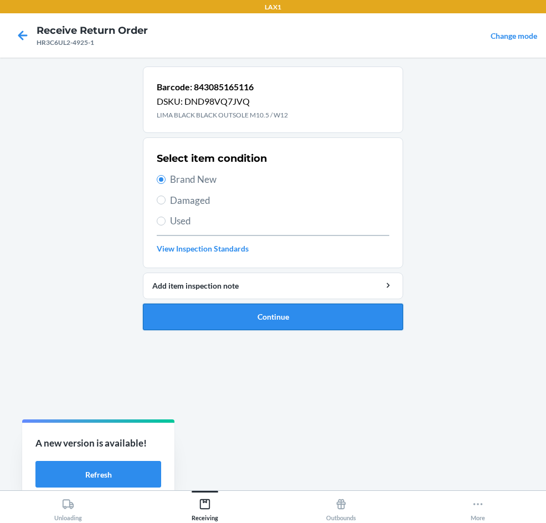
click at [223, 315] on button "Continue" at bounding box center [273, 317] width 260 height 27
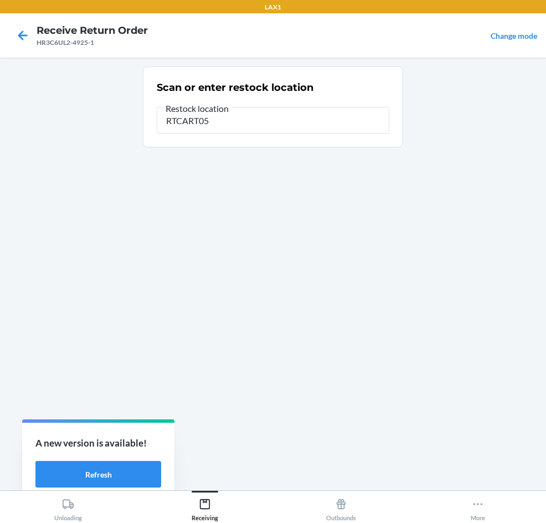
type input "RTCART054"
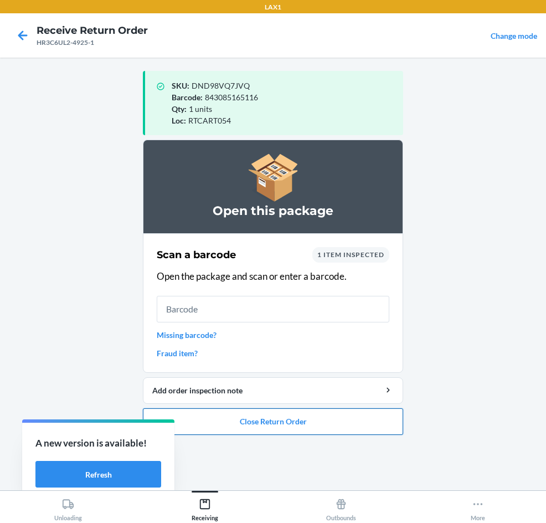
click at [396, 418] on button "Close Return Order" at bounding box center [273, 421] width 260 height 27
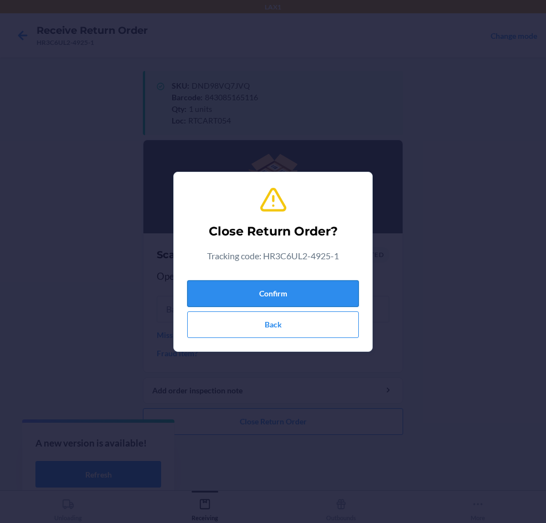
click at [257, 300] on button "Confirm" at bounding box center [273, 293] width 172 height 27
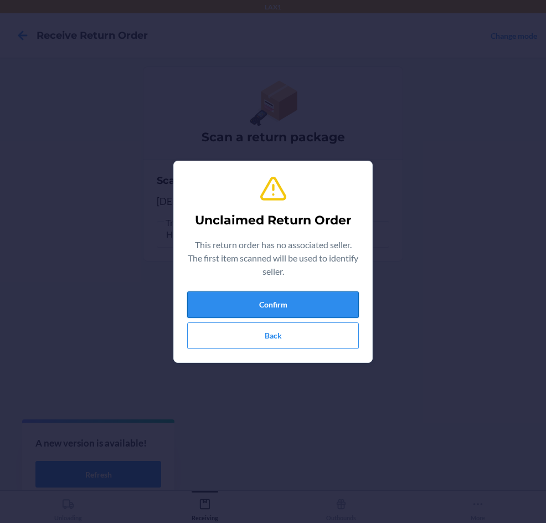
click at [276, 310] on button "Confirm" at bounding box center [273, 304] width 172 height 27
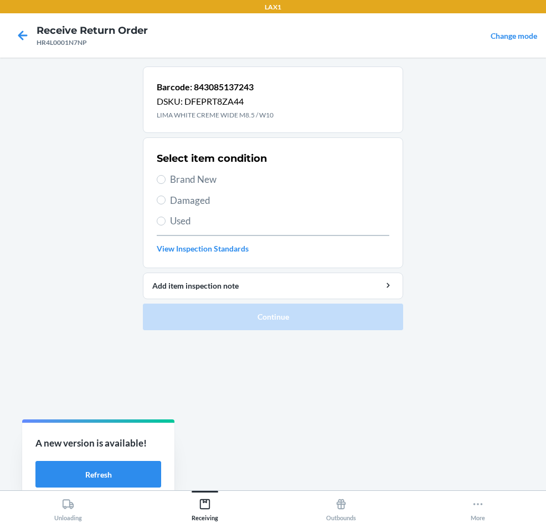
click at [188, 199] on span "Damaged" at bounding box center [279, 200] width 219 height 14
click at [166, 199] on input "Damaged" at bounding box center [161, 200] width 9 height 9
radio input "true"
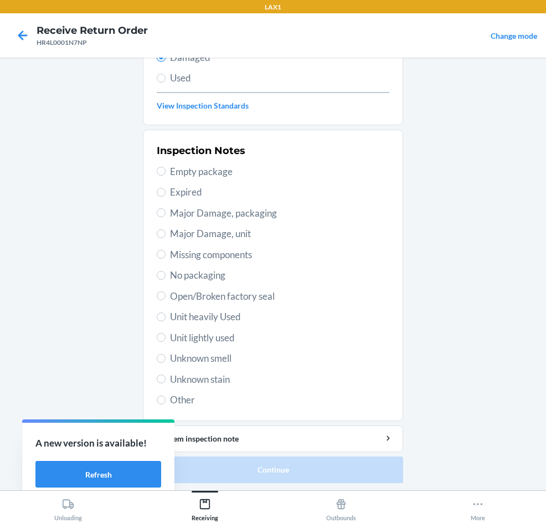
scroll to position [145, 0]
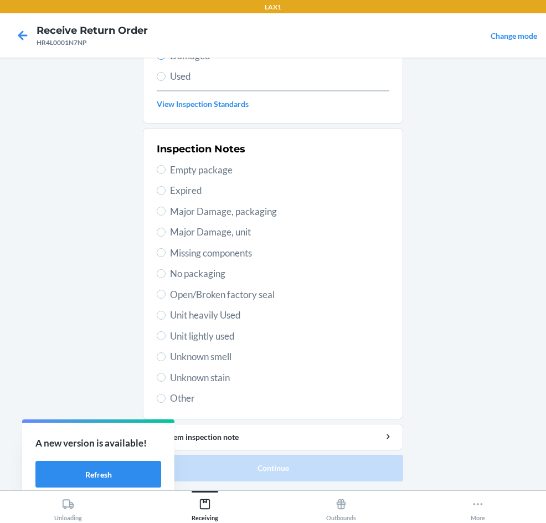
click at [162, 378] on label "Unknown stain" at bounding box center [273, 378] width 233 height 14
click at [162, 378] on input "Unknown stain" at bounding box center [161, 377] width 9 height 9
radio input "true"
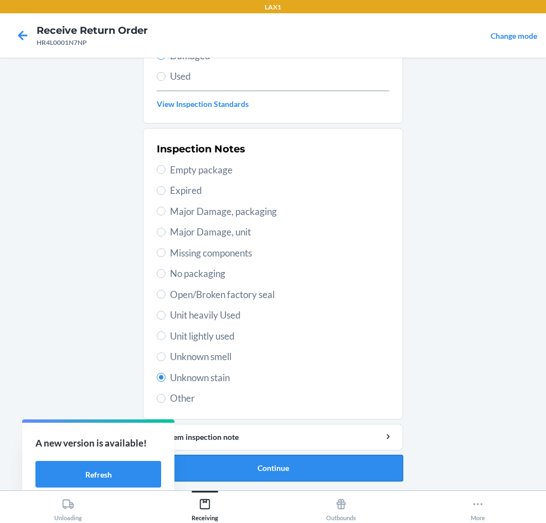
click at [278, 465] on button "Continue" at bounding box center [273, 468] width 260 height 27
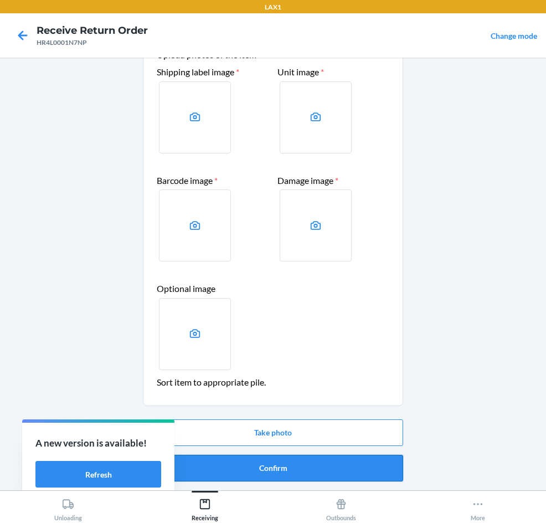
click at [273, 465] on button "Confirm" at bounding box center [273, 468] width 260 height 27
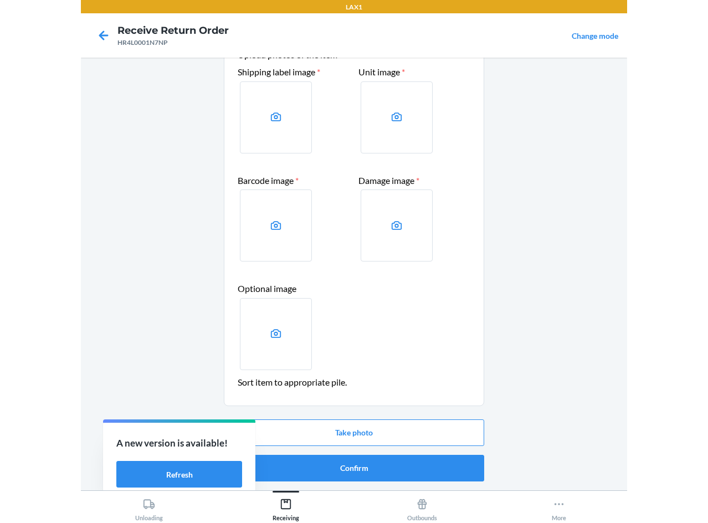
scroll to position [0, 0]
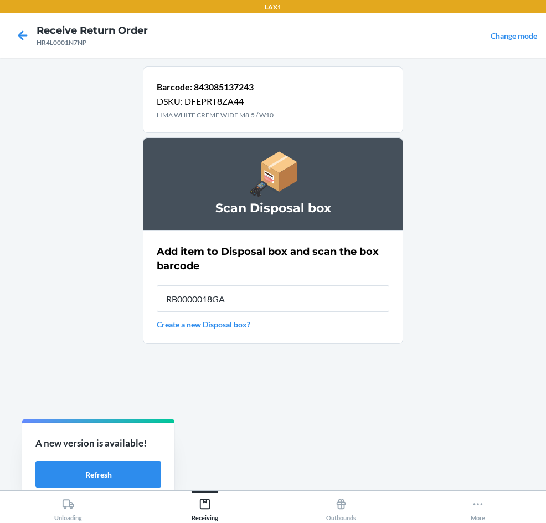
type input "RB0000018GA"
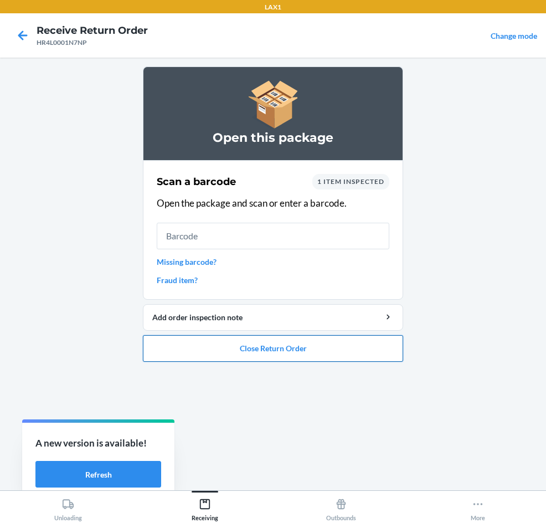
click at [274, 348] on button "Close Return Order" at bounding box center [273, 348] width 260 height 27
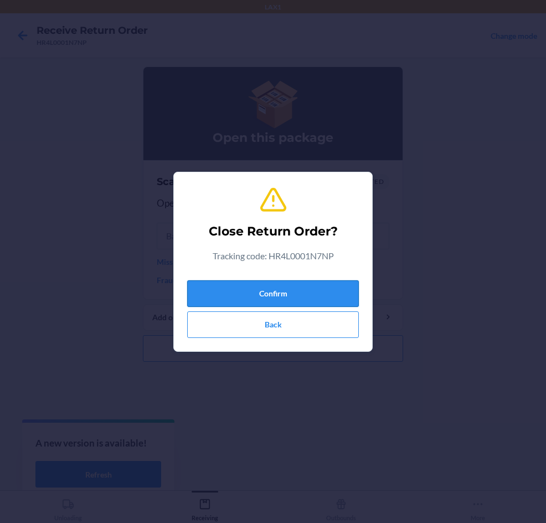
click at [277, 296] on button "Confirm" at bounding box center [273, 293] width 172 height 27
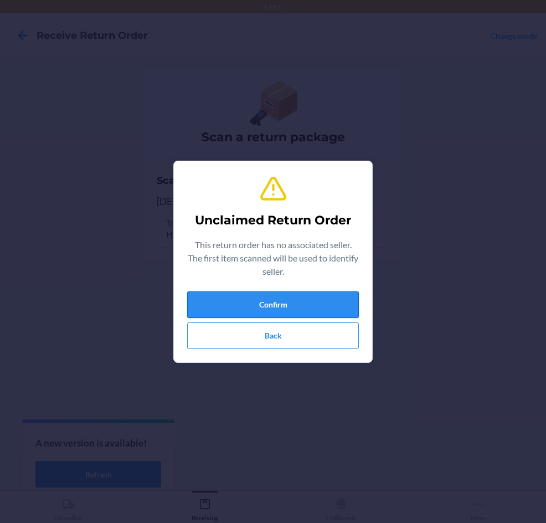
click at [312, 301] on button "Confirm" at bounding box center [273, 304] width 172 height 27
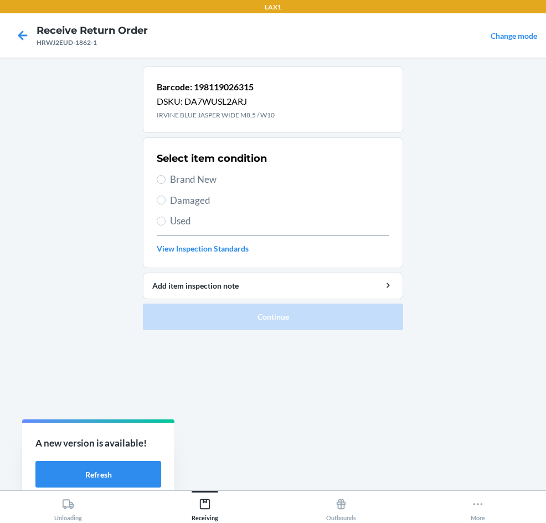
click at [167, 181] on label "Brand New" at bounding box center [273, 179] width 233 height 14
click at [166, 181] on input "Brand New" at bounding box center [161, 179] width 9 height 9
radio input "true"
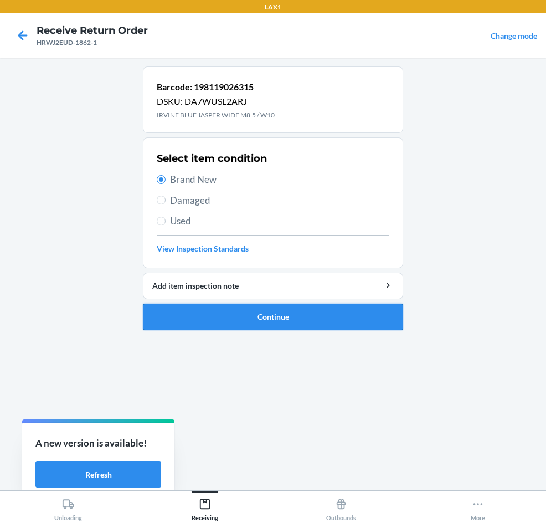
click at [188, 325] on button "Continue" at bounding box center [273, 317] width 260 height 27
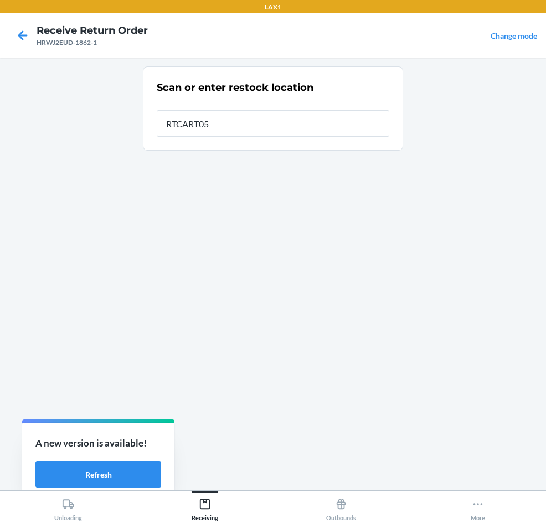
type input "RTCART054"
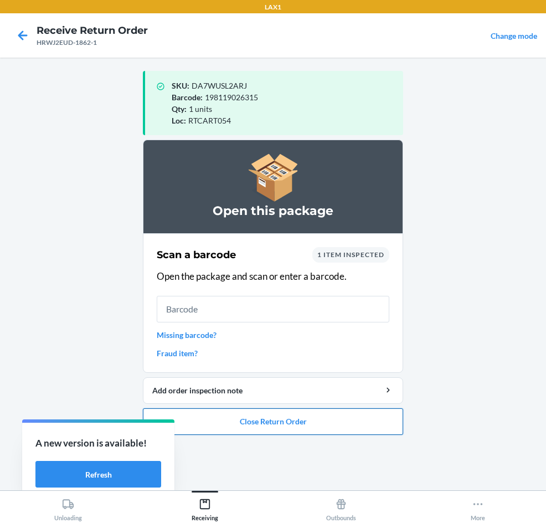
click at [252, 427] on button "Close Return Order" at bounding box center [273, 421] width 260 height 27
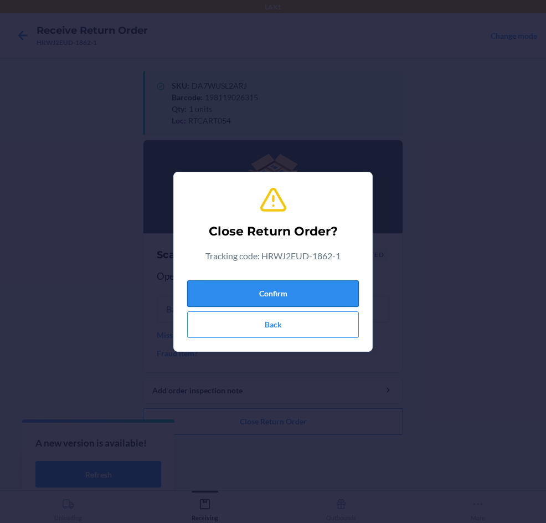
click at [259, 293] on button "Confirm" at bounding box center [273, 293] width 172 height 27
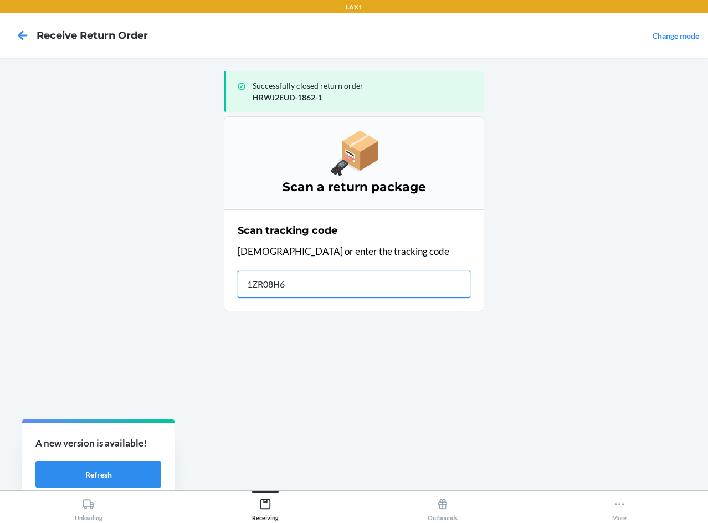
type input "1ZR08H69"
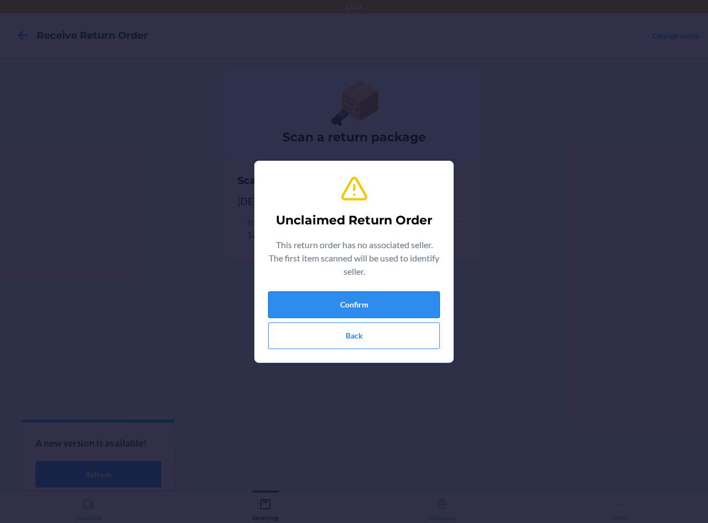
click at [364, 311] on button "Confirm" at bounding box center [354, 304] width 172 height 27
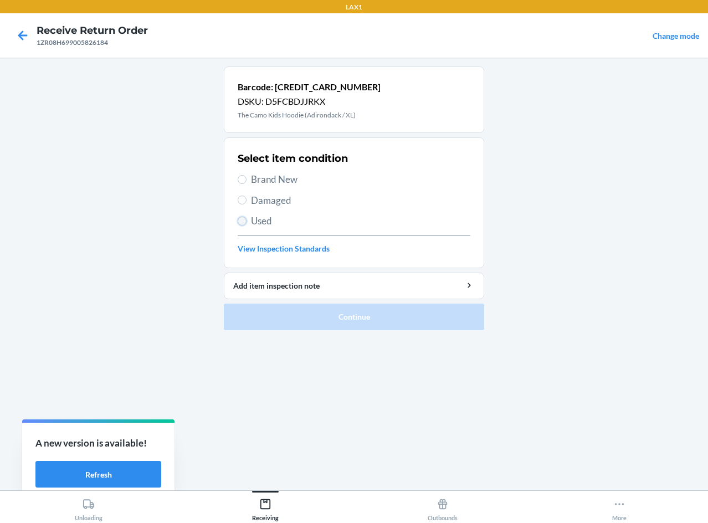
click at [239, 218] on input "Used" at bounding box center [242, 221] width 9 height 9
radio input "true"
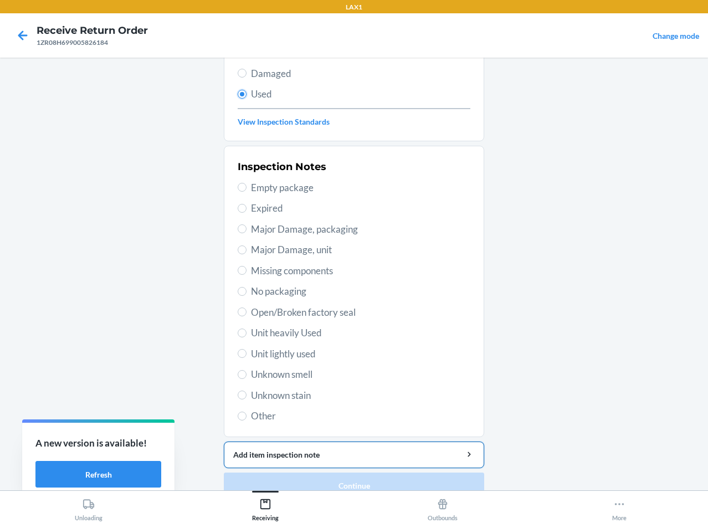
scroll to position [145, 0]
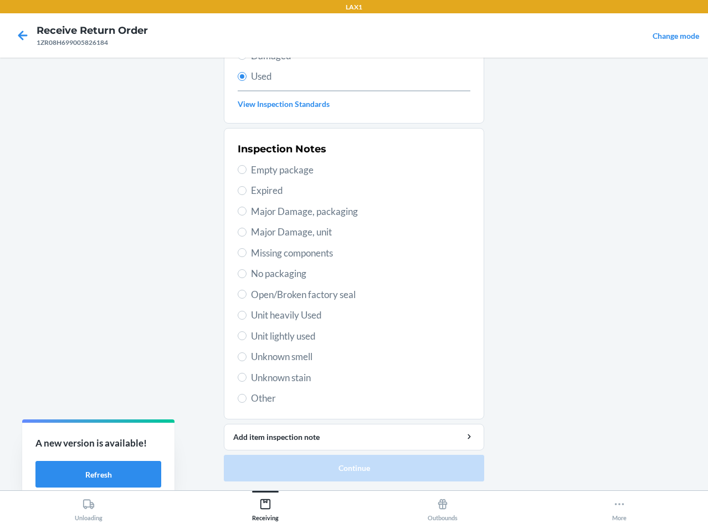
click at [303, 288] on span "Open/Broken factory seal" at bounding box center [360, 295] width 219 height 14
click at [247, 290] on input "Open/Broken factory seal" at bounding box center [242, 294] width 9 height 9
radio input "true"
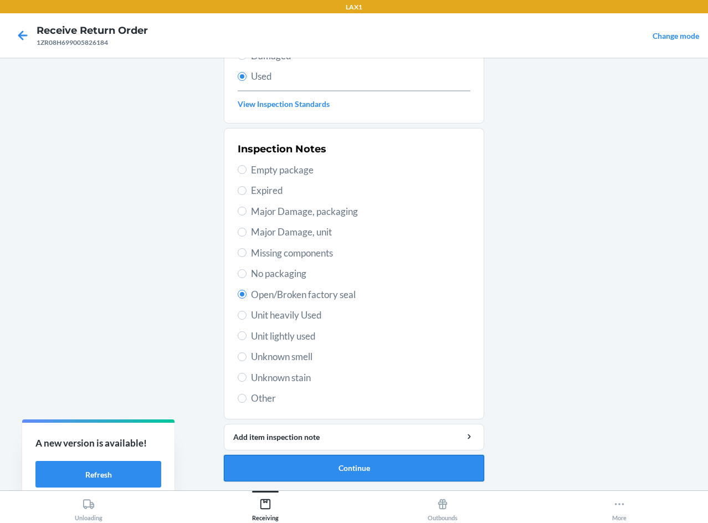
click at [388, 466] on button "Continue" at bounding box center [354, 468] width 260 height 27
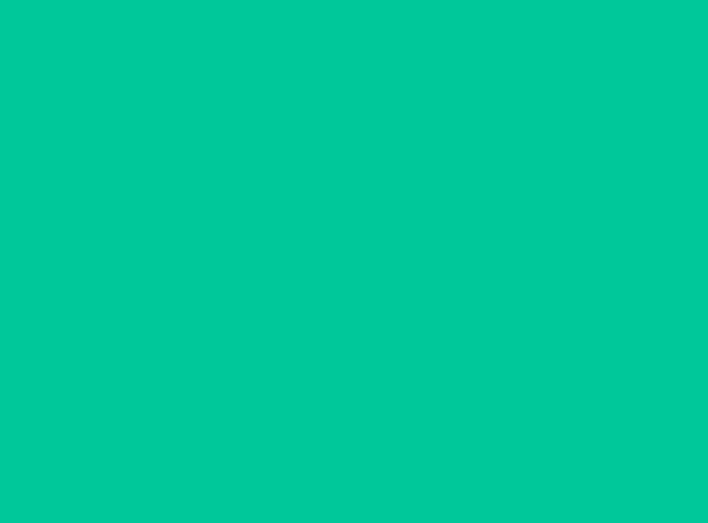
scroll to position [0, 0]
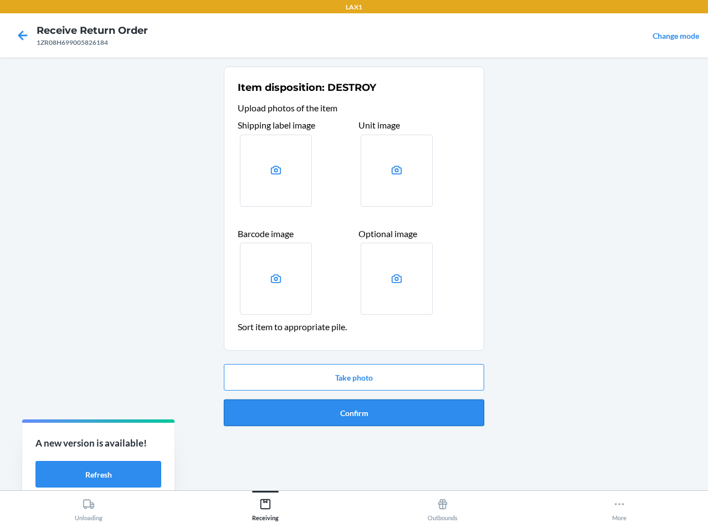
click at [391, 406] on button "Confirm" at bounding box center [354, 413] width 260 height 27
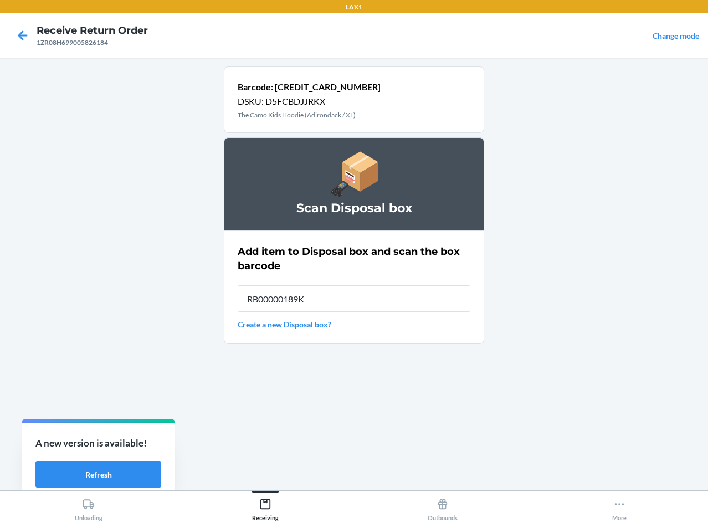
type input "RB00000189K"
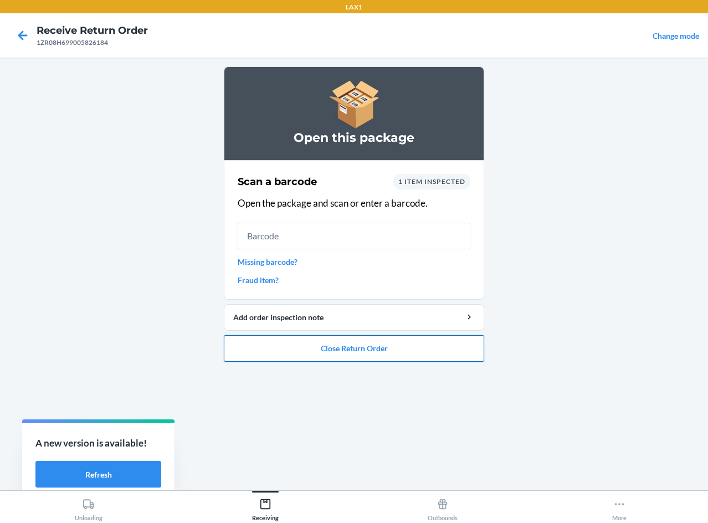
click at [366, 349] on button "Close Return Order" at bounding box center [354, 348] width 260 height 27
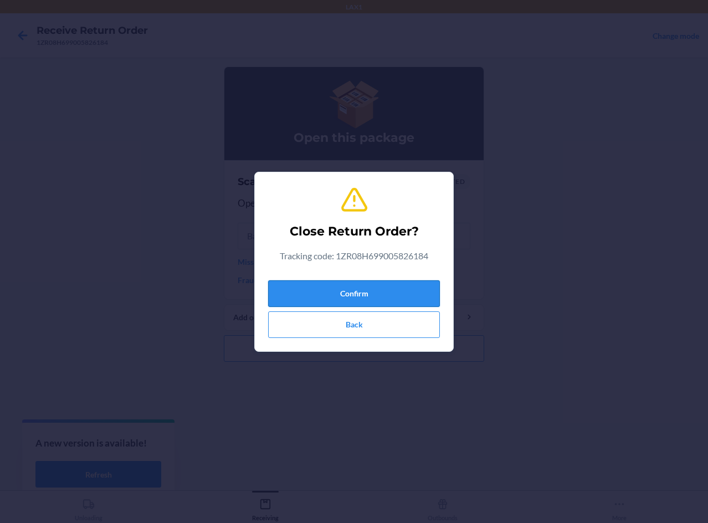
click at [364, 295] on button "Confirm" at bounding box center [354, 293] width 172 height 27
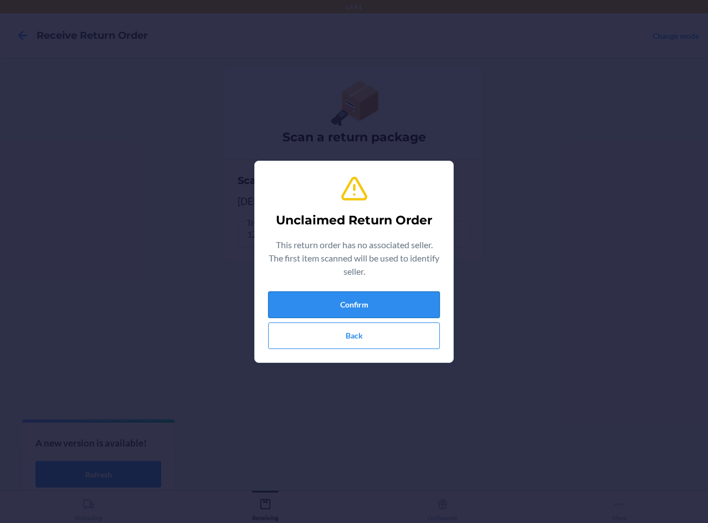
click at [376, 297] on button "Confirm" at bounding box center [354, 304] width 172 height 27
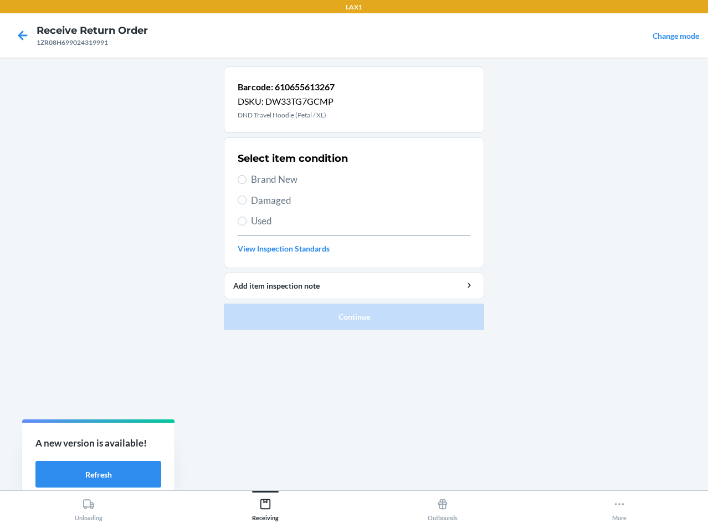
click at [272, 203] on span "Damaged" at bounding box center [360, 200] width 219 height 14
click at [247, 203] on input "Damaged" at bounding box center [242, 200] width 9 height 9
radio input "true"
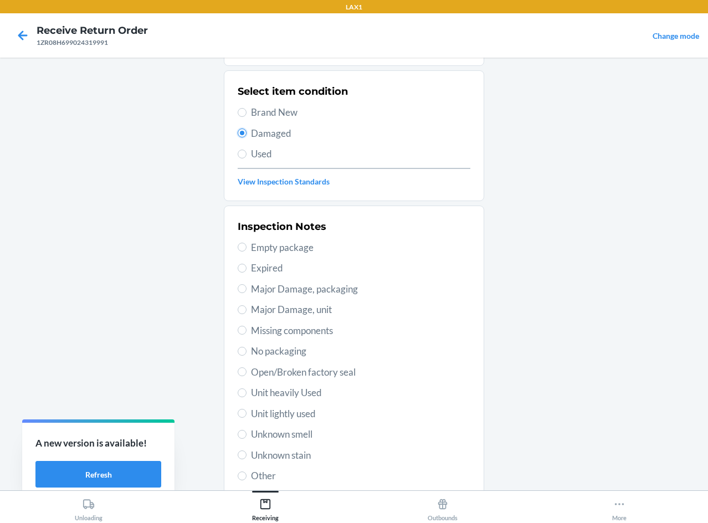
scroll to position [145, 0]
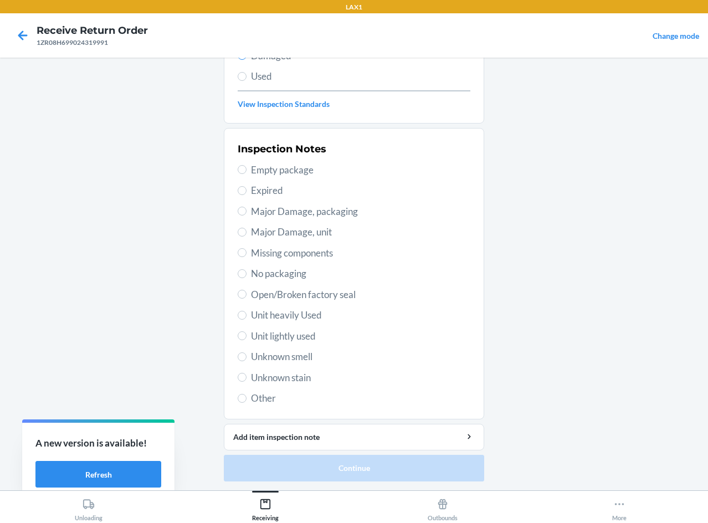
click at [298, 372] on span "Unknown stain" at bounding box center [360, 378] width 219 height 14
click at [247, 373] on input "Unknown stain" at bounding box center [242, 377] width 9 height 9
radio input "true"
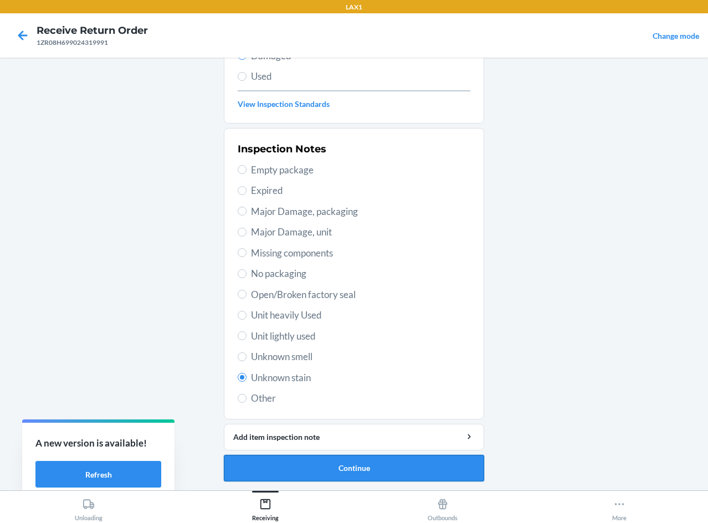
click at [343, 473] on button "Continue" at bounding box center [354, 468] width 260 height 27
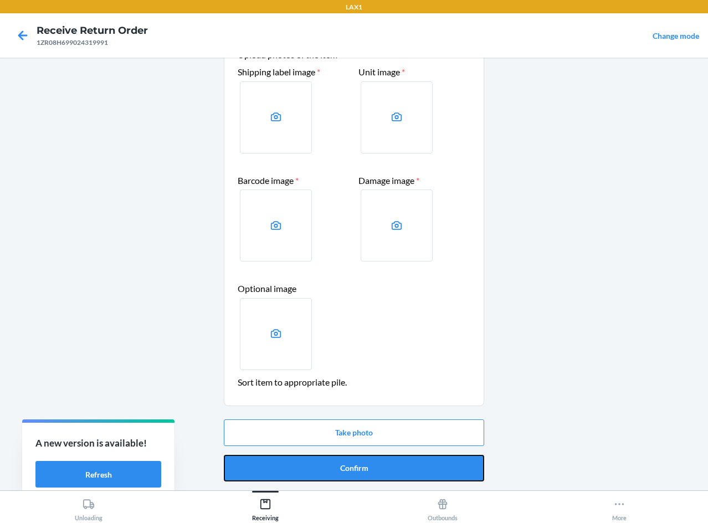
click at [343, 473] on button "Confirm" at bounding box center [354, 468] width 260 height 27
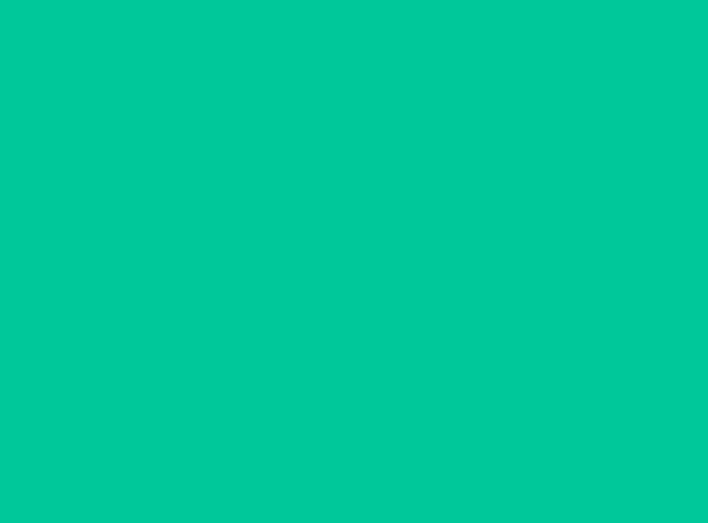
scroll to position [0, 0]
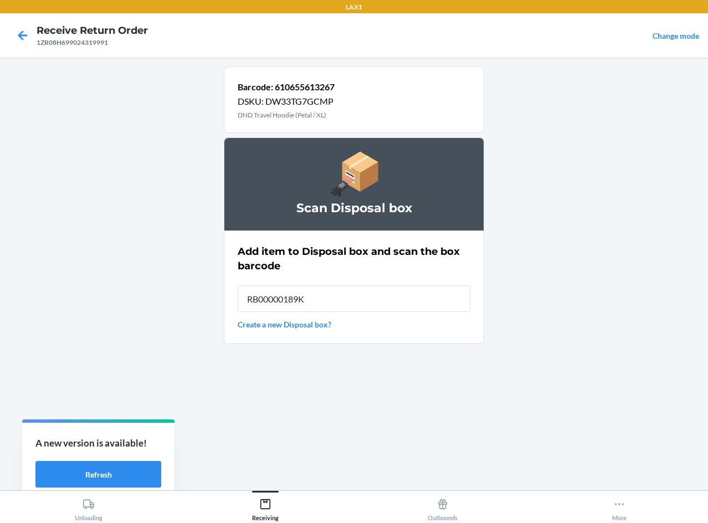
type input "RB00000189K"
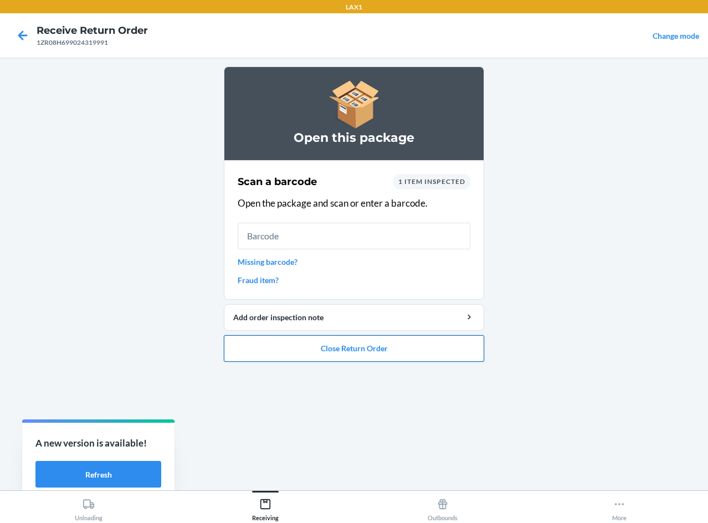
click at [426, 352] on button "Close Return Order" at bounding box center [354, 348] width 260 height 27
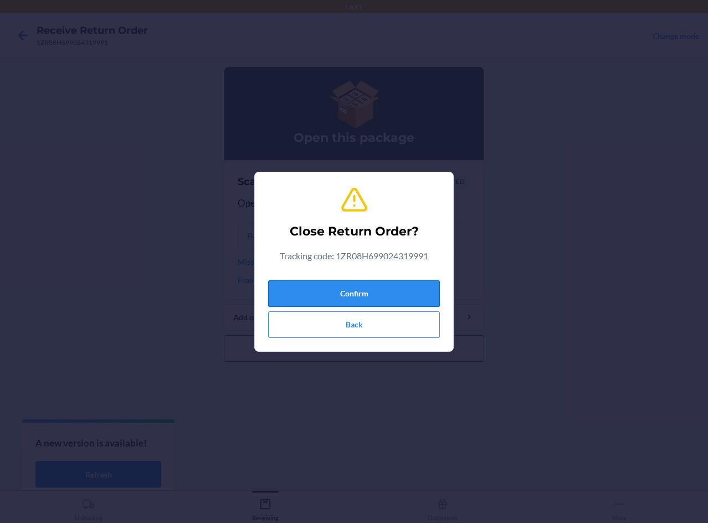
click at [405, 288] on button "Confirm" at bounding box center [354, 293] width 172 height 27
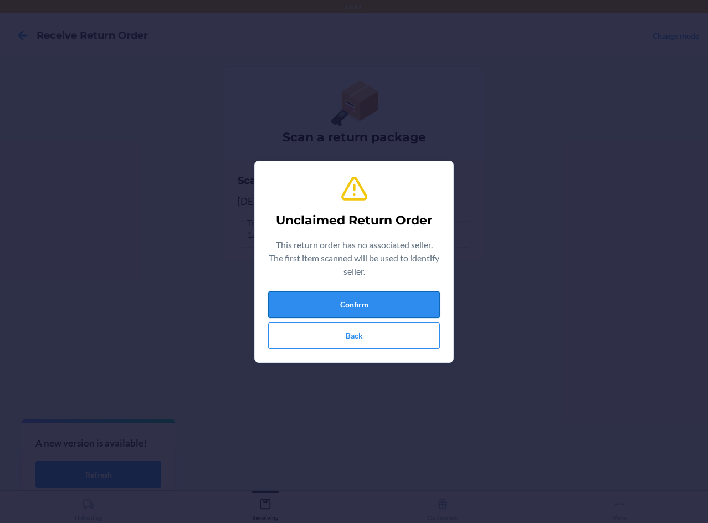
click at [425, 299] on button "Confirm" at bounding box center [354, 304] width 172 height 27
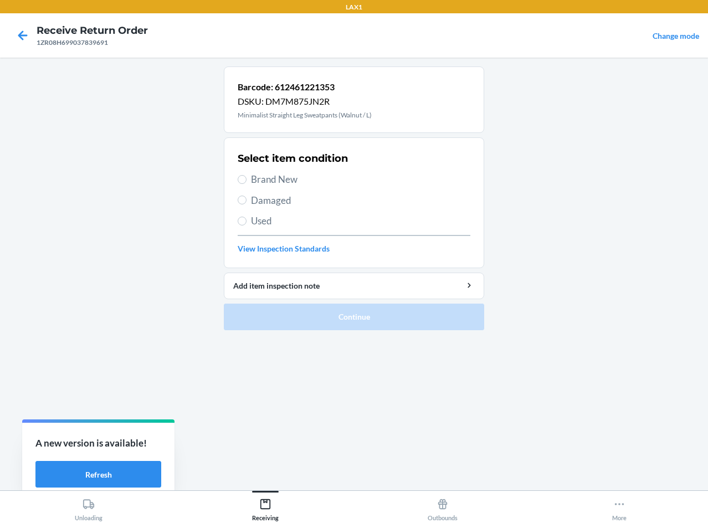
click at [277, 177] on span "Brand New" at bounding box center [360, 179] width 219 height 14
click at [247, 177] on input "Brand New" at bounding box center [242, 179] width 9 height 9
radio input "true"
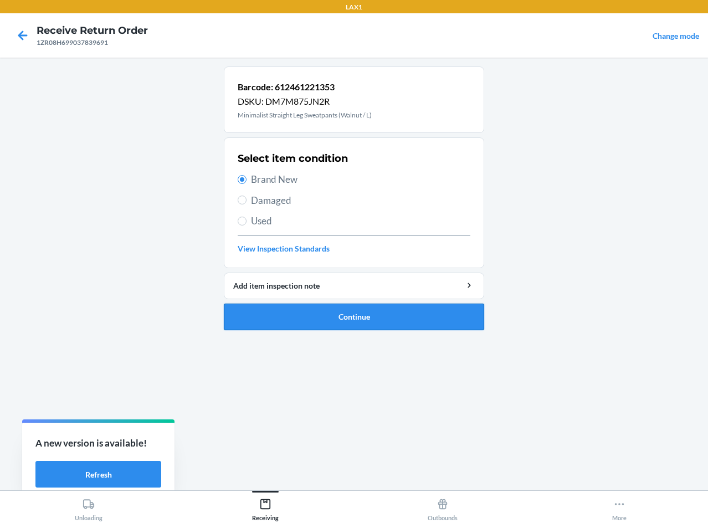
click at [433, 324] on button "Continue" at bounding box center [354, 317] width 260 height 27
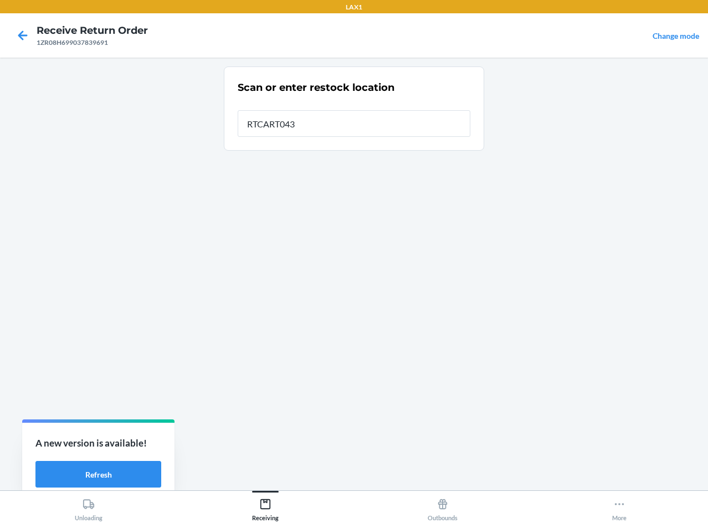
type input "RTCART043"
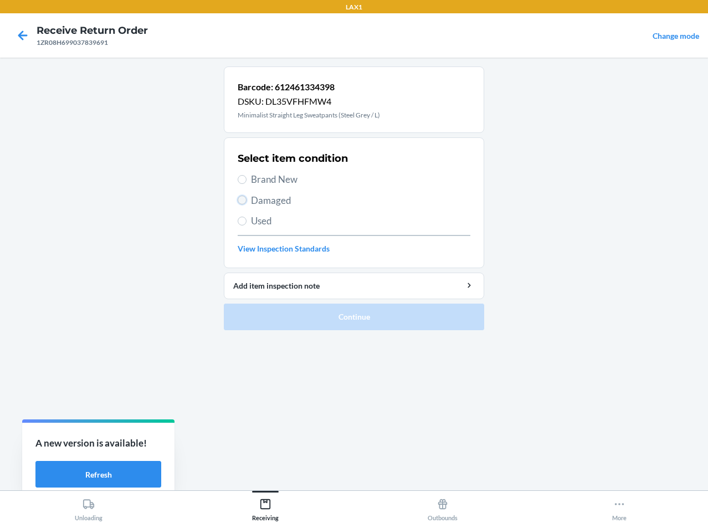
click at [245, 202] on input "Damaged" at bounding box center [242, 200] width 9 height 9
radio input "true"
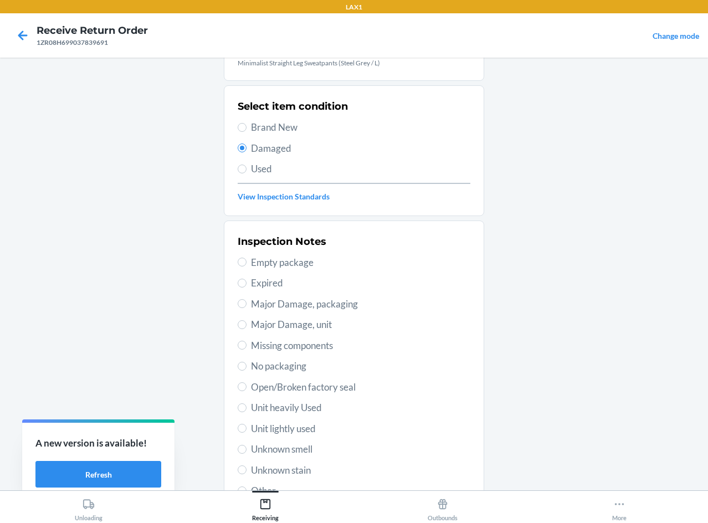
scroll to position [111, 0]
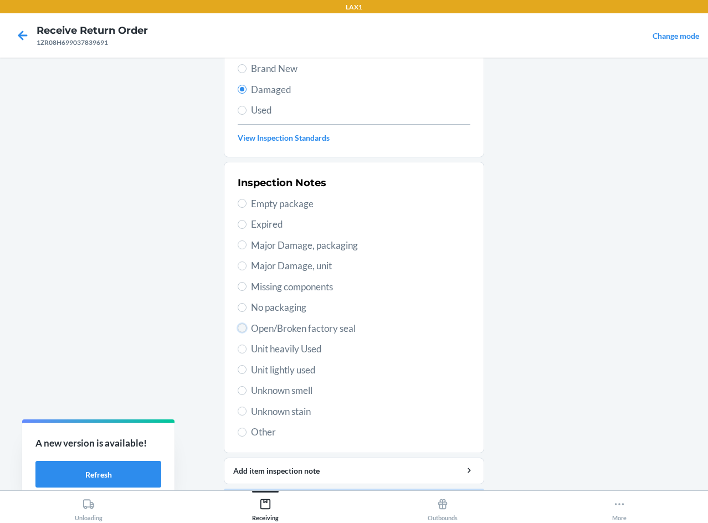
click at [241, 328] on input "Open/Broken factory seal" at bounding box center [242, 328] width 9 height 9
radio input "true"
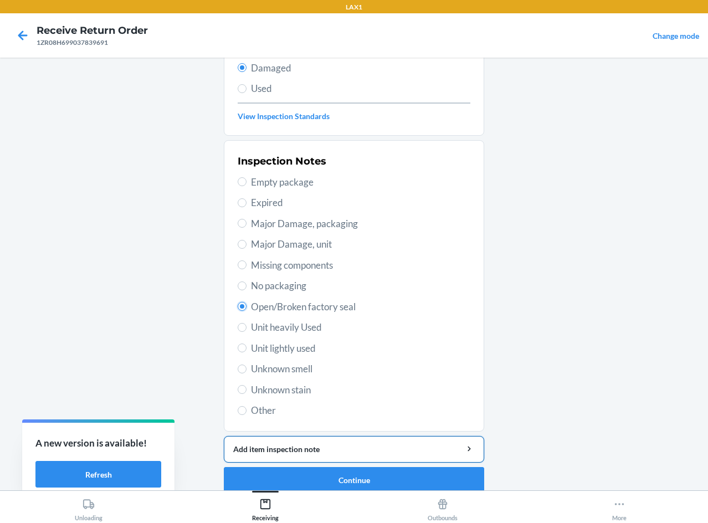
scroll to position [145, 0]
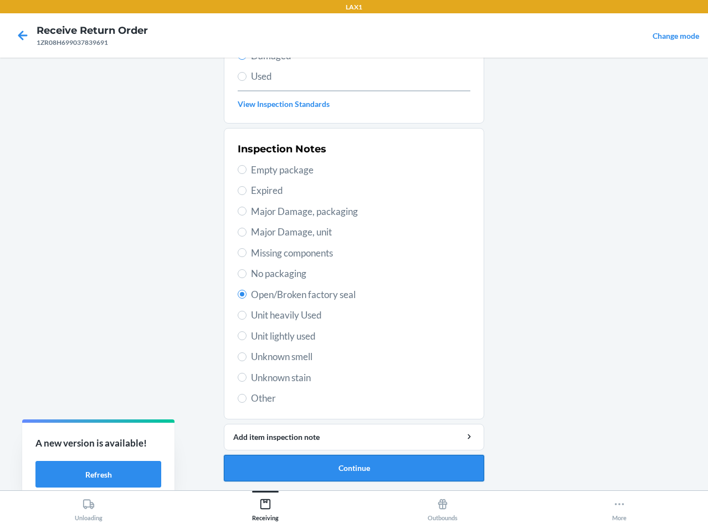
click at [368, 470] on button "Continue" at bounding box center [354, 468] width 260 height 27
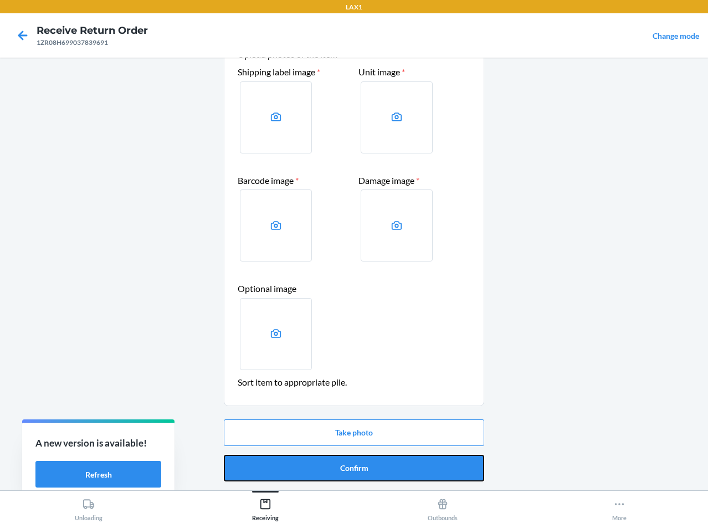
click at [368, 470] on button "Confirm" at bounding box center [354, 468] width 260 height 27
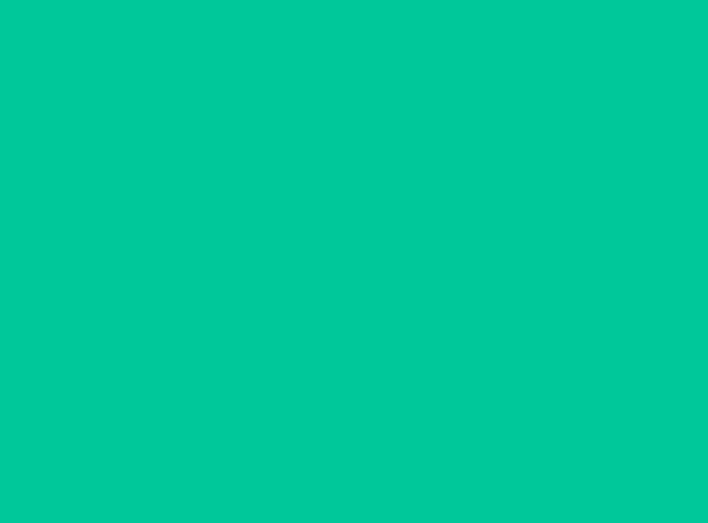
scroll to position [0, 0]
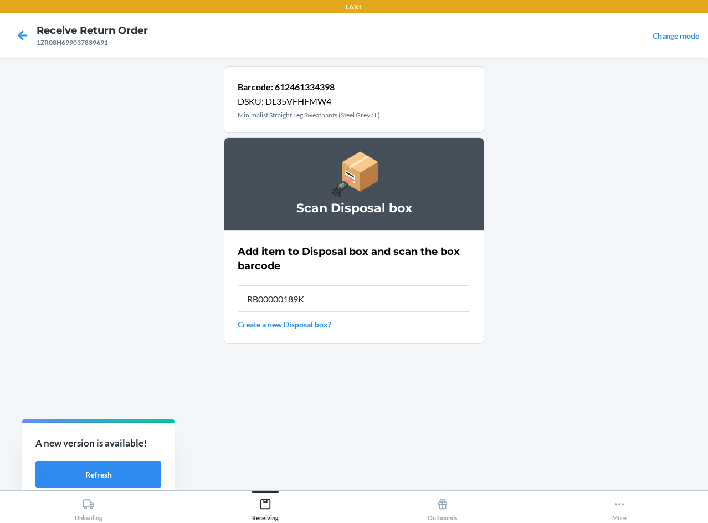
type input "RB00000189K"
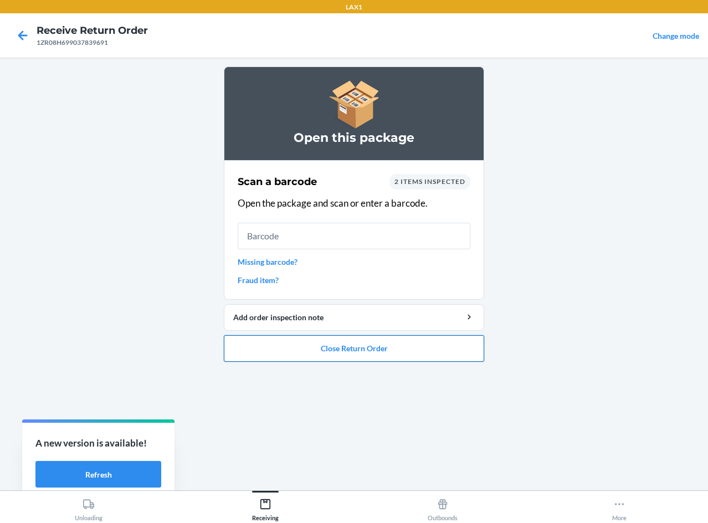
click at [391, 350] on button "Close Return Order" at bounding box center [354, 348] width 260 height 27
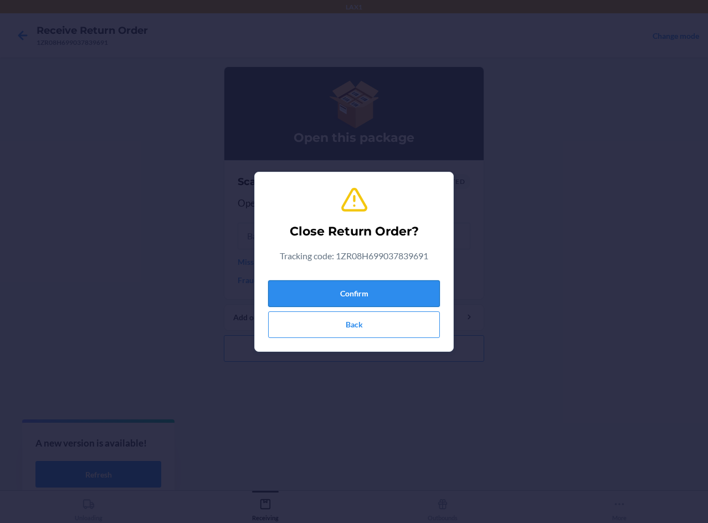
click at [357, 290] on button "Confirm" at bounding box center [354, 293] width 172 height 27
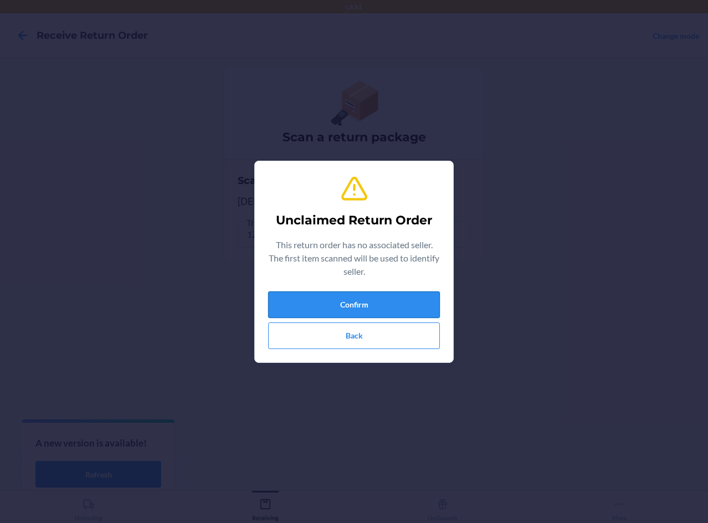
click at [386, 305] on button "Confirm" at bounding box center [354, 304] width 172 height 27
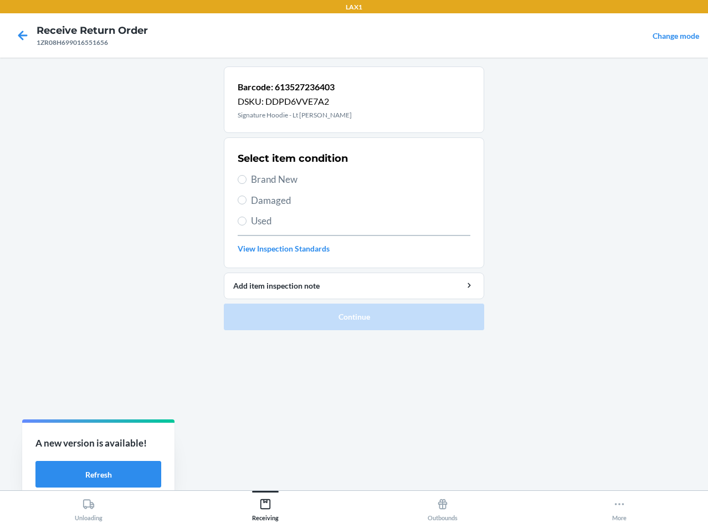
click at [250, 225] on label "Used" at bounding box center [354, 221] width 233 height 14
click at [247, 225] on input "Used" at bounding box center [242, 221] width 9 height 9
radio input "true"
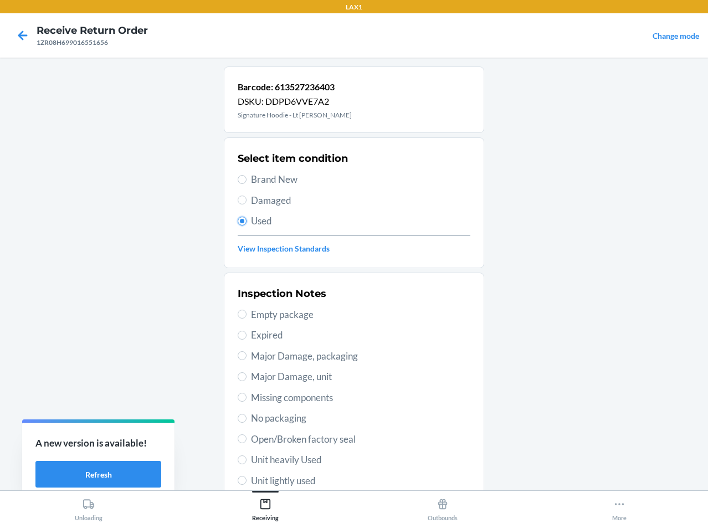
scroll to position [145, 0]
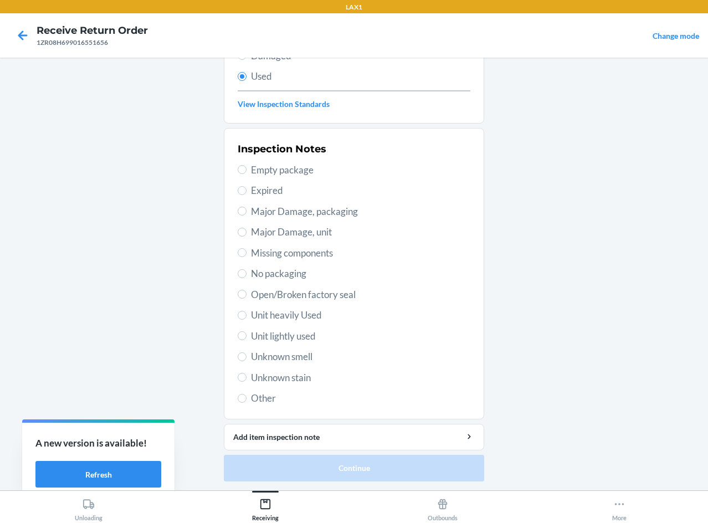
click at [283, 340] on span "Unit lightly used" at bounding box center [360, 336] width 219 height 14
click at [247, 340] on input "Unit lightly used" at bounding box center [242, 335] width 9 height 9
radio input "true"
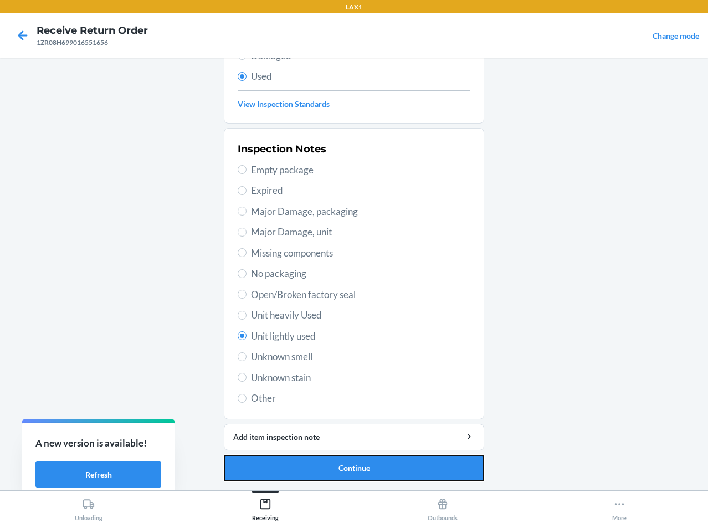
click at [386, 465] on button "Continue" at bounding box center [354, 468] width 260 height 27
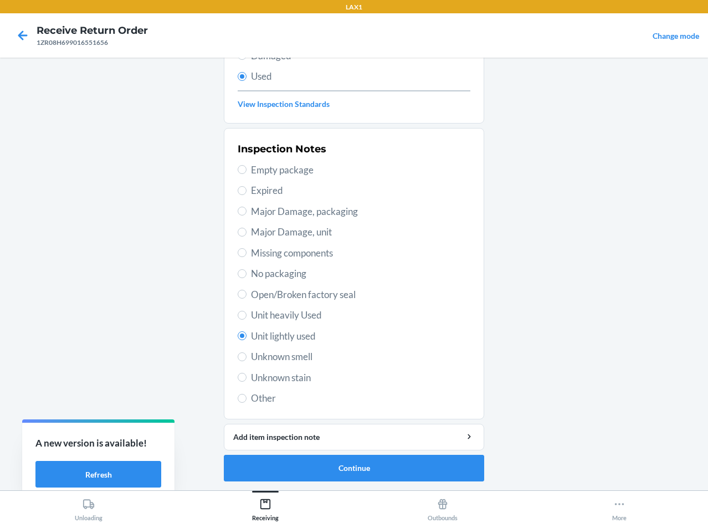
scroll to position [0, 0]
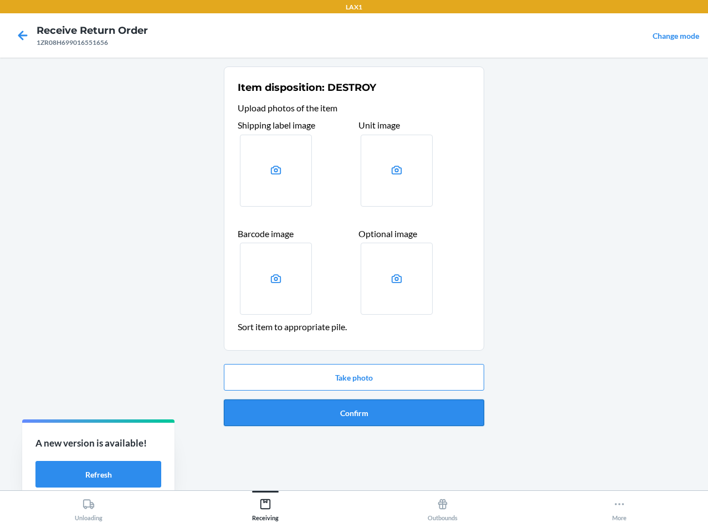
click at [415, 409] on button "Confirm" at bounding box center [354, 413] width 260 height 27
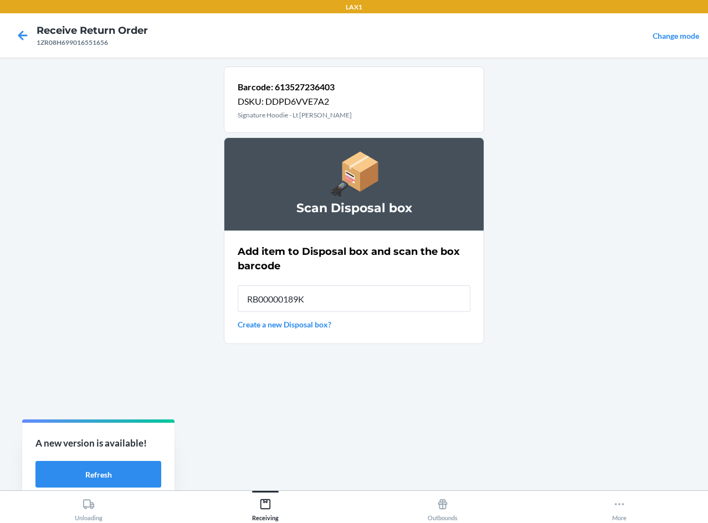
type input "RB00000189K"
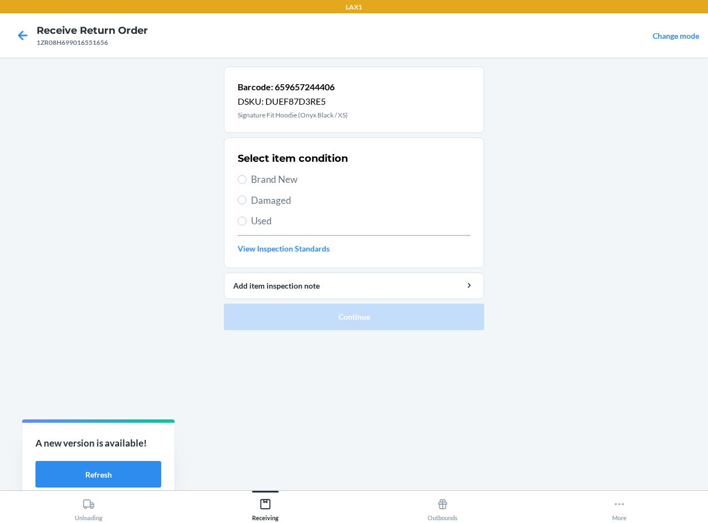
click at [253, 224] on span "Used" at bounding box center [360, 221] width 219 height 14
click at [247, 224] on input "Used" at bounding box center [242, 221] width 9 height 9
radio input "true"
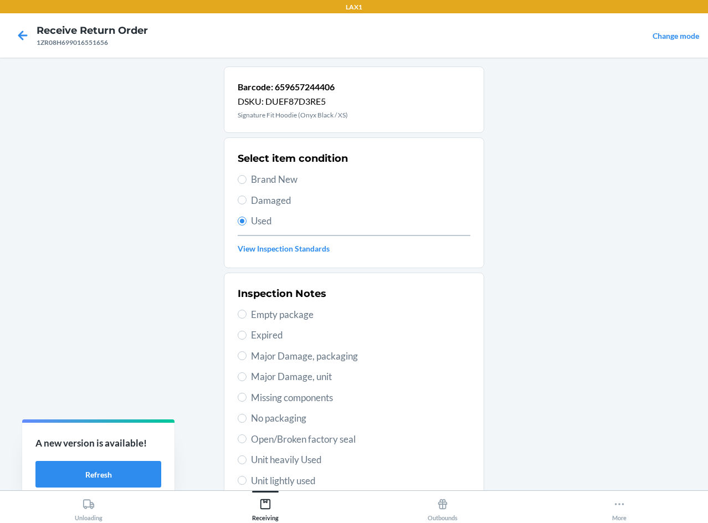
click at [305, 464] on span "Unit heavily Used" at bounding box center [360, 460] width 219 height 14
click at [247, 464] on input "Unit heavily Used" at bounding box center [242, 460] width 9 height 9
radio input "true"
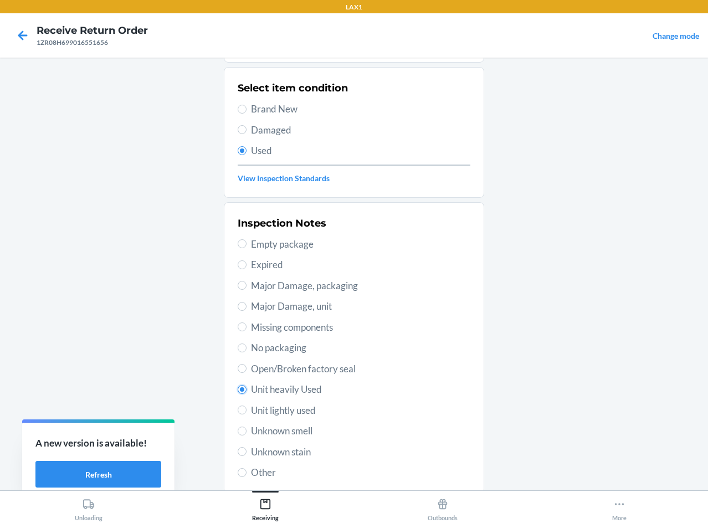
scroll to position [145, 0]
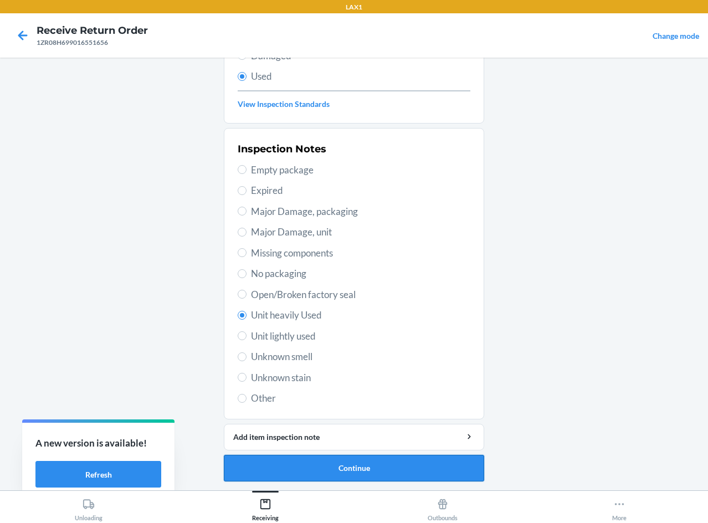
click at [361, 470] on button "Continue" at bounding box center [354, 468] width 260 height 27
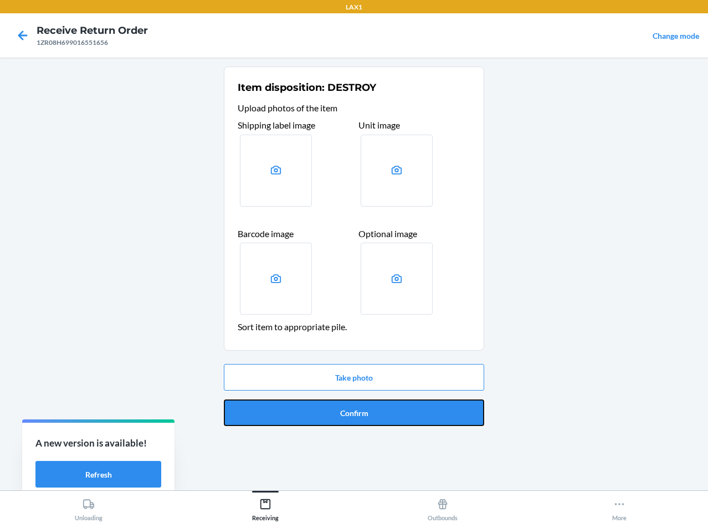
drag, startPoint x: 365, startPoint y: 415, endPoint x: 369, endPoint y: 401, distance: 14.9
click at [366, 406] on button "Confirm" at bounding box center [354, 413] width 260 height 27
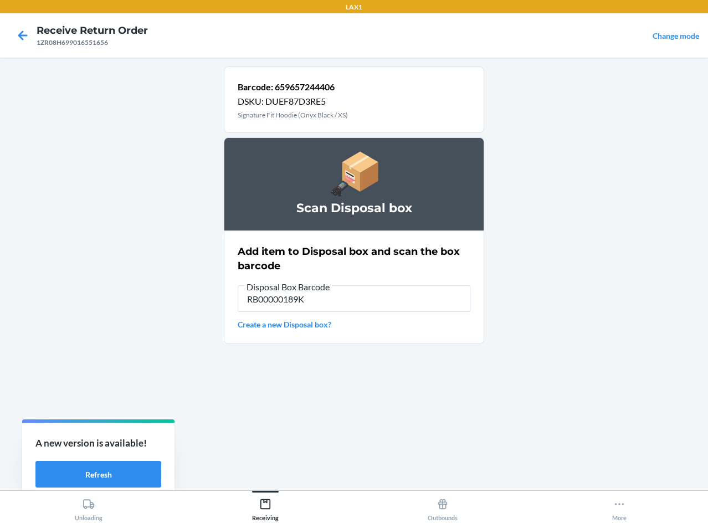
type input "RB00000189K"
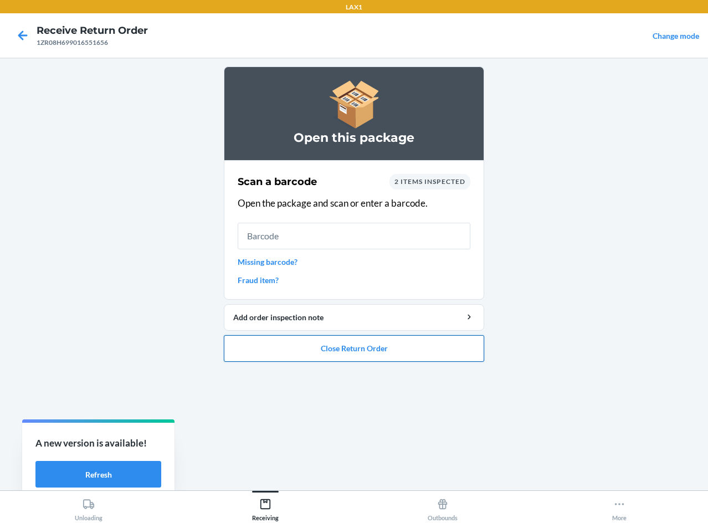
click at [412, 357] on button "Close Return Order" at bounding box center [354, 348] width 260 height 27
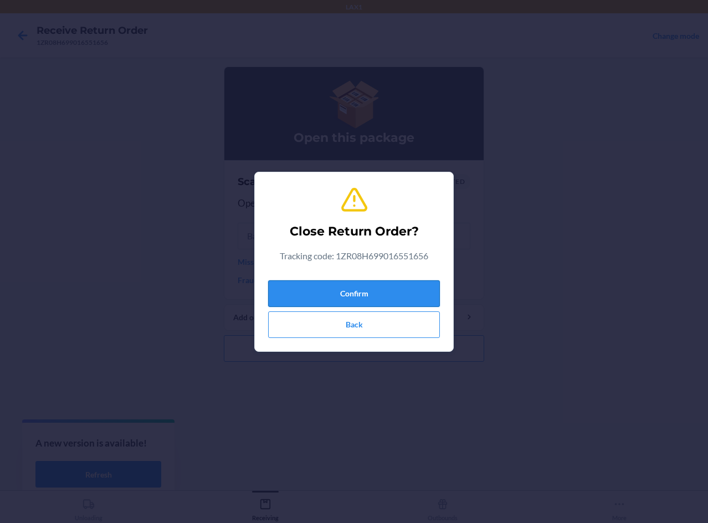
click at [416, 290] on button "Confirm" at bounding box center [354, 293] width 172 height 27
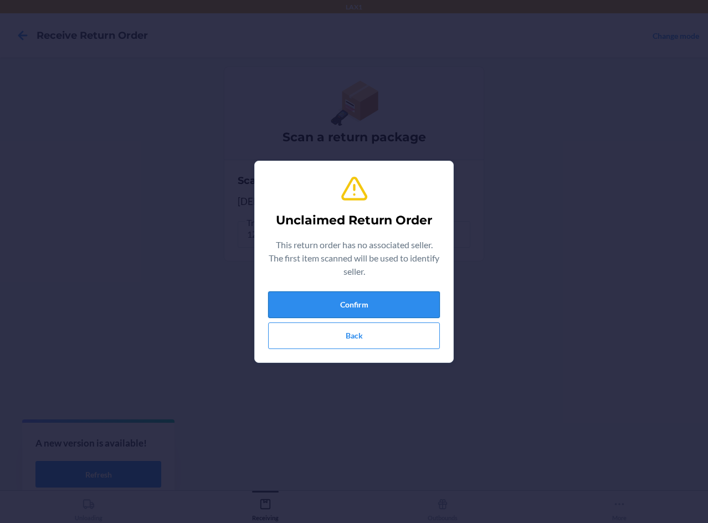
click at [363, 308] on button "Confirm" at bounding box center [354, 304] width 172 height 27
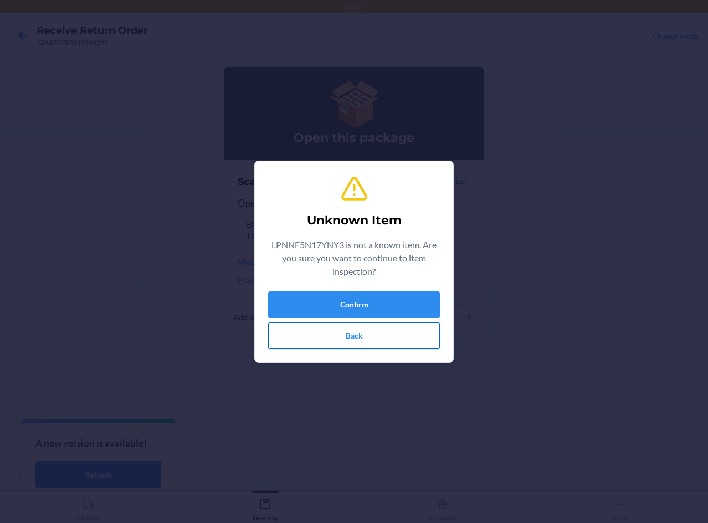
click at [357, 338] on button "Back" at bounding box center [354, 336] width 172 height 27
click at [375, 332] on button "Back" at bounding box center [354, 336] width 172 height 27
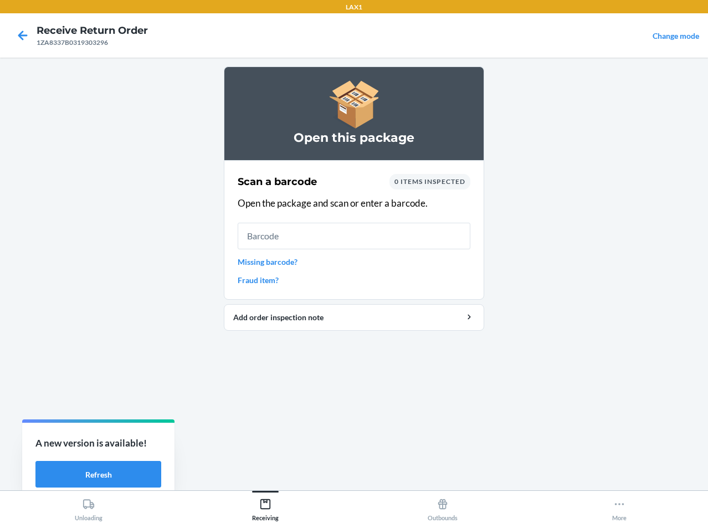
click at [260, 259] on link "Missing barcode?" at bounding box center [354, 262] width 233 height 12
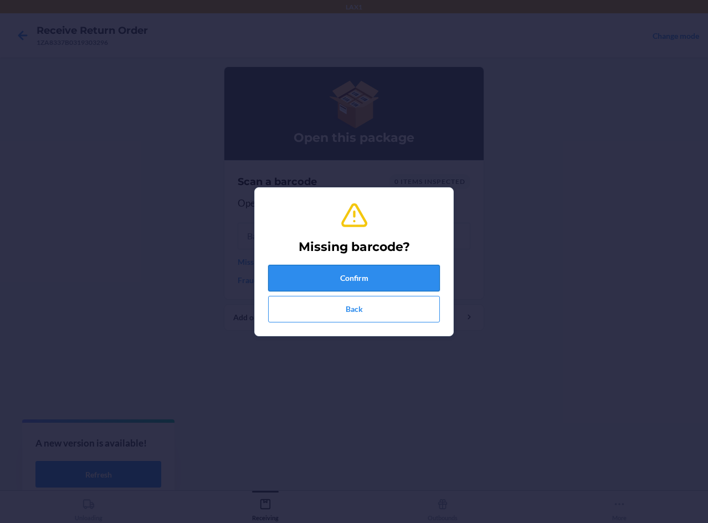
click at [342, 282] on button "Confirm" at bounding box center [354, 278] width 172 height 27
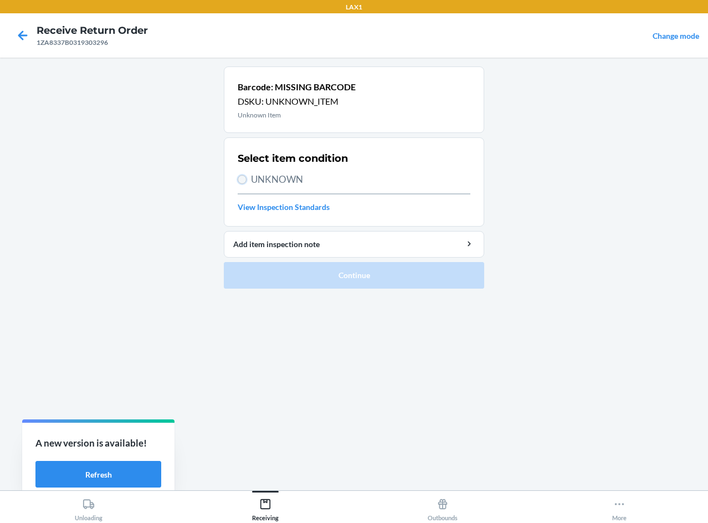
click at [243, 182] on input "UNKNOWN" at bounding box center [242, 179] width 9 height 9
radio input "true"
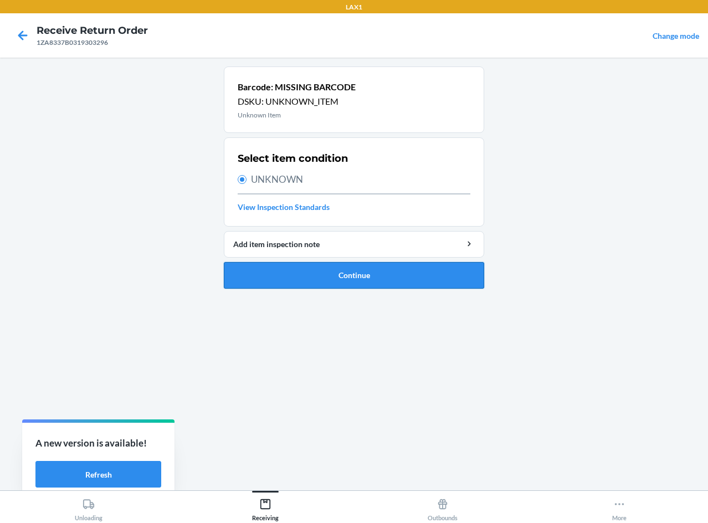
click at [286, 278] on button "Continue" at bounding box center [354, 275] width 260 height 27
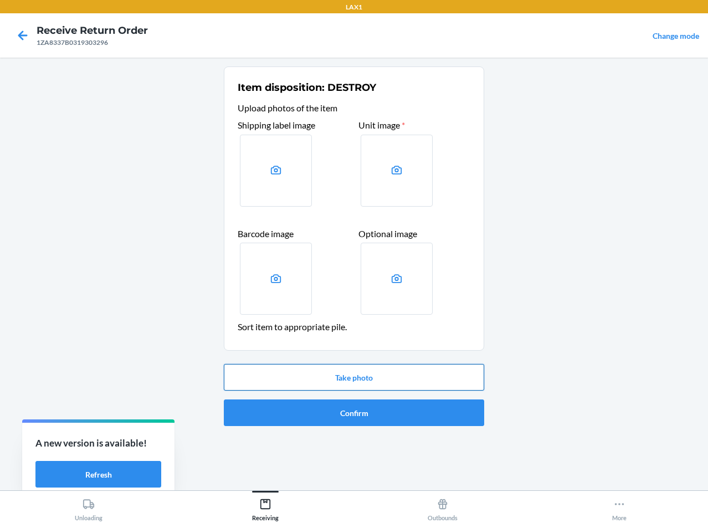
click at [359, 377] on button "Take photo" at bounding box center [354, 377] width 260 height 27
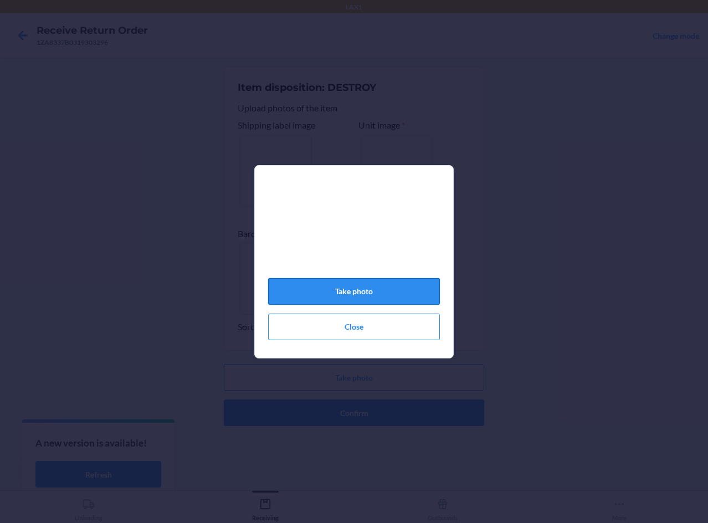
click at [351, 296] on button "Take photo" at bounding box center [354, 291] width 172 height 27
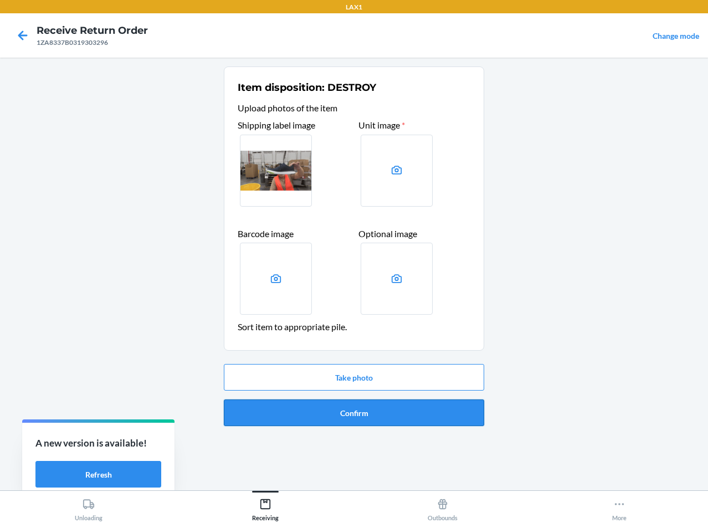
click at [348, 416] on button "Confirm" at bounding box center [354, 413] width 260 height 27
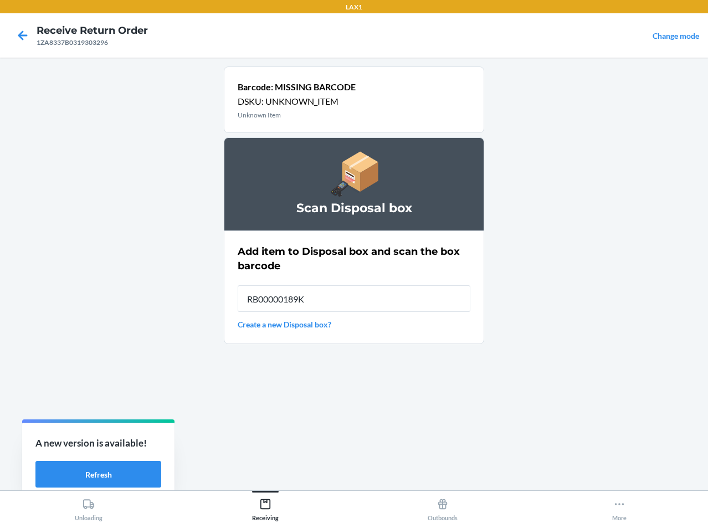
type input "RB00000189K"
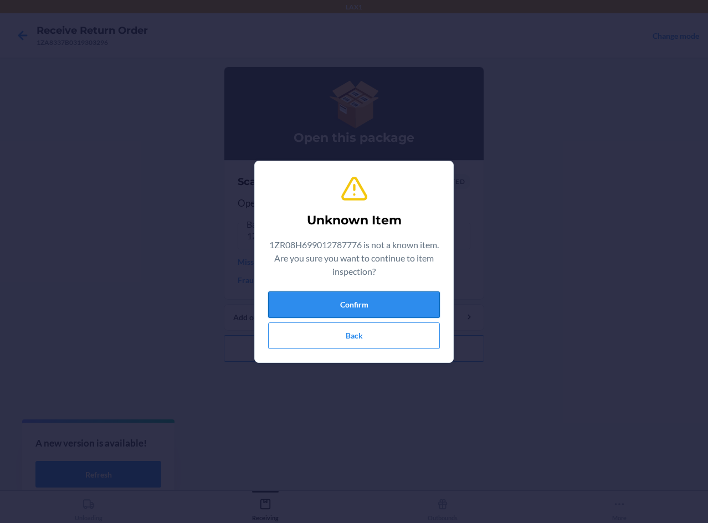
click at [298, 305] on button "Confirm" at bounding box center [354, 304] width 172 height 27
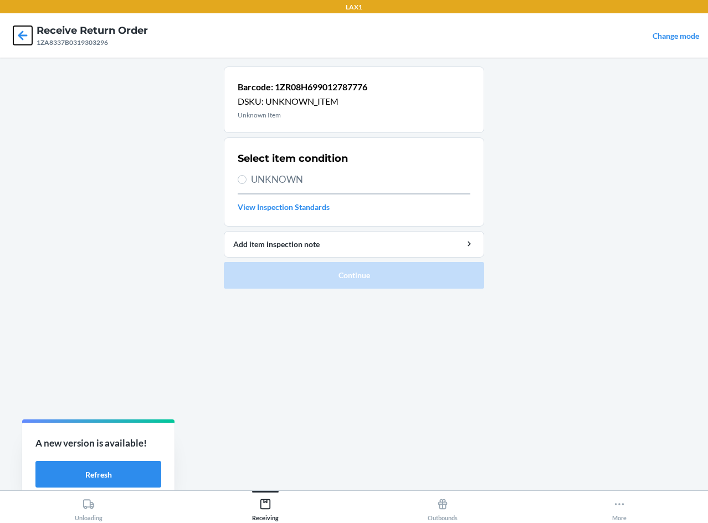
click at [30, 38] on icon at bounding box center [22, 35] width 19 height 19
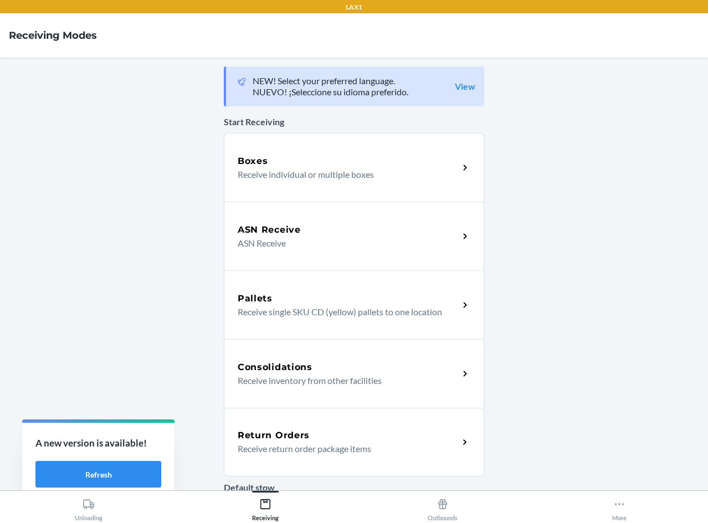
click at [307, 449] on p "Receive return order package items" at bounding box center [344, 448] width 212 height 13
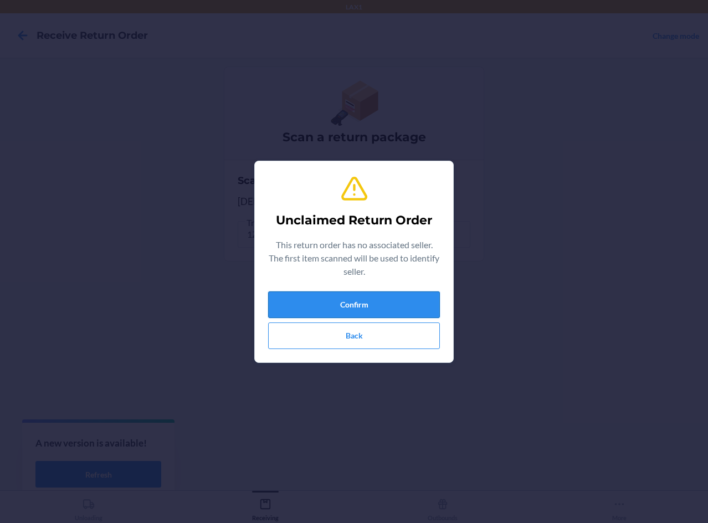
click at [324, 304] on button "Confirm" at bounding box center [354, 304] width 172 height 27
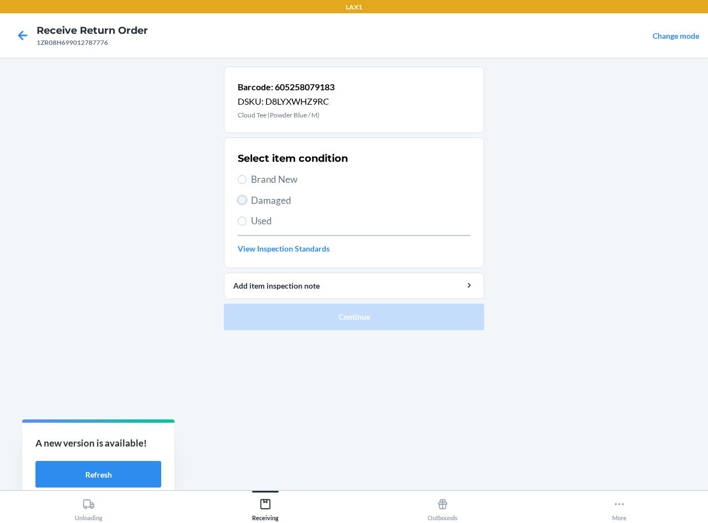
click at [244, 198] on input "Damaged" at bounding box center [242, 200] width 9 height 9
radio input "true"
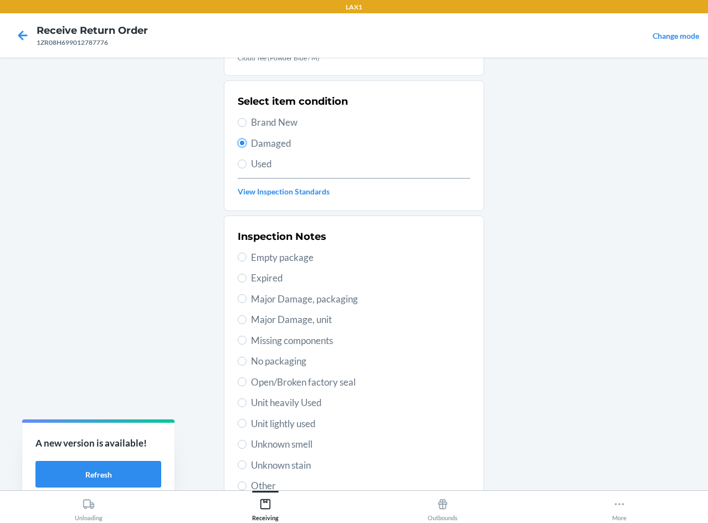
scroll to position [111, 0]
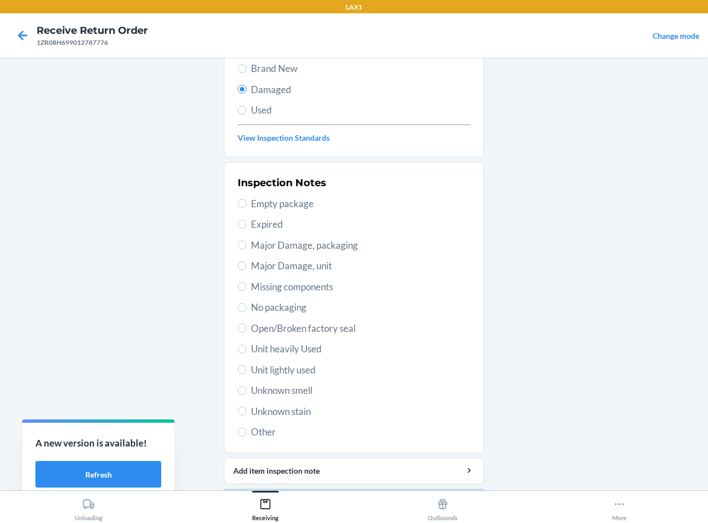
click at [289, 328] on span "Open/Broken factory seal" at bounding box center [360, 328] width 219 height 14
click at [247, 328] on input "Open/Broken factory seal" at bounding box center [242, 328] width 9 height 9
radio input "true"
drag, startPoint x: 452, startPoint y: 442, endPoint x: 454, endPoint y: 454, distance: 12.4
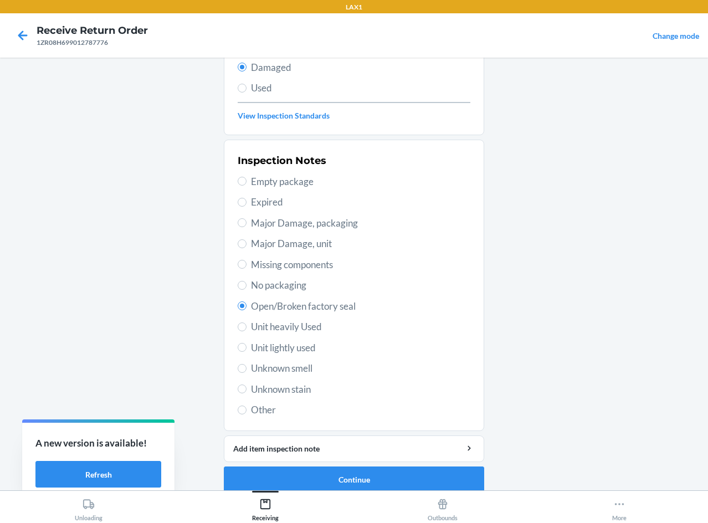
scroll to position [145, 0]
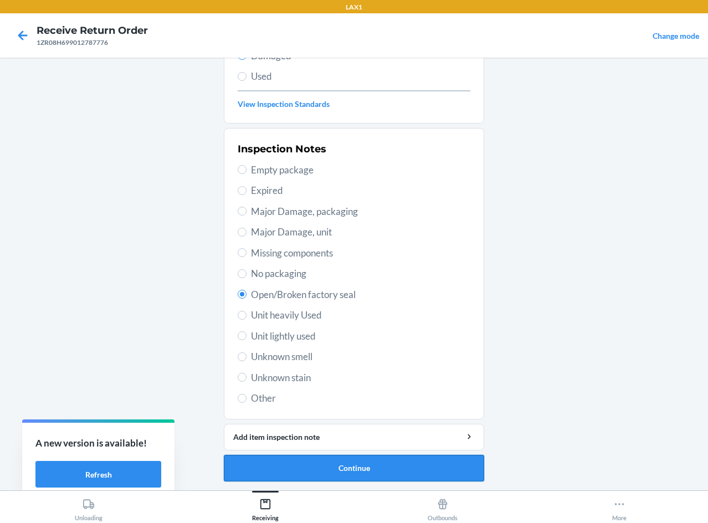
click at [352, 461] on button "Continue" at bounding box center [354, 468] width 260 height 27
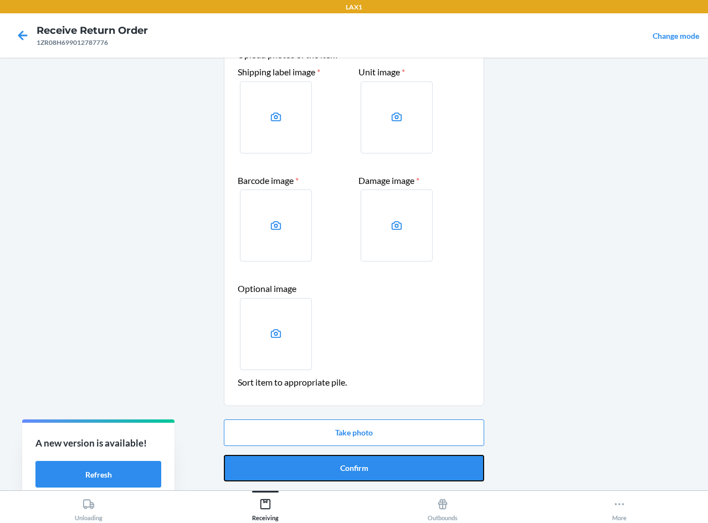
click at [352, 461] on button "Confirm" at bounding box center [354, 468] width 260 height 27
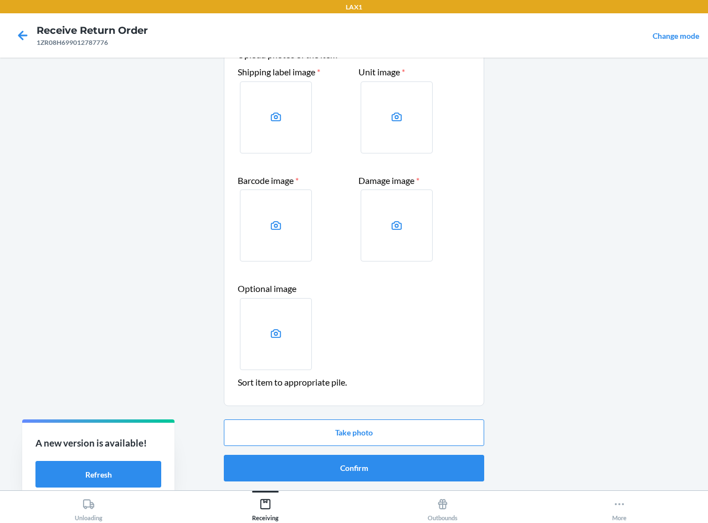
scroll to position [0, 0]
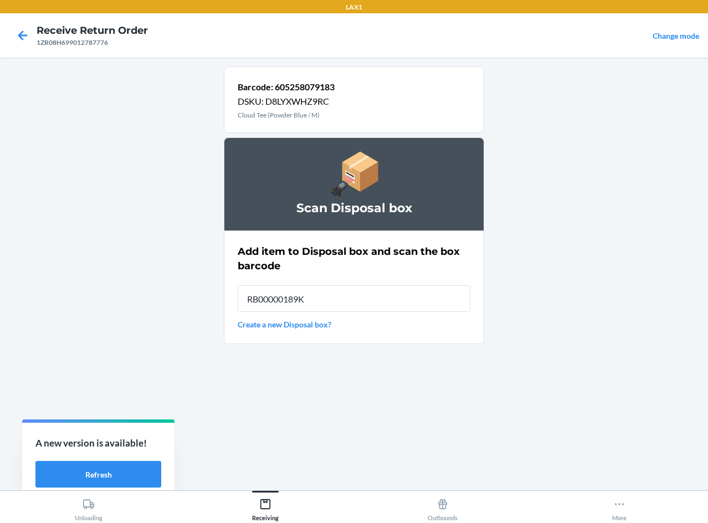
type input "RB00000189K"
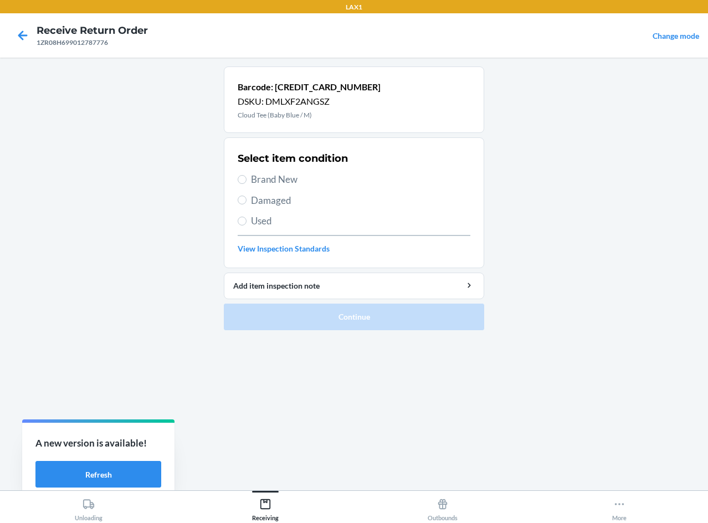
click at [248, 205] on label "Damaged" at bounding box center [354, 200] width 233 height 14
click at [247, 204] on input "Damaged" at bounding box center [242, 200] width 9 height 9
radio input "true"
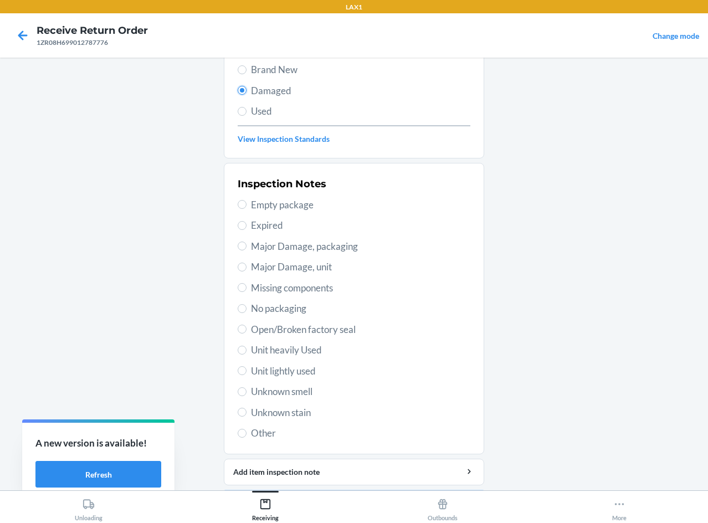
scroll to position [111, 0]
click at [300, 327] on span "Open/Broken factory seal" at bounding box center [360, 328] width 219 height 14
click at [247, 327] on input "Open/Broken factory seal" at bounding box center [242, 328] width 9 height 9
radio input "true"
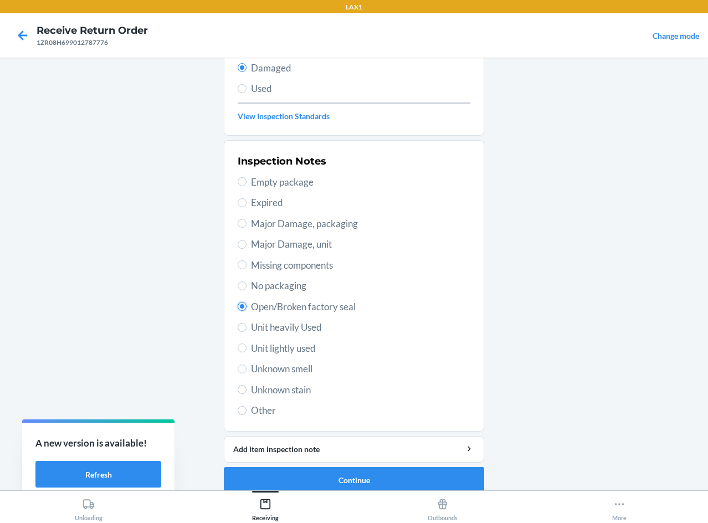
scroll to position [145, 0]
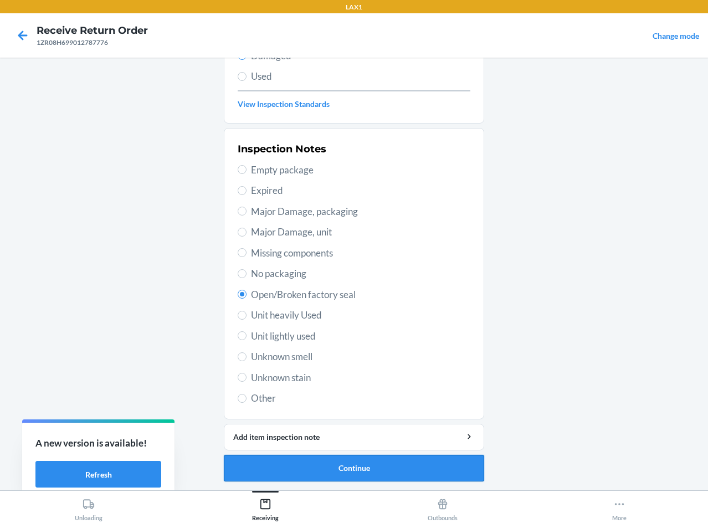
click at [334, 458] on button "Continue" at bounding box center [354, 468] width 260 height 27
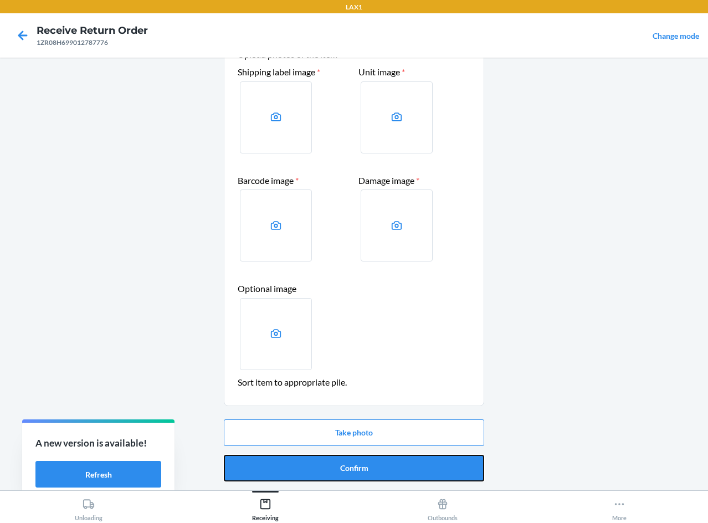
click at [334, 458] on button "Confirm" at bounding box center [354, 468] width 260 height 27
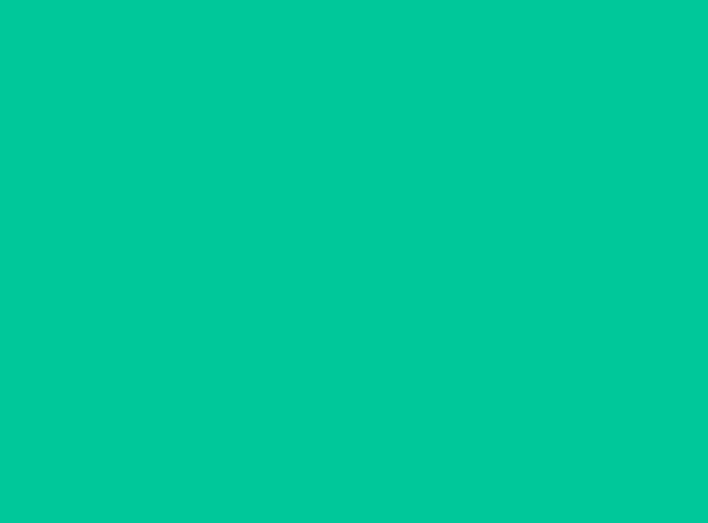
scroll to position [0, 0]
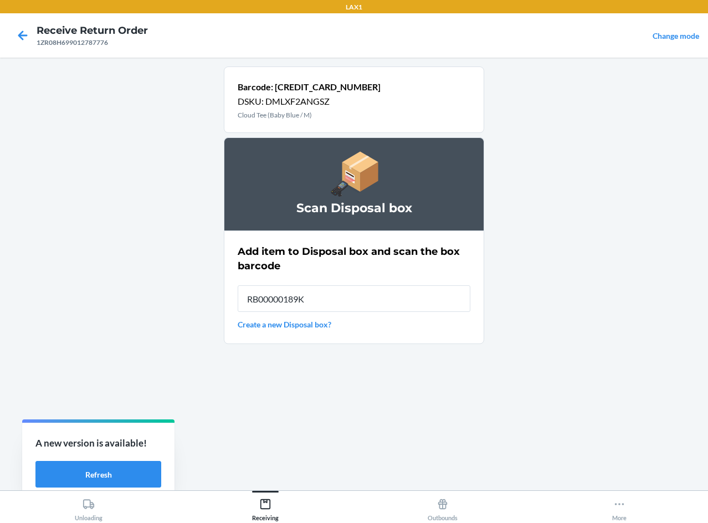
type input "RB00000189K"
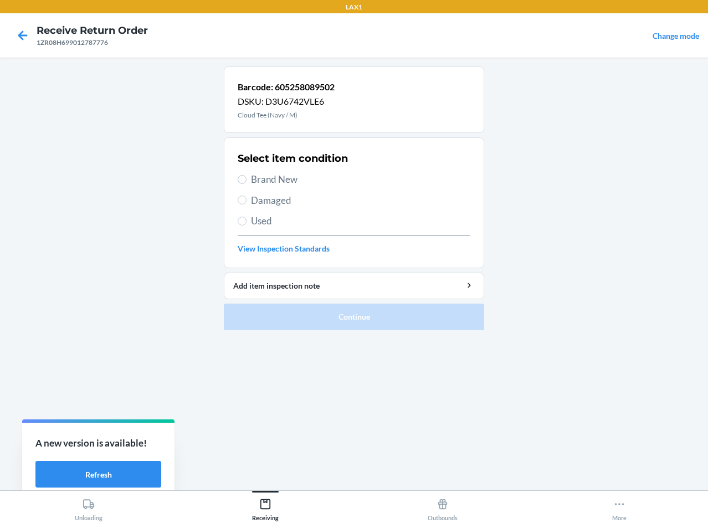
click at [237, 202] on section "Select item condition Brand New Damaged Used View Inspection Standards" at bounding box center [354, 202] width 260 height 131
drag, startPoint x: 258, startPoint y: 199, endPoint x: 275, endPoint y: 206, distance: 18.9
click at [259, 199] on span "Damaged" at bounding box center [360, 200] width 219 height 14
click at [247, 199] on input "Damaged" at bounding box center [242, 200] width 9 height 9
radio input "true"
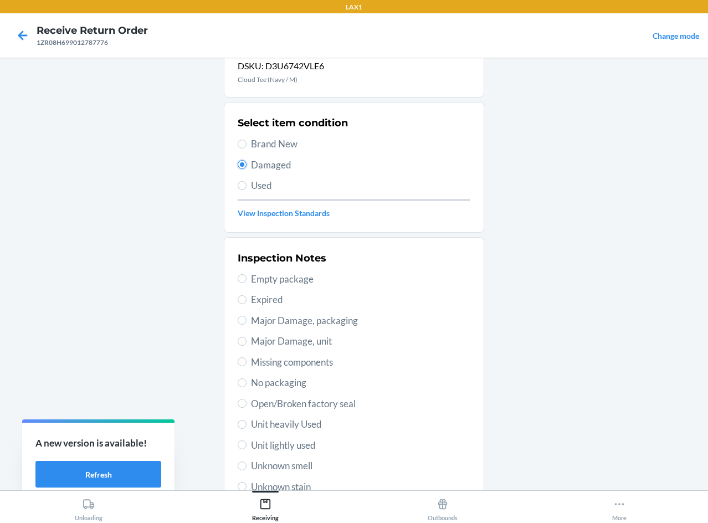
scroll to position [55, 0]
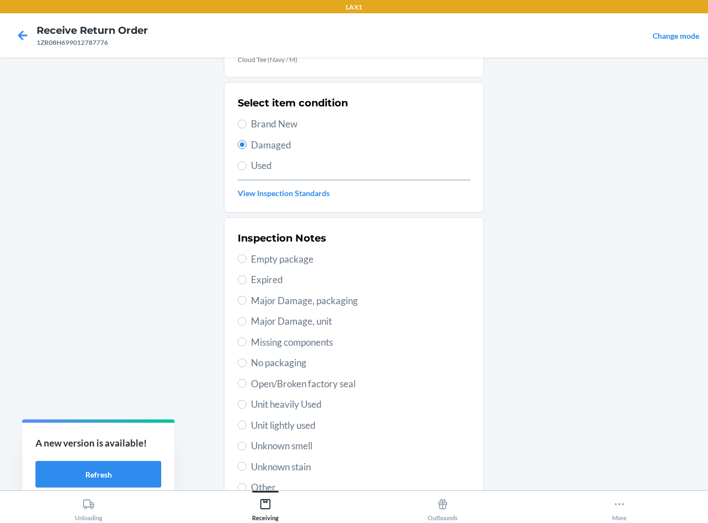
click at [310, 380] on span "Open/Broken factory seal" at bounding box center [360, 384] width 219 height 14
click at [247, 380] on input "Open/Broken factory seal" at bounding box center [242, 383] width 9 height 9
radio input "true"
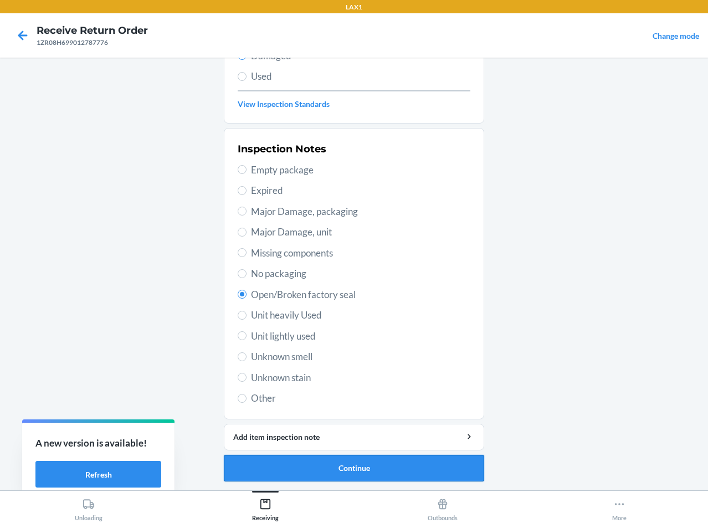
click at [365, 458] on button "Continue" at bounding box center [354, 468] width 260 height 27
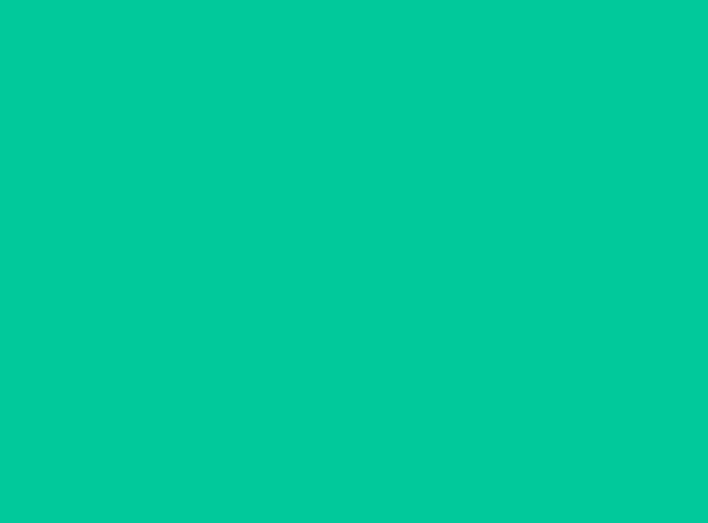
scroll to position [53, 0]
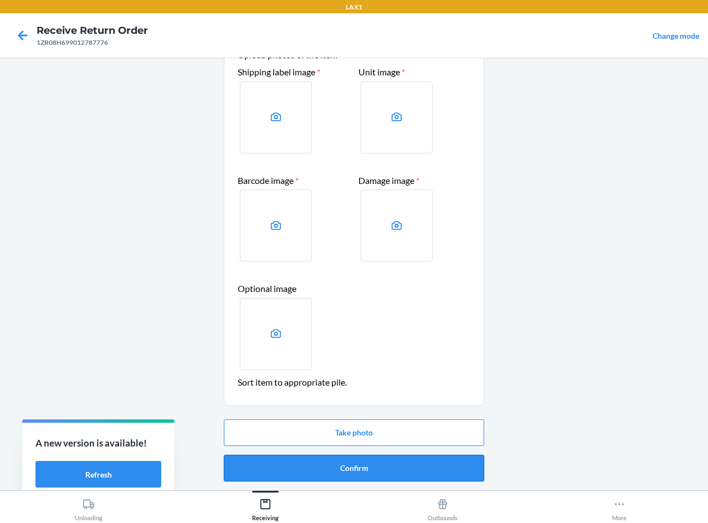
click at [366, 462] on button "Confirm" at bounding box center [354, 468] width 260 height 27
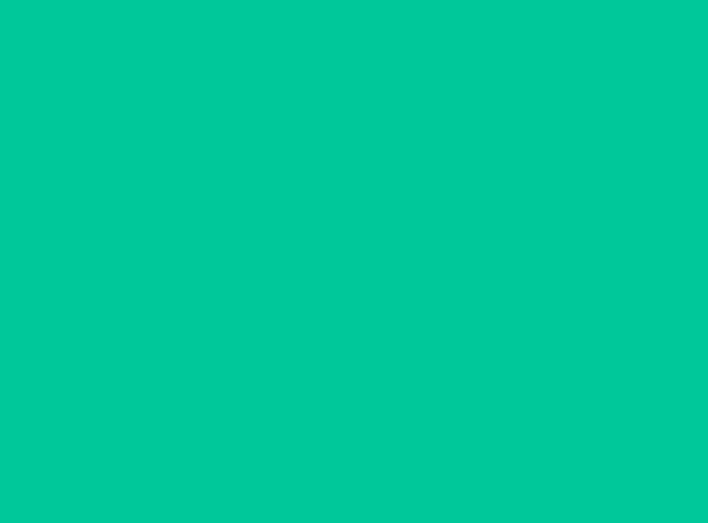
scroll to position [0, 0]
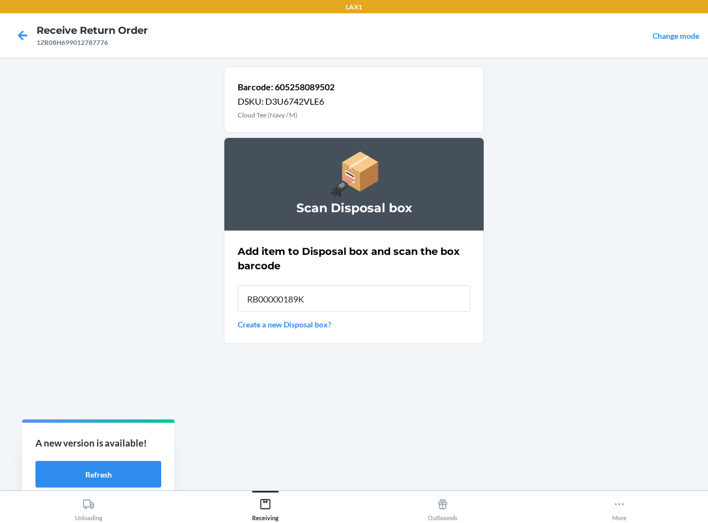
type input "RB00000189K"
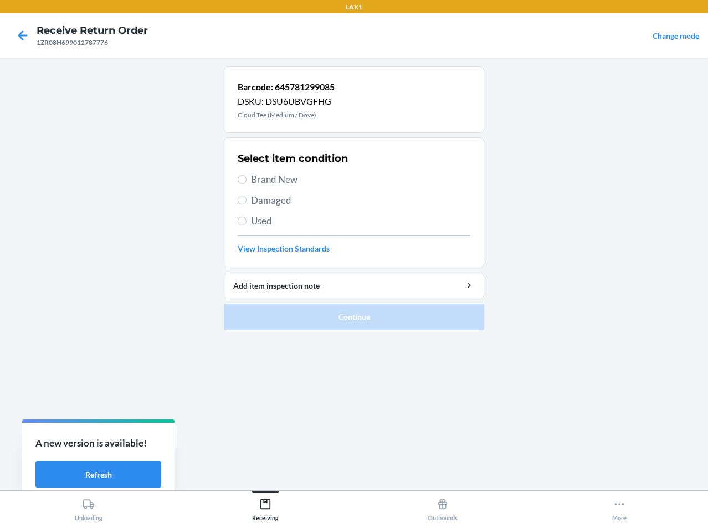
click at [268, 199] on span "Damaged" at bounding box center [360, 200] width 219 height 14
click at [247, 199] on input "Damaged" at bounding box center [242, 200] width 9 height 9
radio input "true"
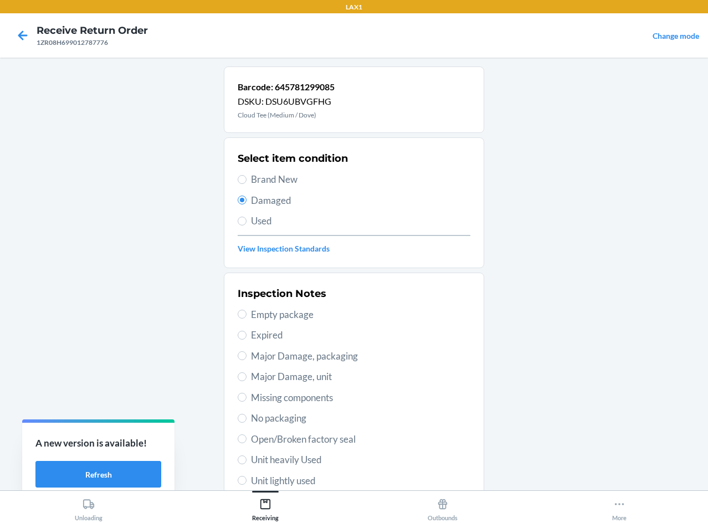
click at [342, 358] on span "Major Damage, packaging" at bounding box center [360, 356] width 219 height 14
click at [247, 358] on input "Major Damage, packaging" at bounding box center [242, 355] width 9 height 9
radio input "true"
drag, startPoint x: 345, startPoint y: 358, endPoint x: 351, endPoint y: 365, distance: 9.4
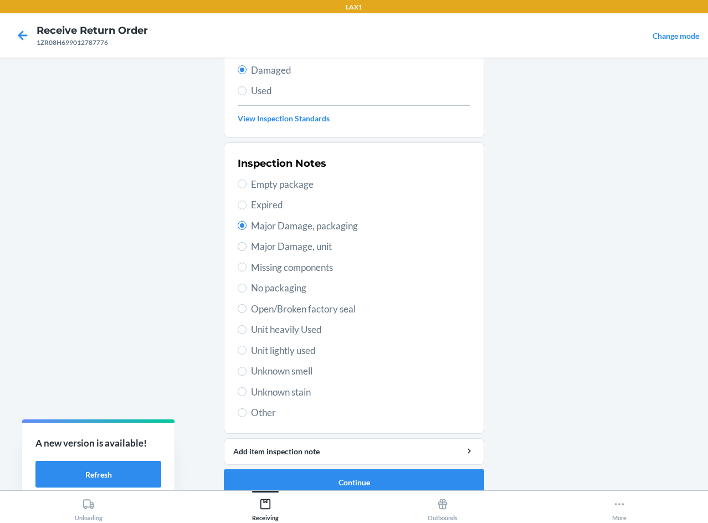
scroll to position [145, 0]
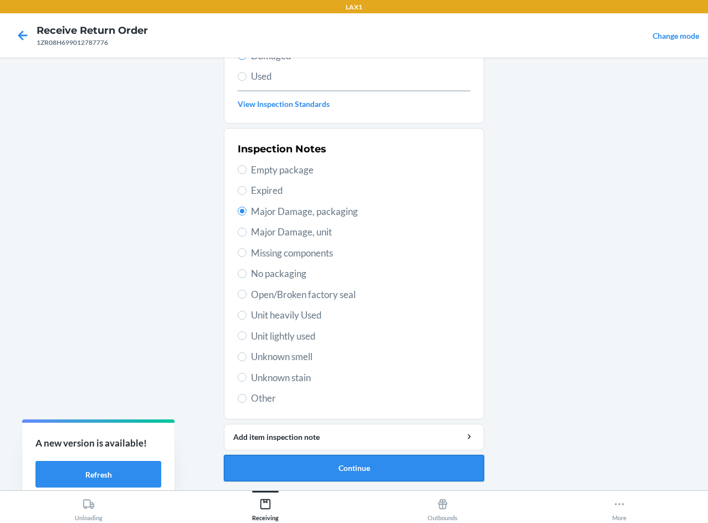
click at [344, 464] on button "Continue" at bounding box center [354, 468] width 260 height 27
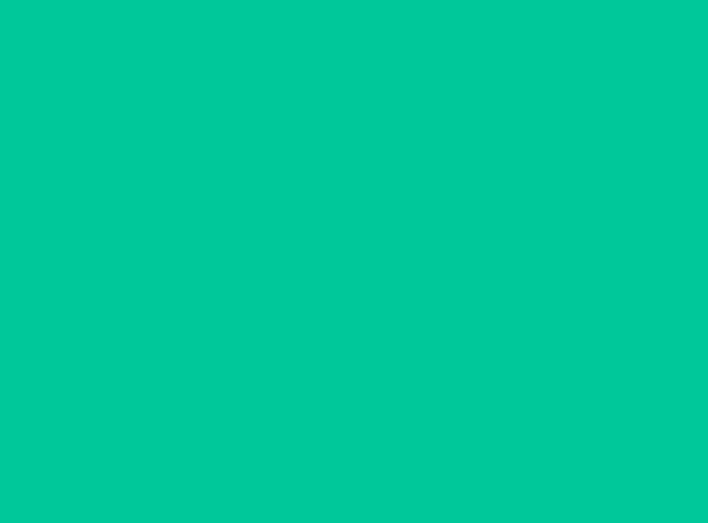
scroll to position [53, 0]
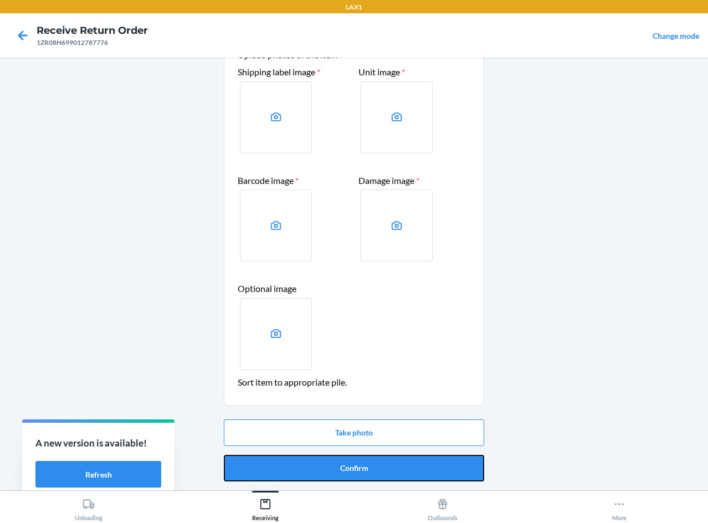
click at [344, 464] on button "Confirm" at bounding box center [354, 468] width 260 height 27
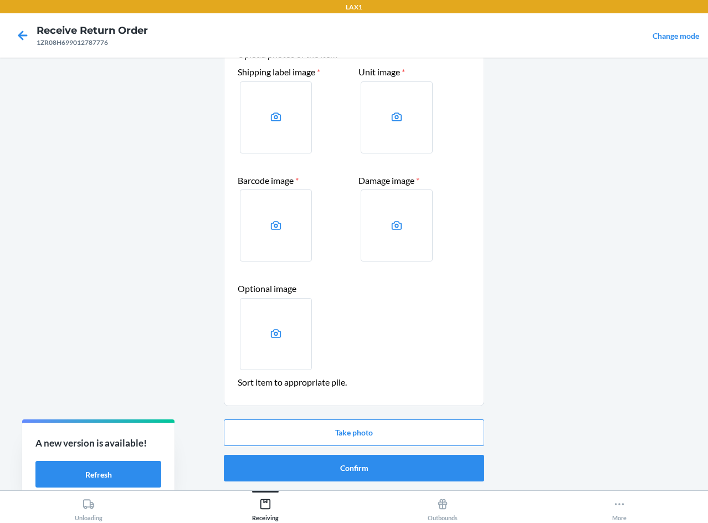
scroll to position [0, 0]
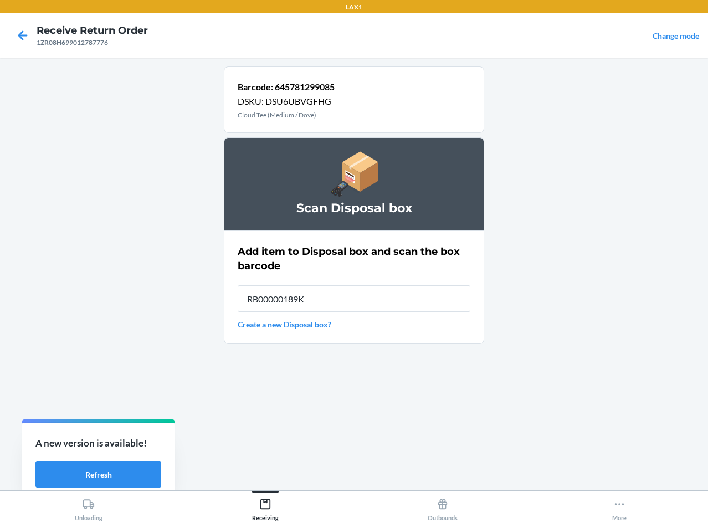
type input "RB00000189K"
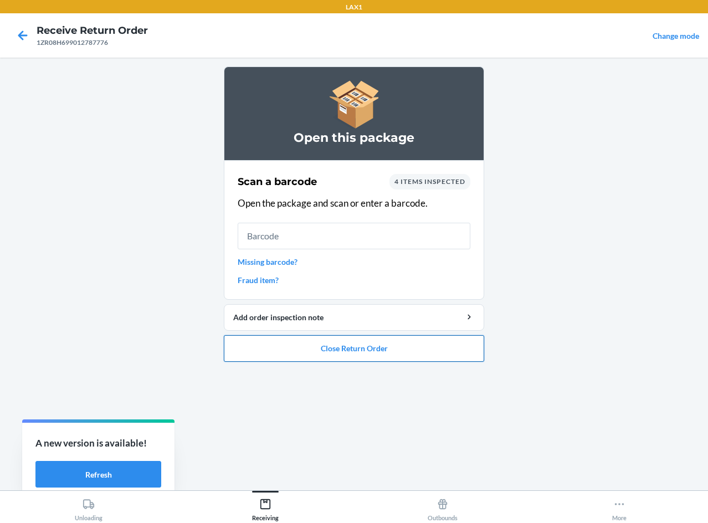
click at [382, 346] on button "Close Return Order" at bounding box center [354, 348] width 260 height 27
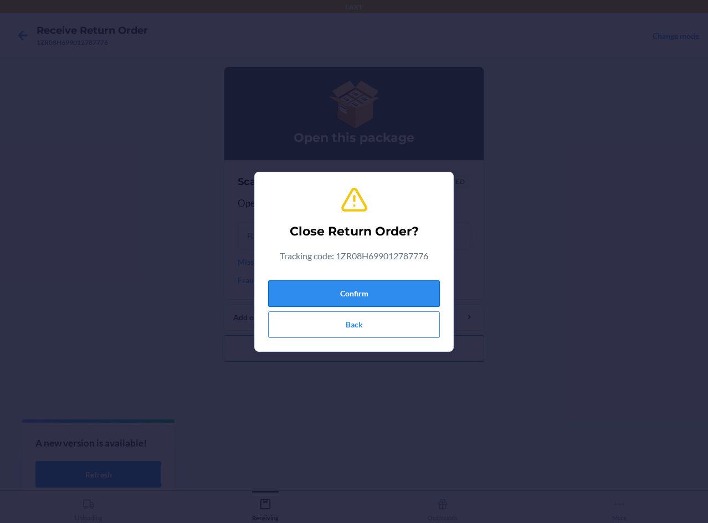
click at [377, 300] on button "Confirm" at bounding box center [354, 293] width 172 height 27
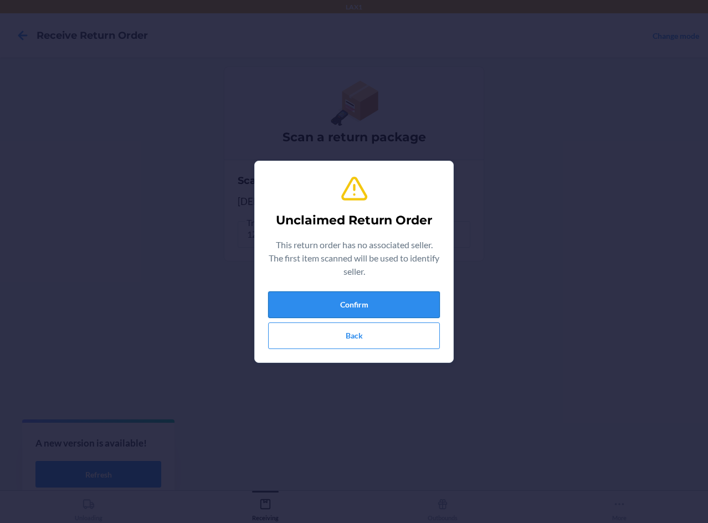
click at [375, 310] on button "Confirm" at bounding box center [354, 304] width 172 height 27
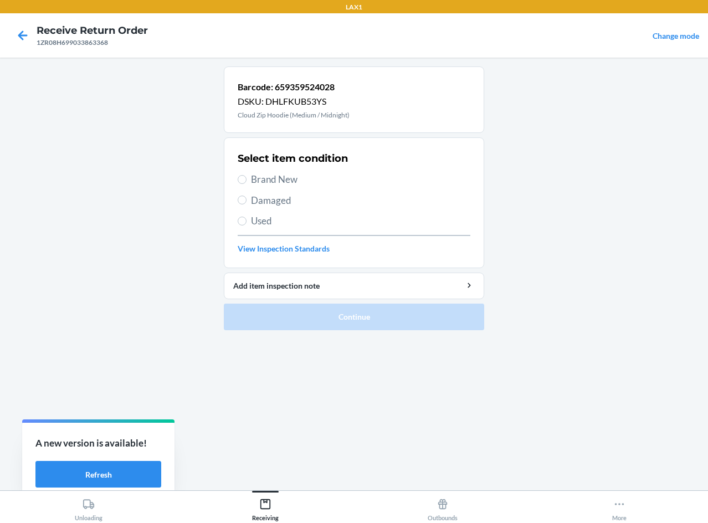
click at [253, 178] on span "Brand New" at bounding box center [360, 179] width 219 height 14
click at [247, 178] on input "Brand New" at bounding box center [242, 179] width 9 height 9
radio input "true"
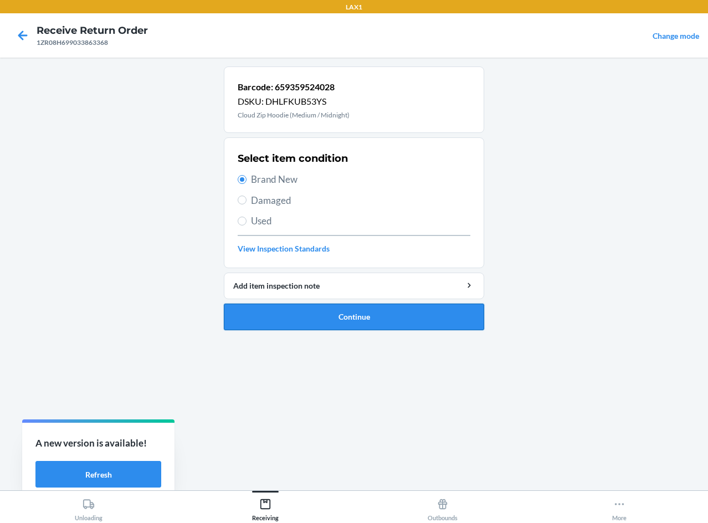
click at [364, 314] on button "Continue" at bounding box center [354, 317] width 260 height 27
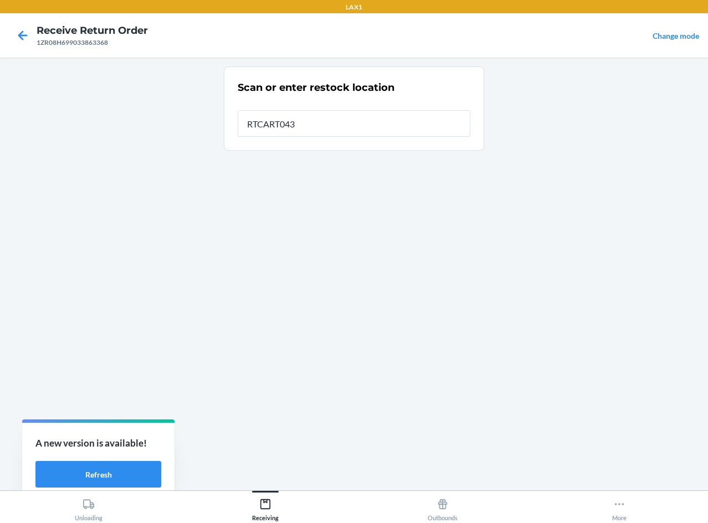
type input "RTCART043"
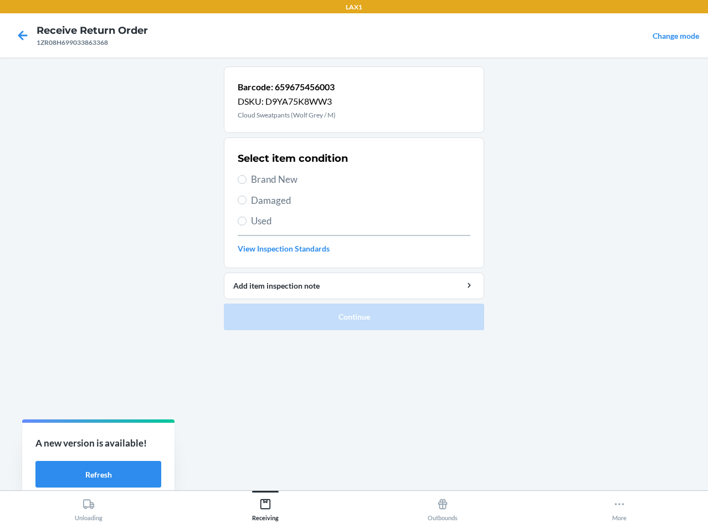
click at [240, 173] on label "Brand New" at bounding box center [354, 179] width 233 height 14
click at [240, 175] on input "Brand New" at bounding box center [242, 179] width 9 height 9
radio input "true"
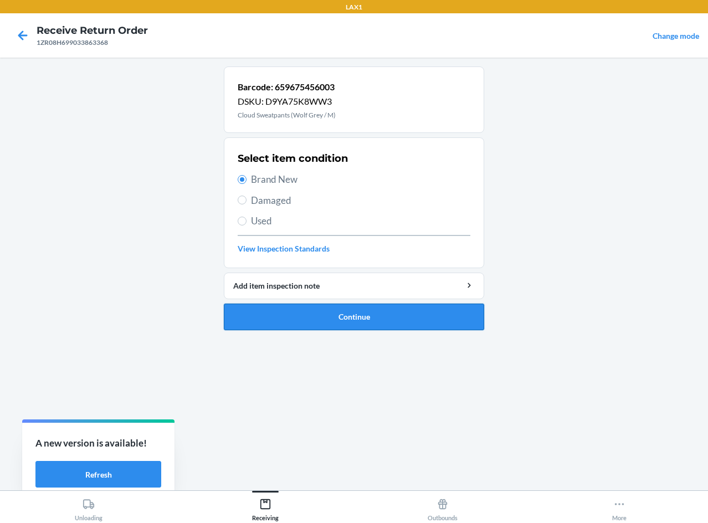
click at [312, 310] on button "Continue" at bounding box center [354, 317] width 260 height 27
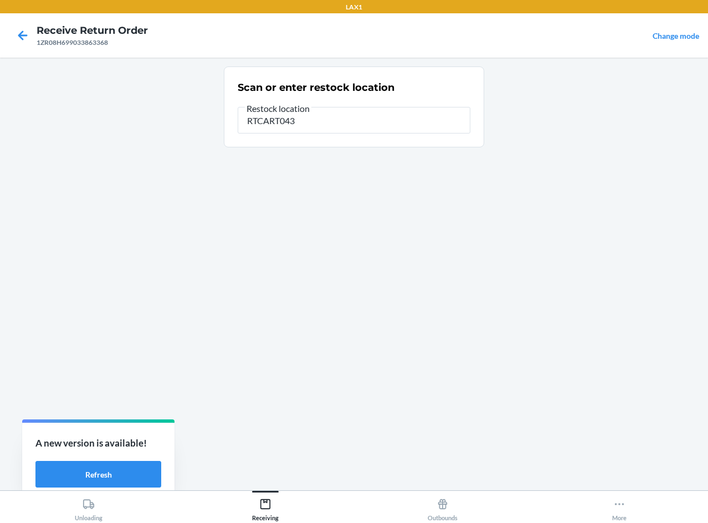
type input "RTCART043"
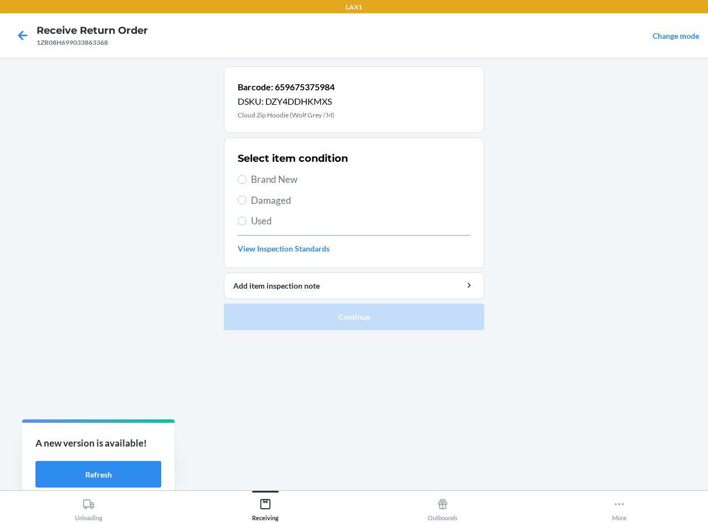
click at [249, 220] on label "Used" at bounding box center [354, 221] width 233 height 14
click at [247, 220] on input "Used" at bounding box center [242, 221] width 9 height 9
radio input "true"
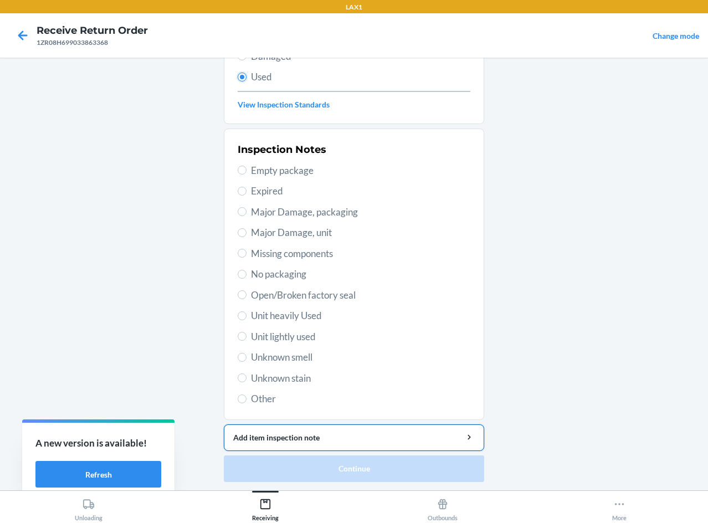
scroll to position [145, 0]
click at [304, 334] on span "Unit lightly used" at bounding box center [360, 336] width 219 height 14
click at [247, 334] on input "Unit lightly used" at bounding box center [242, 335] width 9 height 9
radio input "true"
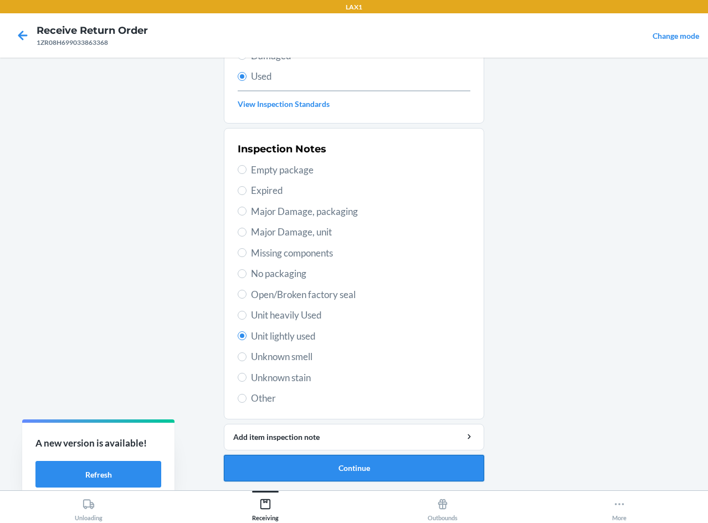
click at [418, 467] on button "Continue" at bounding box center [354, 468] width 260 height 27
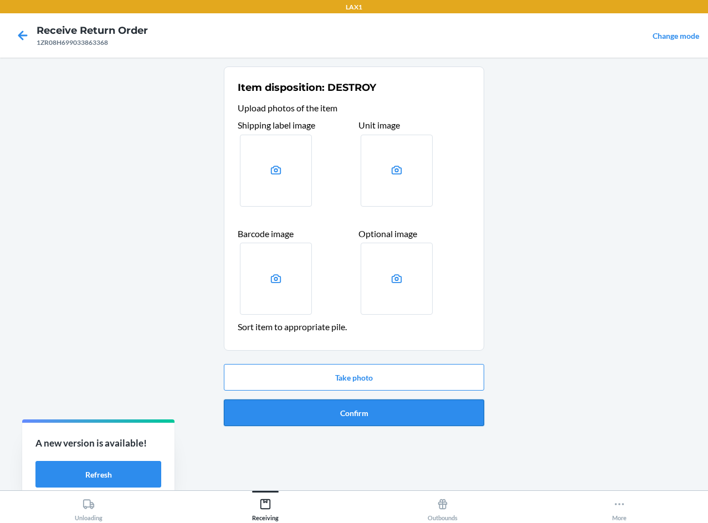
click at [429, 418] on button "Confirm" at bounding box center [354, 413] width 260 height 27
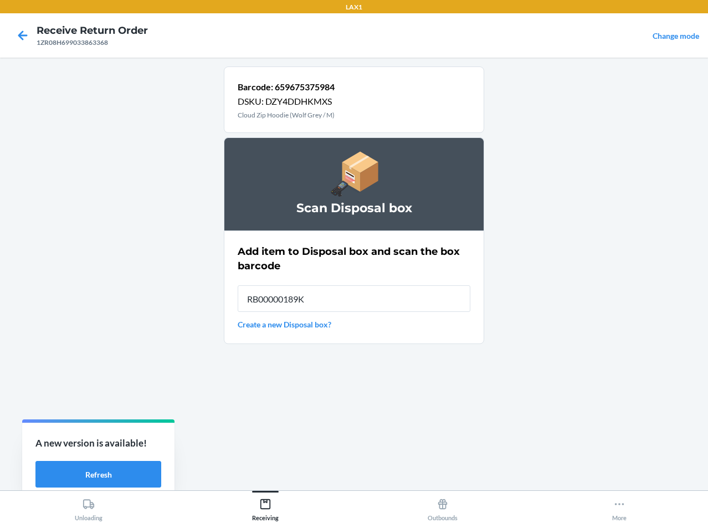
type input "RB00000189K"
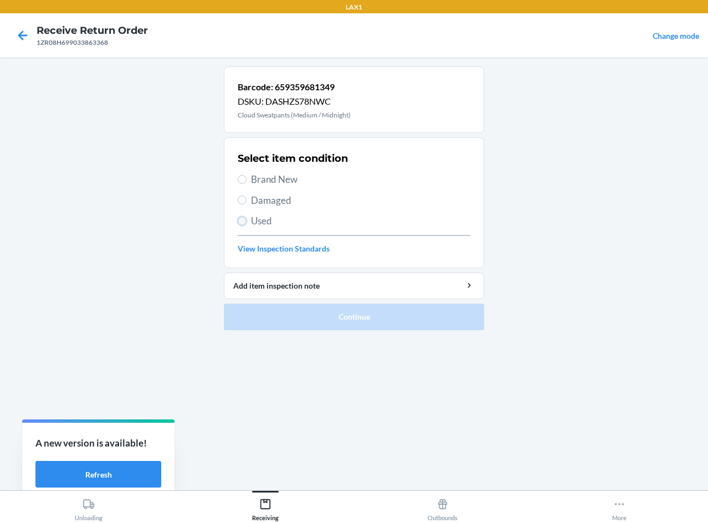
click at [241, 222] on input "Used" at bounding box center [242, 221] width 9 height 9
radio input "true"
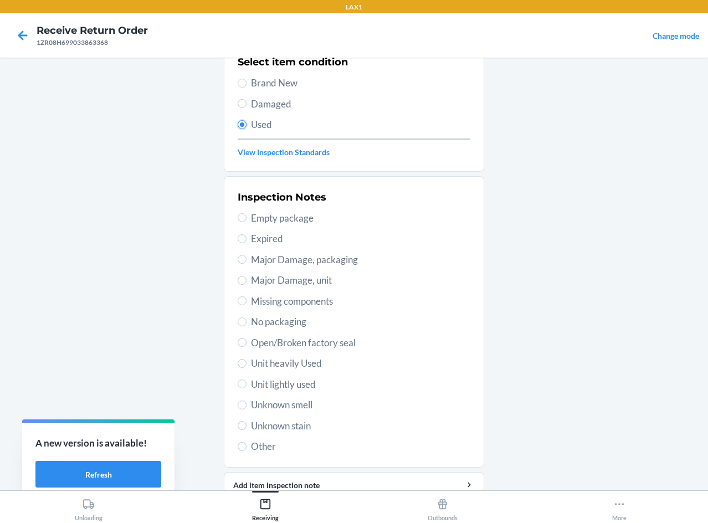
scroll to position [111, 0]
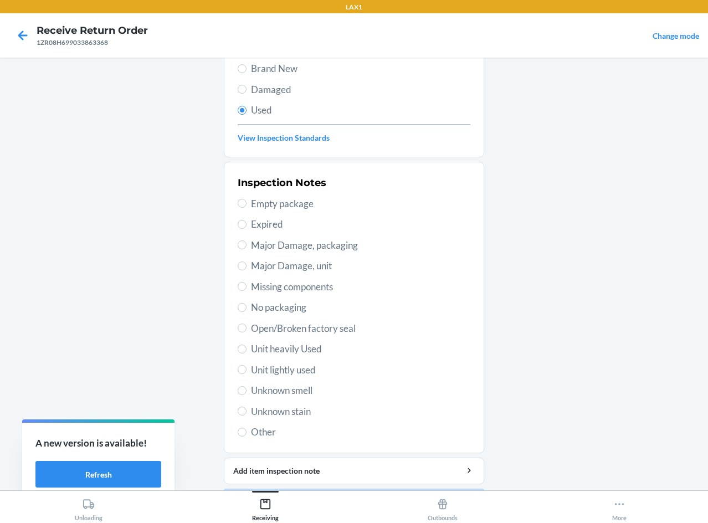
click at [289, 366] on span "Unit lightly used" at bounding box center [360, 370] width 219 height 14
click at [247, 366] on input "Unit lightly used" at bounding box center [242, 369] width 9 height 9
radio input "true"
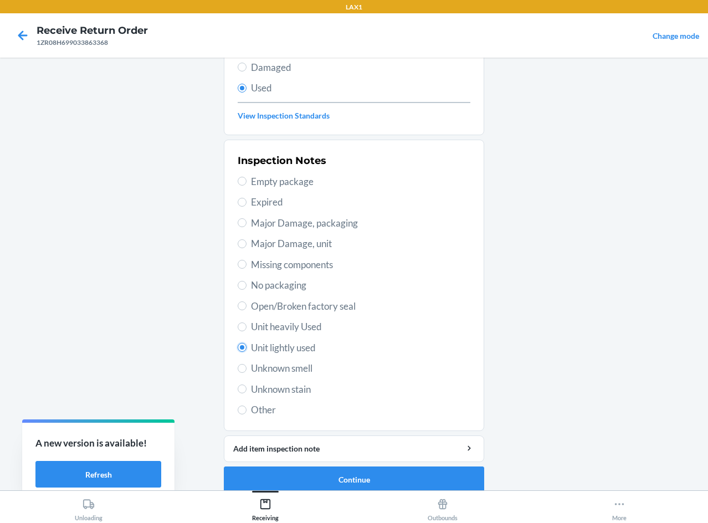
scroll to position [145, 0]
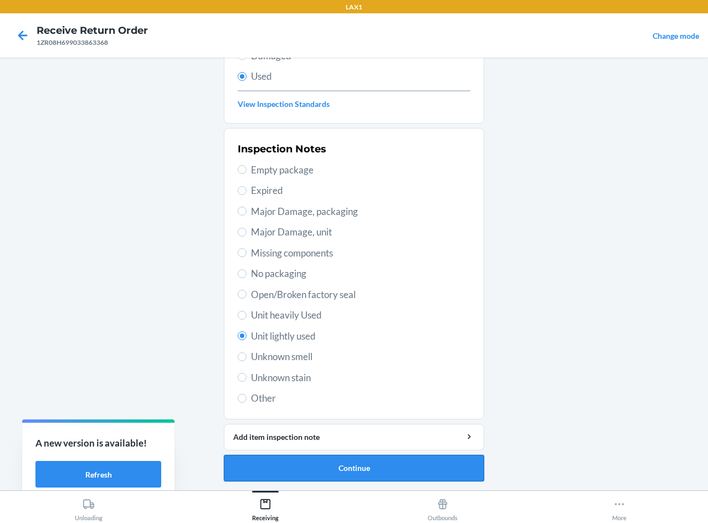
click at [329, 460] on button "Continue" at bounding box center [354, 468] width 260 height 27
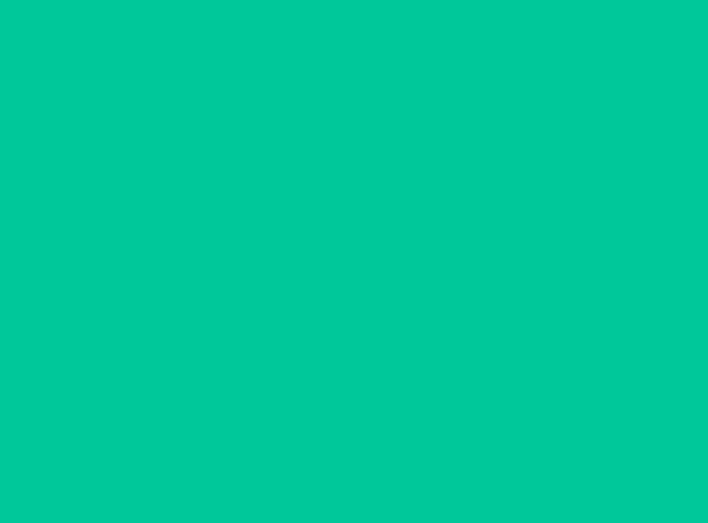
scroll to position [0, 0]
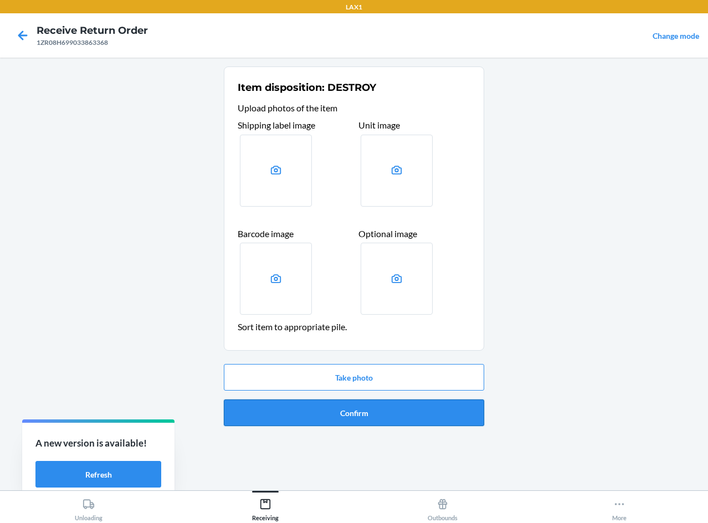
click at [346, 408] on button "Confirm" at bounding box center [354, 413] width 260 height 27
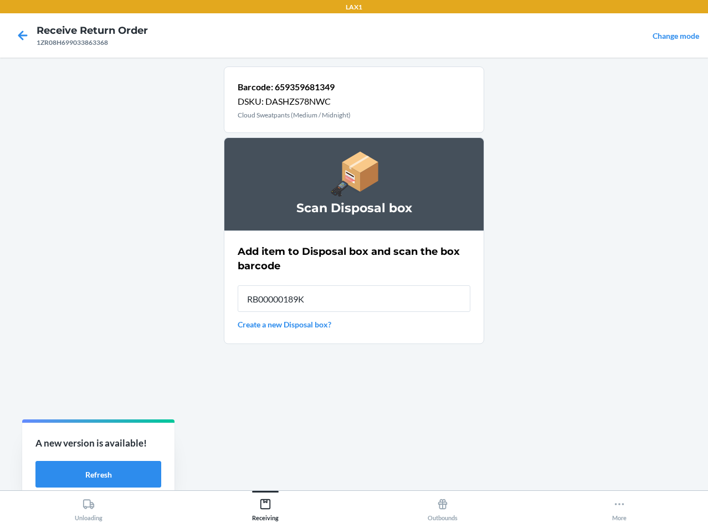
type input "RB00000189K"
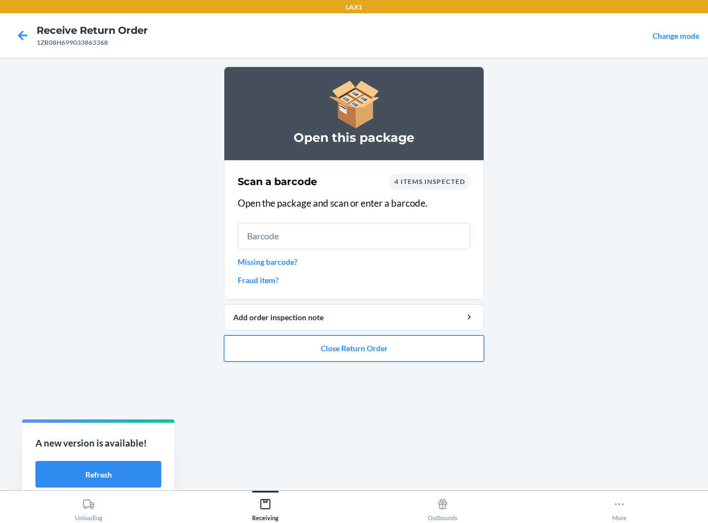
click at [292, 350] on button "Close Return Order" at bounding box center [354, 348] width 260 height 27
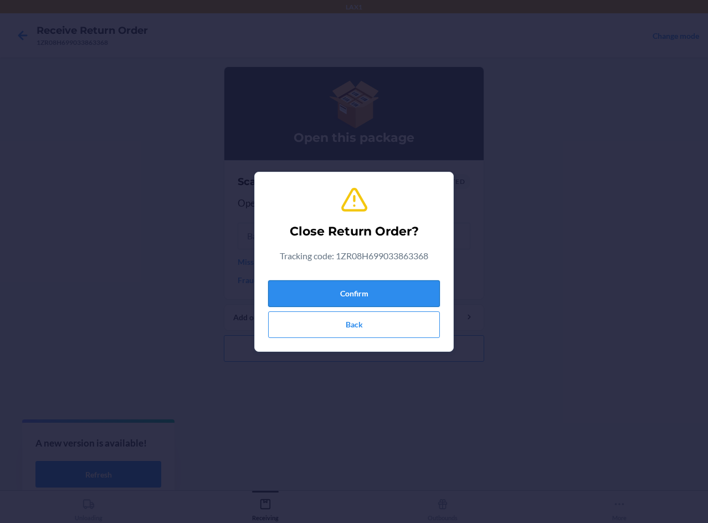
click at [319, 287] on button "Confirm" at bounding box center [354, 293] width 172 height 27
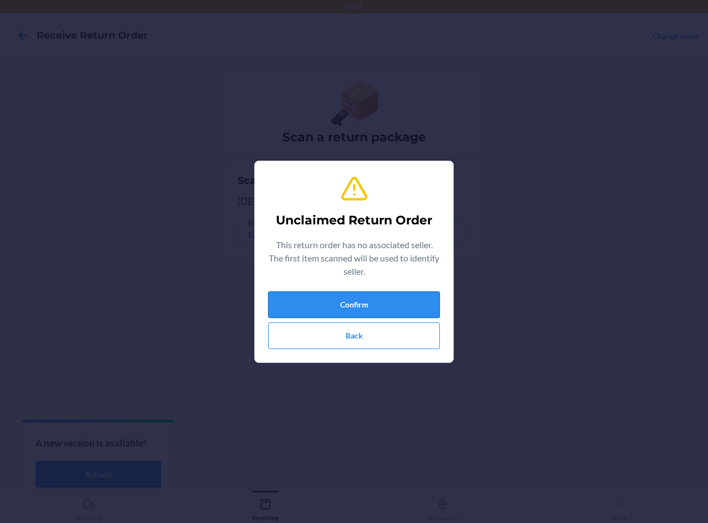
click at [413, 307] on button "Confirm" at bounding box center [354, 304] width 172 height 27
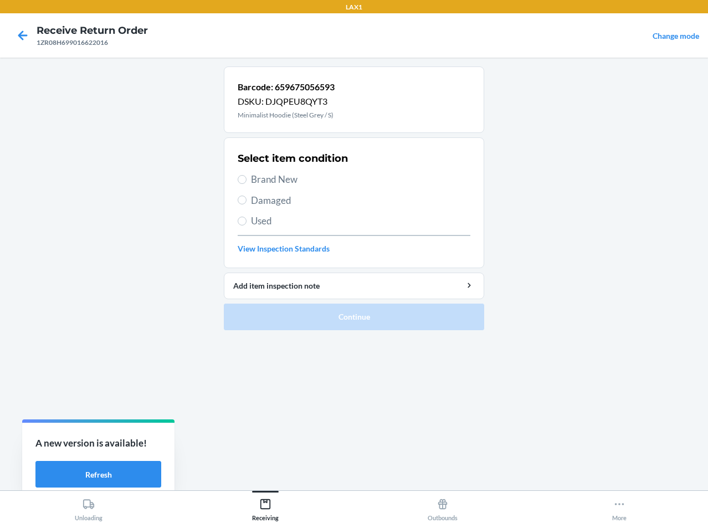
click at [265, 219] on span "Used" at bounding box center [360, 221] width 219 height 14
click at [247, 219] on input "Used" at bounding box center [242, 221] width 9 height 9
radio input "true"
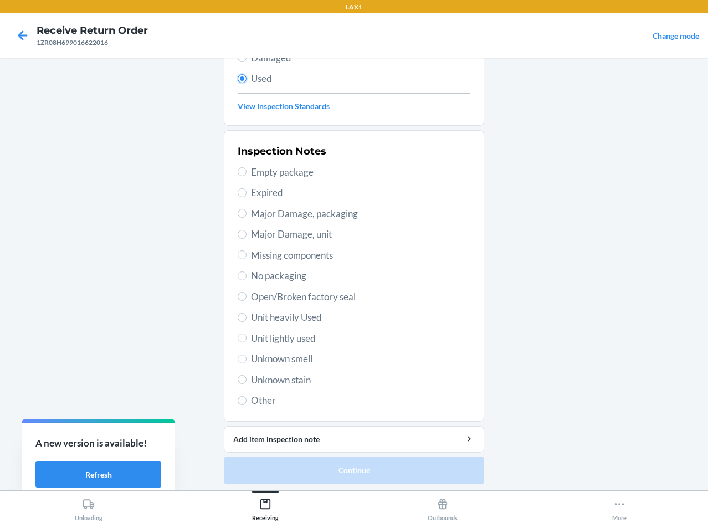
scroll to position [145, 0]
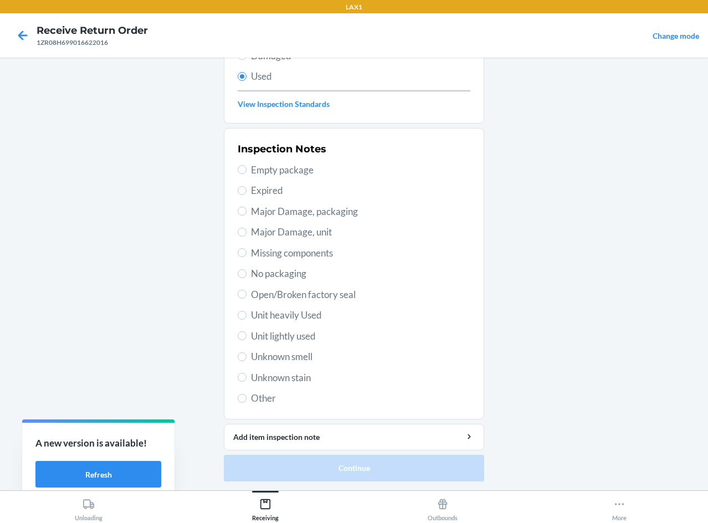
click at [342, 293] on span "Open/Broken factory seal" at bounding box center [360, 295] width 219 height 14
click at [247, 293] on input "Open/Broken factory seal" at bounding box center [242, 294] width 9 height 9
radio input "true"
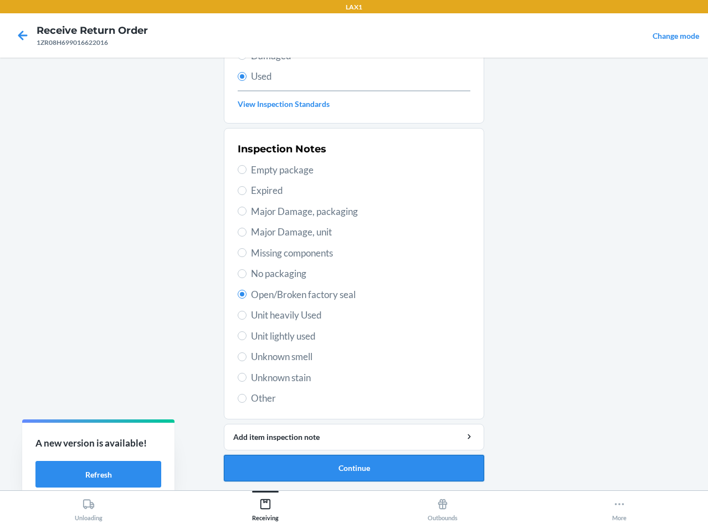
click at [380, 462] on button "Continue" at bounding box center [354, 468] width 260 height 27
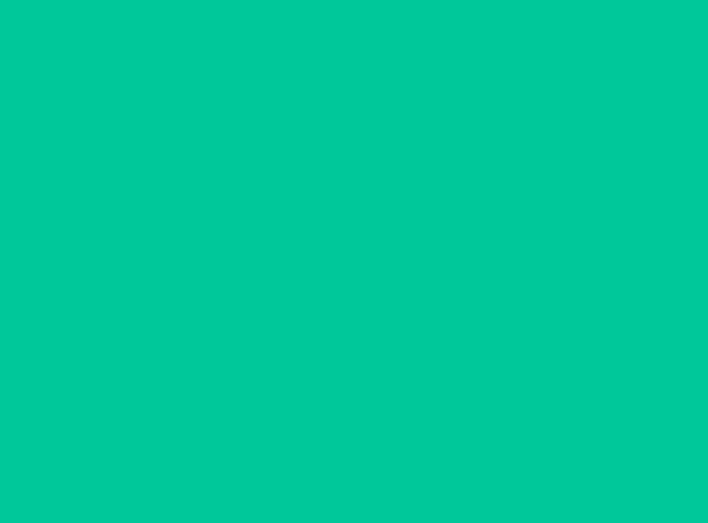
scroll to position [0, 0]
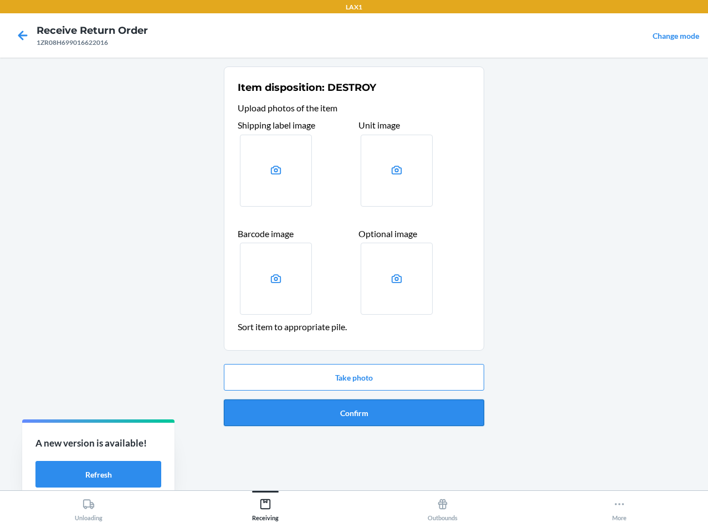
click at [386, 411] on button "Confirm" at bounding box center [354, 413] width 260 height 27
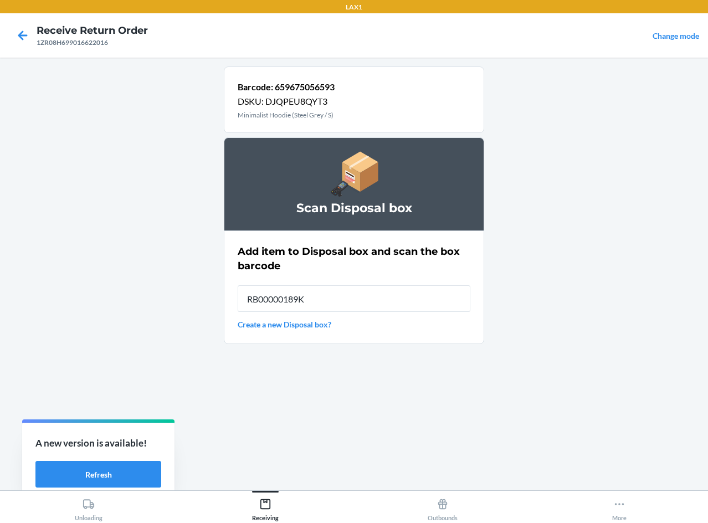
type input "RB00000189K"
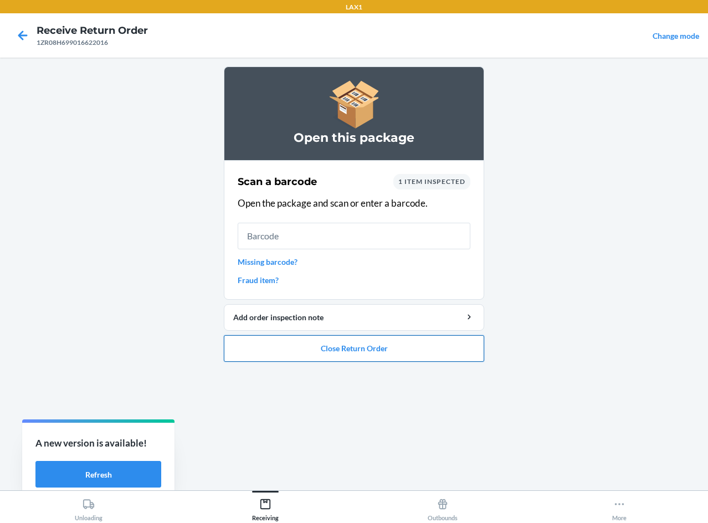
click at [386, 350] on button "Close Return Order" at bounding box center [354, 348] width 260 height 27
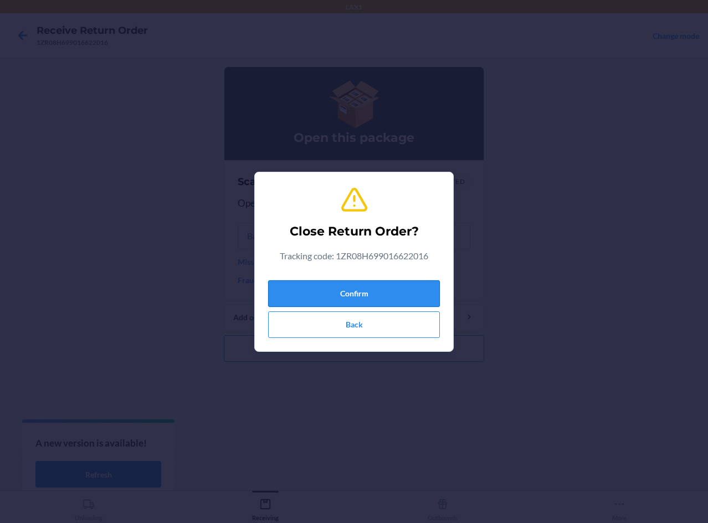
click at [391, 293] on button "Confirm" at bounding box center [354, 293] width 172 height 27
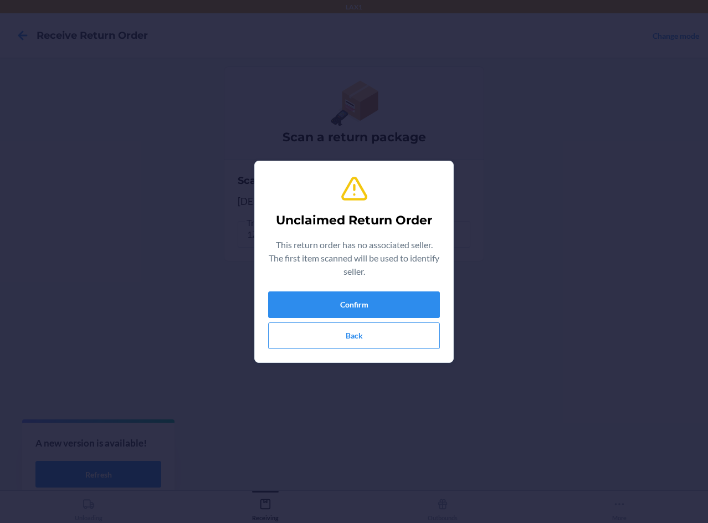
type input "605258043894"
click at [334, 301] on button "Confirm" at bounding box center [354, 304] width 172 height 27
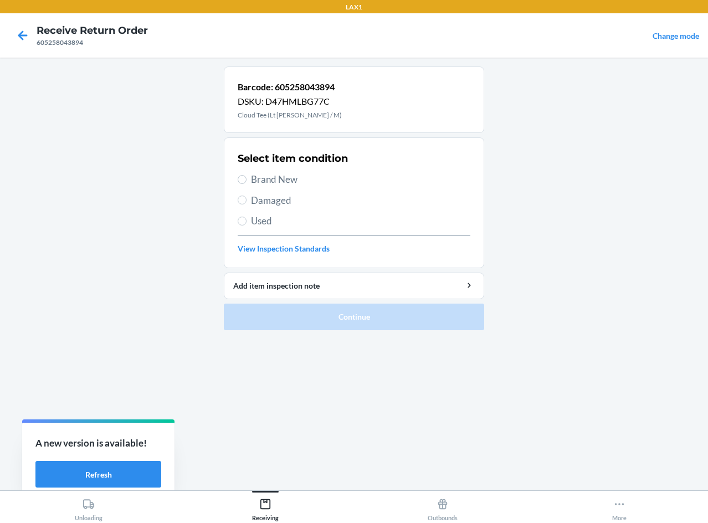
click at [257, 212] on div "Select item condition Brand New Damaged Used View Inspection Standards" at bounding box center [354, 203] width 233 height 110
click at [257, 218] on span "Used" at bounding box center [360, 221] width 219 height 14
click at [247, 218] on input "Used" at bounding box center [242, 221] width 9 height 9
radio input "true"
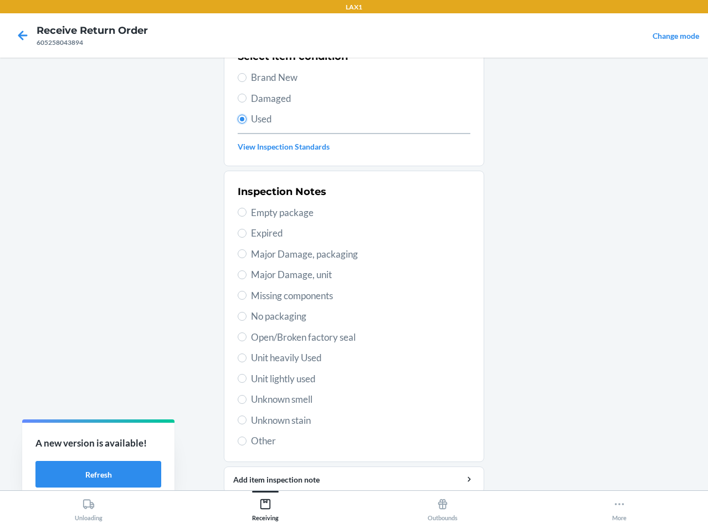
scroll to position [111, 0]
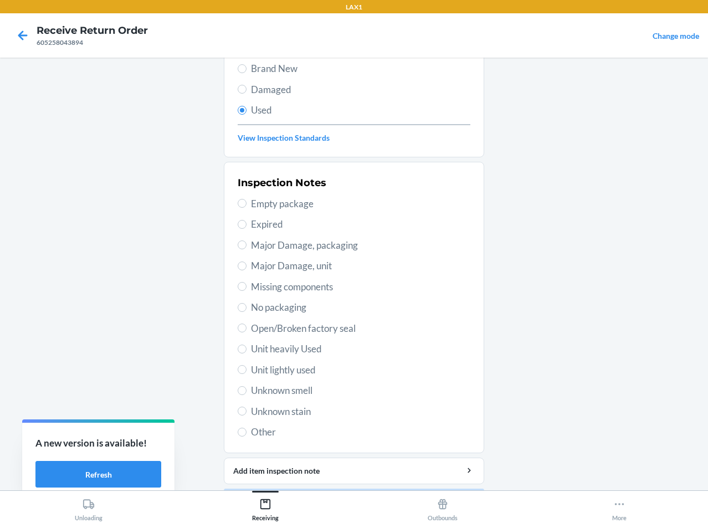
click at [293, 367] on span "Unit lightly used" at bounding box center [360, 370] width 219 height 14
click at [247, 367] on input "Unit lightly used" at bounding box center [242, 369] width 9 height 9
radio input "true"
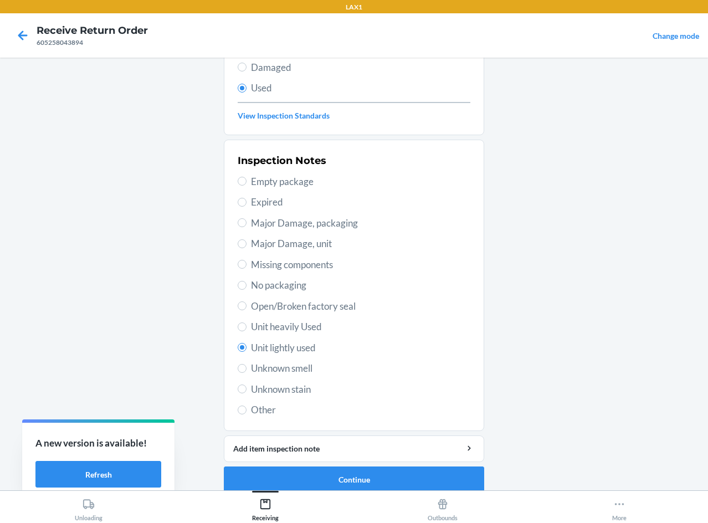
scroll to position [145, 0]
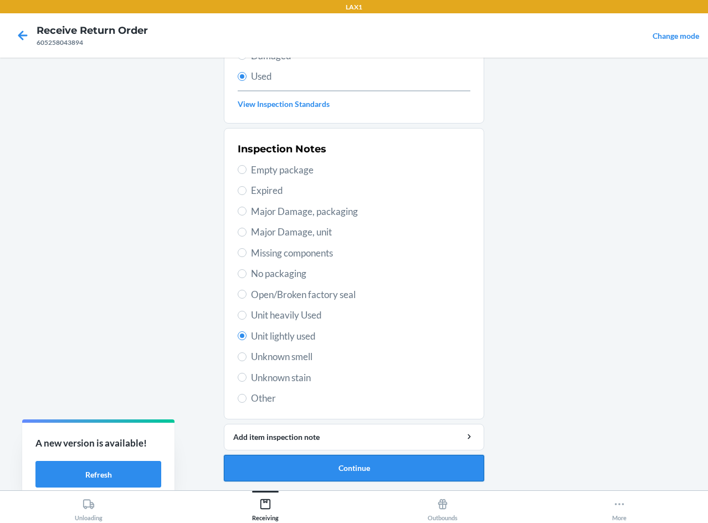
click at [322, 467] on button "Continue" at bounding box center [354, 468] width 260 height 27
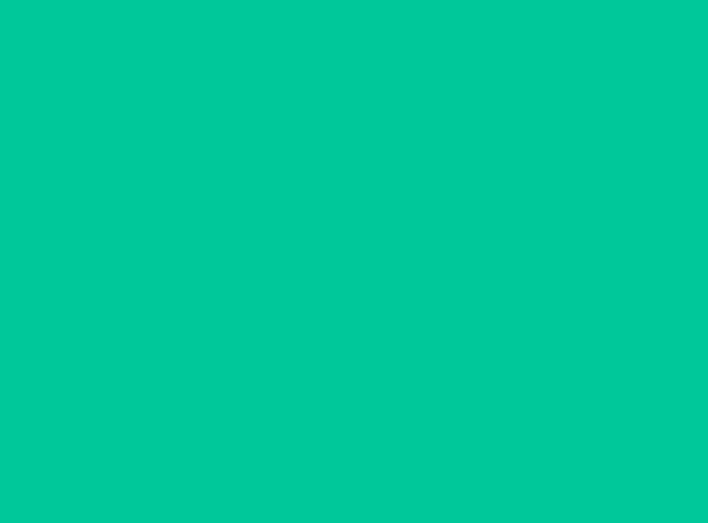
scroll to position [0, 0]
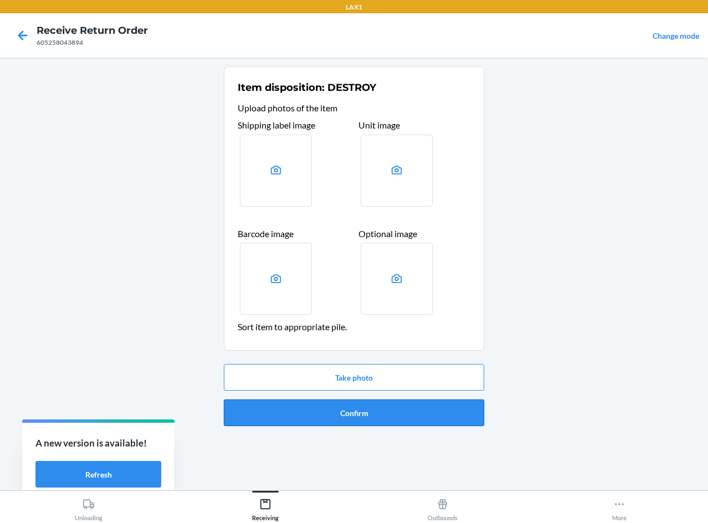
click at [370, 417] on button "Confirm" at bounding box center [354, 413] width 260 height 27
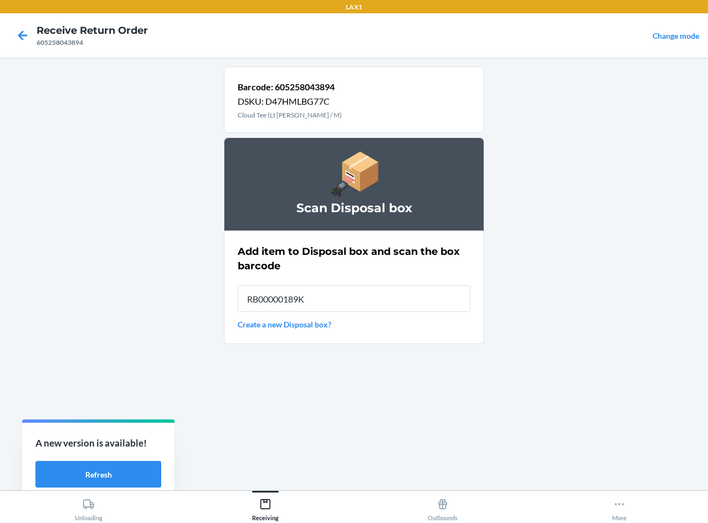
type input "RB00000189K"
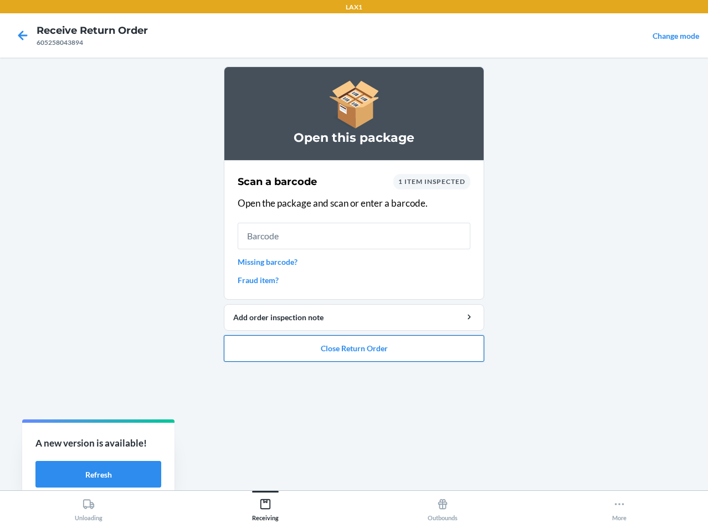
click at [356, 351] on button "Close Return Order" at bounding box center [354, 348] width 260 height 27
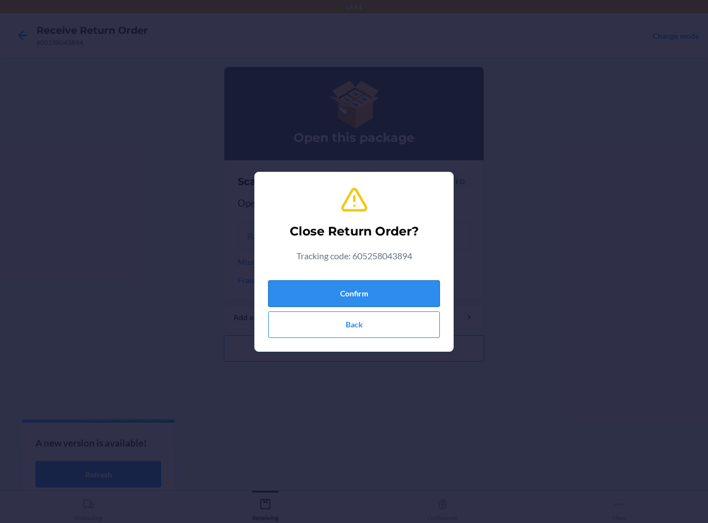
click at [365, 297] on button "Confirm" at bounding box center [354, 293] width 172 height 27
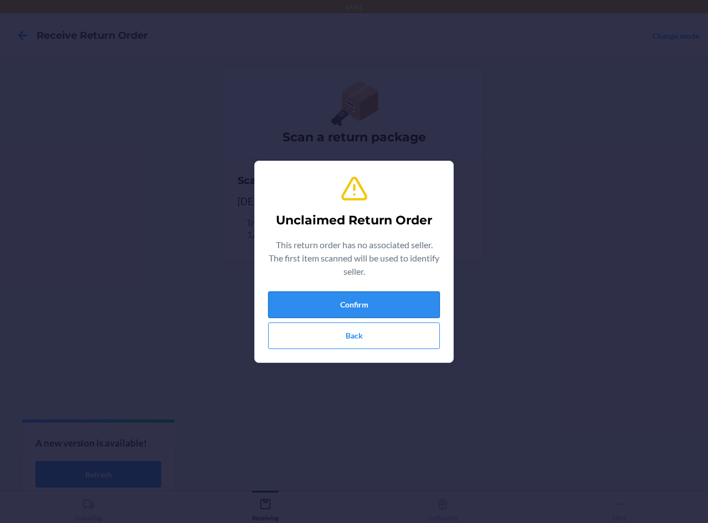
click at [355, 306] on button "Confirm" at bounding box center [354, 304] width 172 height 27
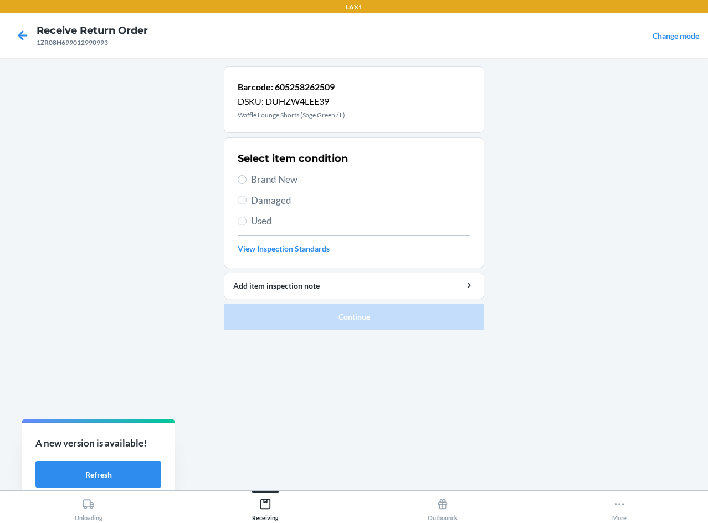
click at [258, 176] on span "Brand New" at bounding box center [360, 179] width 219 height 14
click at [247, 176] on input "Brand New" at bounding box center [242, 179] width 9 height 9
radio input "true"
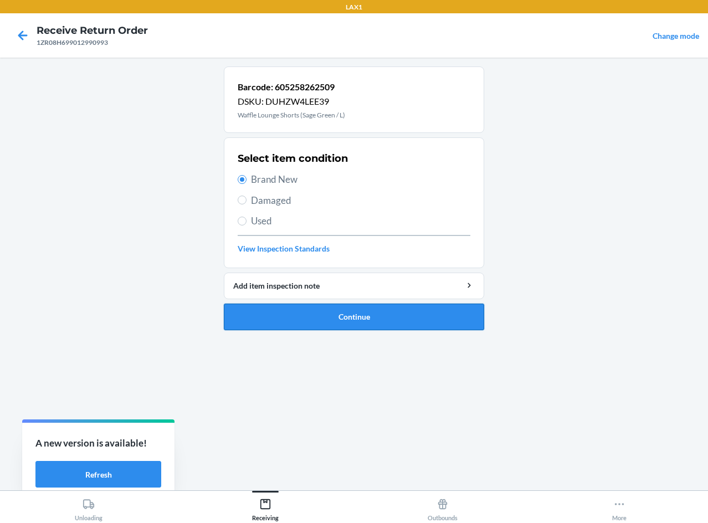
click at [287, 319] on button "Continue" at bounding box center [354, 317] width 260 height 27
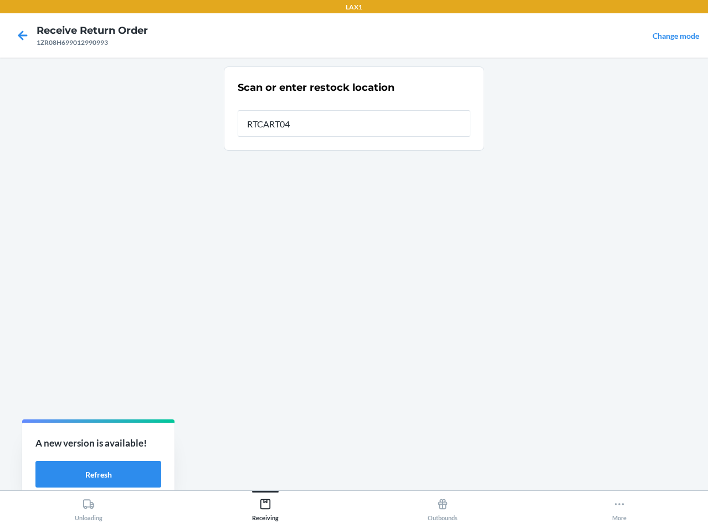
type input "RTCART043"
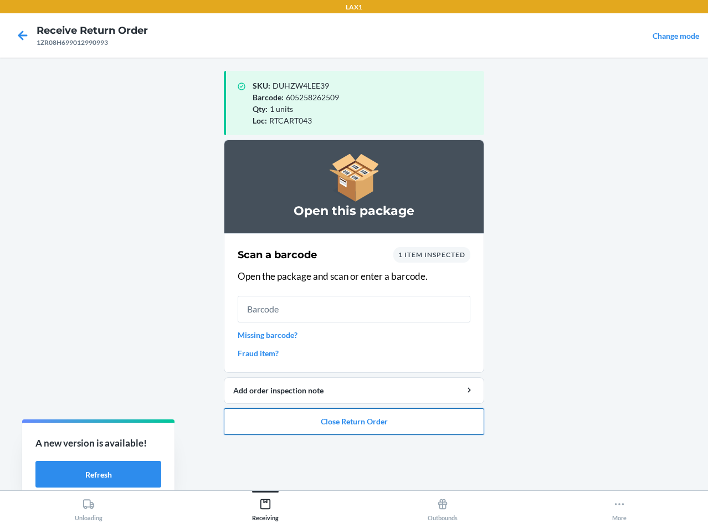
click at [312, 419] on button "Close Return Order" at bounding box center [354, 421] width 260 height 27
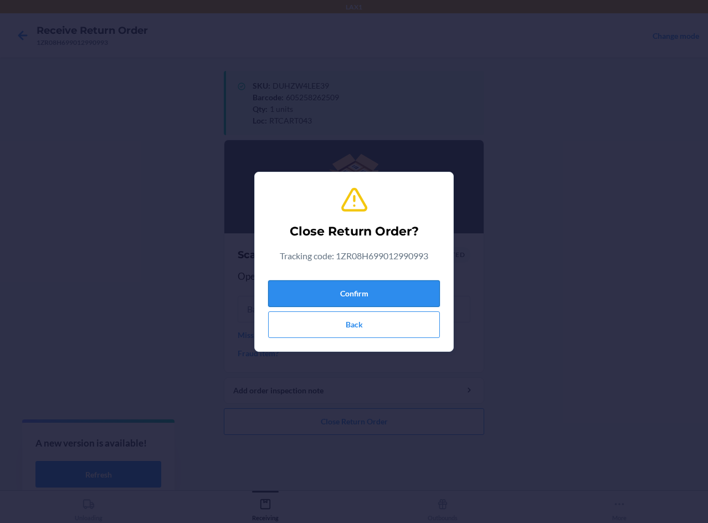
click at [293, 285] on button "Confirm" at bounding box center [354, 293] width 172 height 27
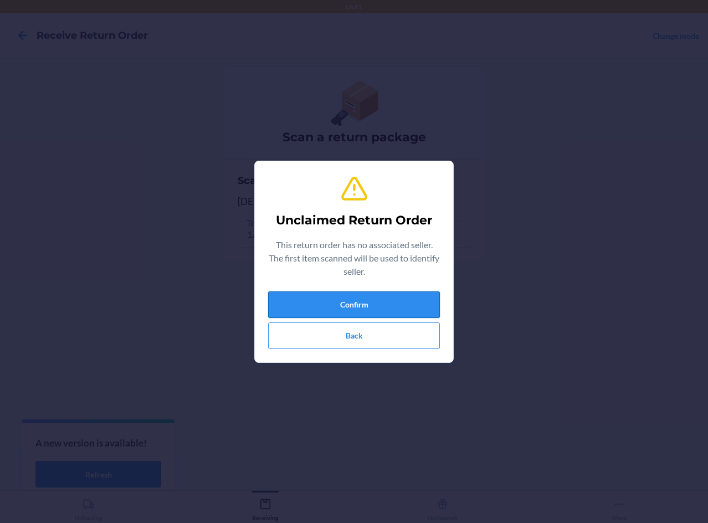
click at [376, 305] on button "Confirm" at bounding box center [354, 304] width 172 height 27
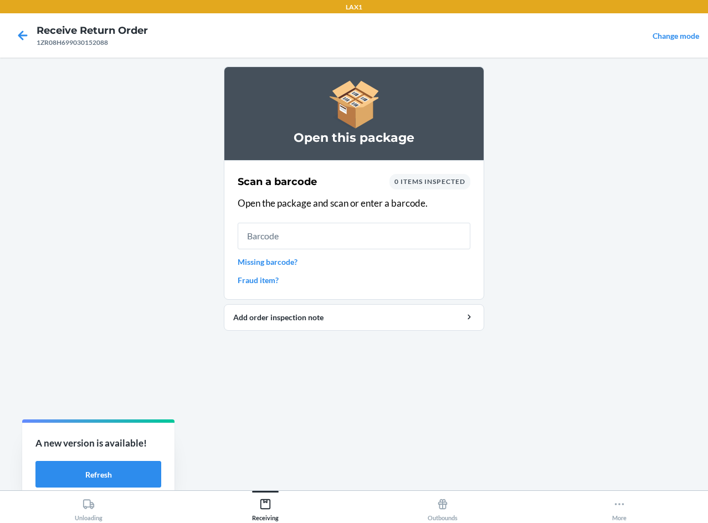
click at [261, 258] on link "Missing barcode?" at bounding box center [354, 262] width 233 height 12
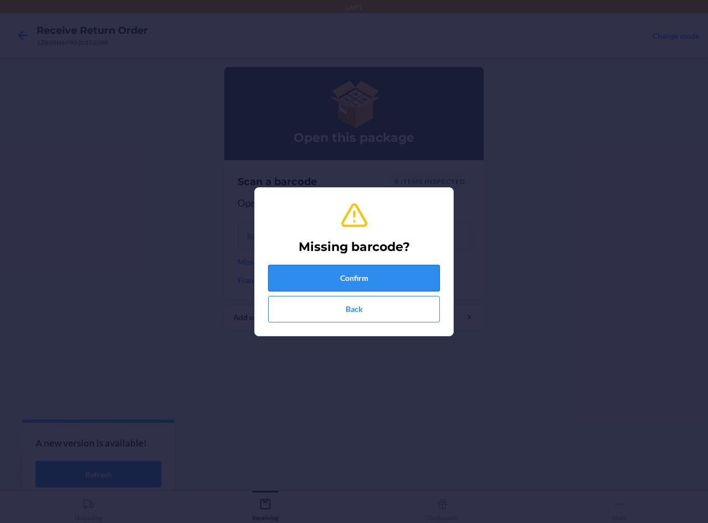
click at [437, 279] on button "Confirm" at bounding box center [354, 278] width 172 height 27
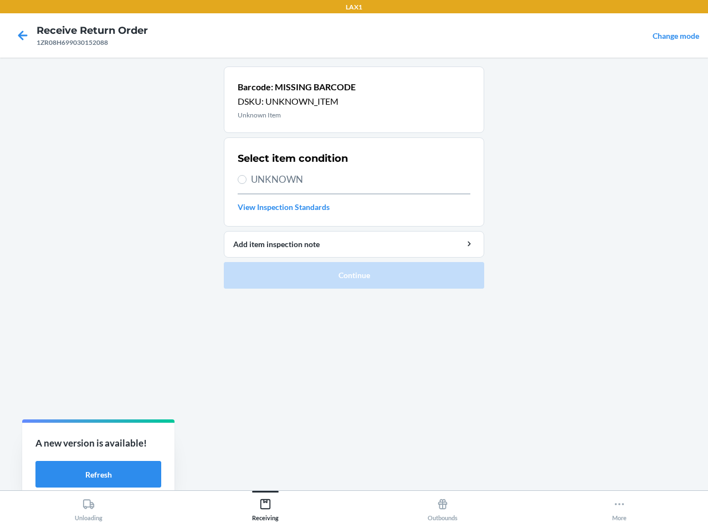
click at [253, 178] on span "UNKNOWN" at bounding box center [360, 179] width 219 height 14
click at [247, 178] on input "UNKNOWN" at bounding box center [242, 179] width 9 height 9
radio input "true"
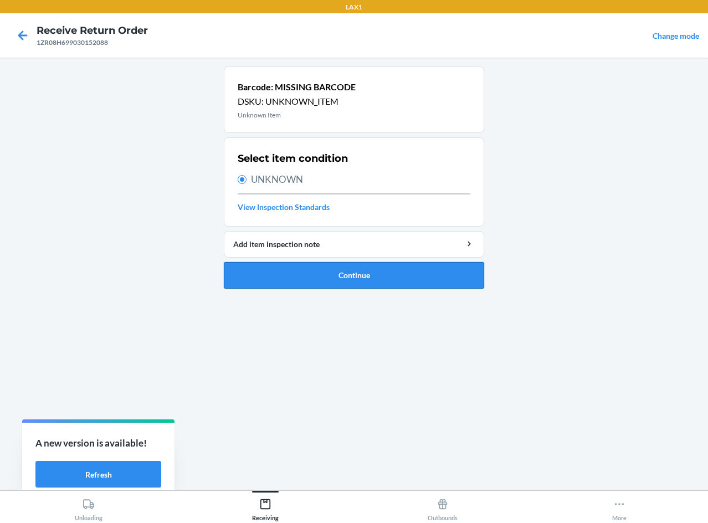
click at [306, 273] on button "Continue" at bounding box center [354, 275] width 260 height 27
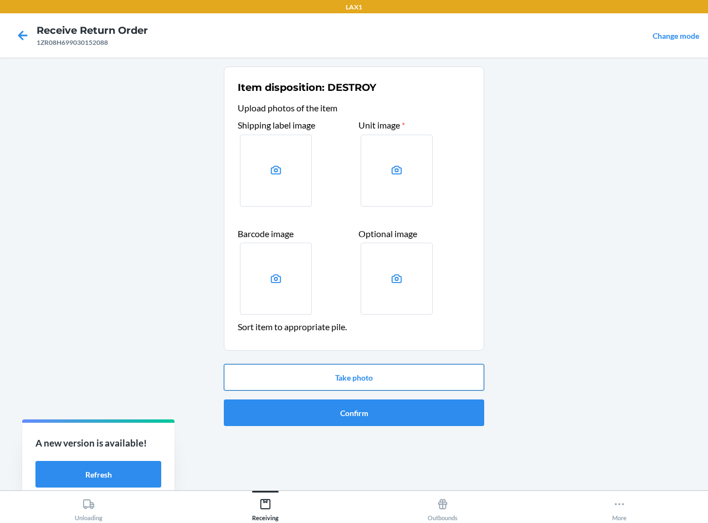
click at [352, 376] on button "Take photo" at bounding box center [354, 377] width 260 height 27
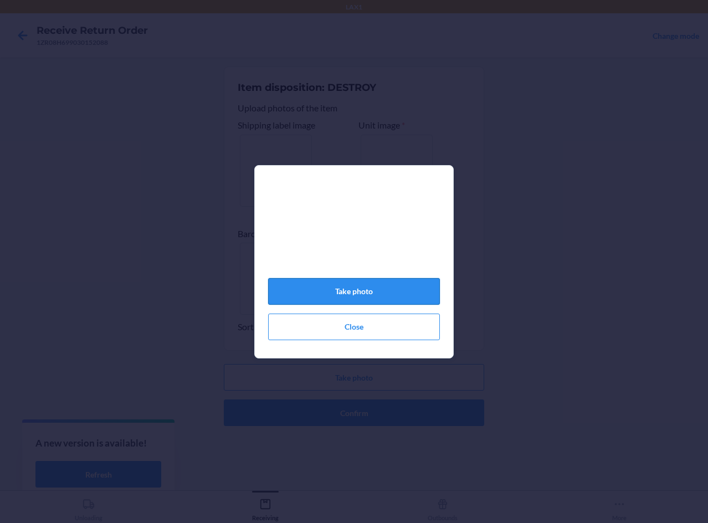
click at [385, 293] on button "Take photo" at bounding box center [354, 291] width 172 height 27
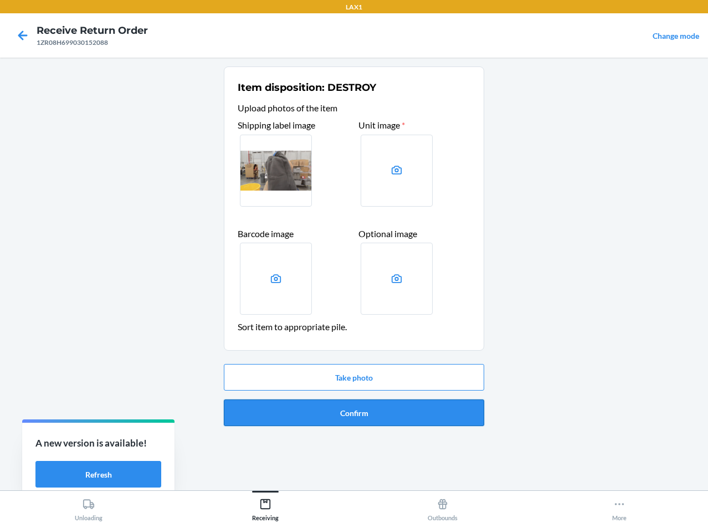
click at [360, 416] on button "Confirm" at bounding box center [354, 413] width 260 height 27
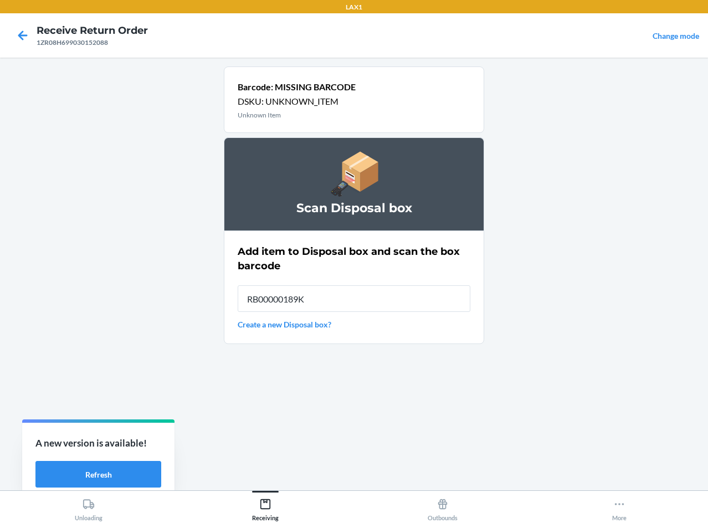
type input "RB00000189K"
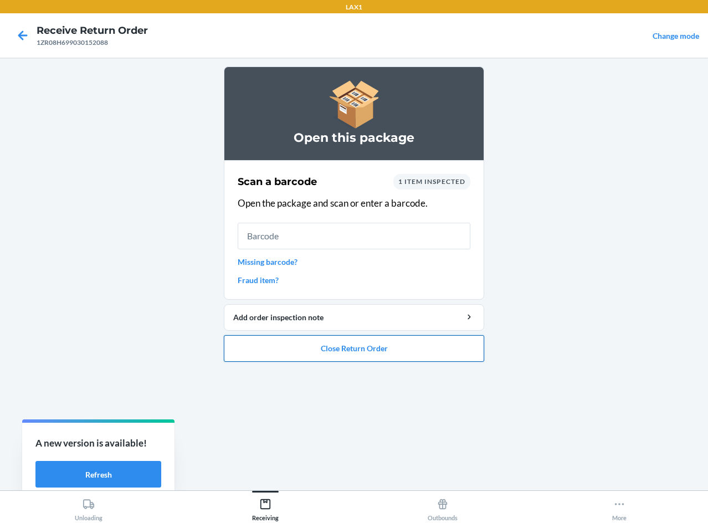
click at [415, 345] on button "Close Return Order" at bounding box center [354, 348] width 260 height 27
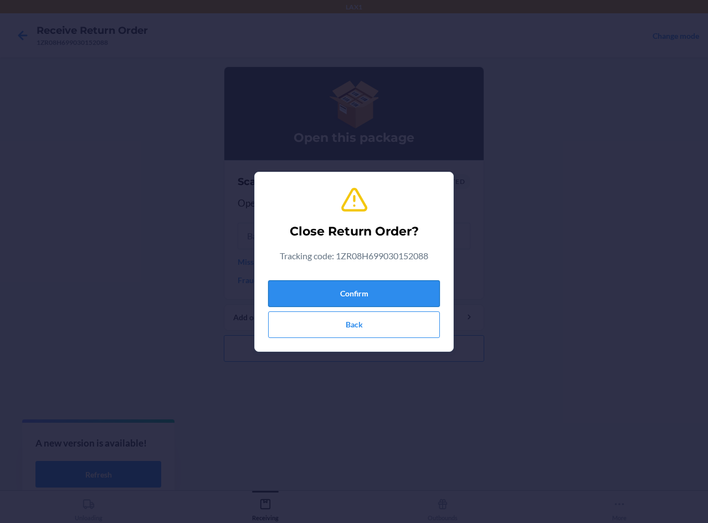
click at [403, 289] on button "Confirm" at bounding box center [354, 293] width 172 height 27
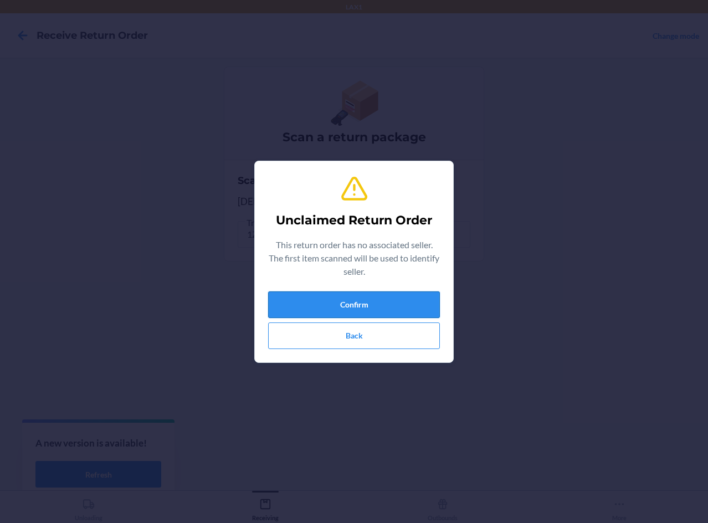
click at [391, 300] on button "Confirm" at bounding box center [354, 304] width 172 height 27
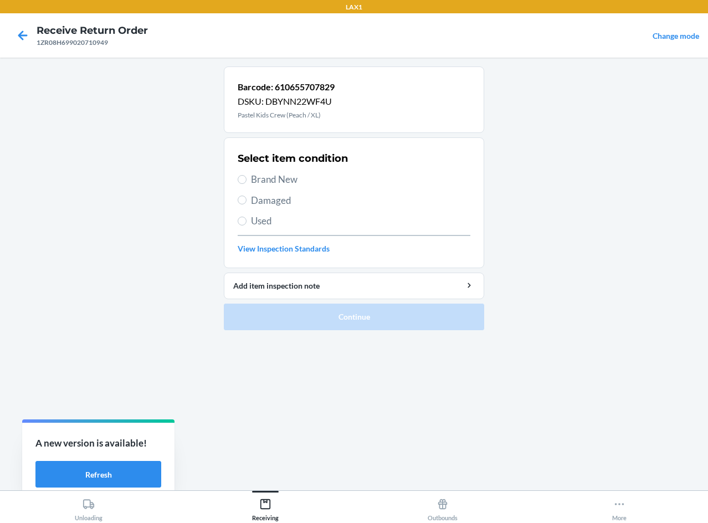
click at [289, 179] on span "Brand New" at bounding box center [360, 179] width 219 height 14
click at [247, 179] on input "Brand New" at bounding box center [242, 179] width 9 height 9
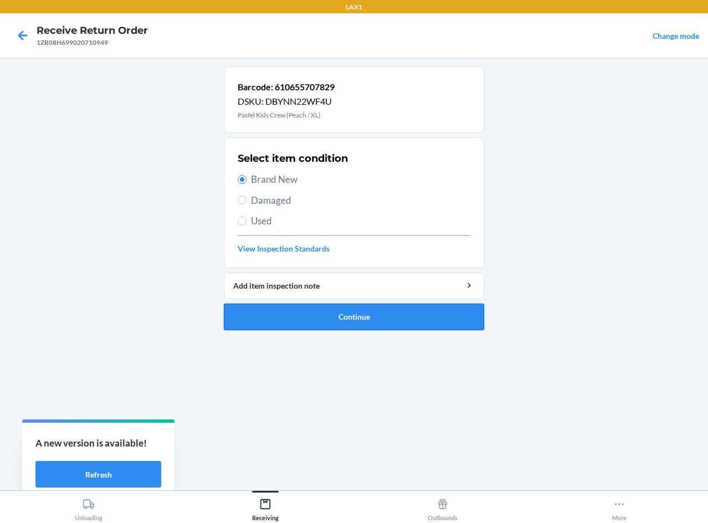
click at [328, 315] on button "Continue" at bounding box center [354, 317] width 260 height 27
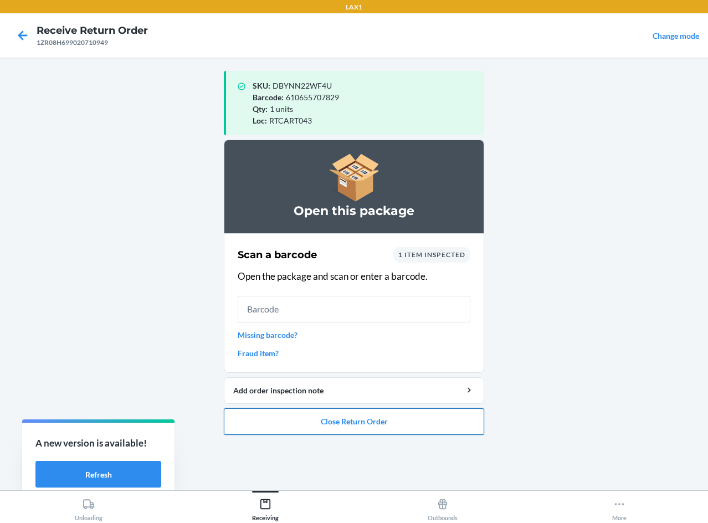
click at [315, 416] on button "Close Return Order" at bounding box center [354, 421] width 260 height 27
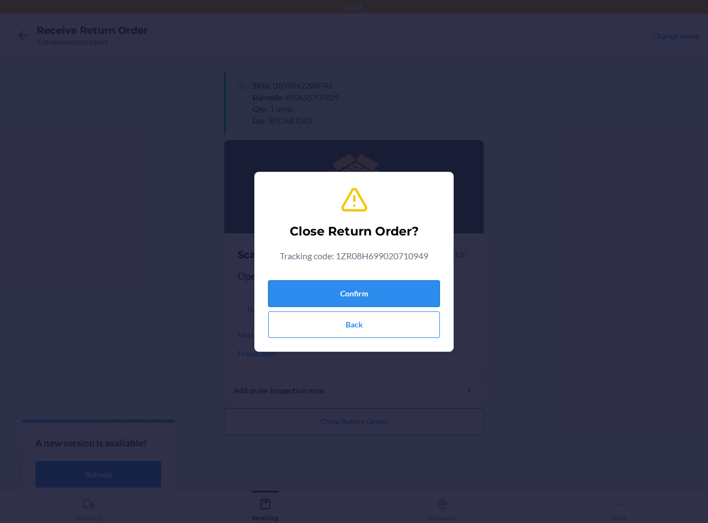
click at [340, 295] on button "Confirm" at bounding box center [354, 293] width 172 height 27
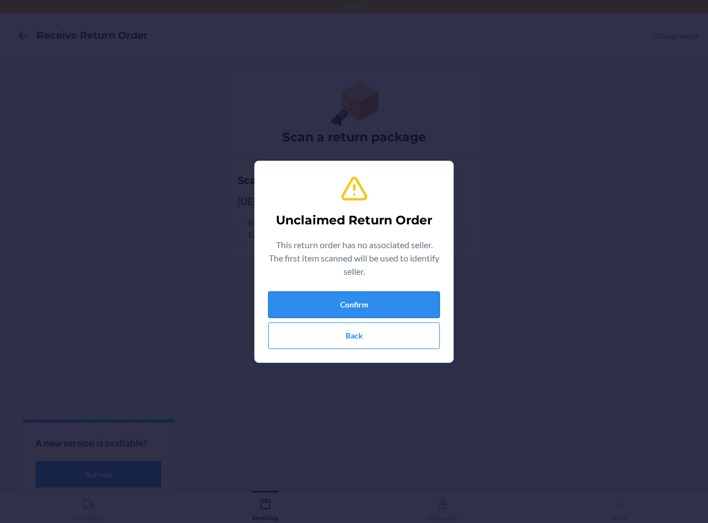
click at [396, 299] on button "Confirm" at bounding box center [354, 304] width 172 height 27
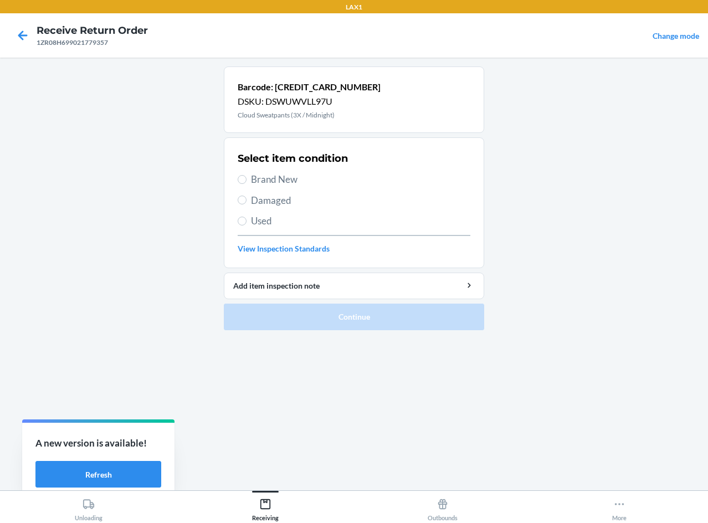
click at [253, 197] on span "Damaged" at bounding box center [360, 200] width 219 height 14
click at [247, 197] on input "Damaged" at bounding box center [242, 200] width 9 height 9
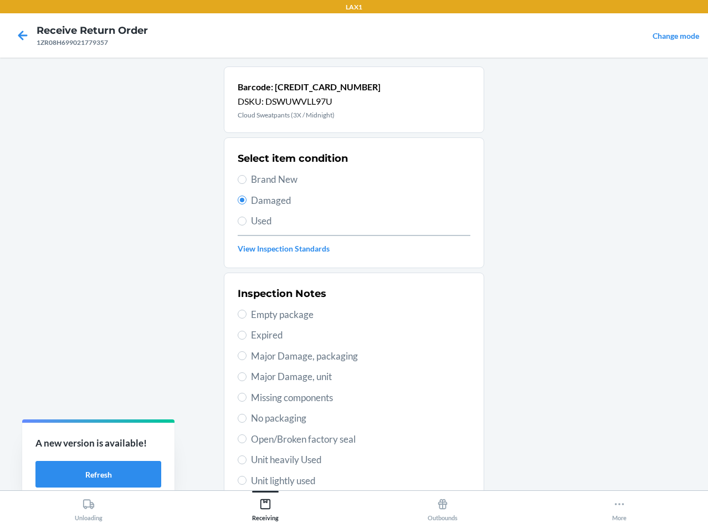
click at [333, 443] on span "Open/Broken factory seal" at bounding box center [360, 439] width 219 height 14
click at [247, 443] on input "Open/Broken factory seal" at bounding box center [242, 438] width 9 height 9
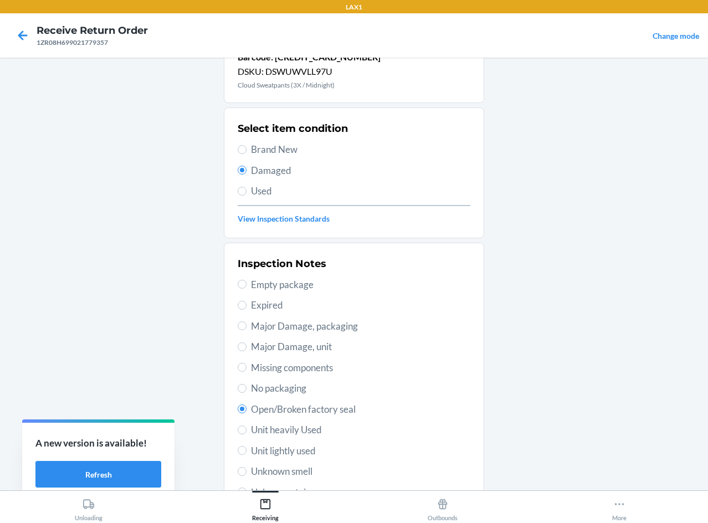
drag, startPoint x: 378, startPoint y: 434, endPoint x: 469, endPoint y: 413, distance: 93.3
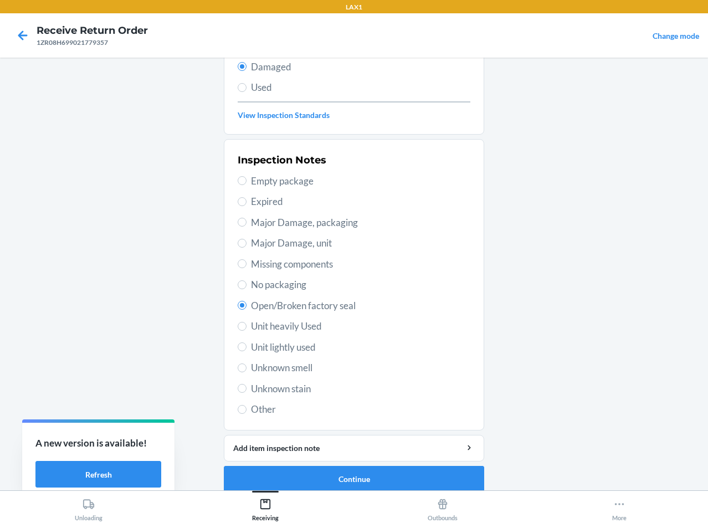
scroll to position [145, 0]
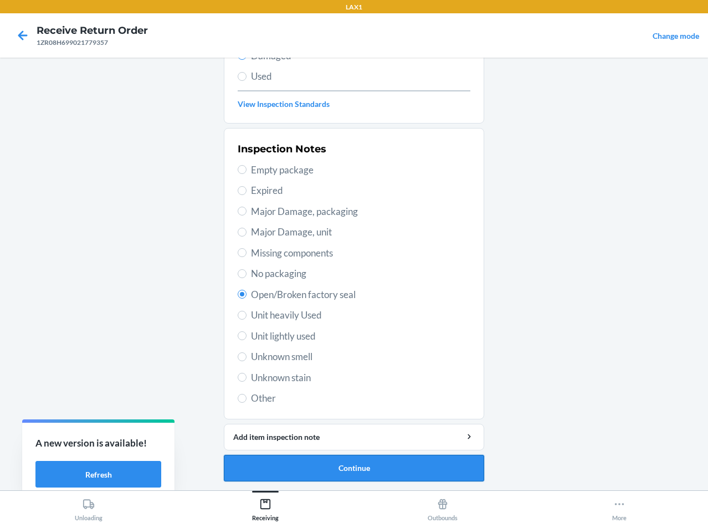
click at [370, 471] on button "Continue" at bounding box center [354, 468] width 260 height 27
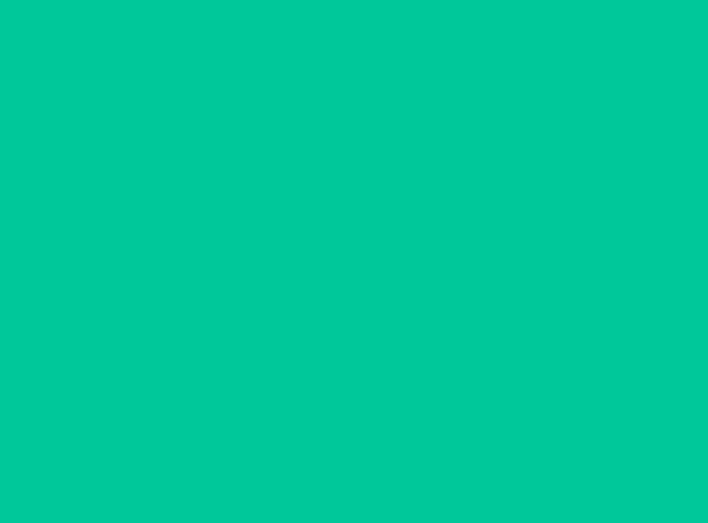
scroll to position [53, 0]
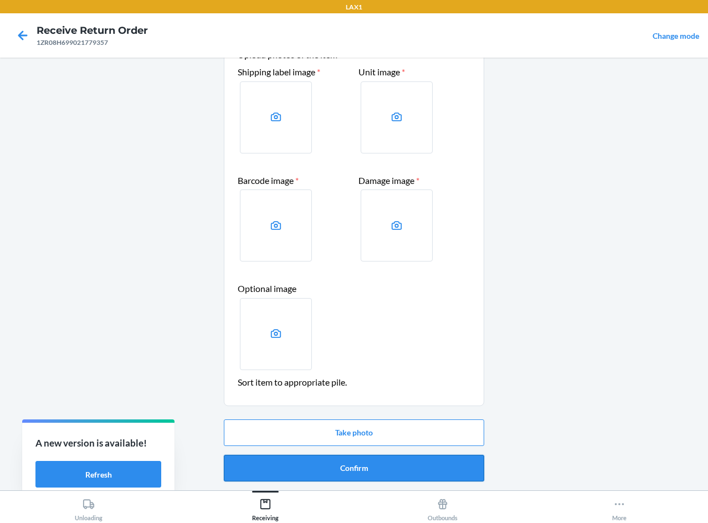
click at [370, 470] on button "Confirm" at bounding box center [354, 468] width 260 height 27
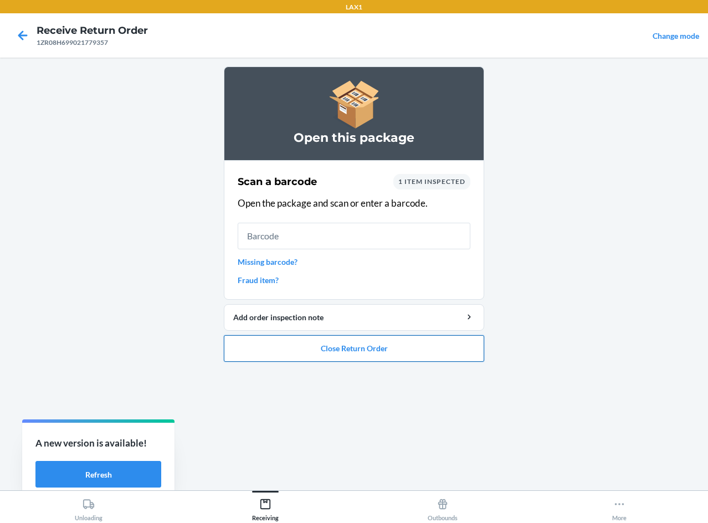
click at [330, 350] on button "Close Return Order" at bounding box center [354, 348] width 260 height 27
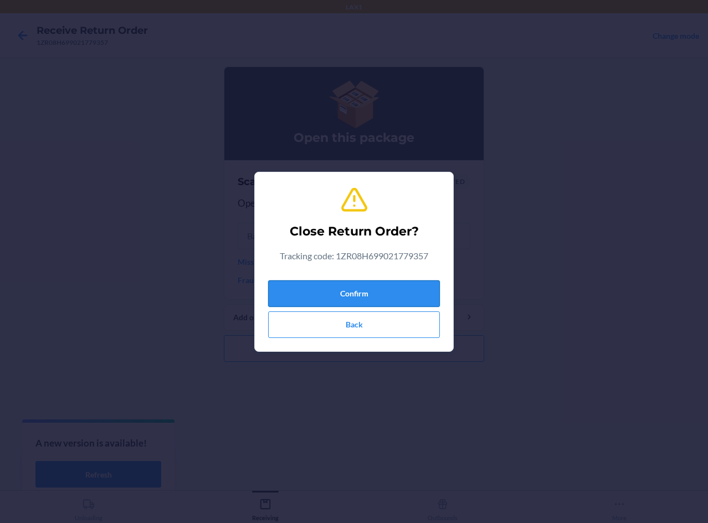
click at [338, 299] on button "Confirm" at bounding box center [354, 293] width 172 height 27
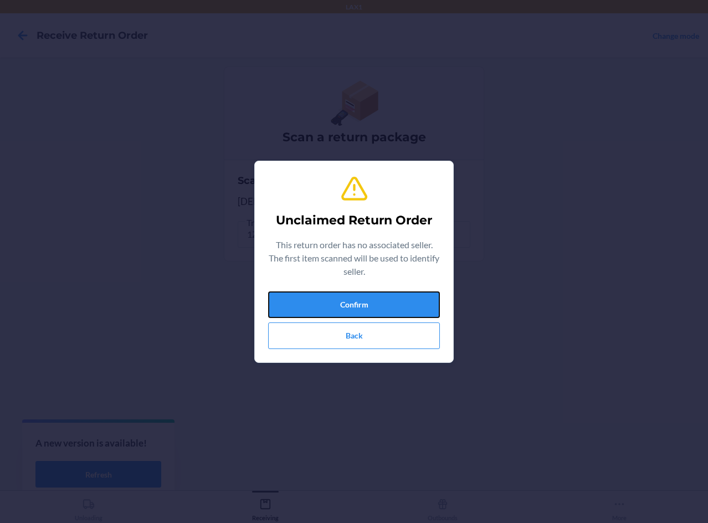
click at [338, 299] on button "Confirm" at bounding box center [354, 304] width 172 height 27
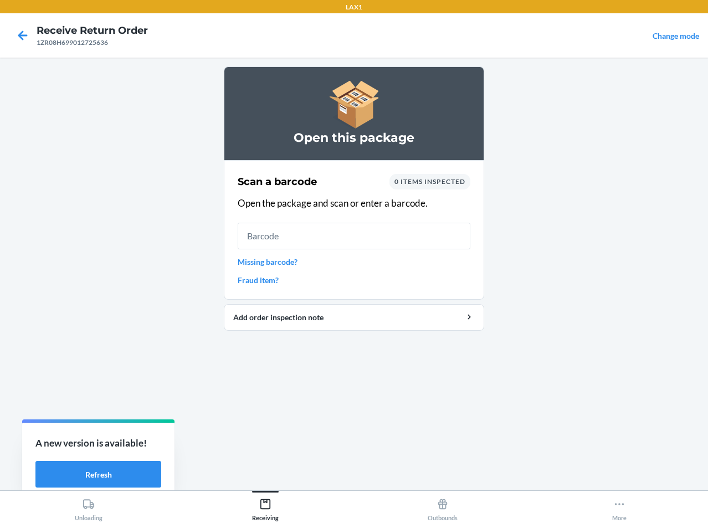
click at [406, 182] on span "0 items inspected" at bounding box center [430, 181] width 71 height 8
click at [456, 187] on div "0 items inspected" at bounding box center [430, 182] width 81 height 16
click at [458, 184] on span "0 items inspected" at bounding box center [430, 181] width 71 height 8
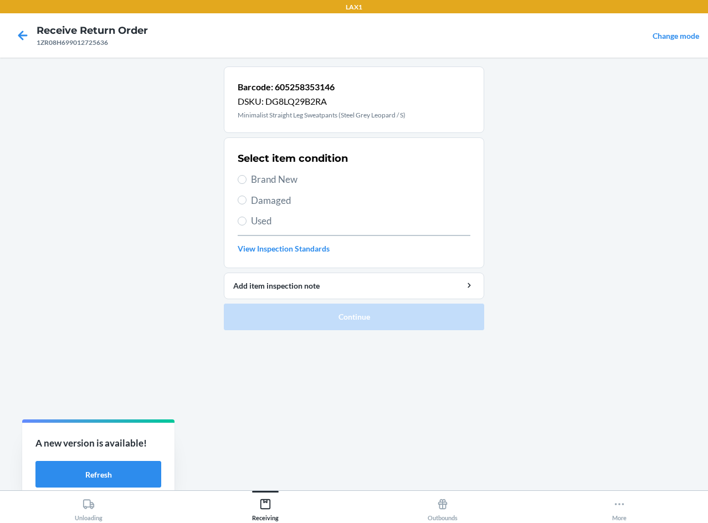
click at [255, 217] on span "Used" at bounding box center [360, 221] width 219 height 14
click at [247, 217] on input "Used" at bounding box center [242, 221] width 9 height 9
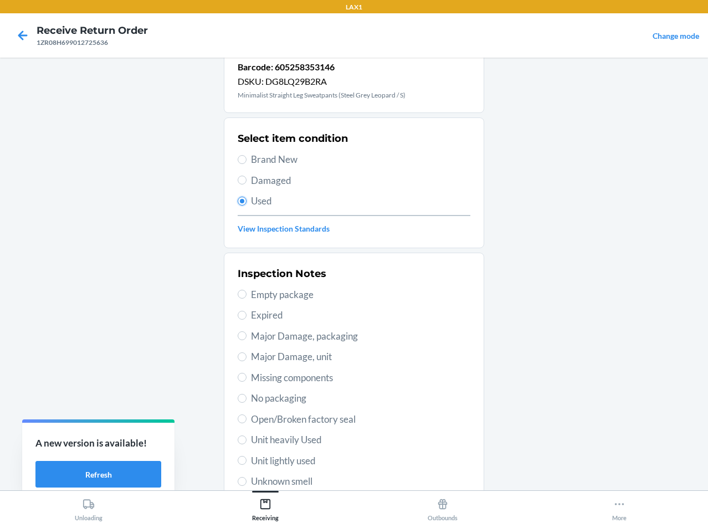
scroll to position [55, 0]
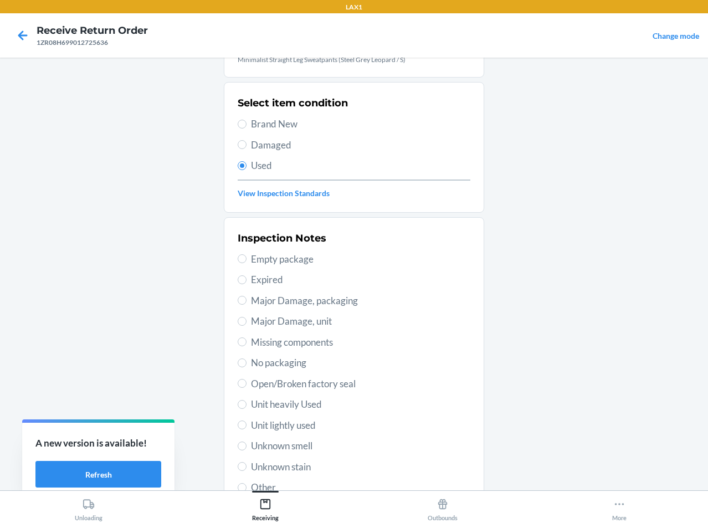
click at [300, 426] on span "Unit lightly used" at bounding box center [360, 425] width 219 height 14
click at [247, 426] on input "Unit lightly used" at bounding box center [242, 425] width 9 height 9
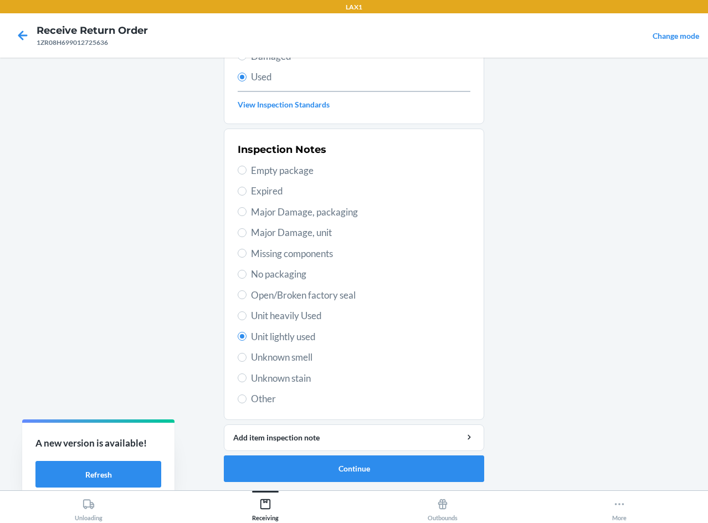
scroll to position [145, 0]
click at [437, 475] on button "Continue" at bounding box center [354, 468] width 260 height 27
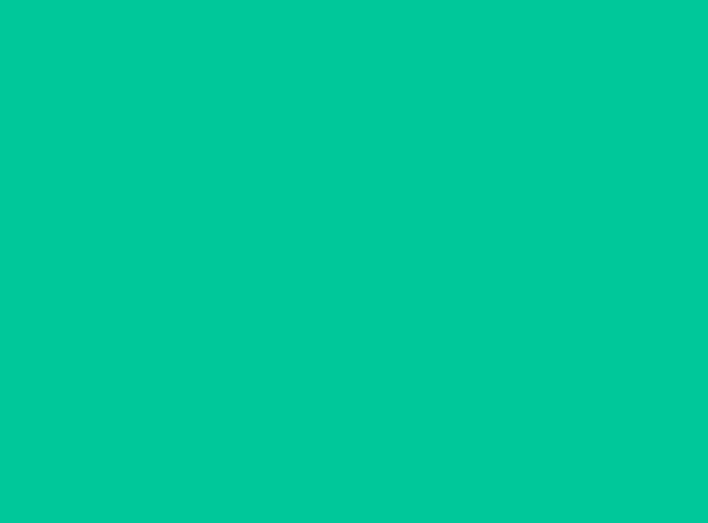
scroll to position [0, 0]
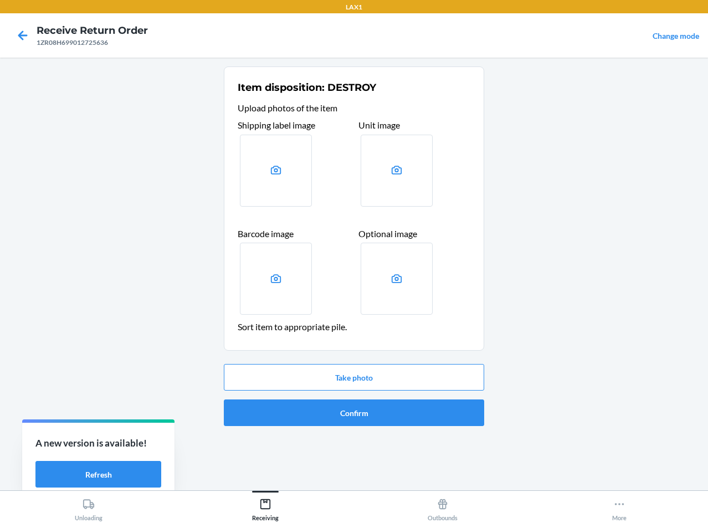
click at [454, 427] on div "Take photo Confirm" at bounding box center [354, 395] width 260 height 71
click at [457, 419] on button "Confirm" at bounding box center [354, 413] width 260 height 27
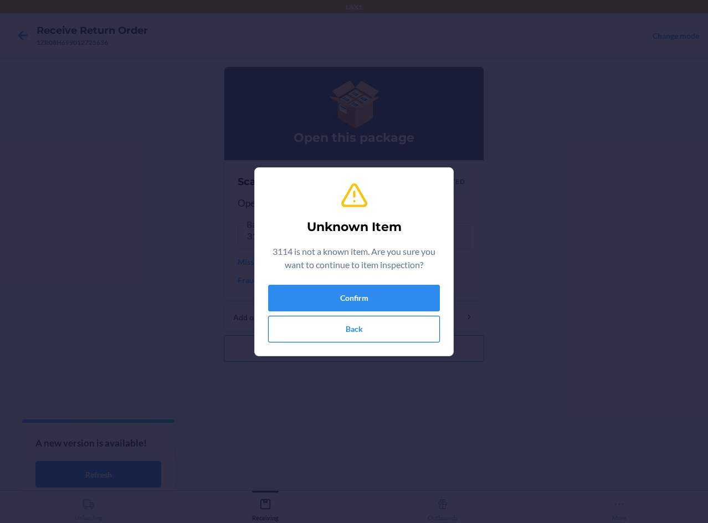
click at [398, 330] on button "Back" at bounding box center [354, 329] width 172 height 27
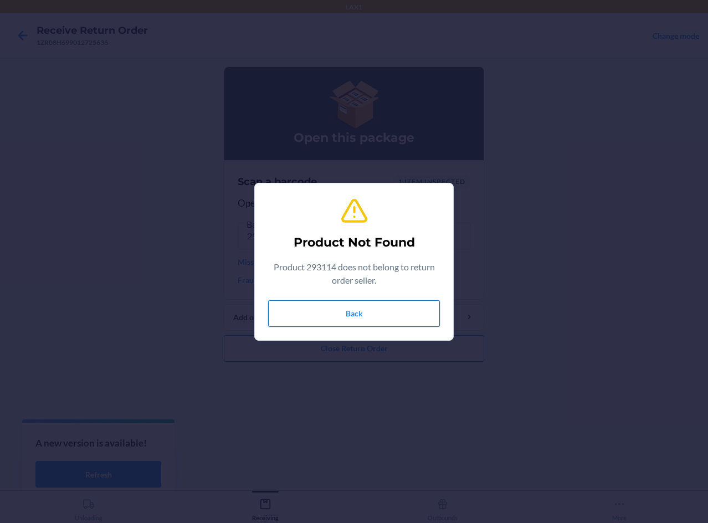
click at [376, 309] on button "Back" at bounding box center [354, 313] width 172 height 27
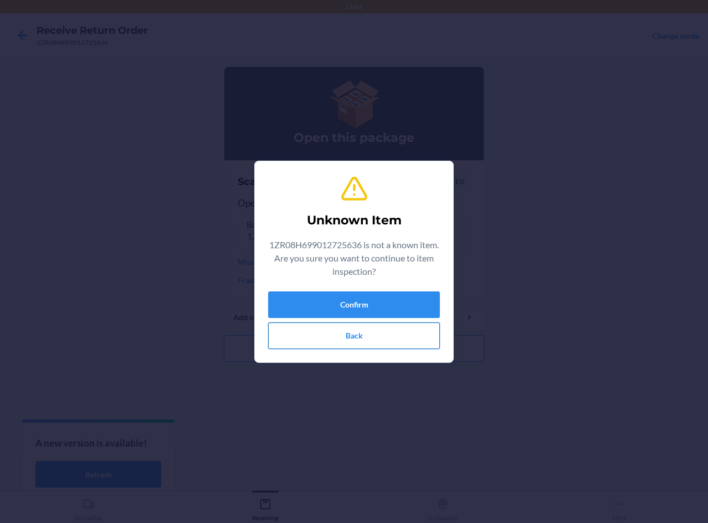
click at [408, 334] on button "Back" at bounding box center [354, 336] width 172 height 27
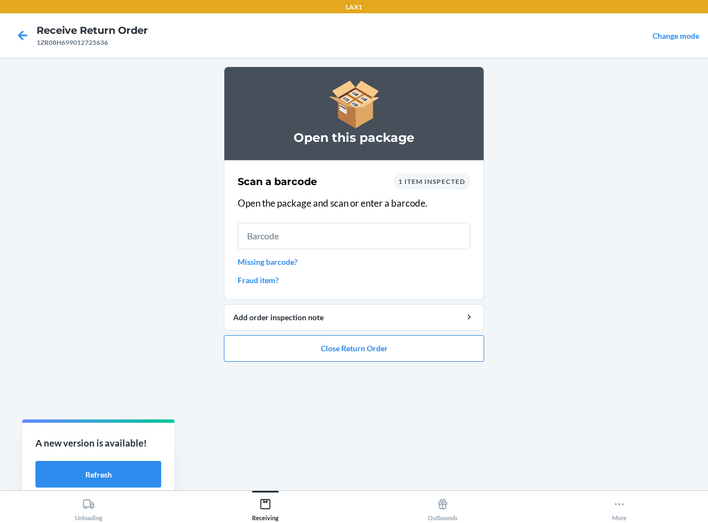
click at [277, 260] on link "Missing barcode?" at bounding box center [354, 262] width 233 height 12
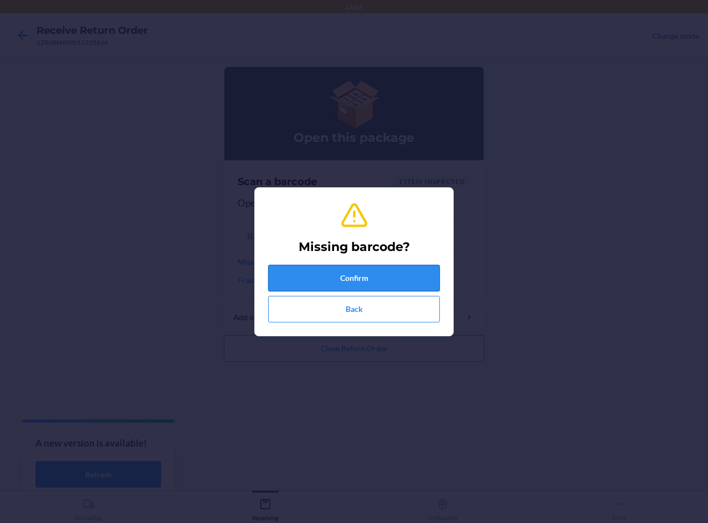
click at [289, 274] on button "Confirm" at bounding box center [354, 278] width 172 height 27
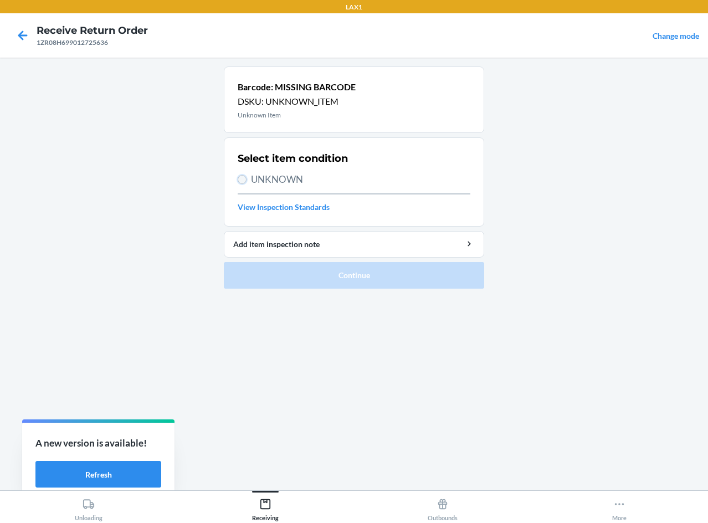
click at [244, 181] on input "UNKNOWN" at bounding box center [242, 179] width 9 height 9
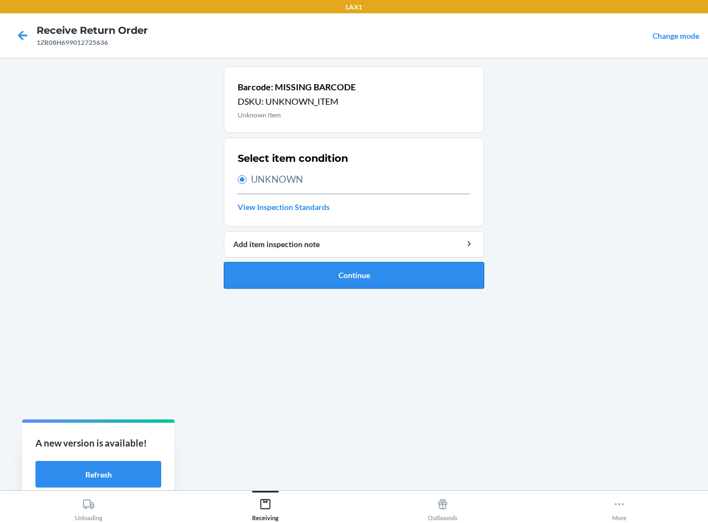
click at [440, 279] on button "Continue" at bounding box center [354, 275] width 260 height 27
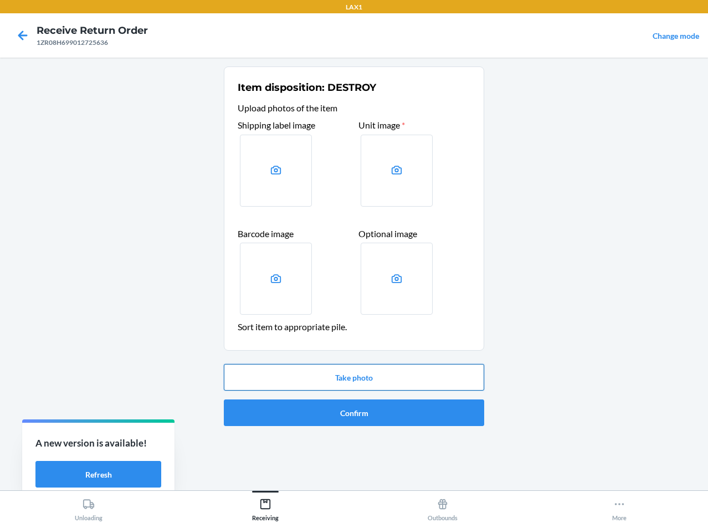
click at [407, 369] on button "Take photo" at bounding box center [354, 377] width 260 height 27
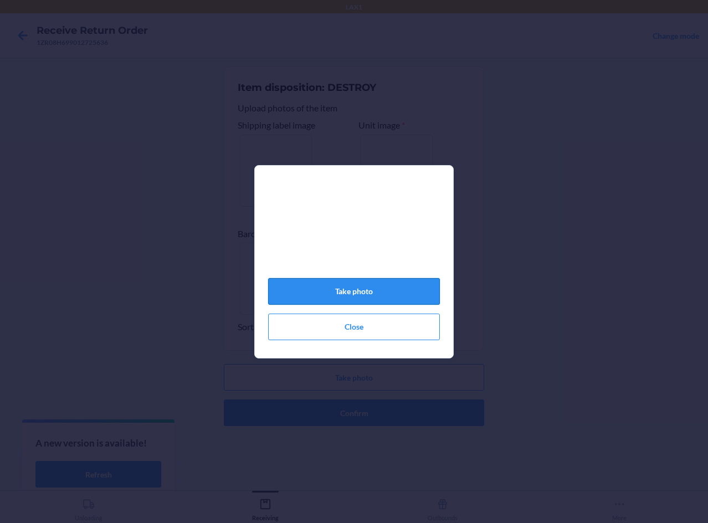
click at [385, 297] on button "Take photo" at bounding box center [354, 291] width 172 height 27
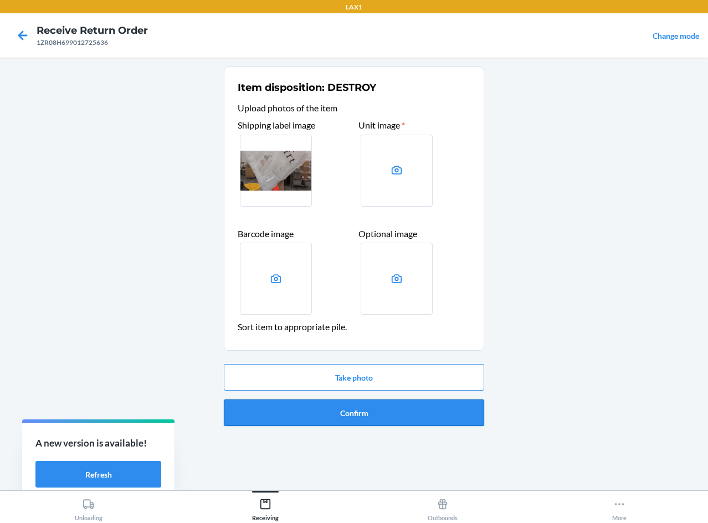
click at [362, 409] on button "Confirm" at bounding box center [354, 413] width 260 height 27
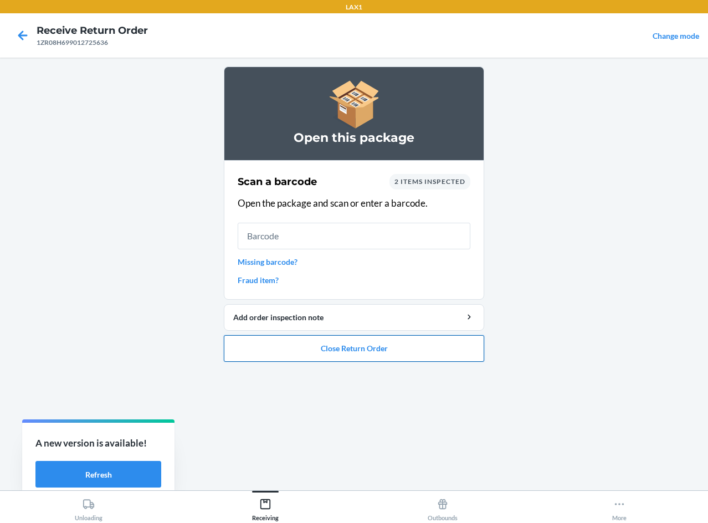
click at [386, 354] on button "Close Return Order" at bounding box center [354, 348] width 260 height 27
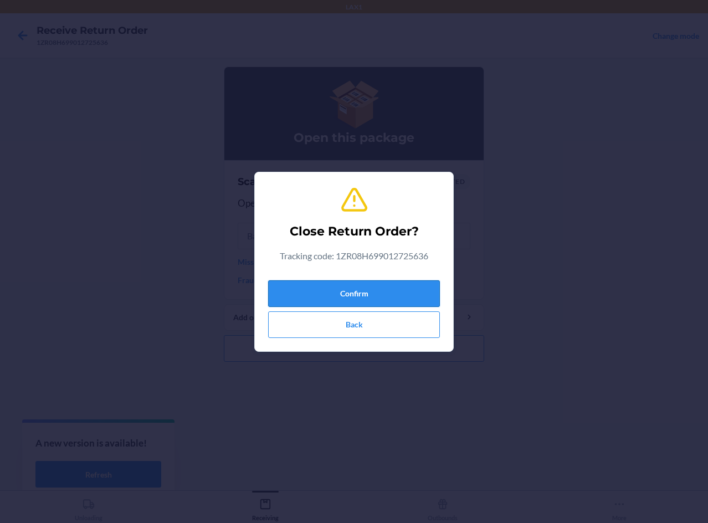
click at [402, 299] on button "Confirm" at bounding box center [354, 293] width 172 height 27
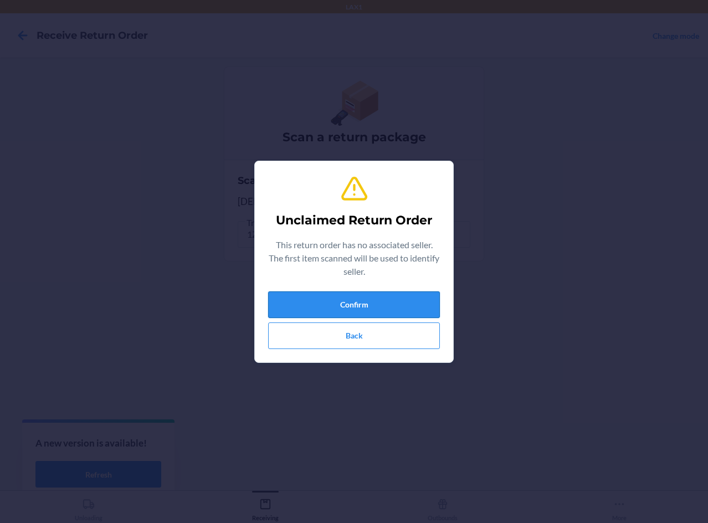
click at [424, 304] on button "Confirm" at bounding box center [354, 304] width 172 height 27
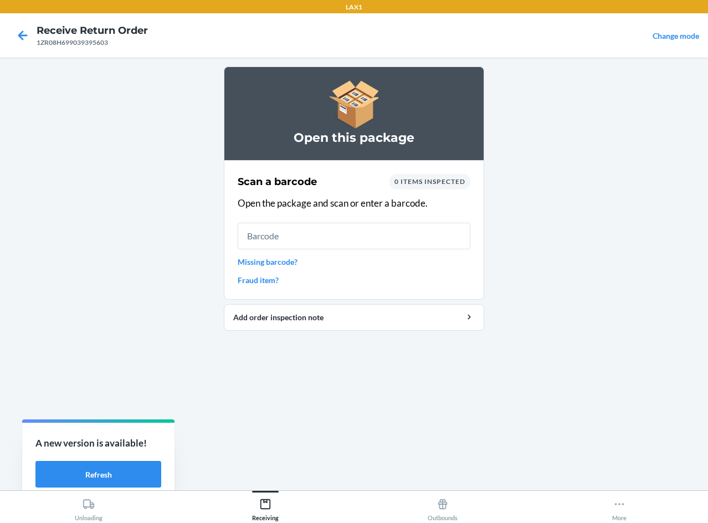
click at [247, 260] on link "Missing barcode?" at bounding box center [354, 262] width 233 height 12
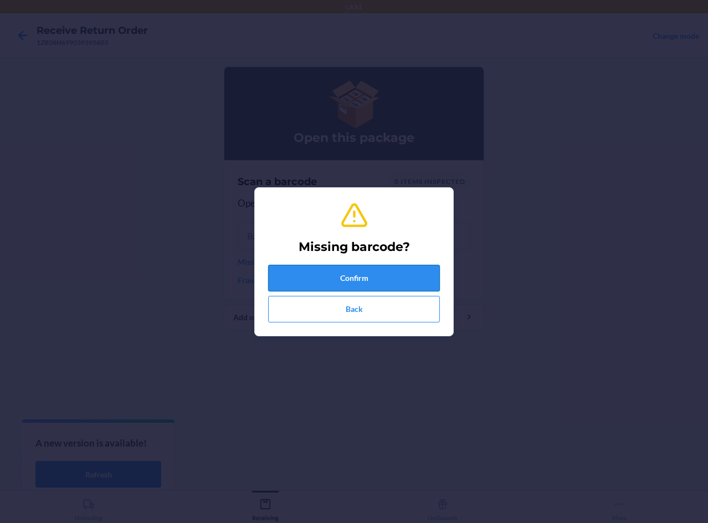
click at [372, 281] on button "Confirm" at bounding box center [354, 278] width 172 height 27
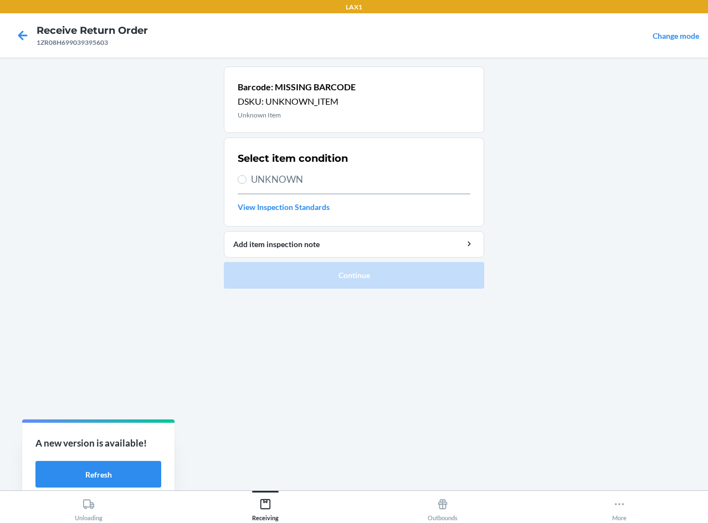
click at [243, 173] on label "UNKNOWN" at bounding box center [354, 179] width 233 height 14
click at [243, 175] on input "UNKNOWN" at bounding box center [242, 179] width 9 height 9
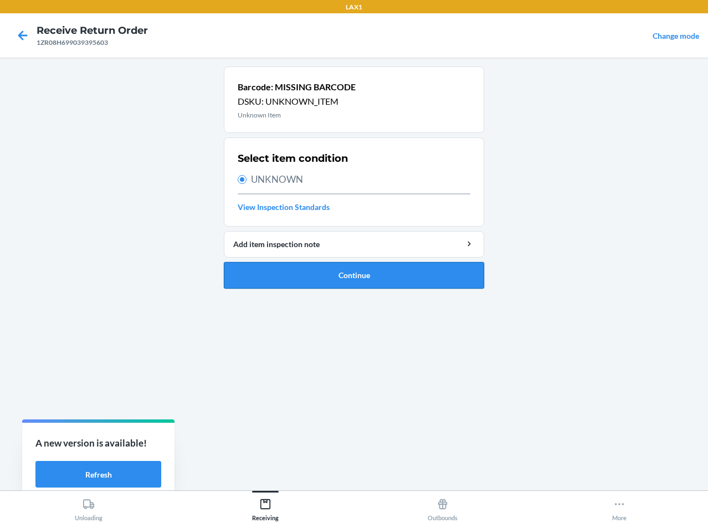
click at [283, 270] on button "Continue" at bounding box center [354, 275] width 260 height 27
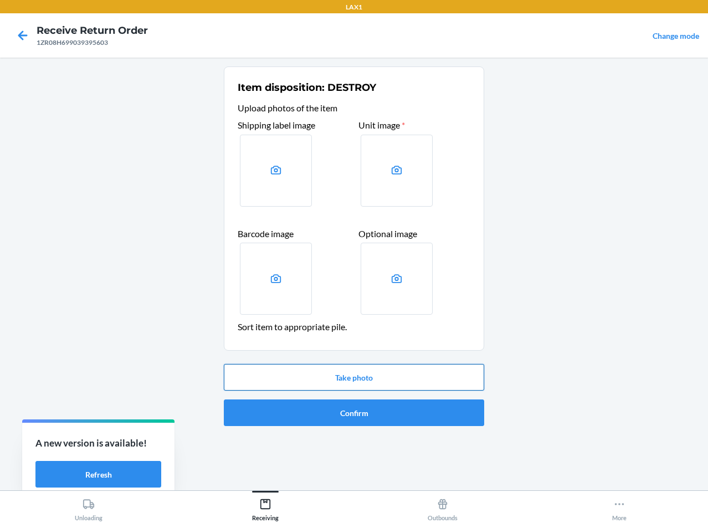
click at [381, 374] on button "Take photo" at bounding box center [354, 377] width 260 height 27
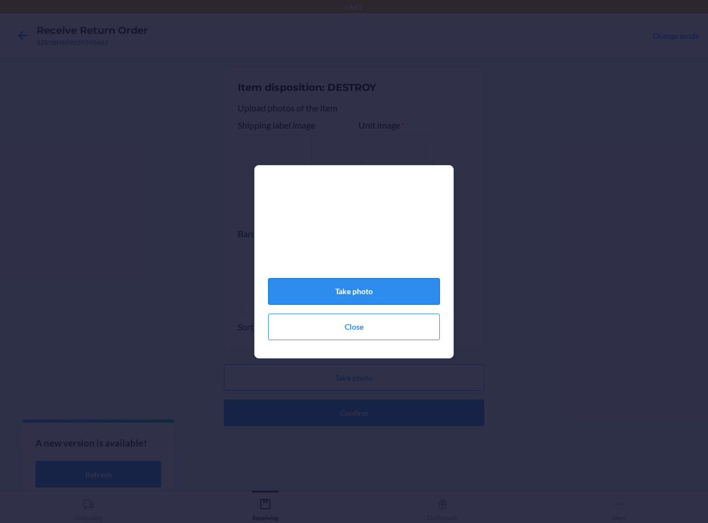
click at [370, 298] on button "Take photo" at bounding box center [354, 291] width 172 height 27
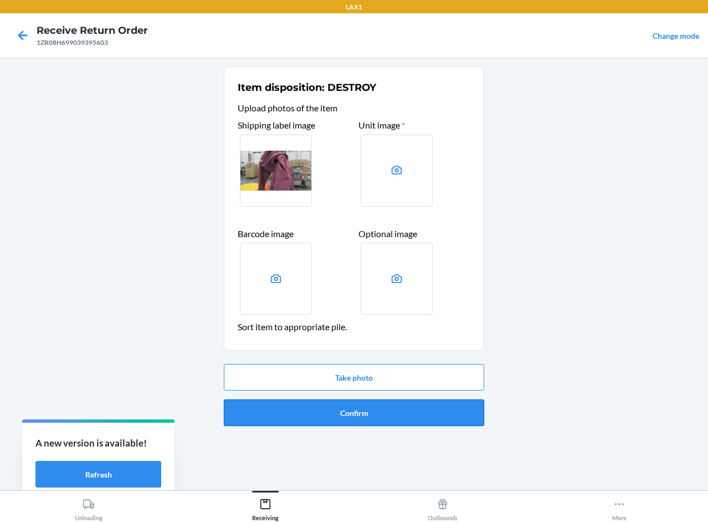
click at [366, 411] on button "Confirm" at bounding box center [354, 413] width 260 height 27
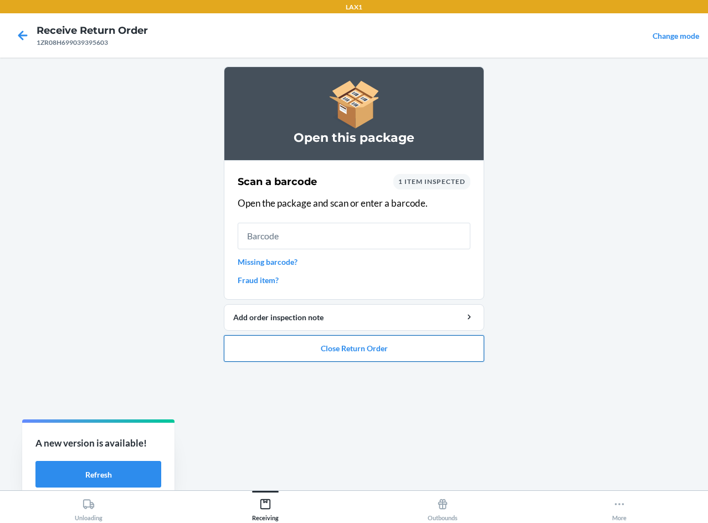
click at [381, 355] on button "Close Return Order" at bounding box center [354, 348] width 260 height 27
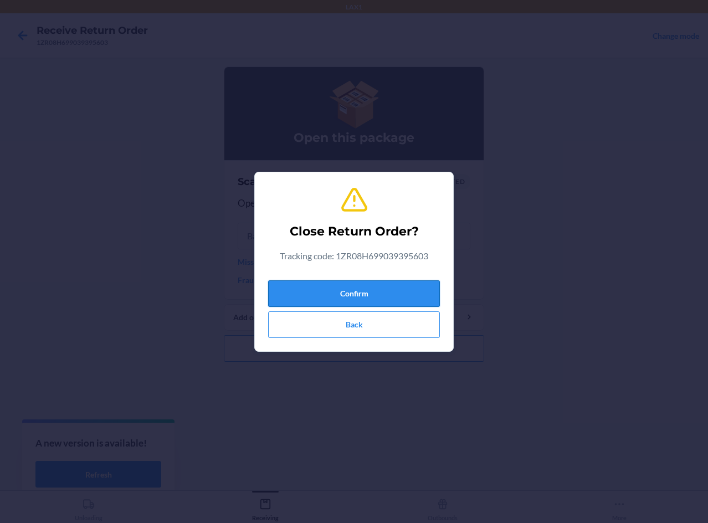
click at [392, 290] on button "Confirm" at bounding box center [354, 293] width 172 height 27
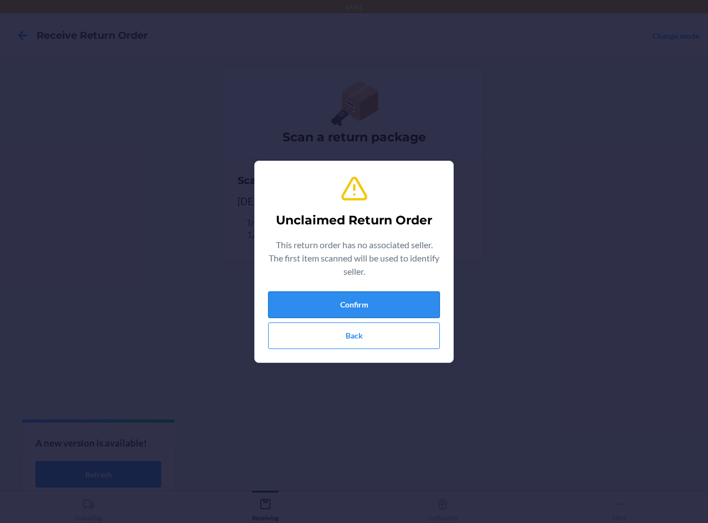
click at [364, 294] on button "Confirm" at bounding box center [354, 304] width 172 height 27
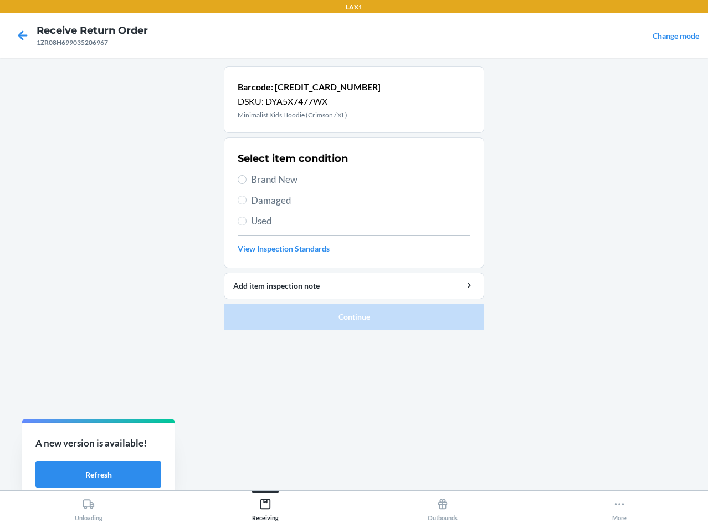
click at [265, 222] on span "Used" at bounding box center [360, 221] width 219 height 14
click at [247, 222] on input "Used" at bounding box center [242, 221] width 9 height 9
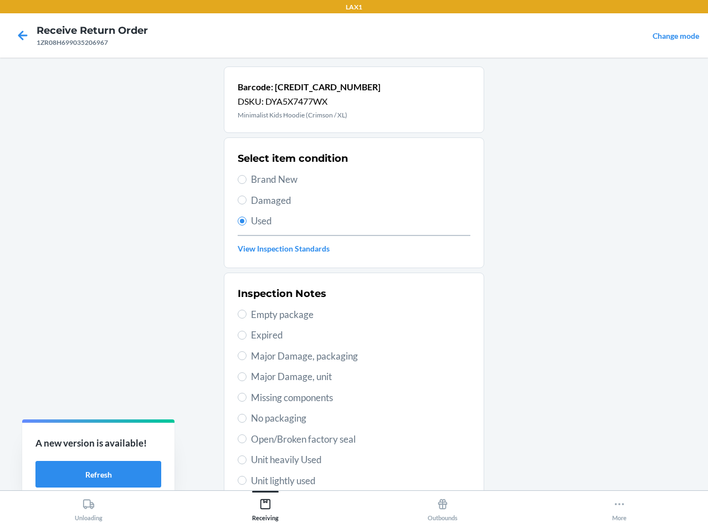
scroll to position [2, 0]
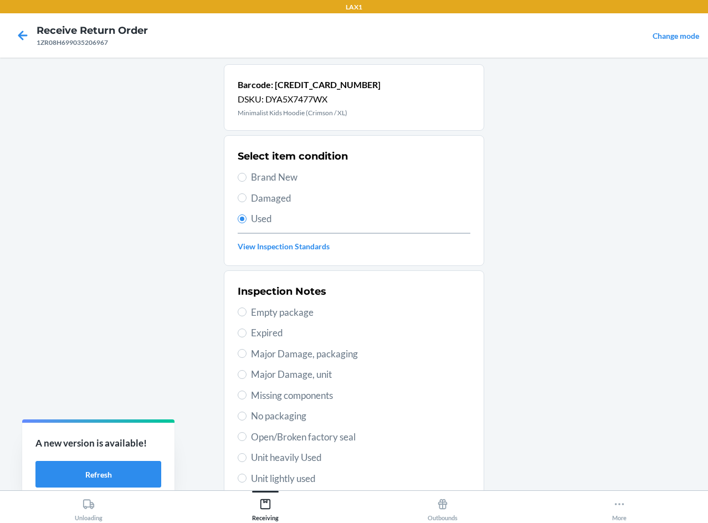
click at [265, 451] on span "Unit heavily Used" at bounding box center [360, 458] width 219 height 14
click at [247, 453] on input "Unit heavily Used" at bounding box center [242, 457] width 9 height 9
drag, startPoint x: 300, startPoint y: 451, endPoint x: 419, endPoint y: 494, distance: 127.3
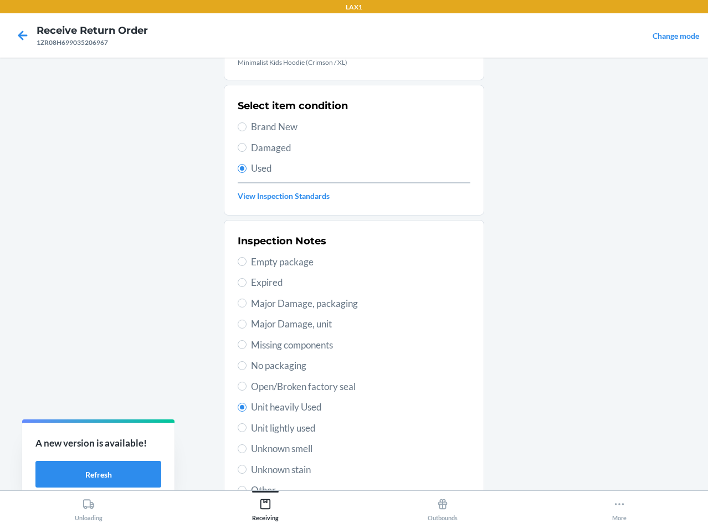
scroll to position [145, 0]
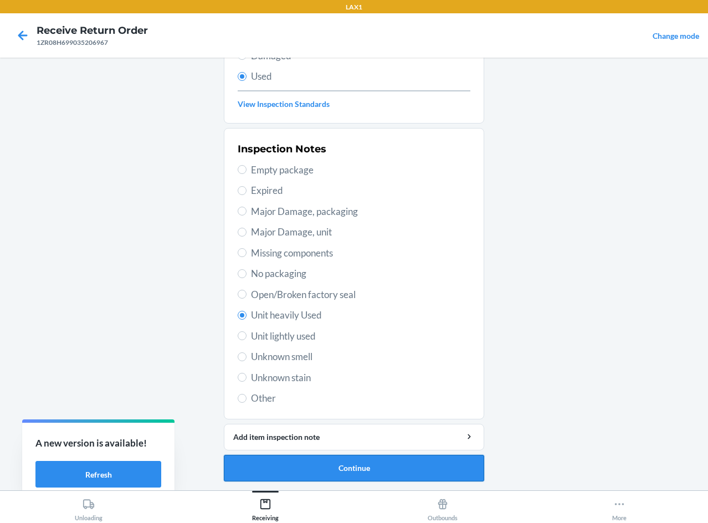
click at [439, 475] on button "Continue" at bounding box center [354, 468] width 260 height 27
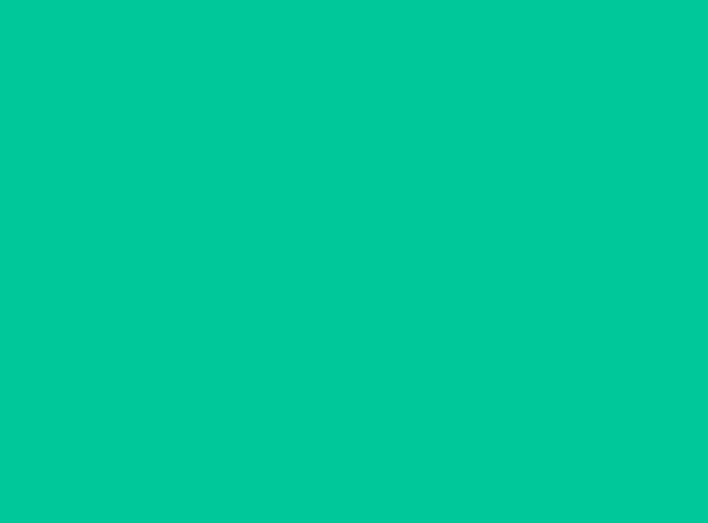
scroll to position [0, 0]
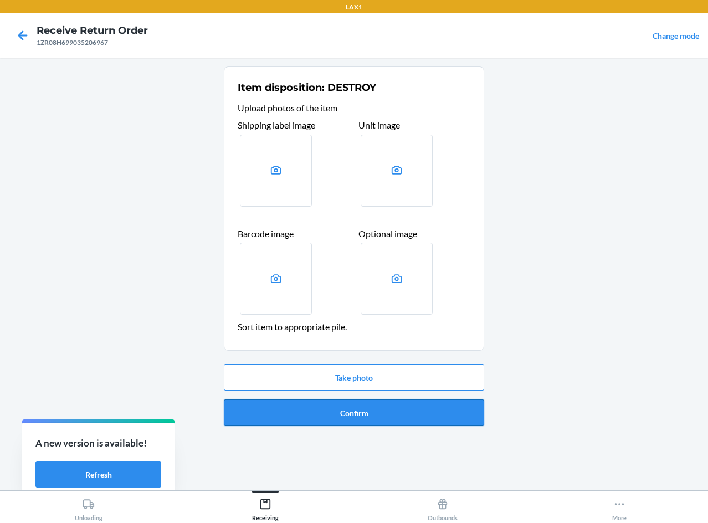
click at [453, 411] on button "Confirm" at bounding box center [354, 413] width 260 height 27
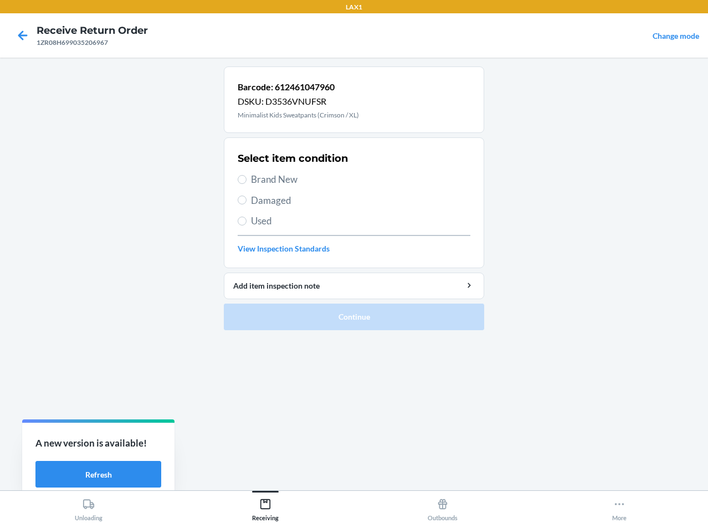
click at [265, 221] on span "Used" at bounding box center [360, 221] width 219 height 14
click at [247, 221] on input "Used" at bounding box center [242, 221] width 9 height 9
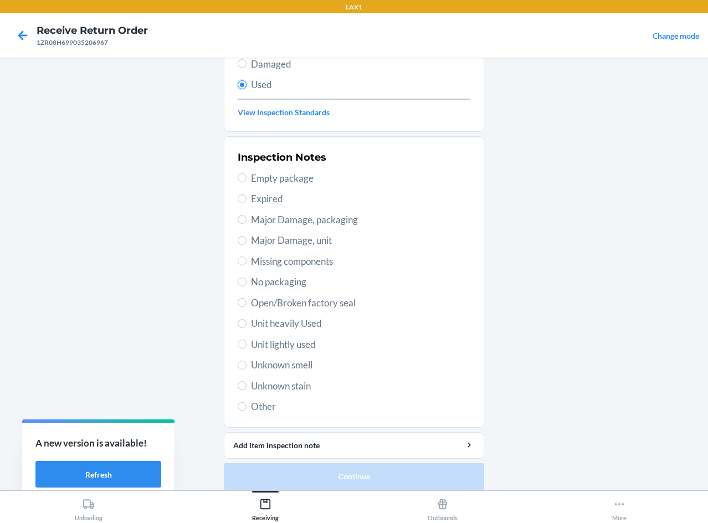
scroll to position [145, 0]
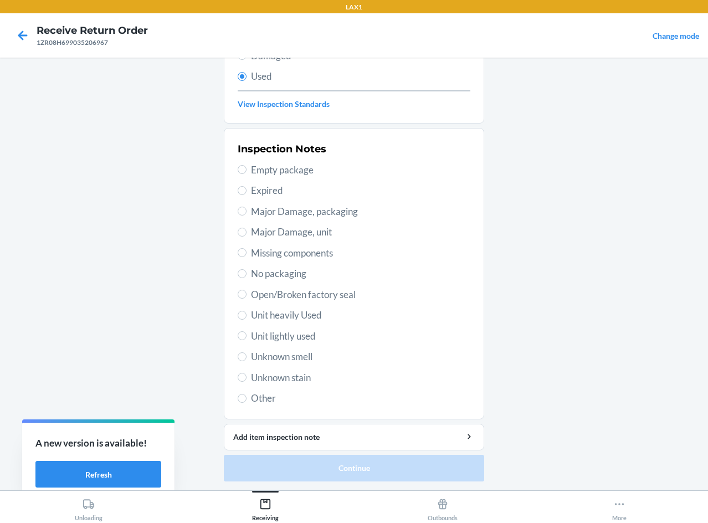
click at [314, 311] on span "Unit heavily Used" at bounding box center [360, 315] width 219 height 14
click at [247, 311] on input "Unit heavily Used" at bounding box center [242, 315] width 9 height 9
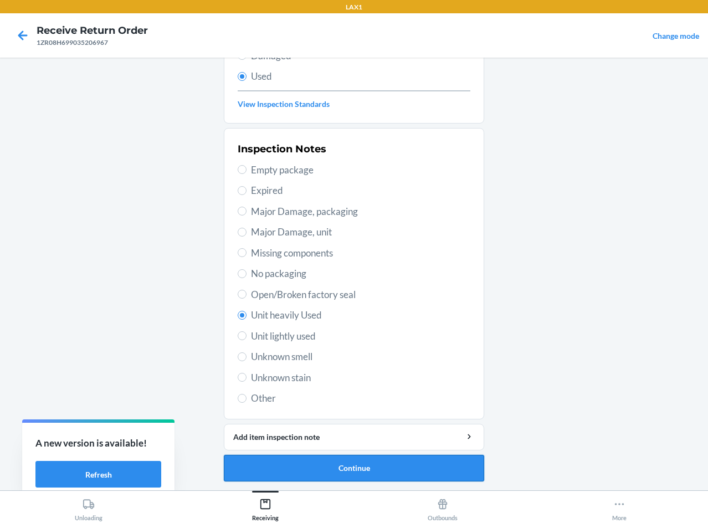
click at [331, 473] on button "Continue" at bounding box center [354, 468] width 260 height 27
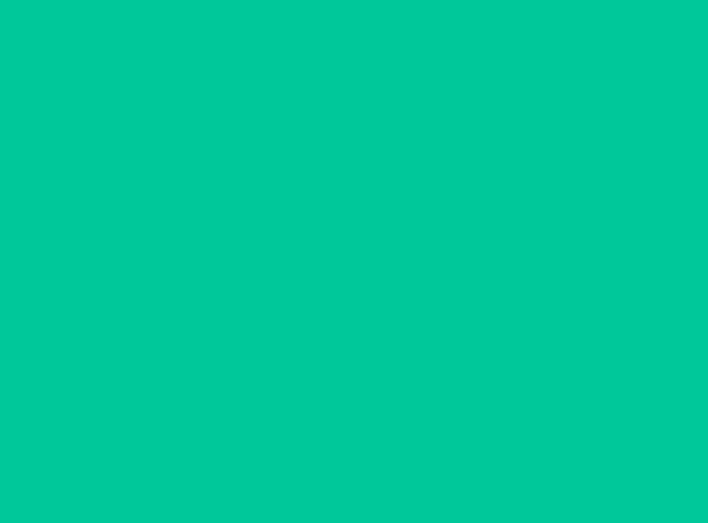
scroll to position [0, 0]
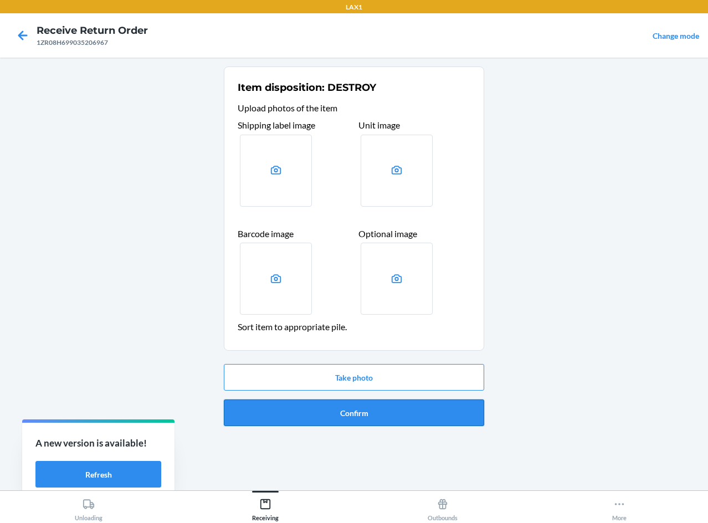
click at [358, 418] on button "Confirm" at bounding box center [354, 413] width 260 height 27
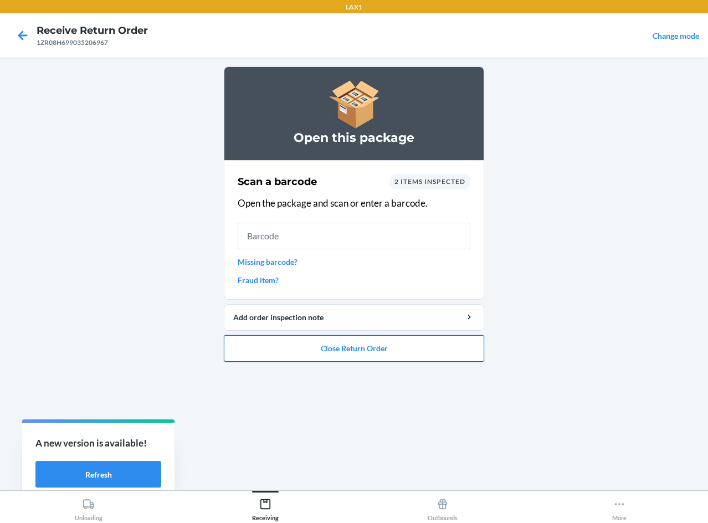
click at [367, 352] on button "Close Return Order" at bounding box center [354, 348] width 260 height 27
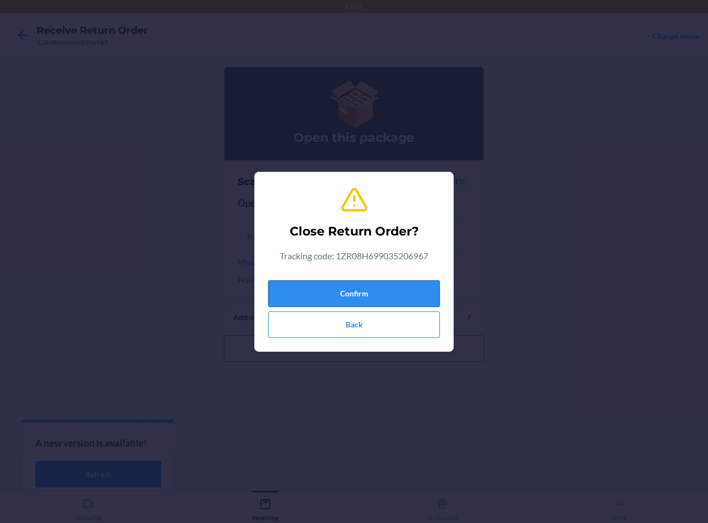
click at [379, 287] on button "Confirm" at bounding box center [354, 293] width 172 height 27
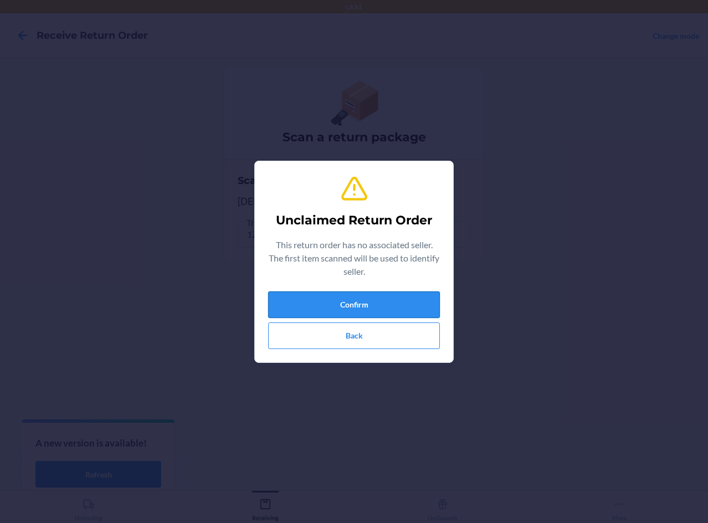
click at [377, 304] on button "Confirm" at bounding box center [354, 304] width 172 height 27
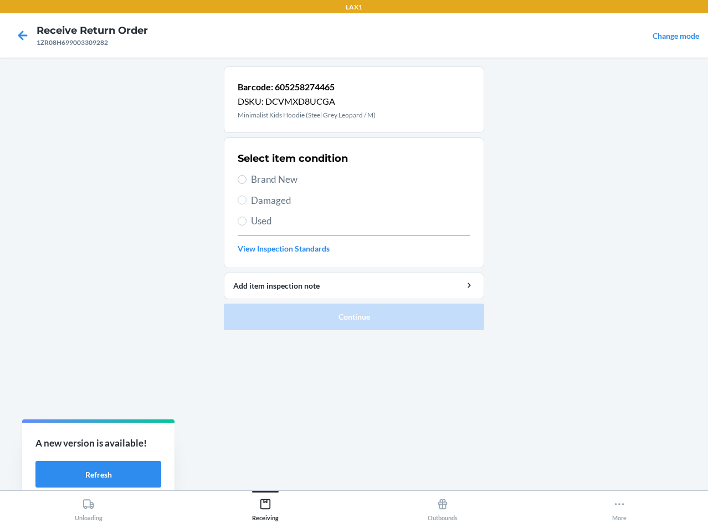
click at [263, 221] on span "Used" at bounding box center [360, 221] width 219 height 14
click at [247, 221] on input "Used" at bounding box center [242, 221] width 9 height 9
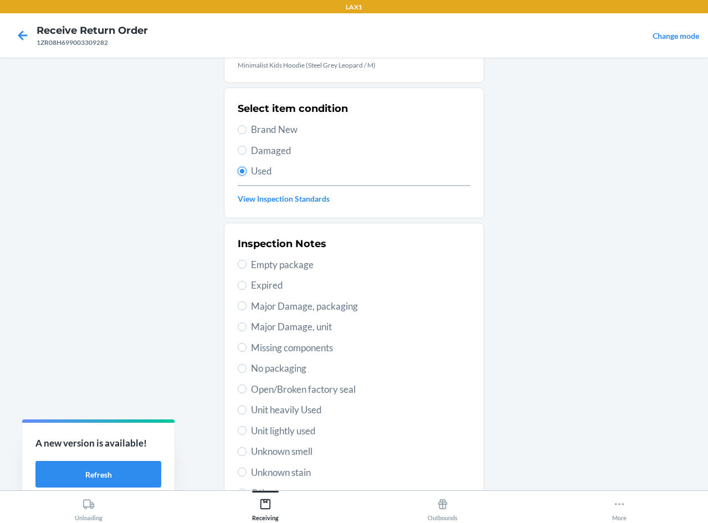
scroll to position [145, 0]
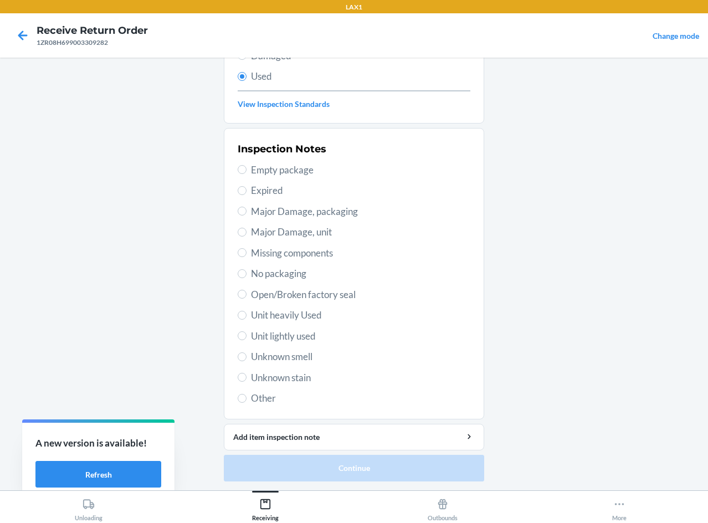
click at [326, 298] on span "Open/Broken factory seal" at bounding box center [360, 295] width 219 height 14
click at [247, 298] on input "Open/Broken factory seal" at bounding box center [242, 294] width 9 height 9
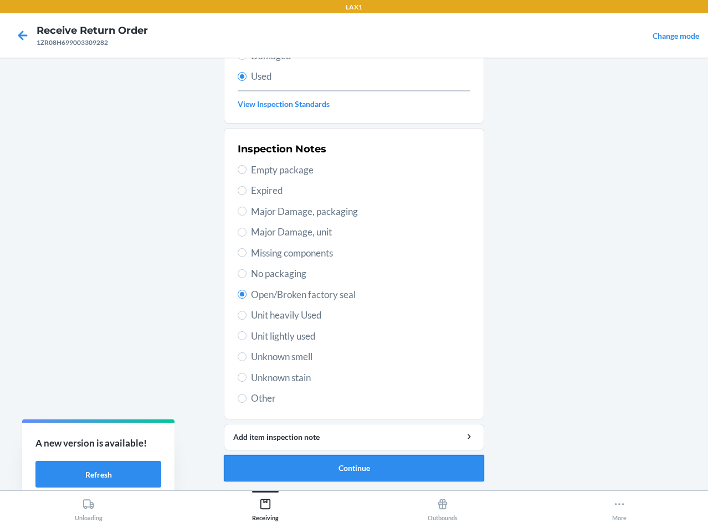
click at [357, 468] on button "Continue" at bounding box center [354, 468] width 260 height 27
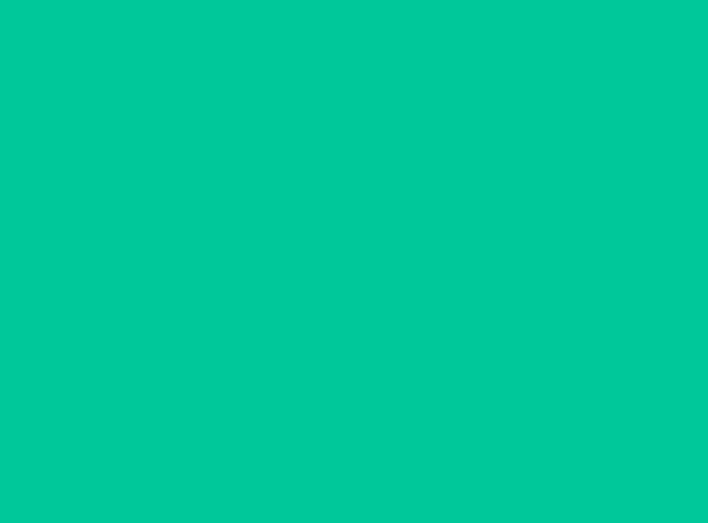
scroll to position [0, 0]
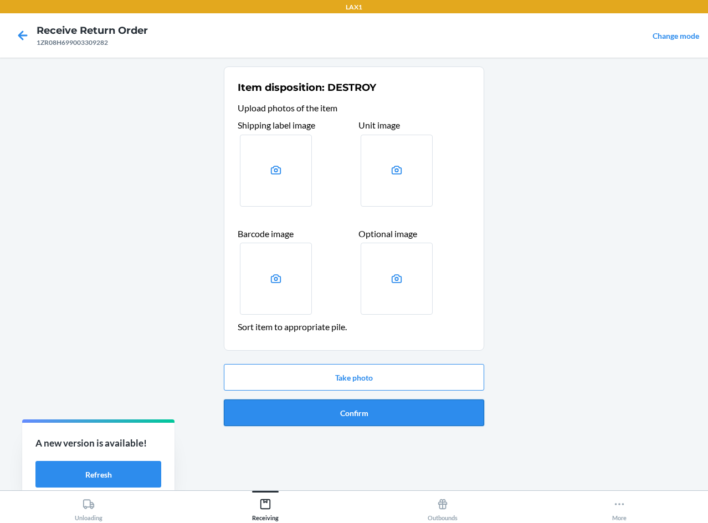
click at [392, 405] on button "Confirm" at bounding box center [354, 413] width 260 height 27
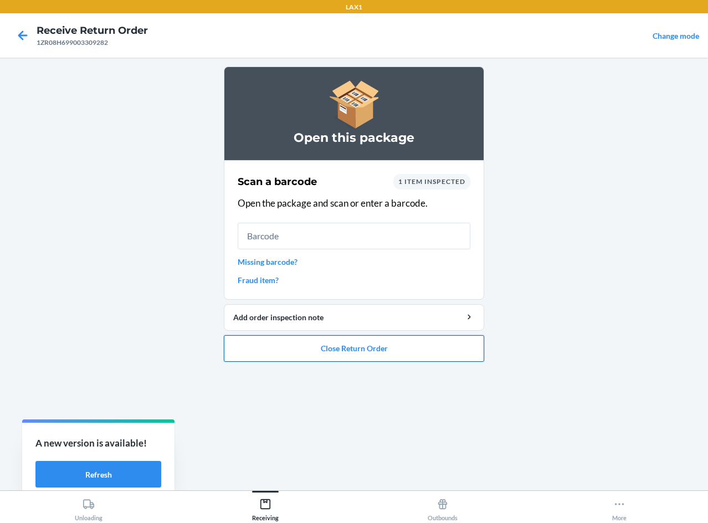
click at [367, 353] on button "Close Return Order" at bounding box center [354, 348] width 260 height 27
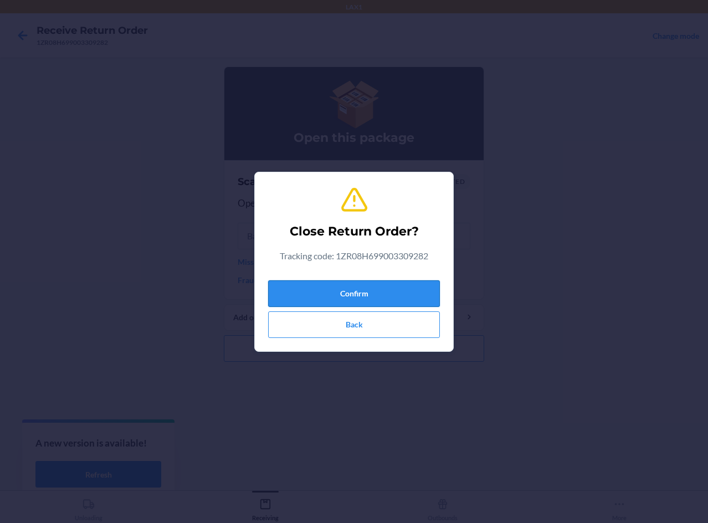
click at [387, 296] on button "Confirm" at bounding box center [354, 293] width 172 height 27
